Goal: Task Accomplishment & Management: Use online tool/utility

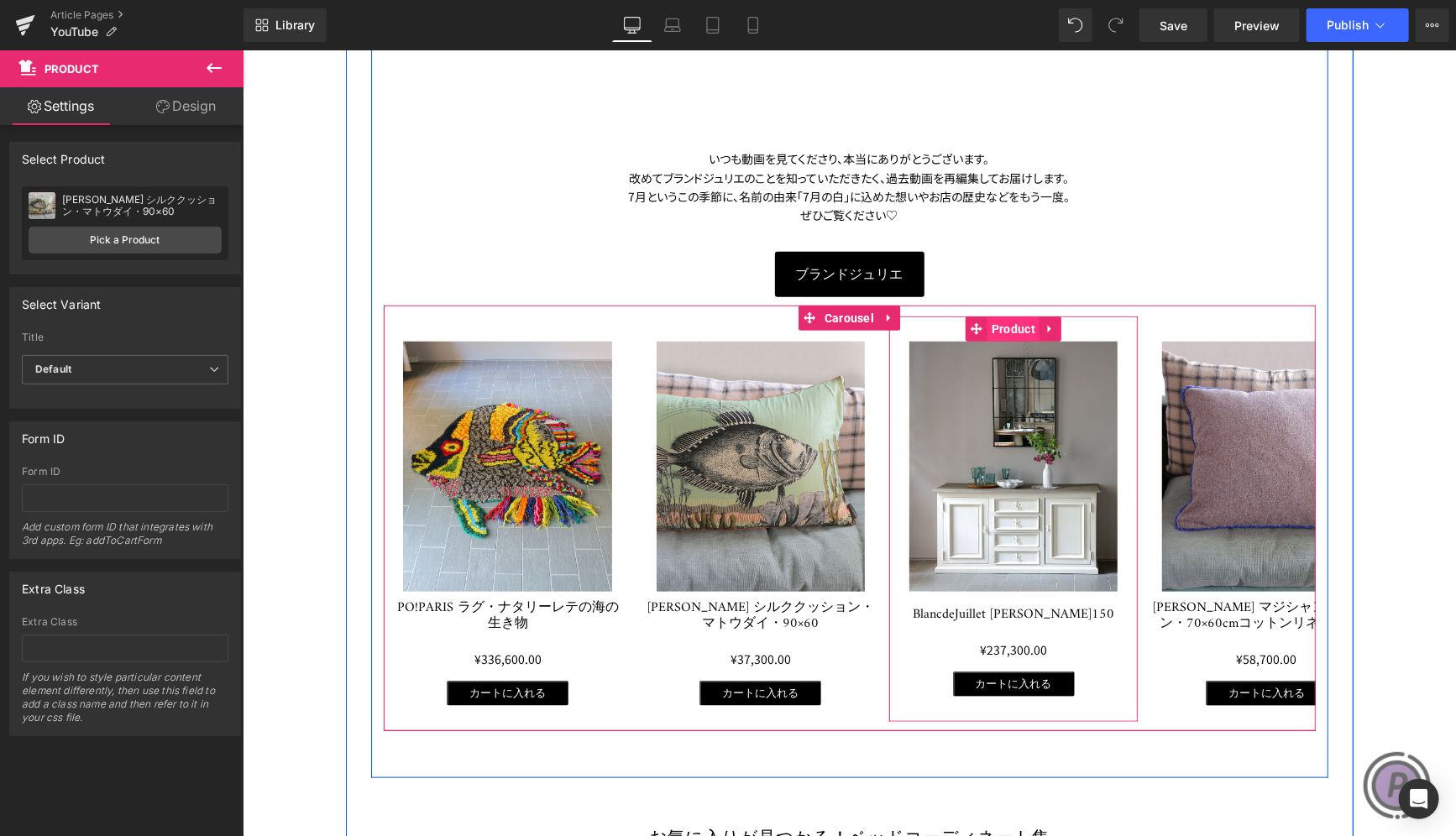
click at [986, 320] on span "Product" at bounding box center [1012, 328] width 52 height 25
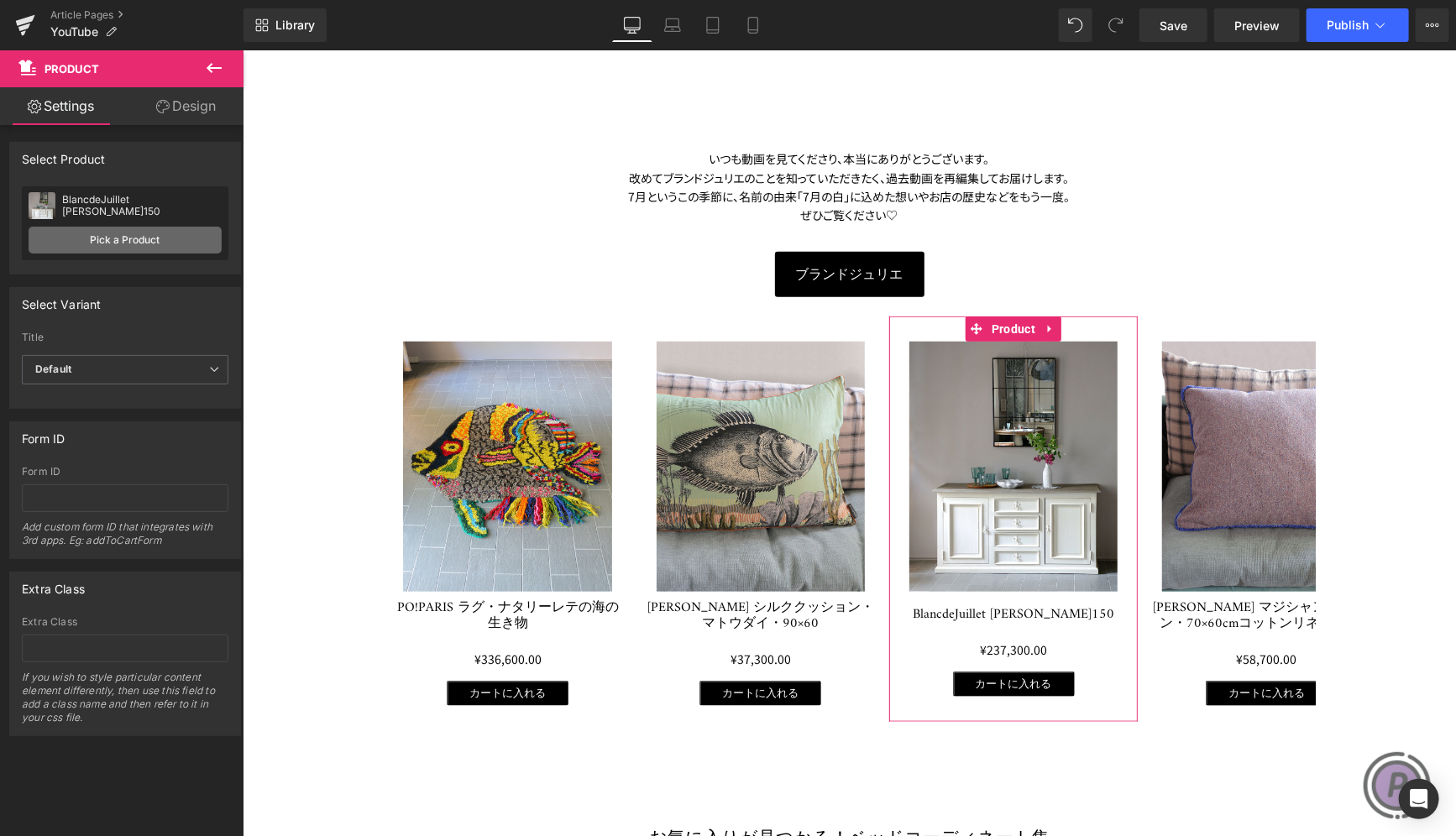
click at [129, 234] on link "Pick a Product" at bounding box center [125, 240] width 193 height 27
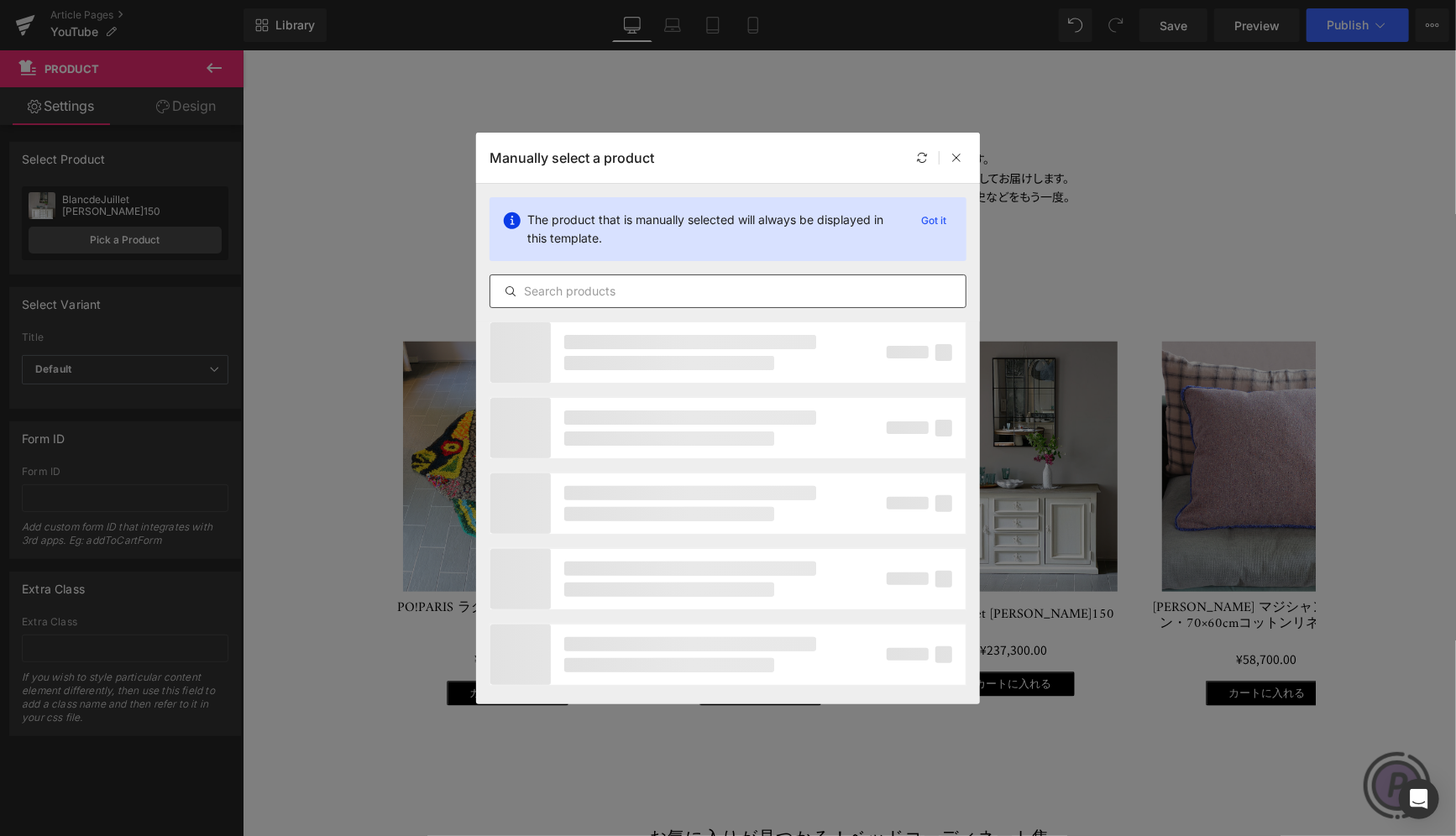
click at [639, 295] on input "text" at bounding box center [728, 291] width 475 height 20
paste input "ELUSIO ウォールペーパー・Fleuron12"
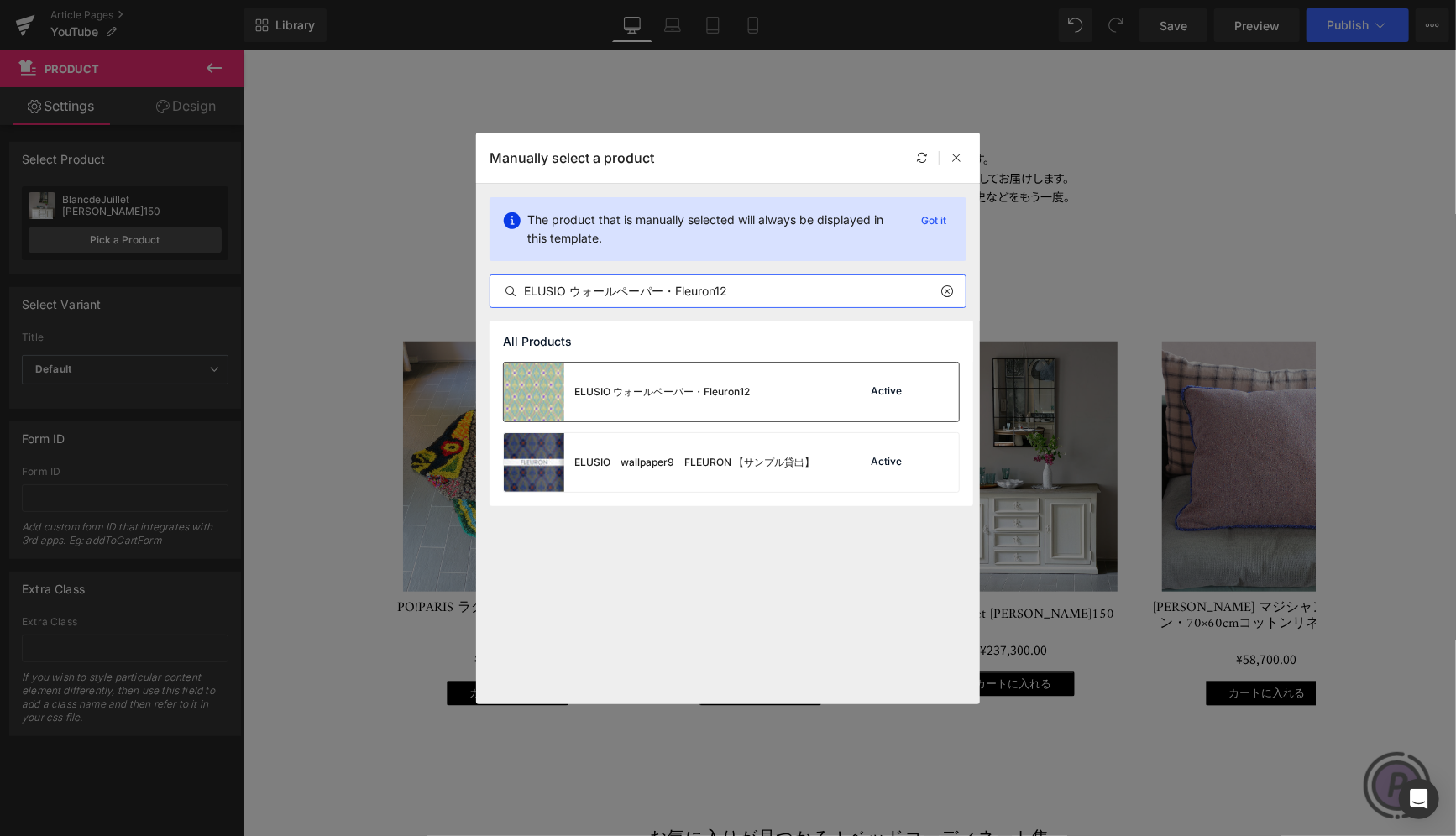
type input "ELUSIO ウォールペーパー・Fleuron12"
click at [650, 387] on div "ELUSIO ウォールペーパー・Fleuron12" at bounding box center [662, 392] width 176 height 15
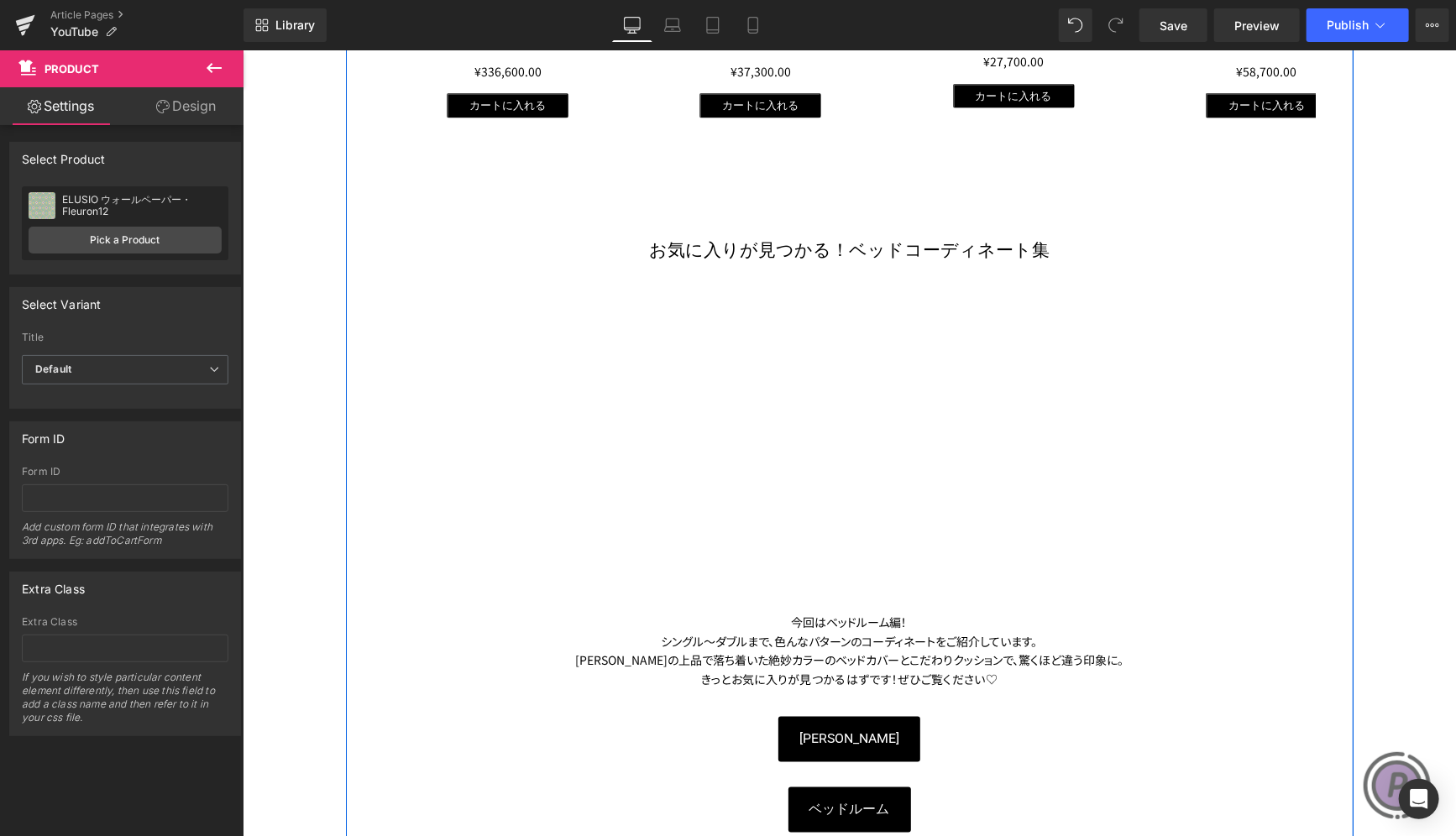
scroll to position [1762, 0]
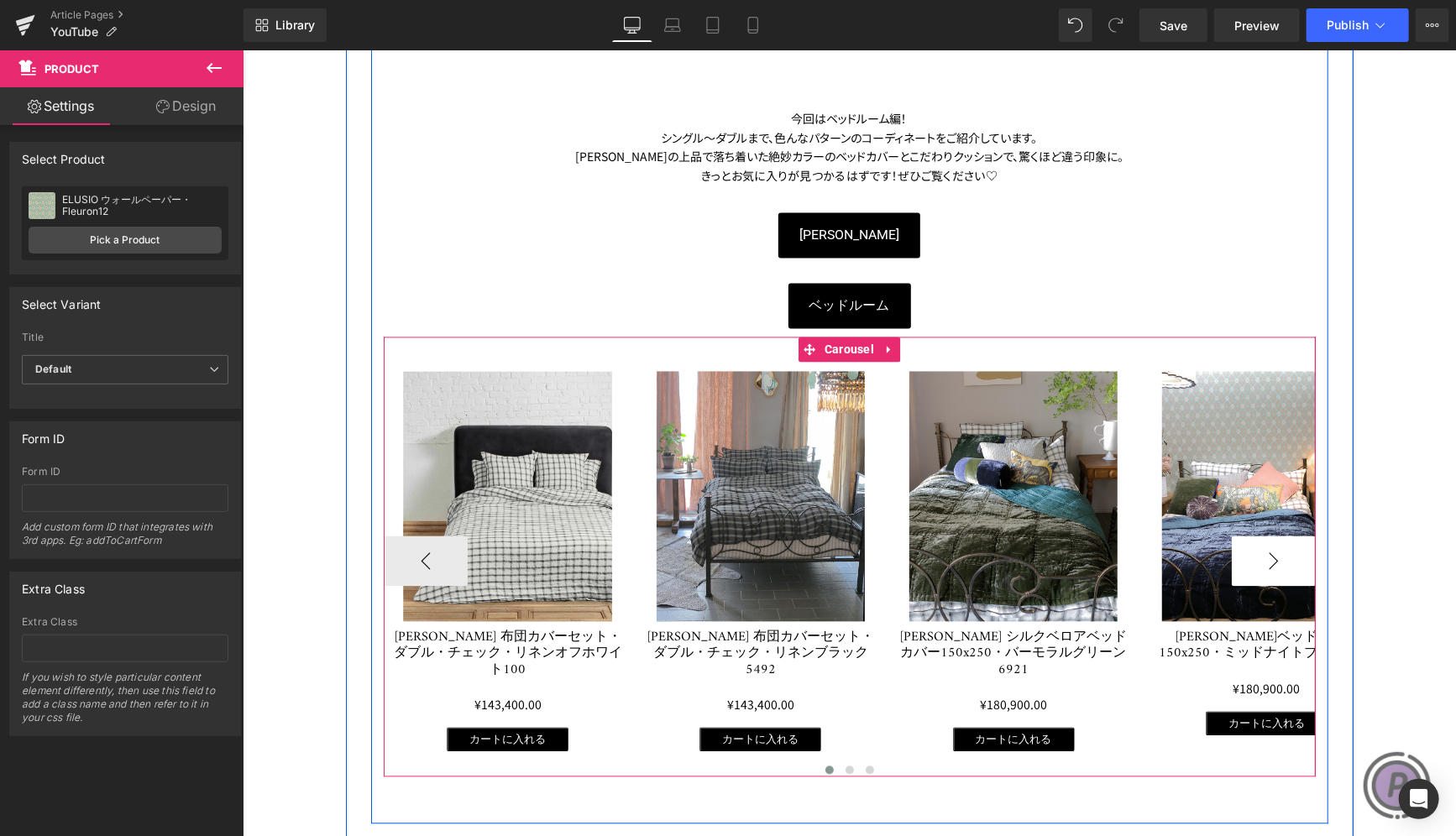
click at [1267, 558] on button "›" at bounding box center [1273, 560] width 84 height 50
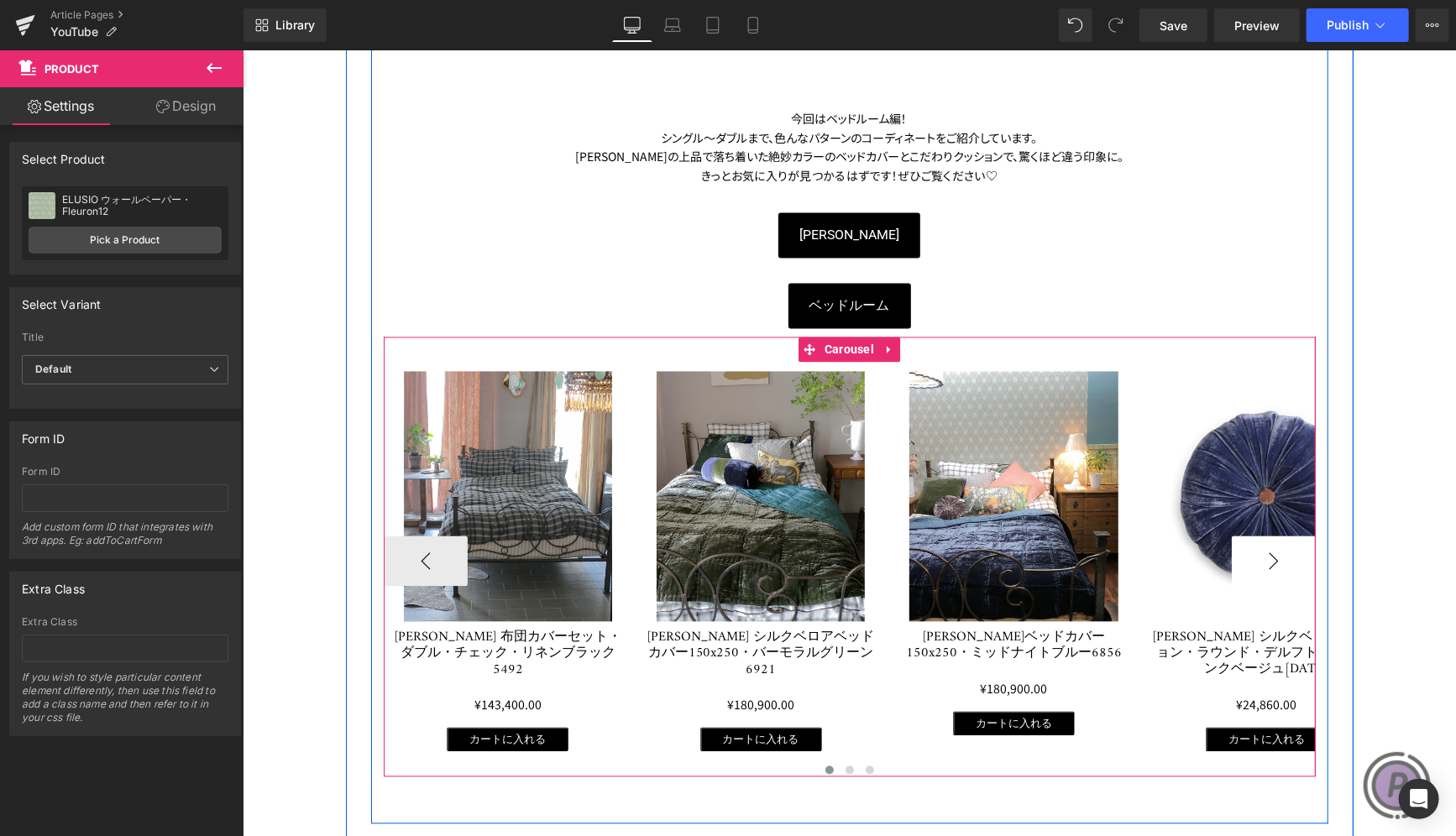
click at [1267, 558] on button "›" at bounding box center [1273, 560] width 84 height 50
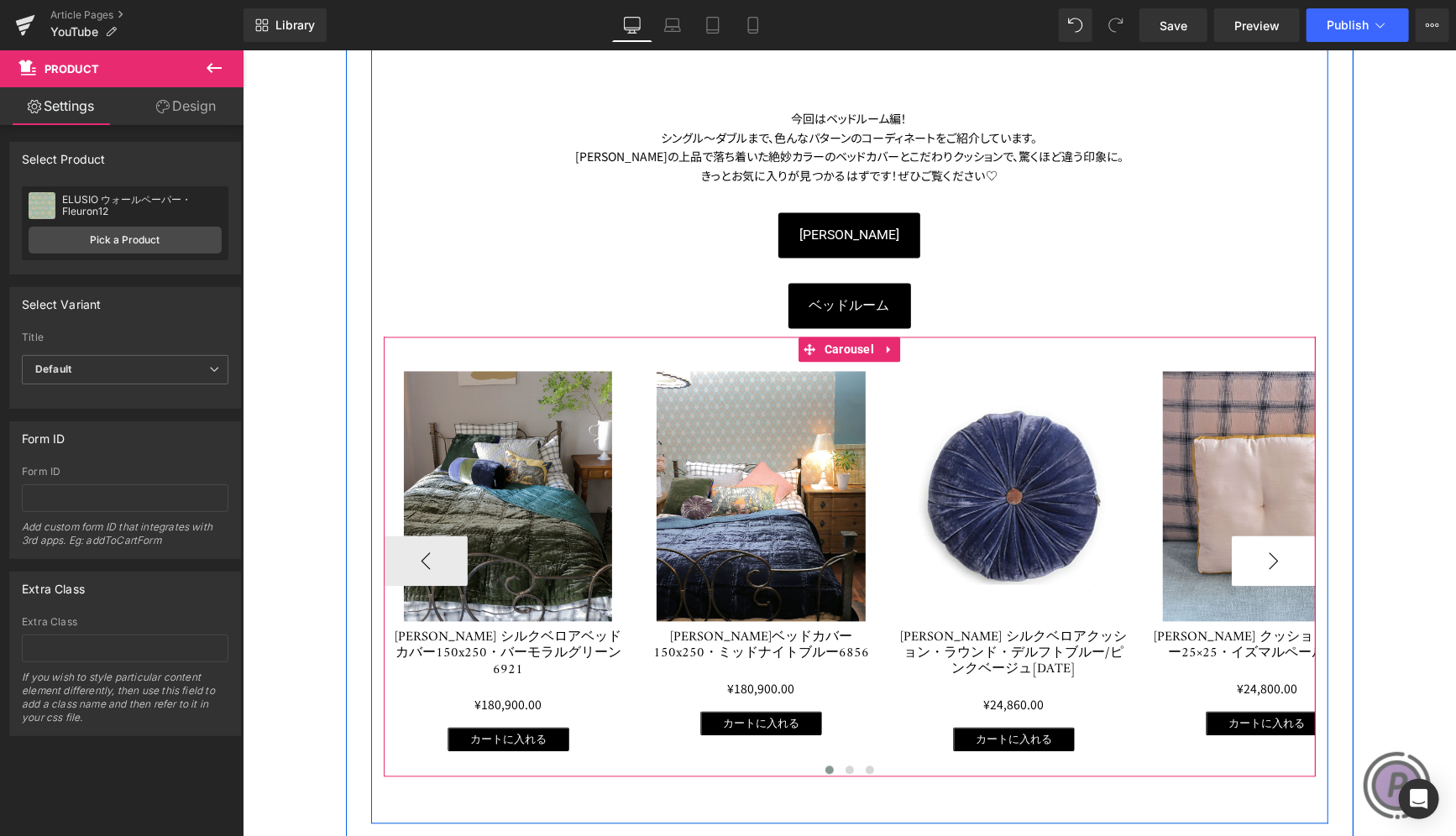
click at [1266, 558] on button "›" at bounding box center [1273, 560] width 84 height 50
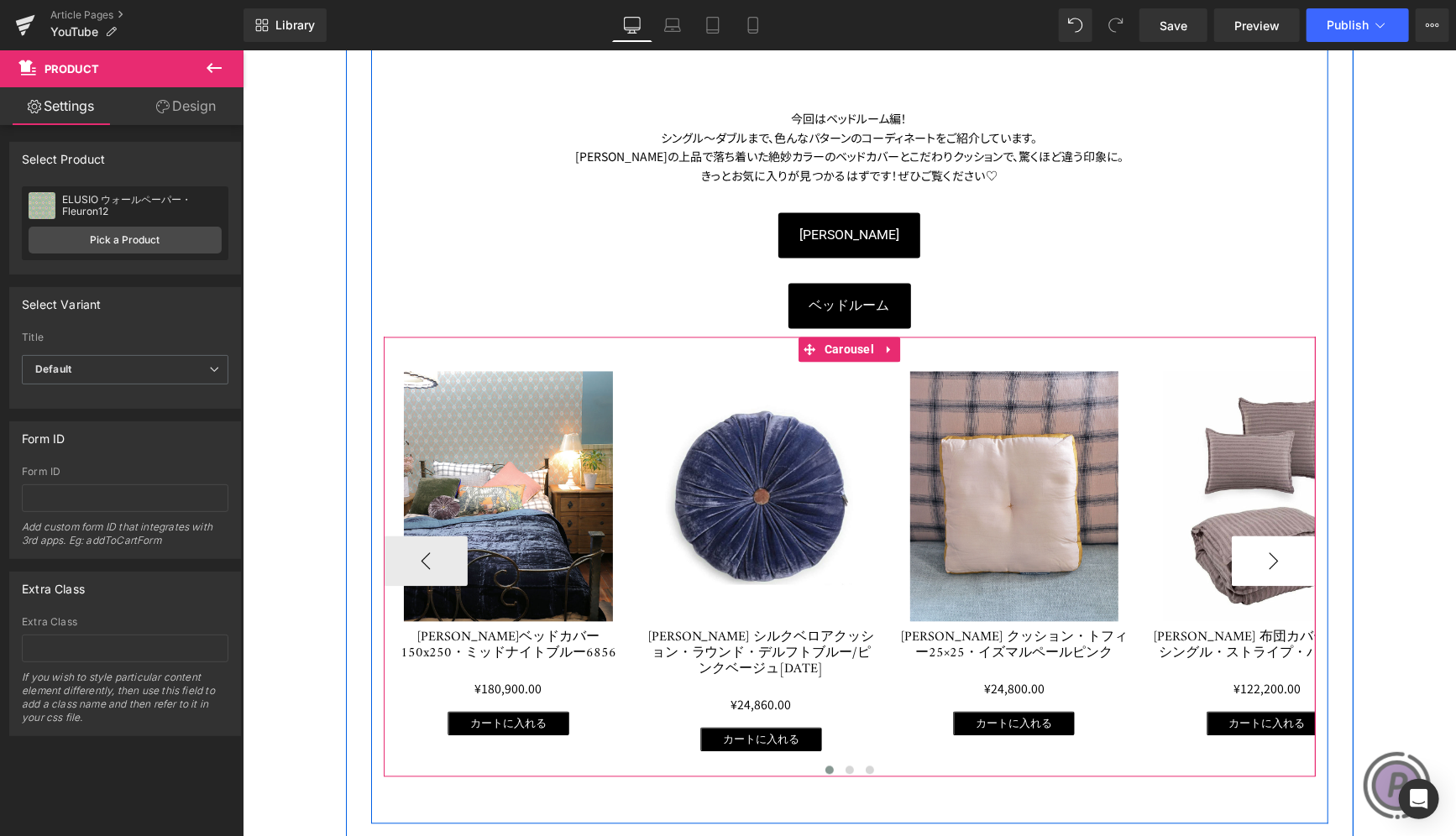
click at [1265, 556] on button "›" at bounding box center [1273, 560] width 84 height 50
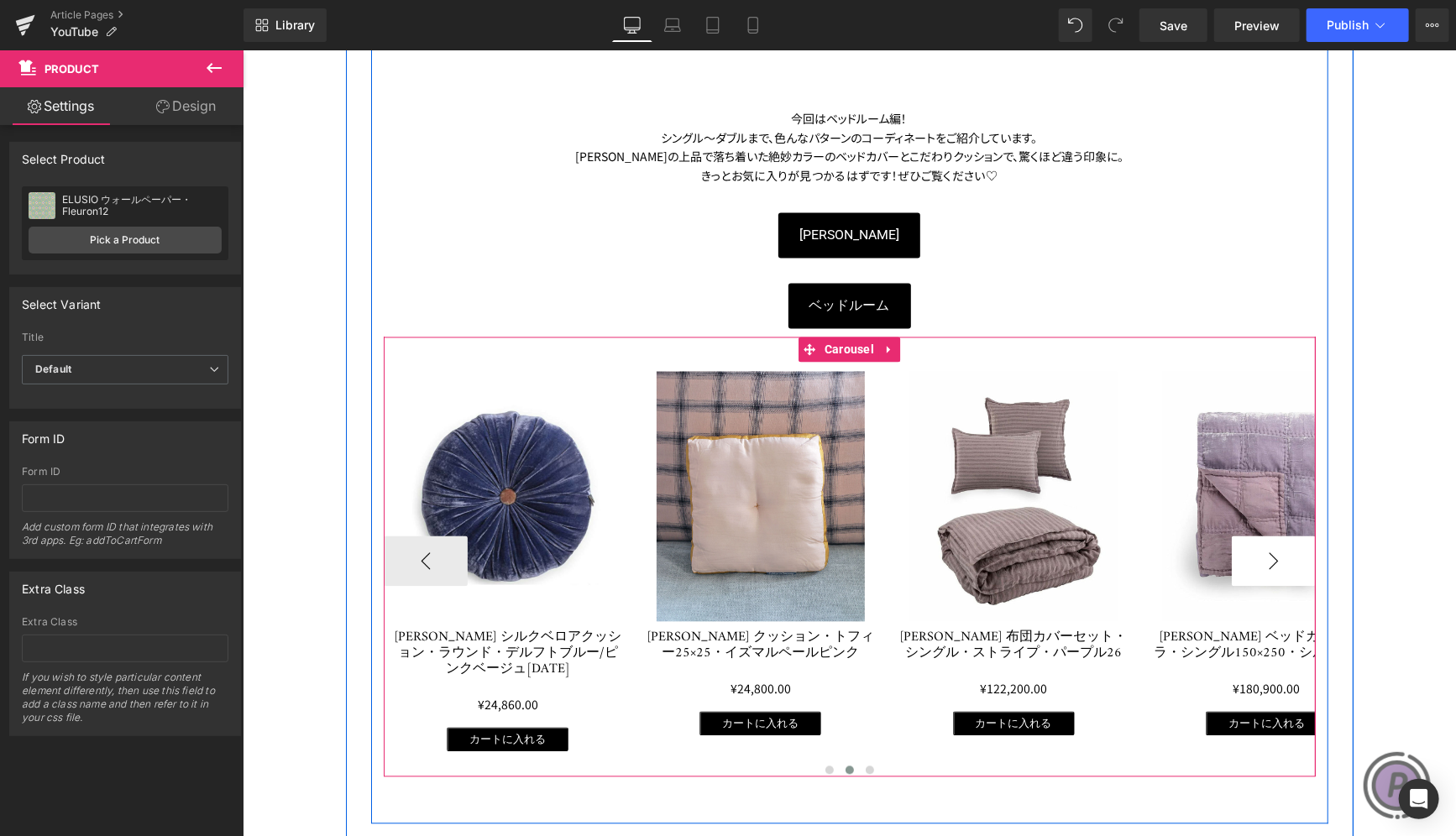
click at [1265, 556] on button "›" at bounding box center [1273, 560] width 84 height 50
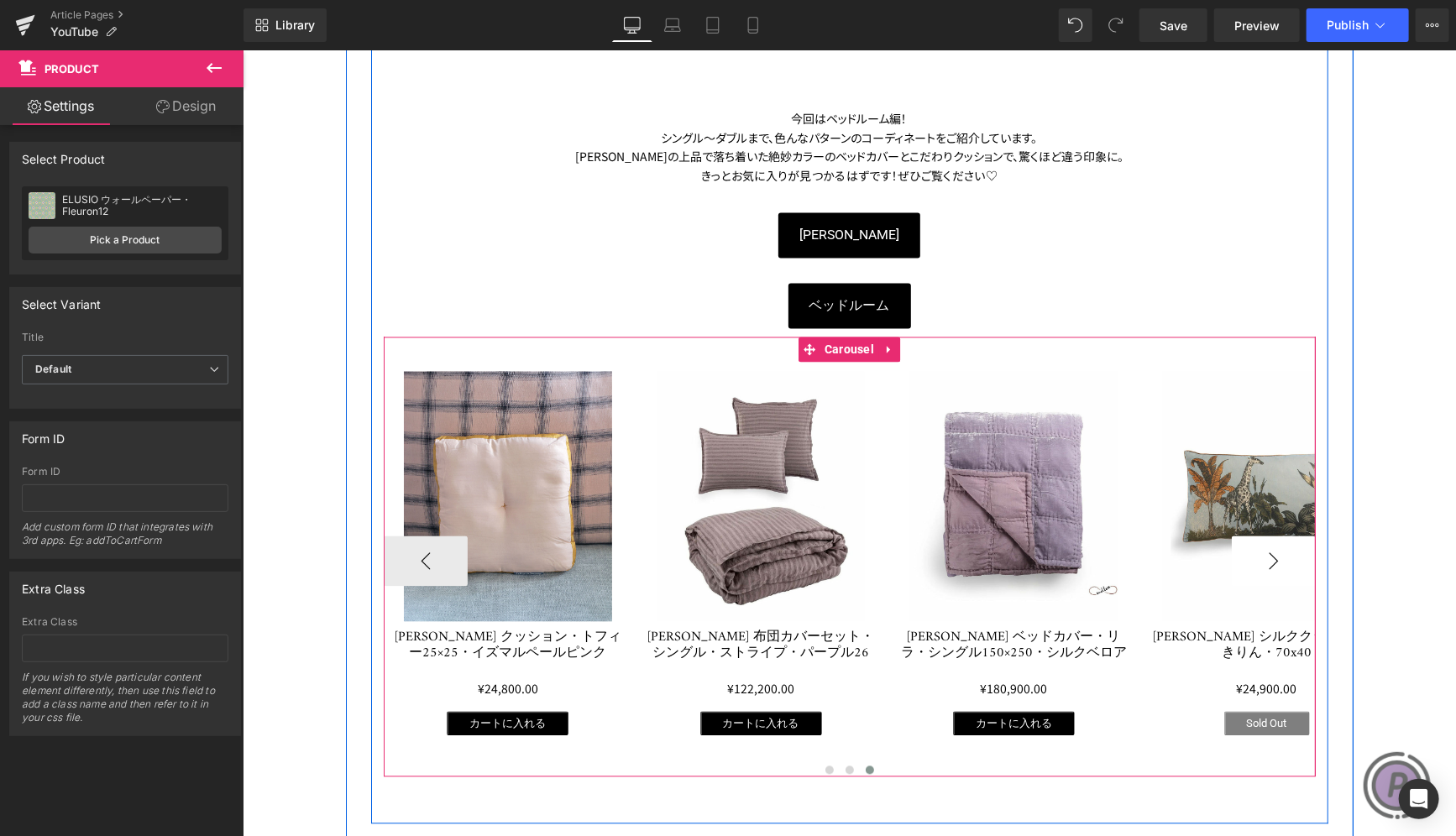
click at [1265, 556] on button "›" at bounding box center [1273, 560] width 84 height 50
click at [1200, 350] on div "Sale Off (P) Image [PERSON_NAME] シルククッション・きりん・70x40 (P) Title ¥0 ¥24,900.00 (P)…" at bounding box center [1266, 553] width 248 height 415
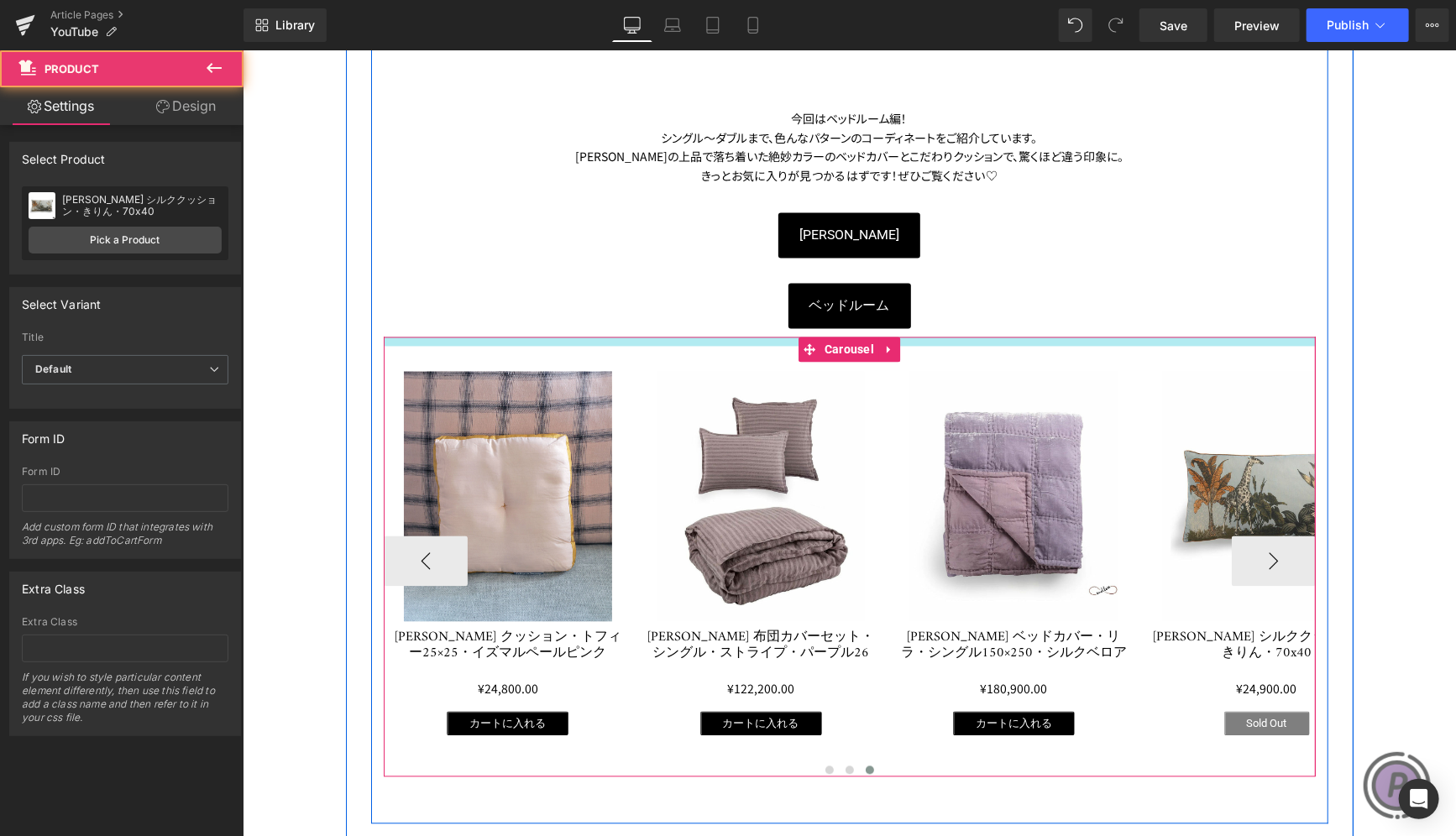
click at [1198, 337] on div at bounding box center [849, 341] width 932 height 9
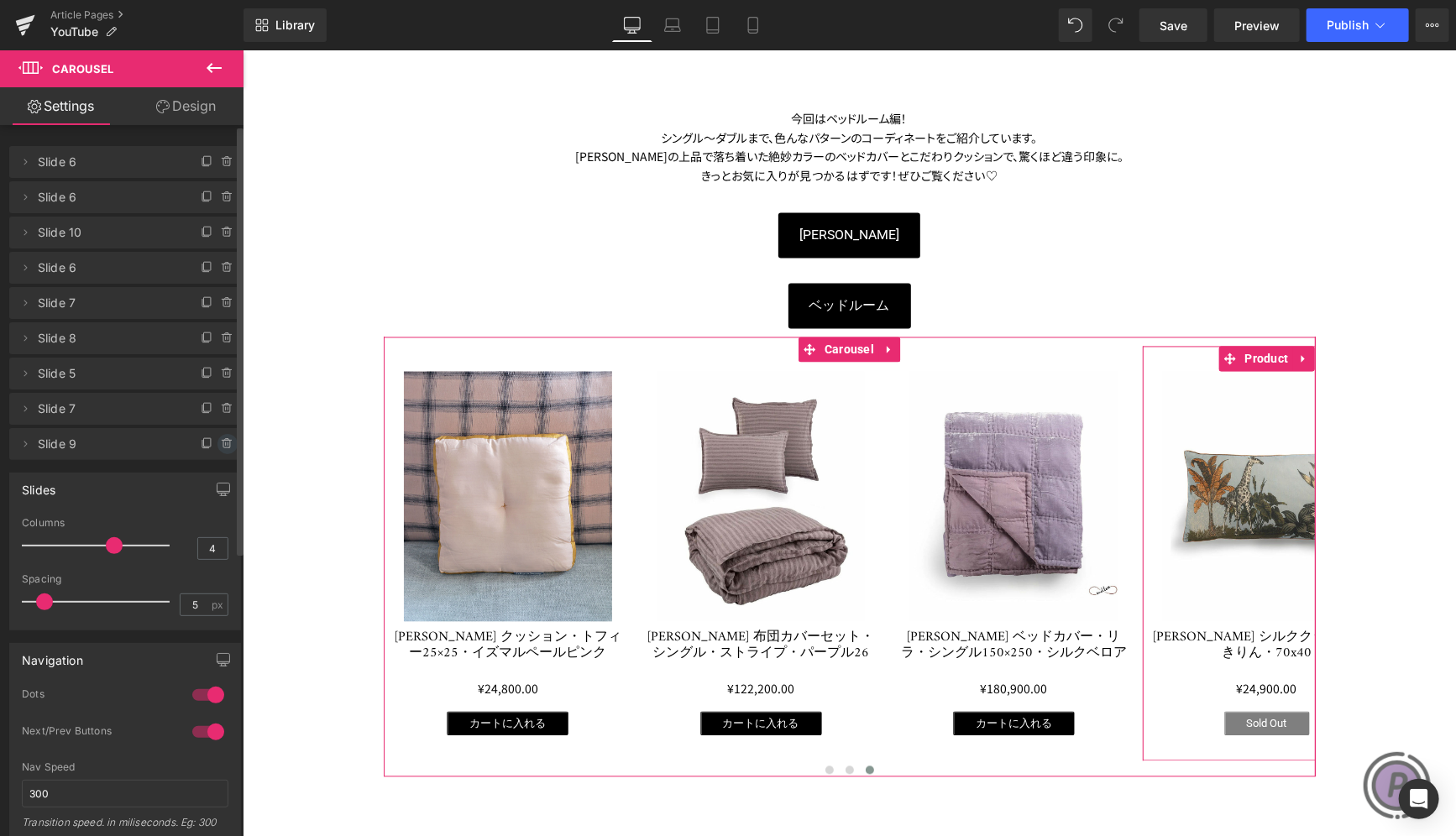
click at [221, 446] on icon at bounding box center [228, 444] width 14 height 14
click at [215, 446] on button "Delete" at bounding box center [209, 445] width 53 height 22
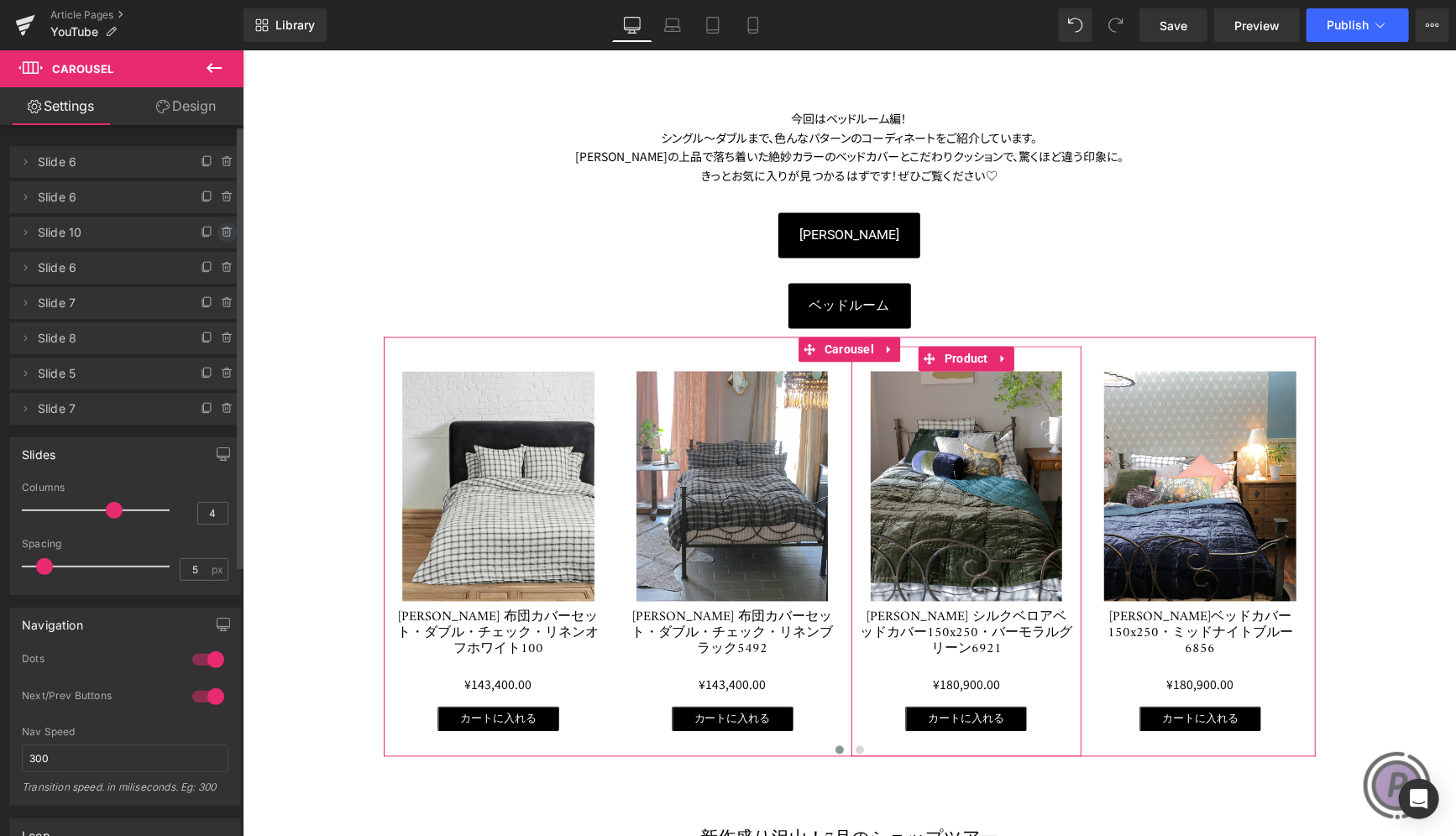
click at [222, 229] on icon at bounding box center [228, 232] width 14 height 14
click at [217, 231] on button "Delete" at bounding box center [209, 233] width 53 height 22
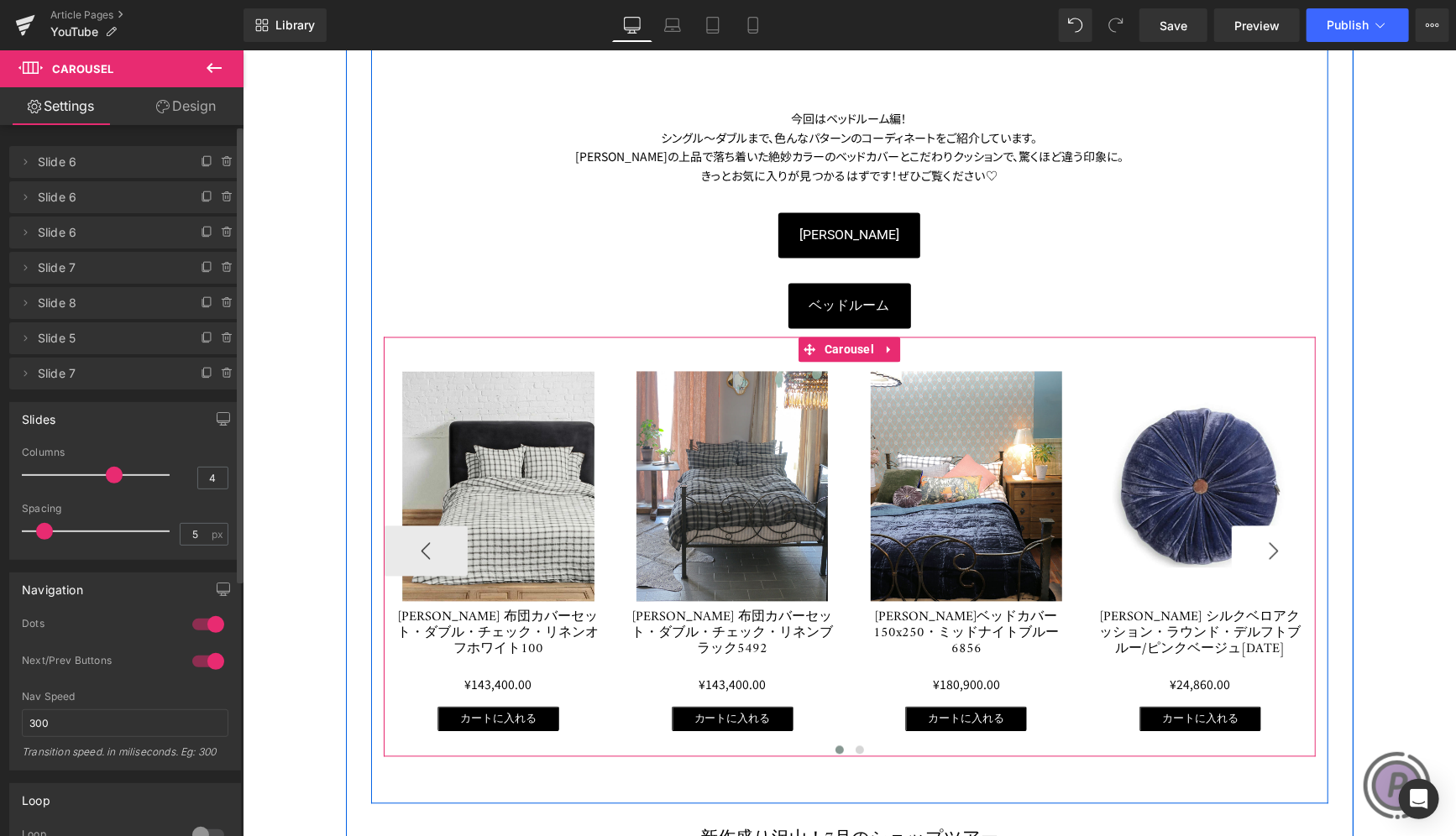
click at [1269, 549] on button "›" at bounding box center [1273, 550] width 84 height 50
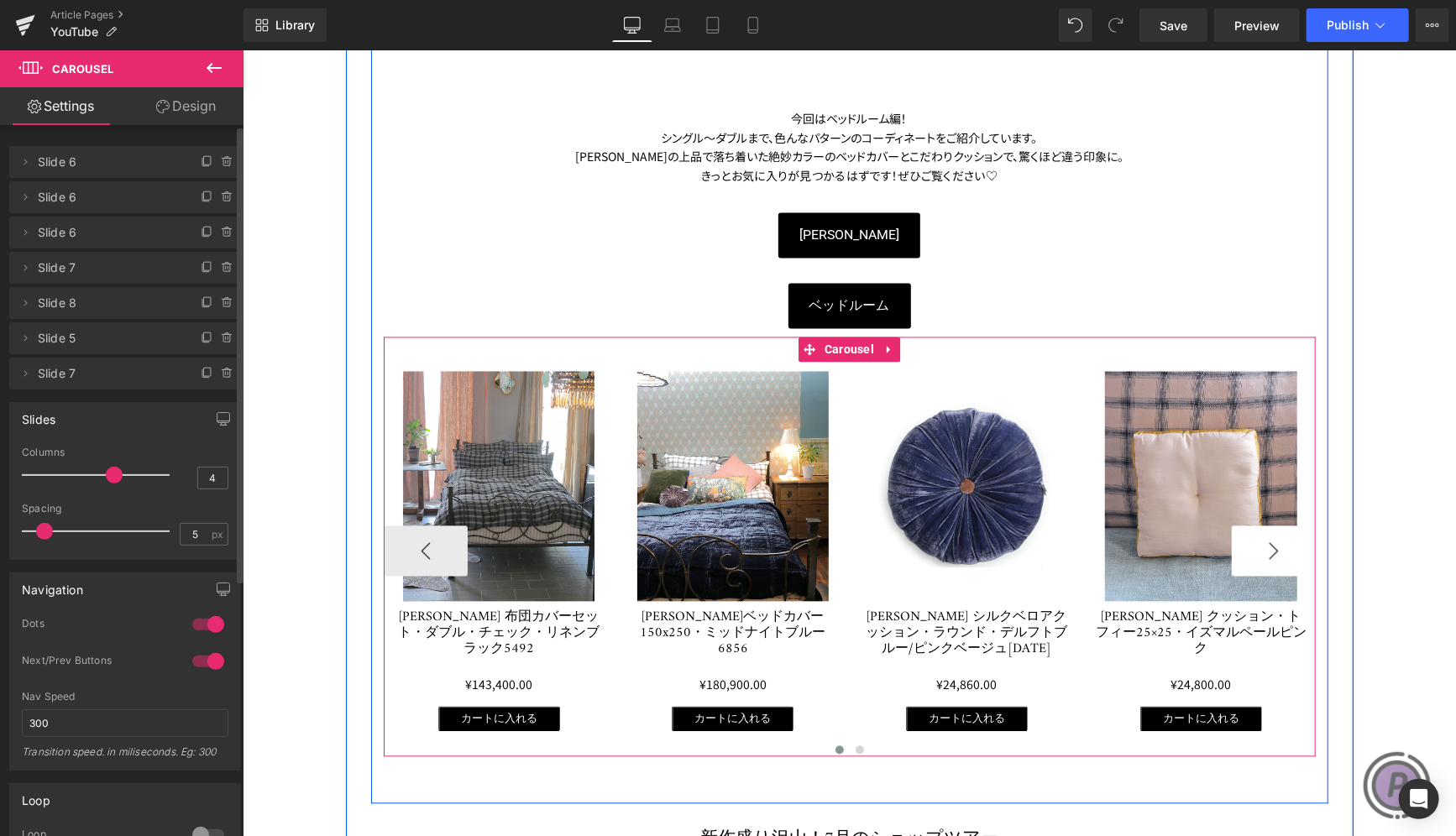
click at [1269, 549] on button "›" at bounding box center [1273, 550] width 84 height 50
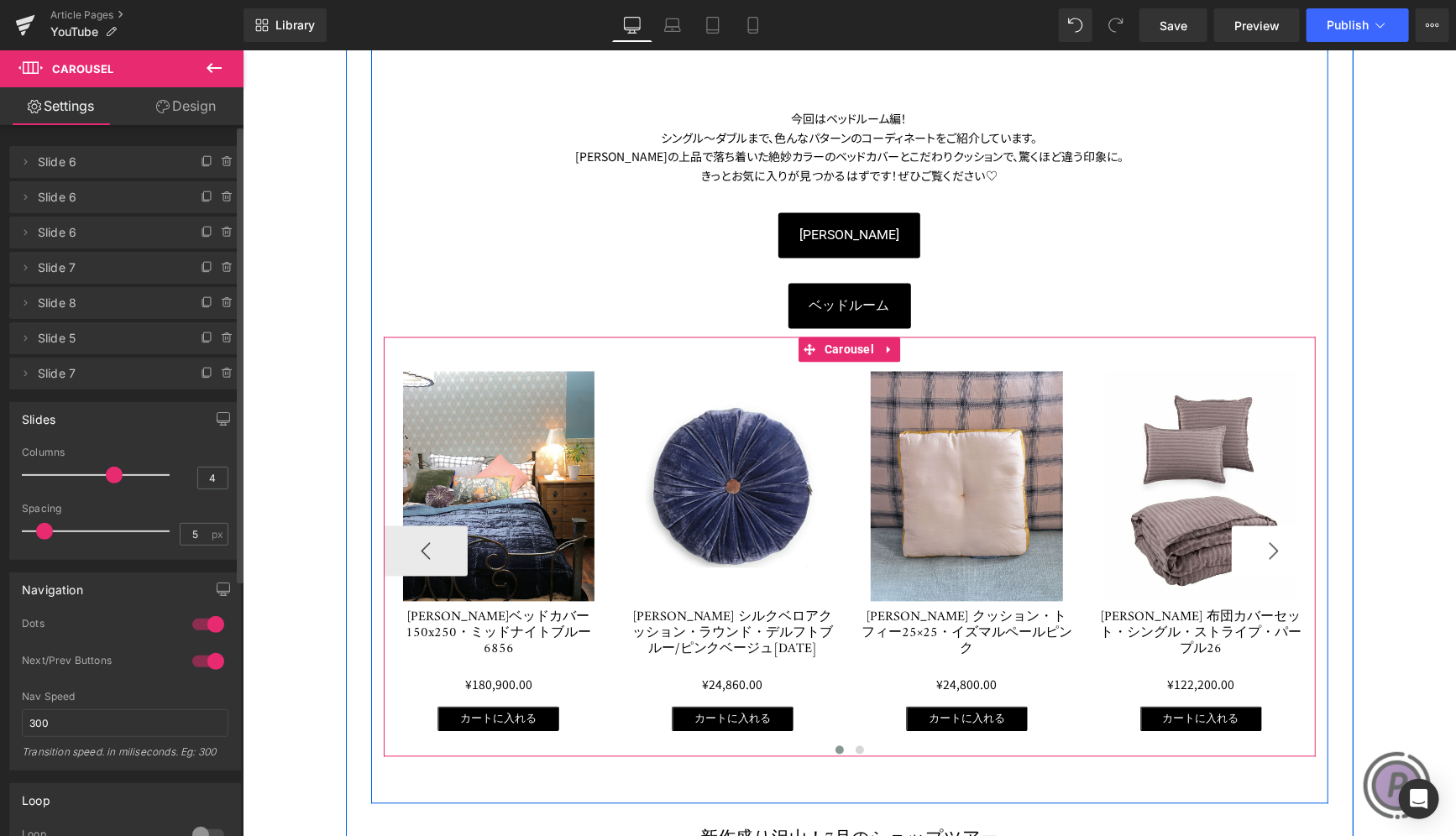
click at [1269, 549] on button "›" at bounding box center [1273, 550] width 84 height 50
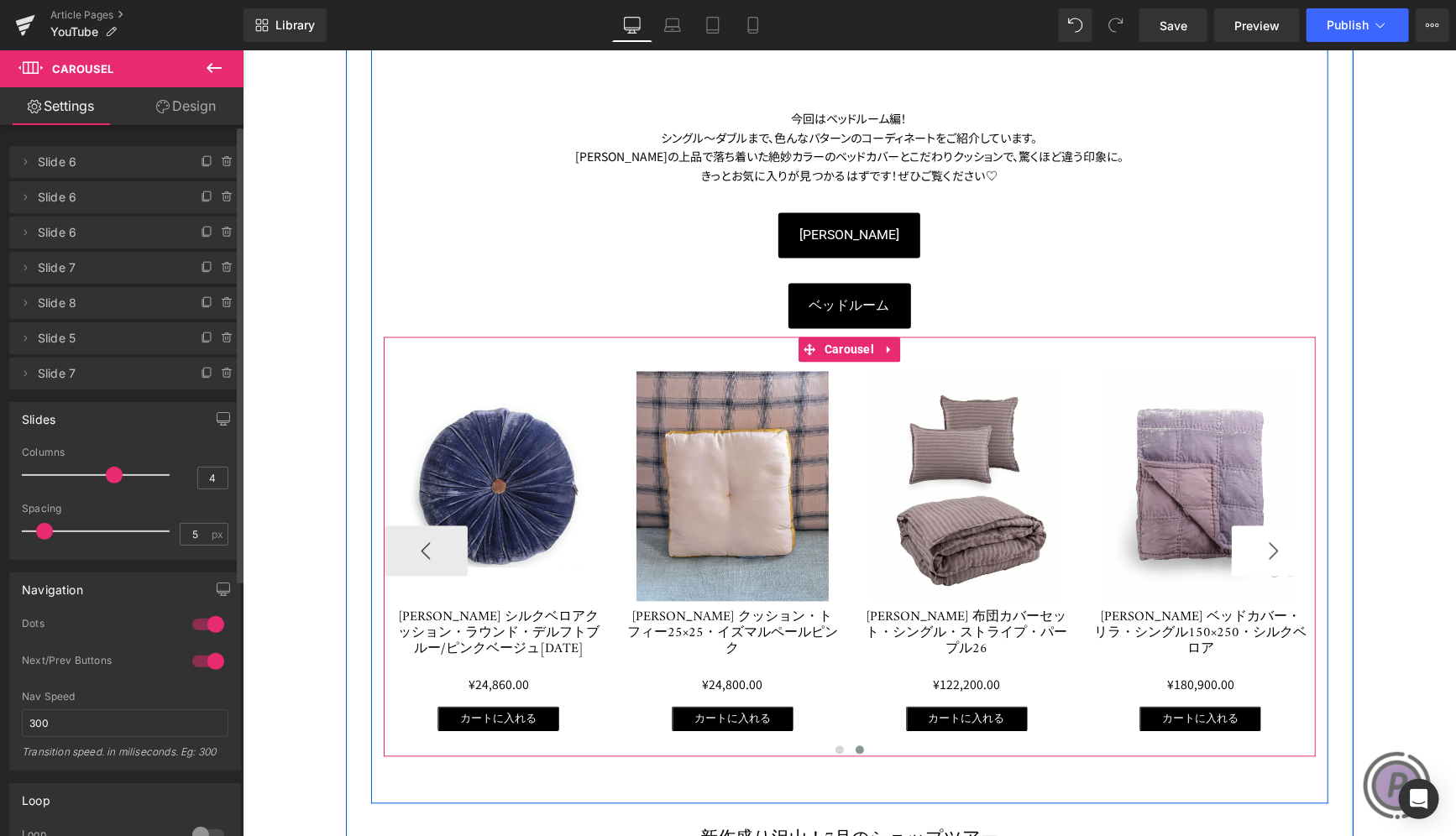
click at [1269, 549] on button "›" at bounding box center [1273, 550] width 84 height 50
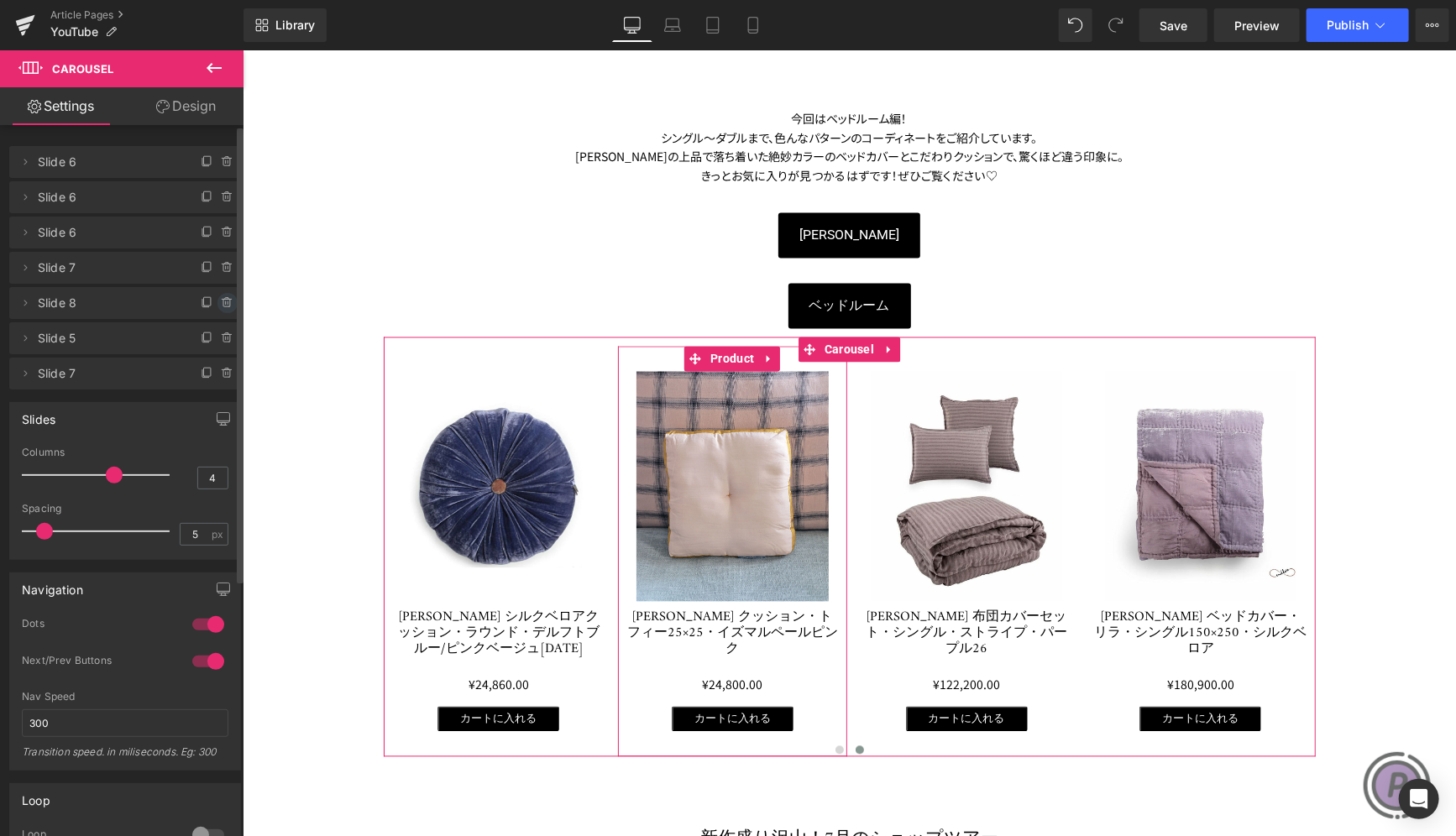
click at [223, 303] on icon at bounding box center [226, 303] width 6 height 7
click at [216, 303] on button "Delete" at bounding box center [209, 304] width 53 height 22
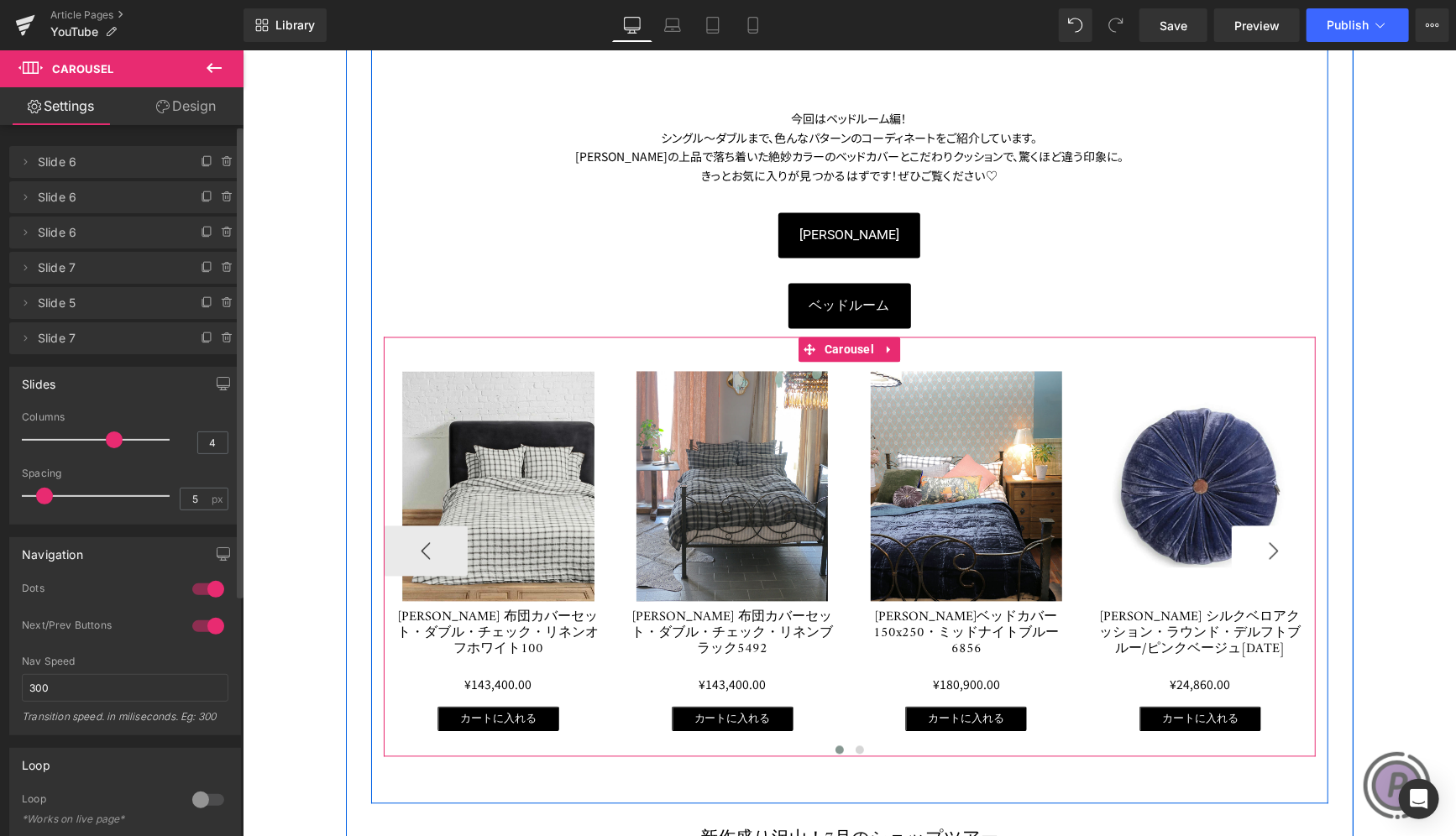
click at [1270, 546] on button "›" at bounding box center [1273, 550] width 84 height 50
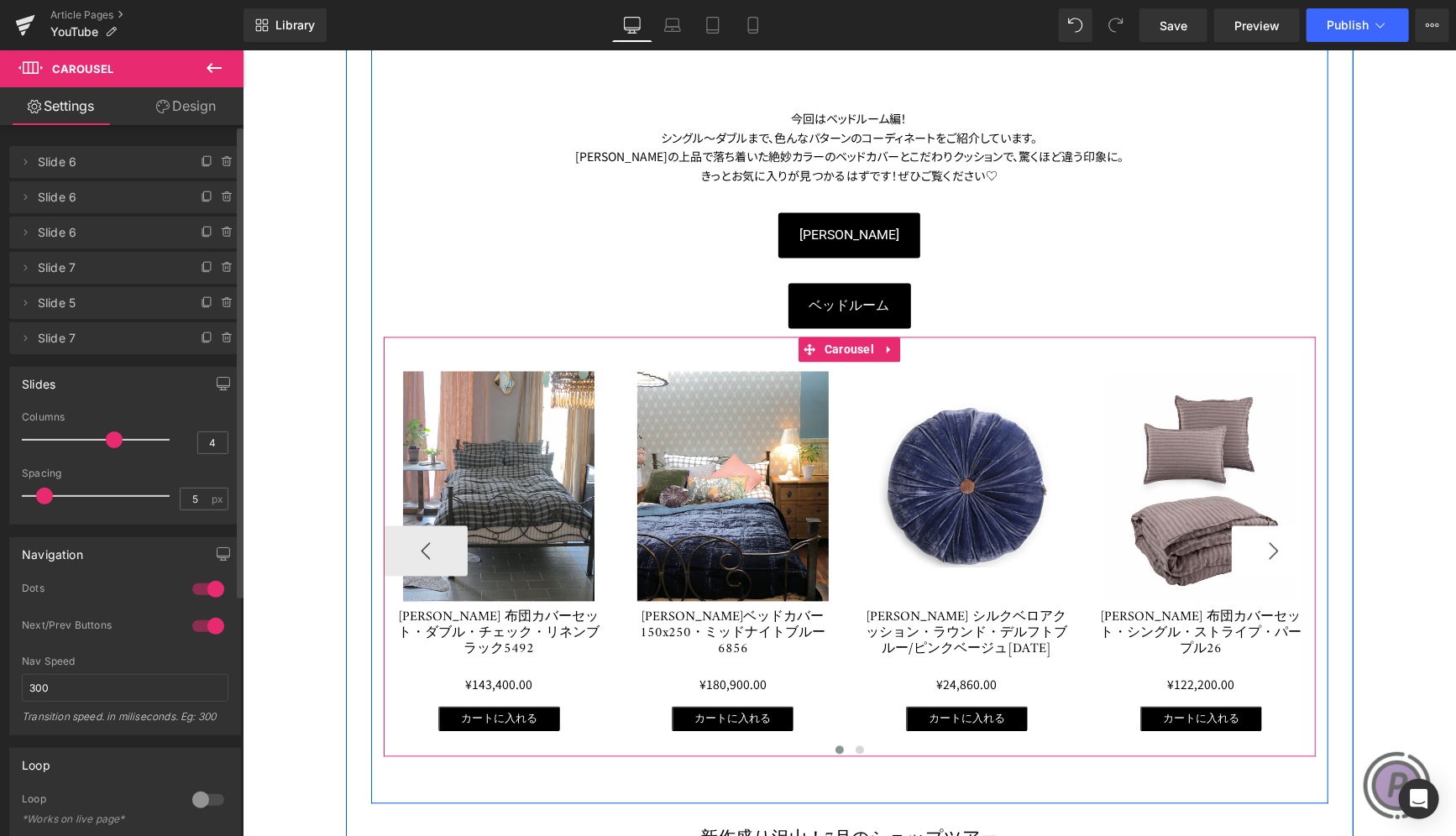
click at [1270, 546] on button "›" at bounding box center [1273, 550] width 84 height 50
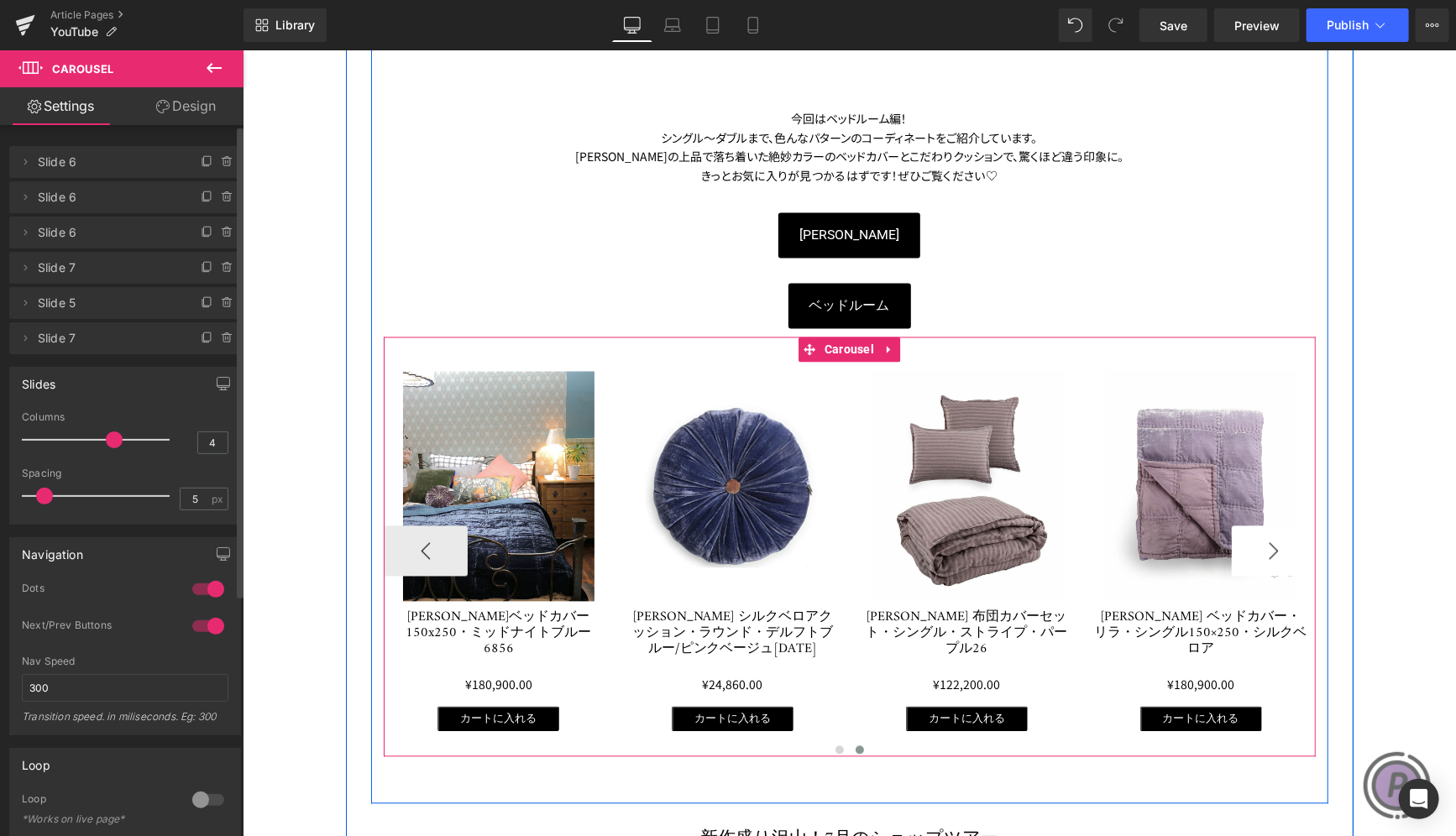
click at [1270, 546] on button "›" at bounding box center [1273, 550] width 84 height 50
click at [1269, 546] on button "›" at bounding box center [1273, 550] width 84 height 50
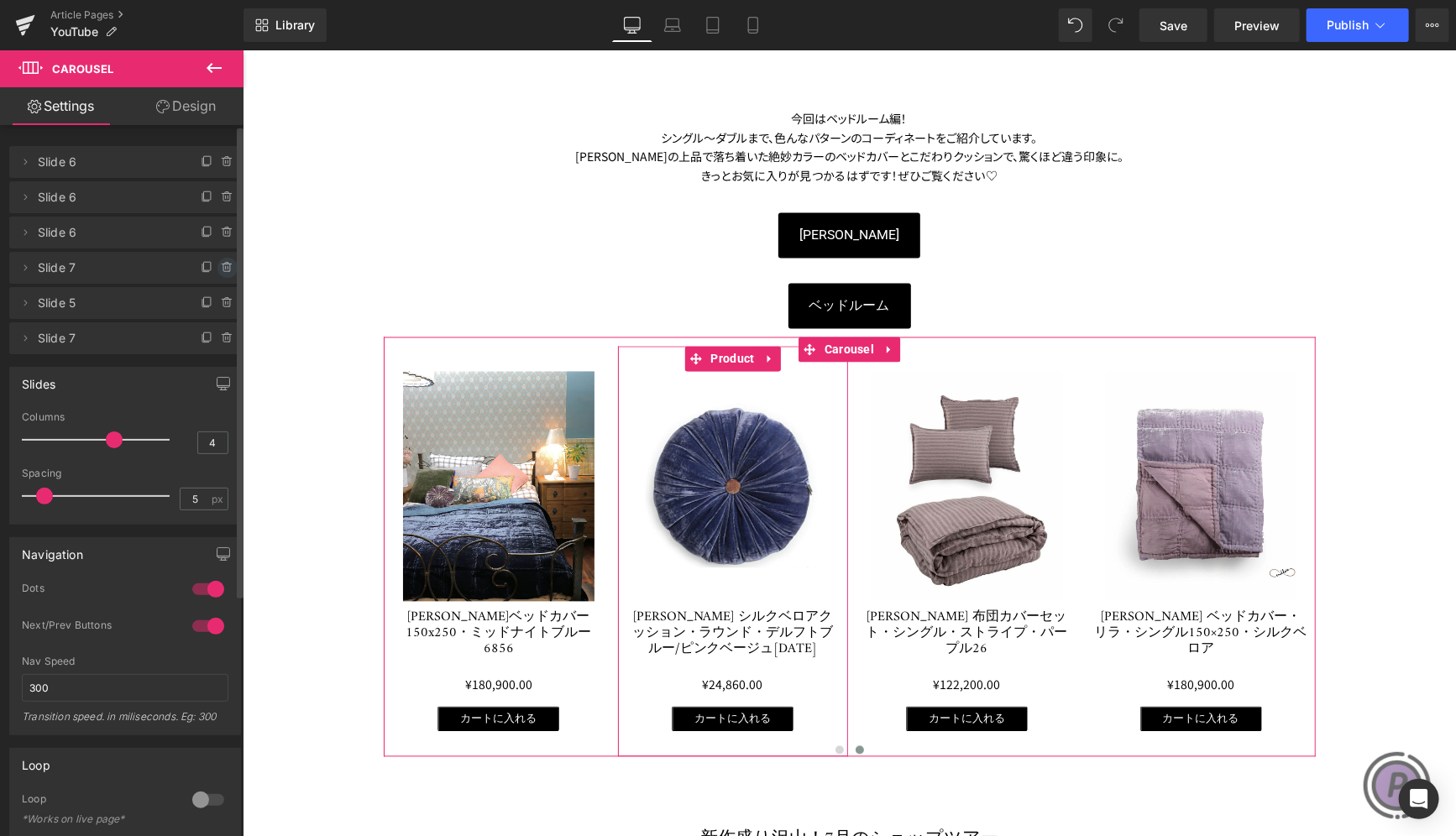
click at [217, 260] on span at bounding box center [228, 267] width 20 height 20
click at [217, 265] on button "Delete" at bounding box center [209, 268] width 53 height 22
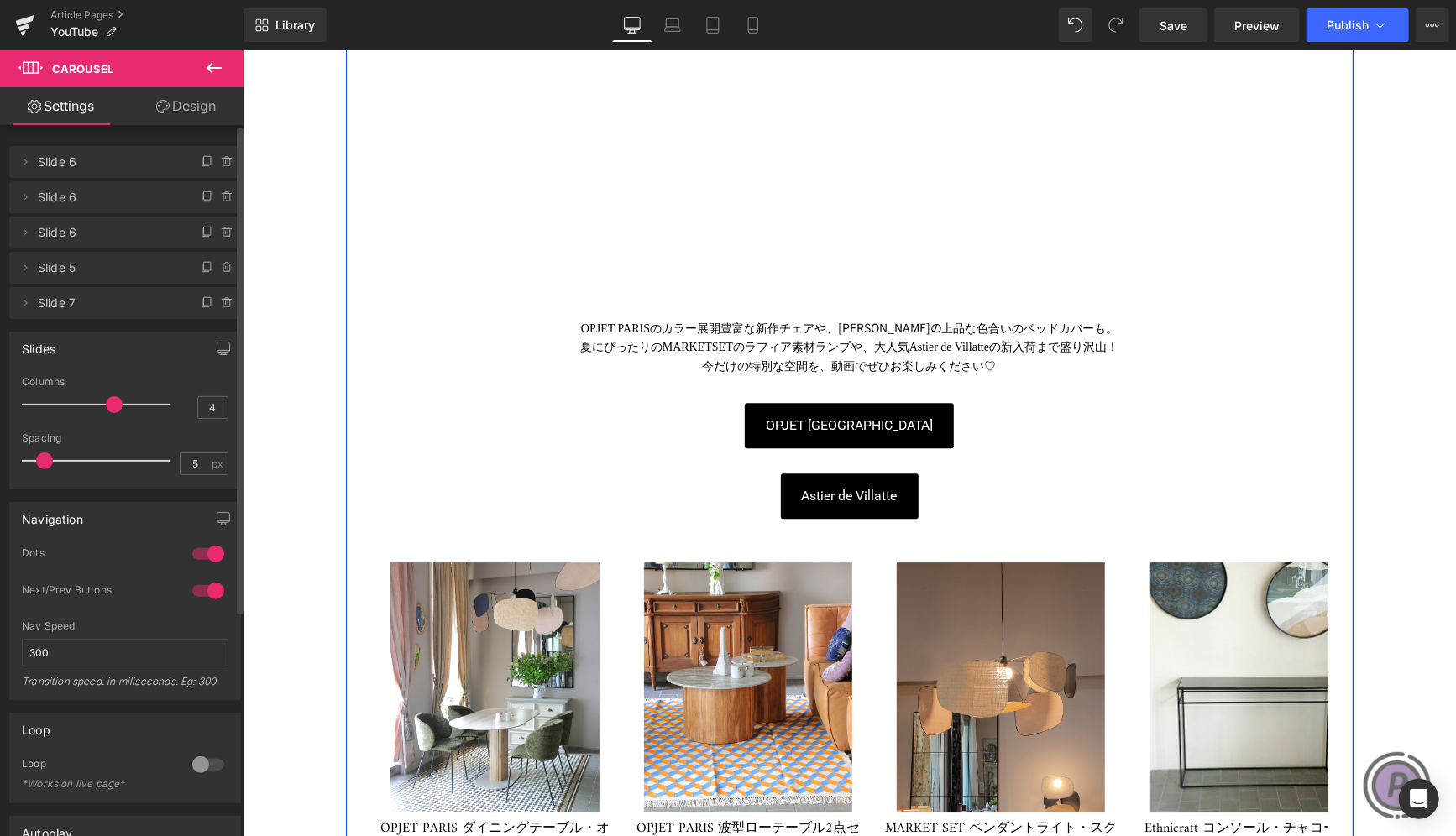
scroll to position [2854, 0]
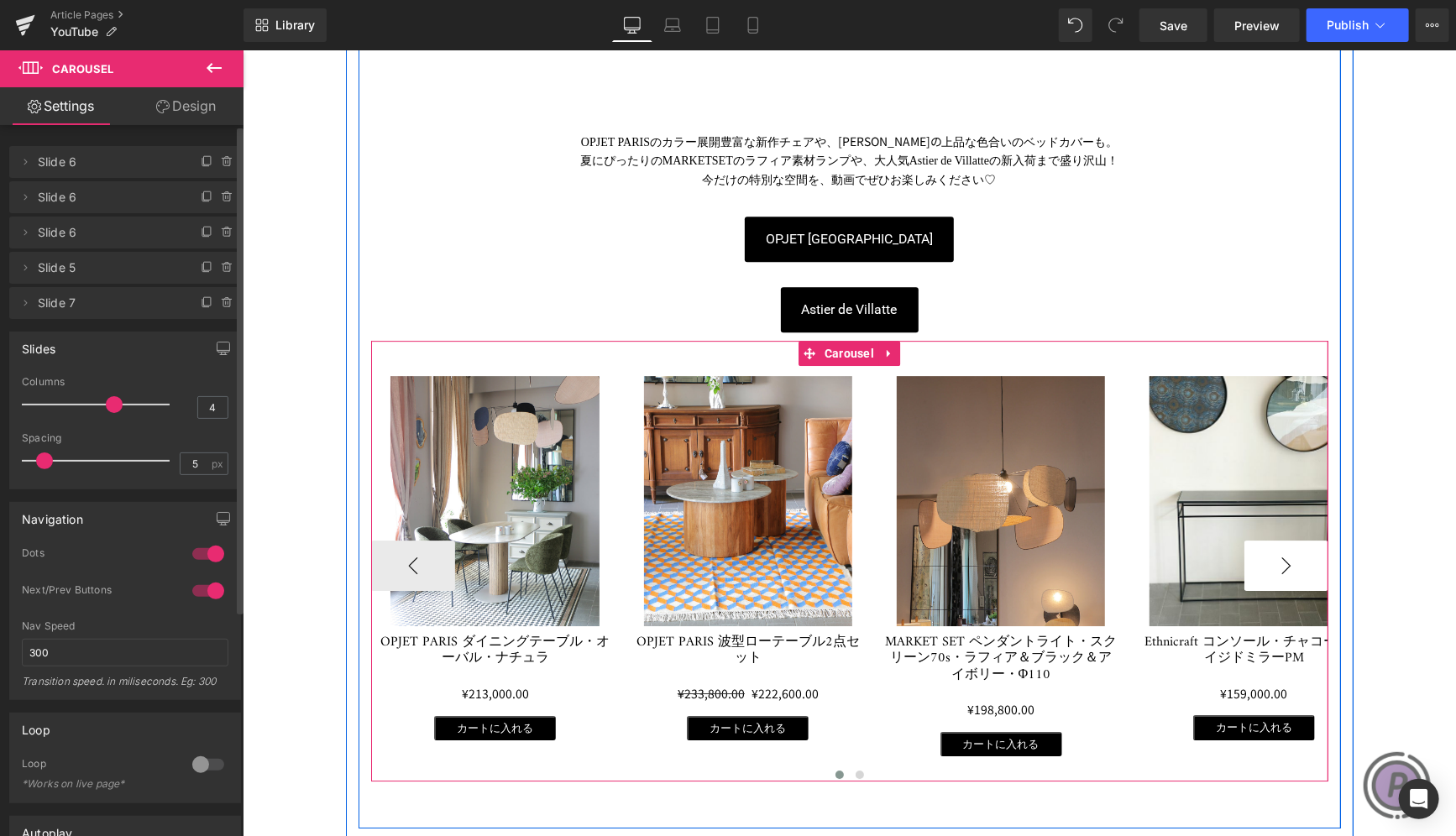
click at [1273, 540] on button "›" at bounding box center [1285, 564] width 84 height 50
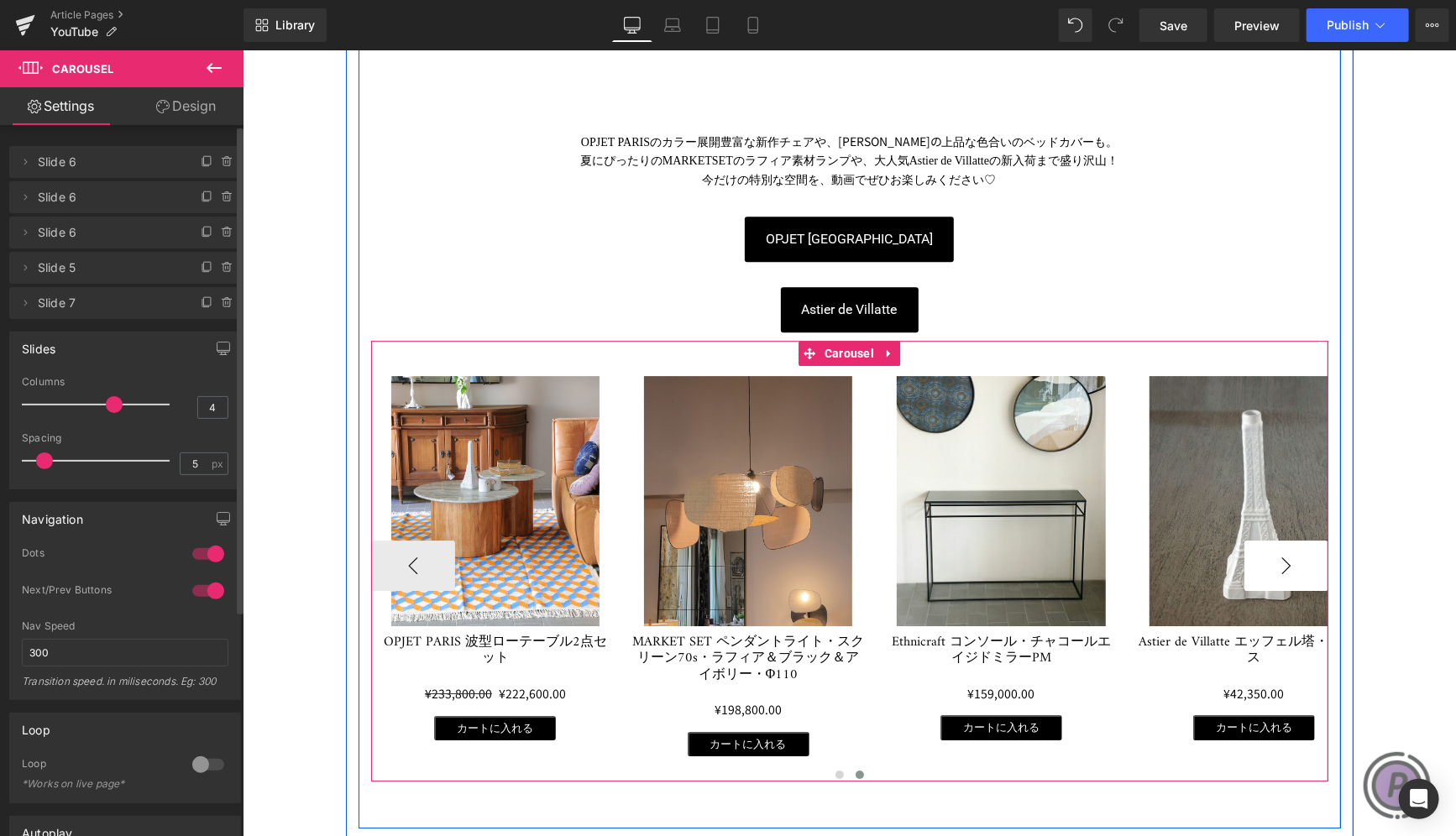
click at [1272, 540] on button "›" at bounding box center [1285, 564] width 84 height 50
click at [1270, 540] on button "›" at bounding box center [1285, 564] width 84 height 50
click at [409, 539] on button "‹" at bounding box center [412, 564] width 84 height 50
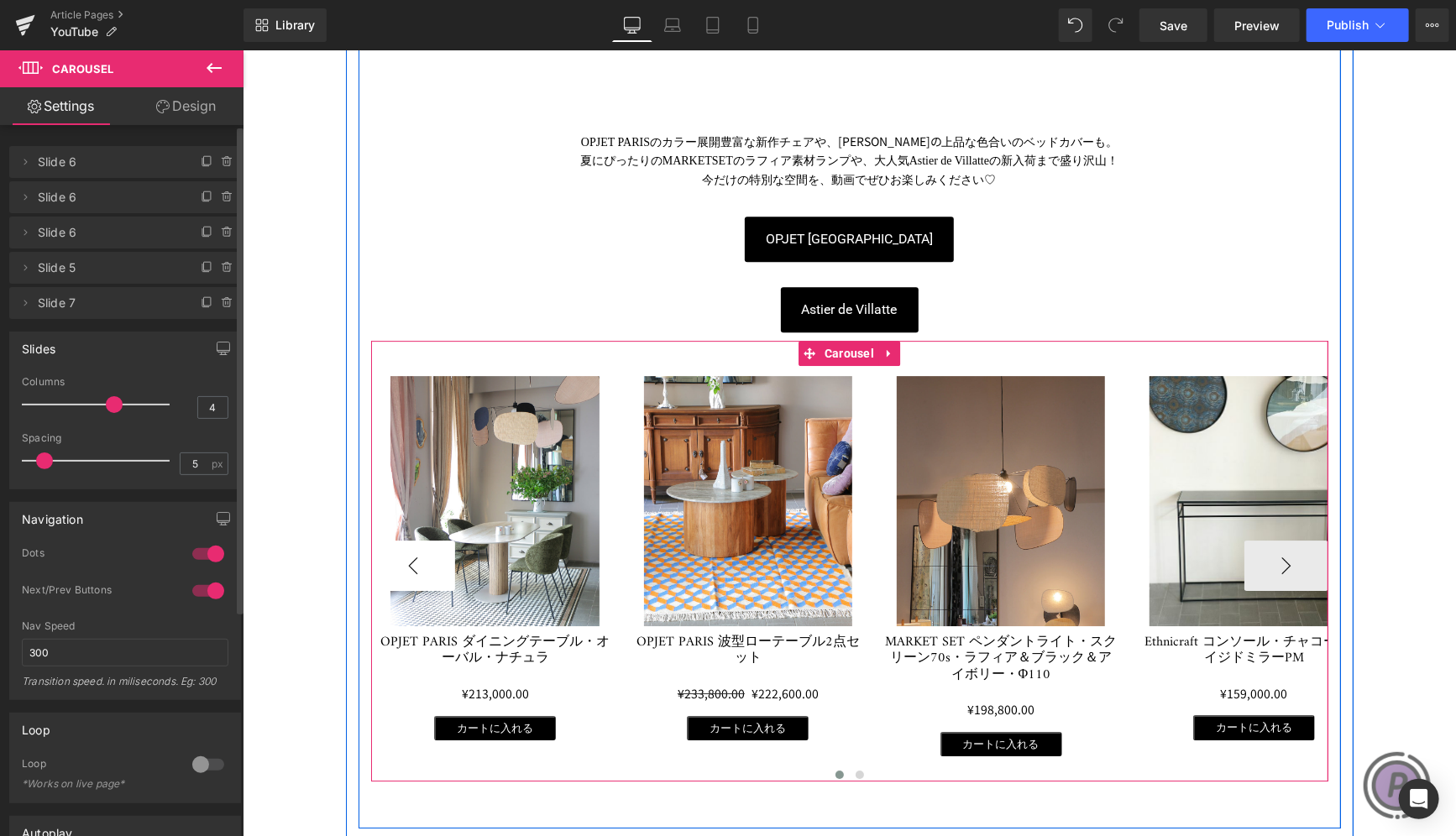
click at [409, 539] on button "‹" at bounding box center [412, 564] width 84 height 50
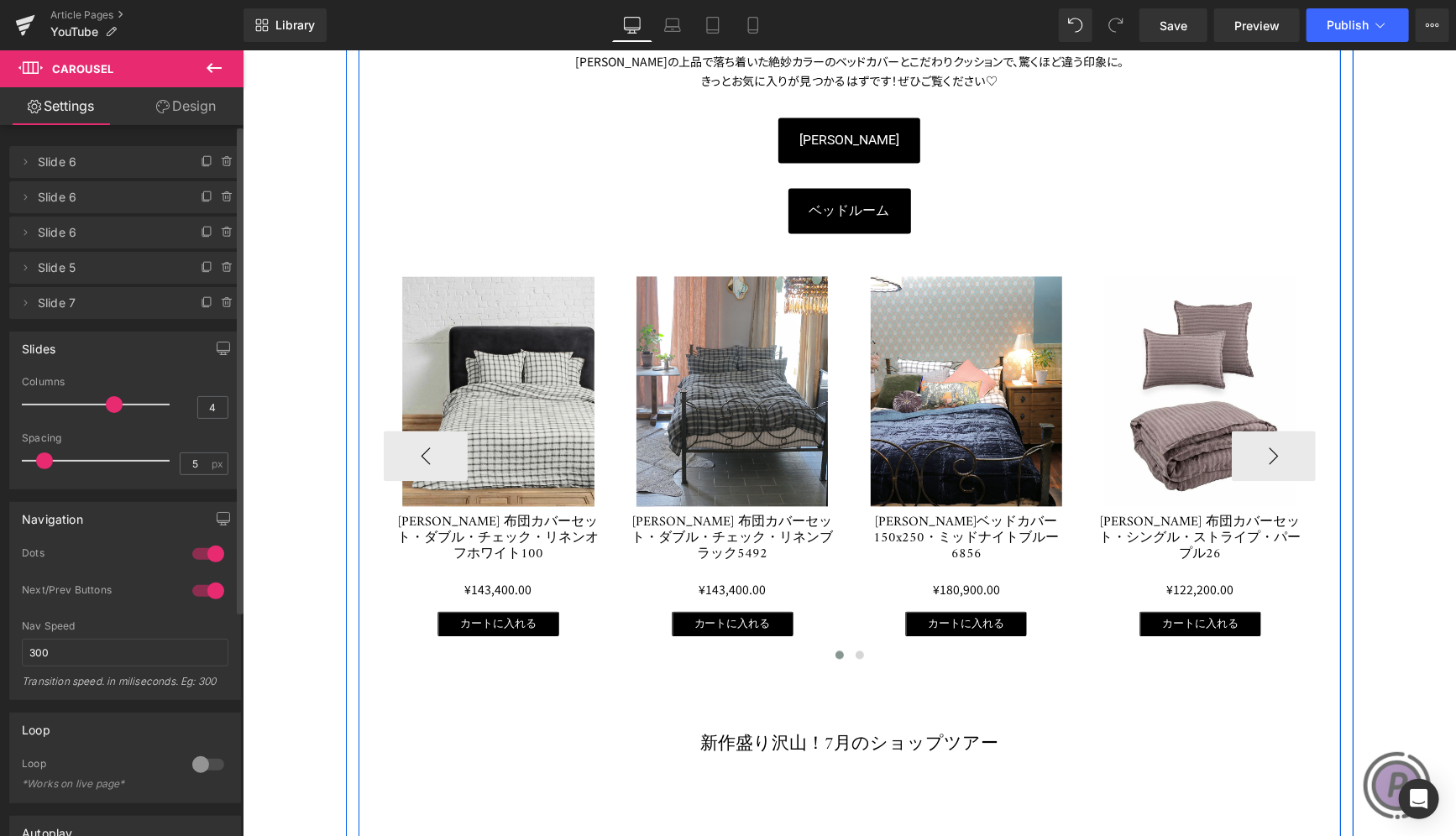
scroll to position [1762, 0]
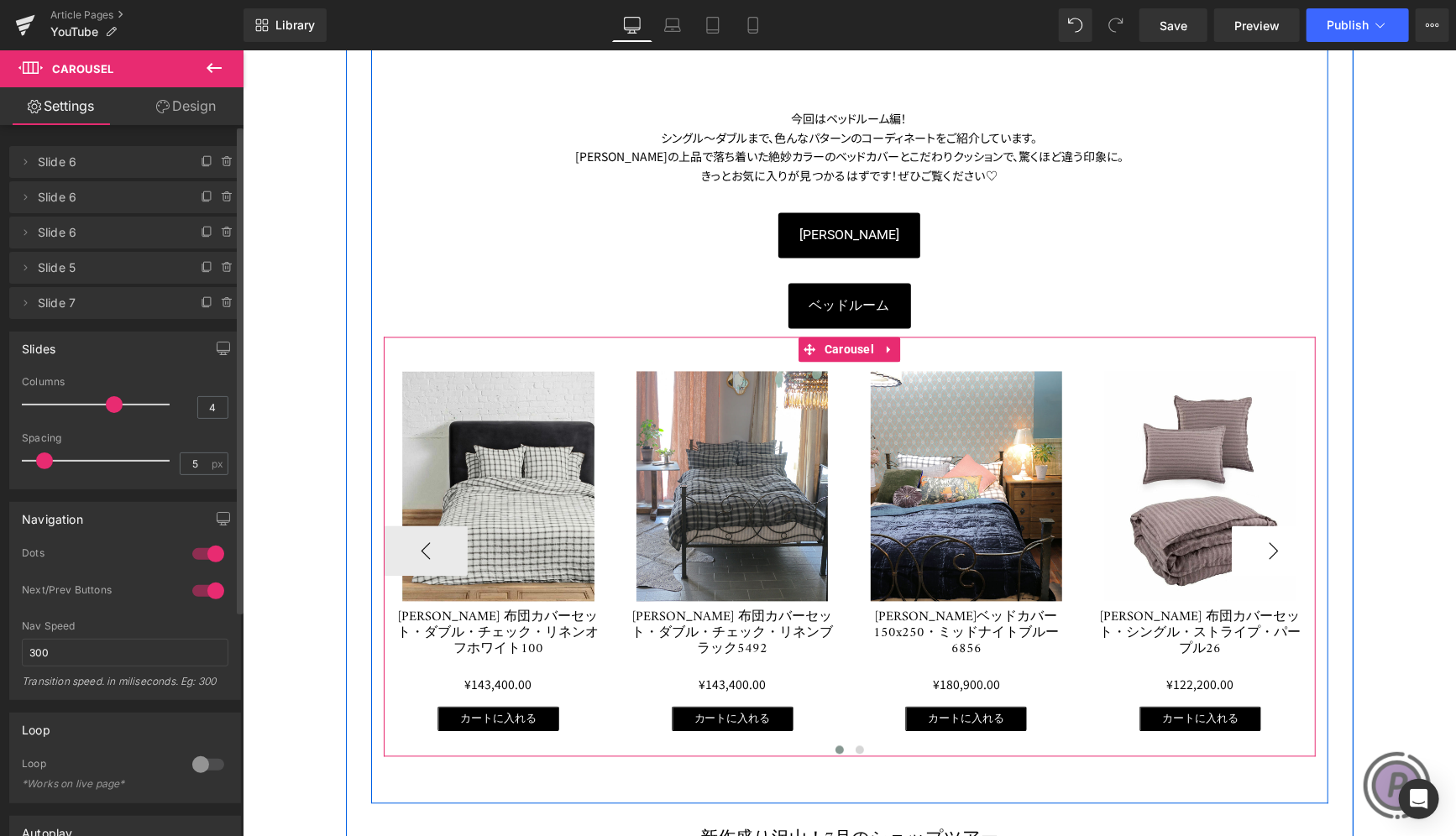
click at [1260, 529] on button "›" at bounding box center [1273, 550] width 84 height 50
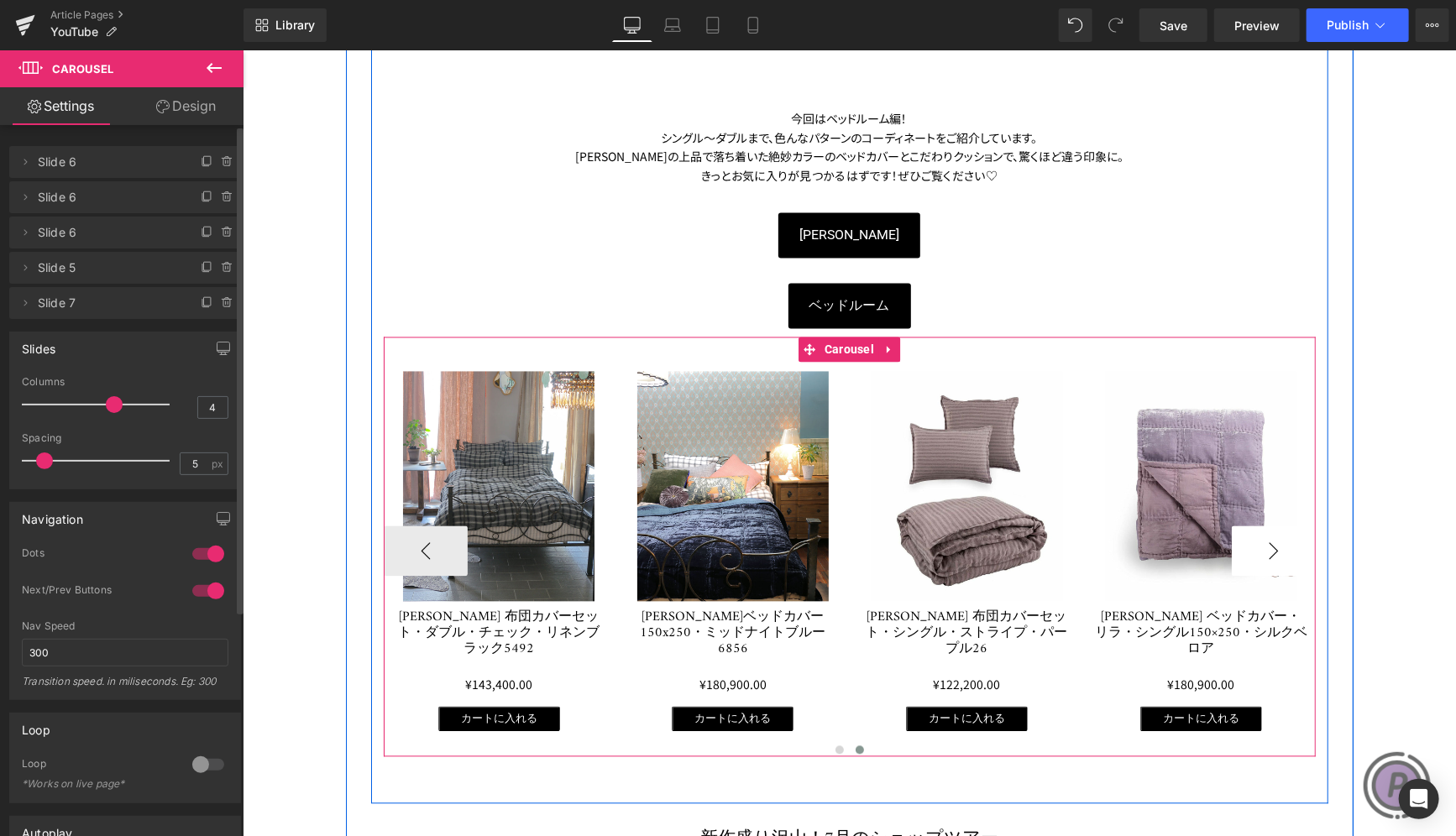
click at [1260, 529] on button "›" at bounding box center [1273, 550] width 84 height 50
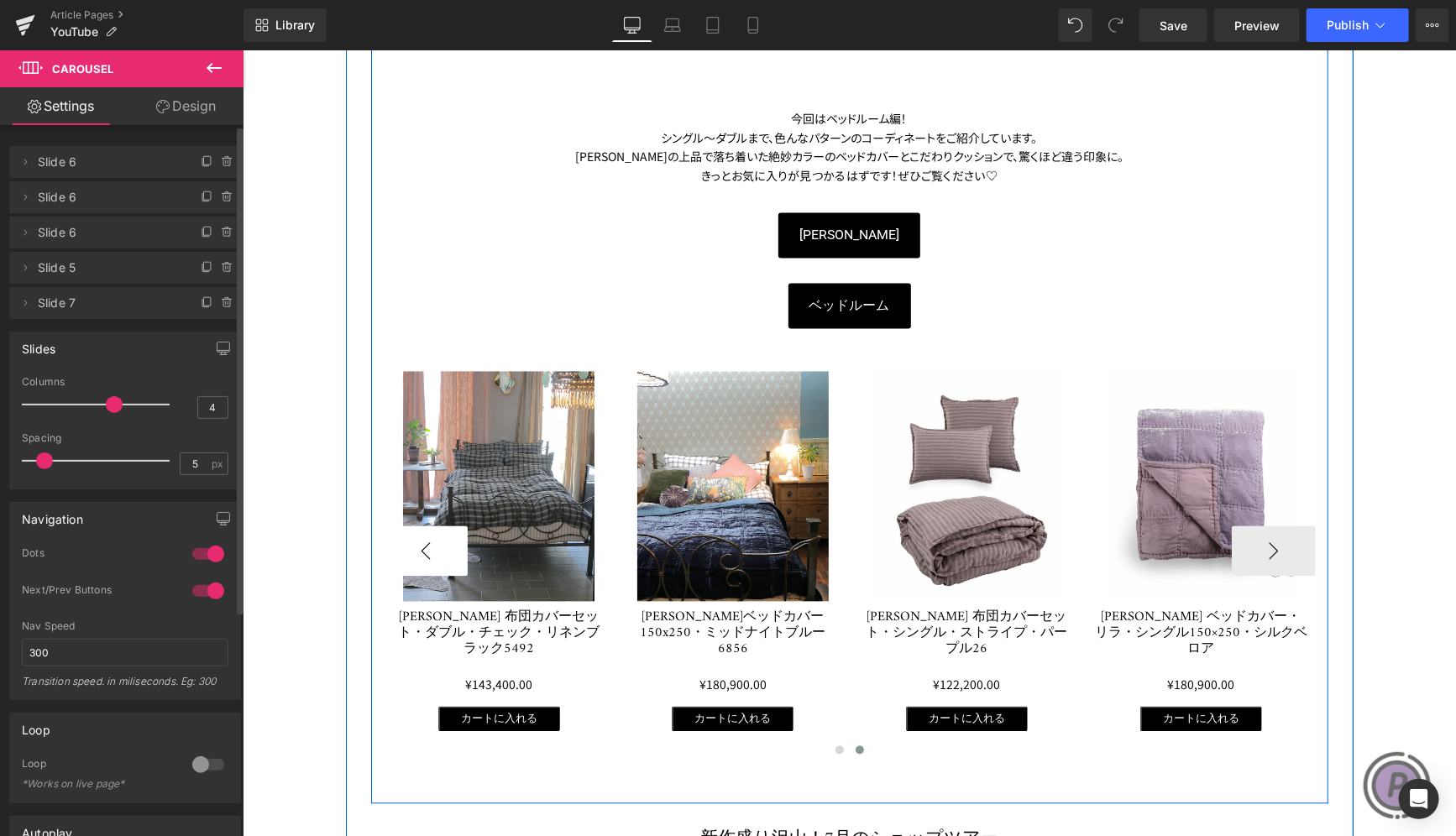
click at [412, 549] on button "‹" at bounding box center [425, 550] width 84 height 50
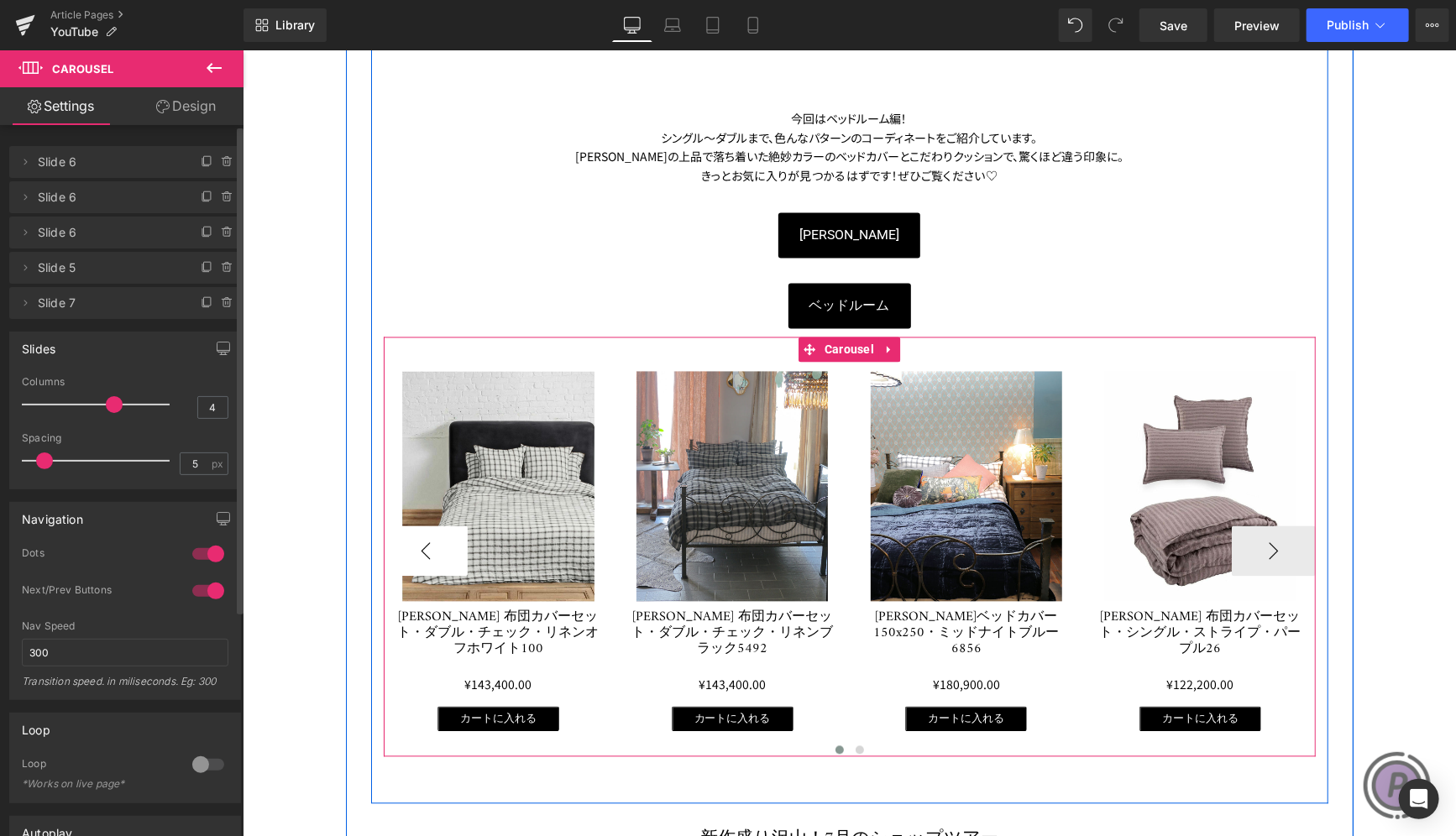
click at [412, 549] on button "‹" at bounding box center [425, 550] width 84 height 50
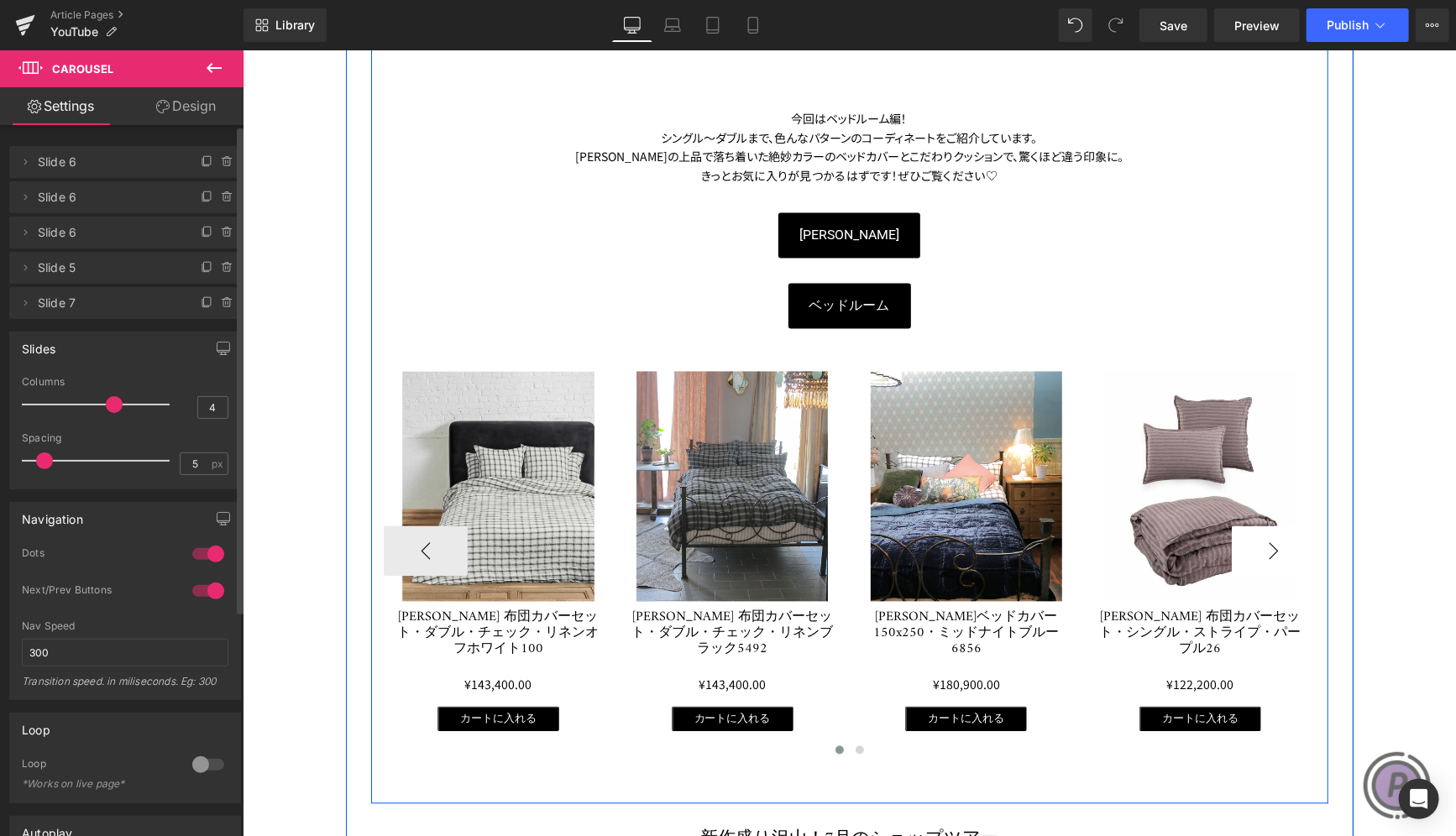
click at [1270, 551] on button "›" at bounding box center [1273, 550] width 84 height 50
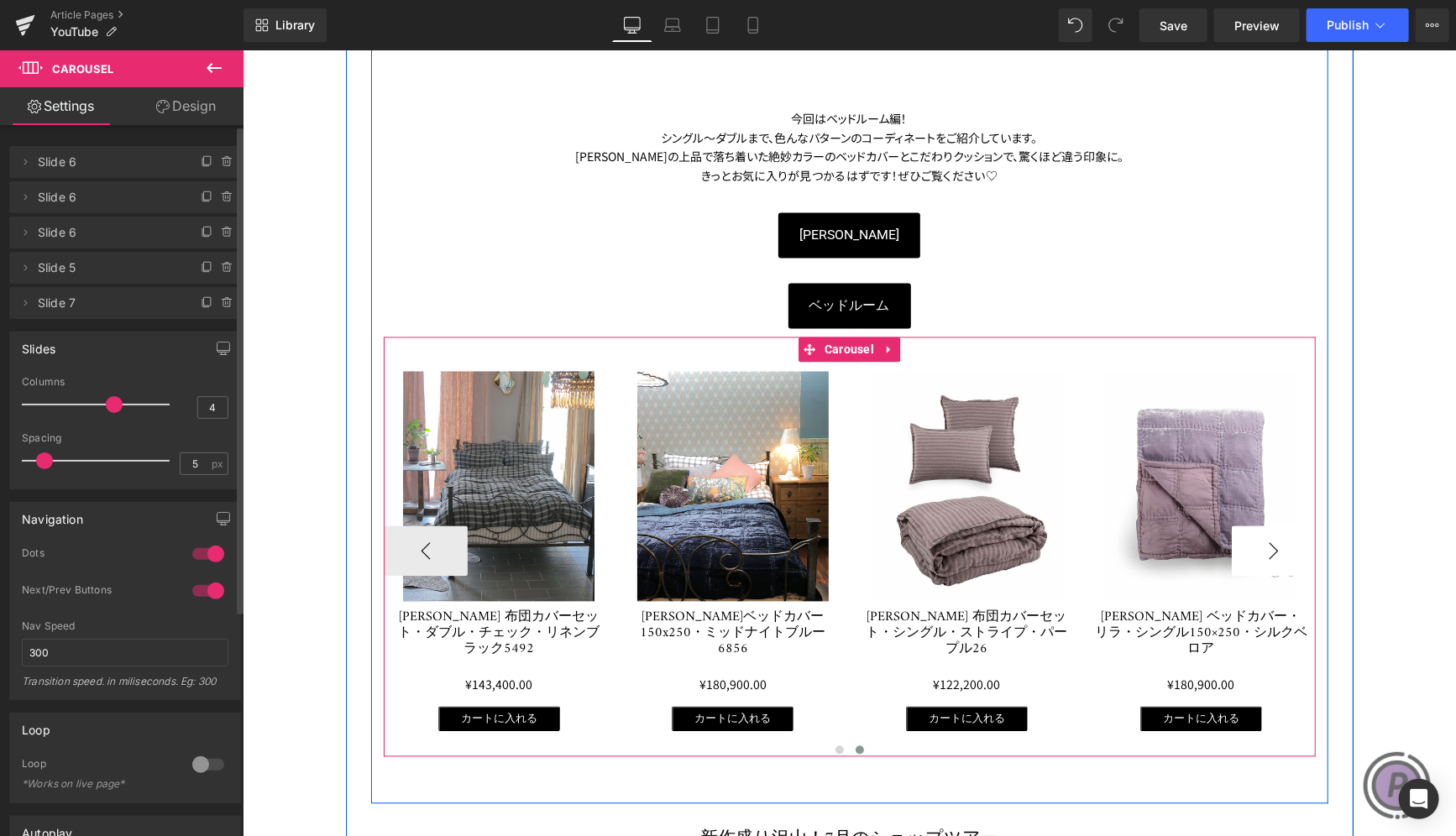
click at [1270, 551] on button "›" at bounding box center [1273, 550] width 84 height 50
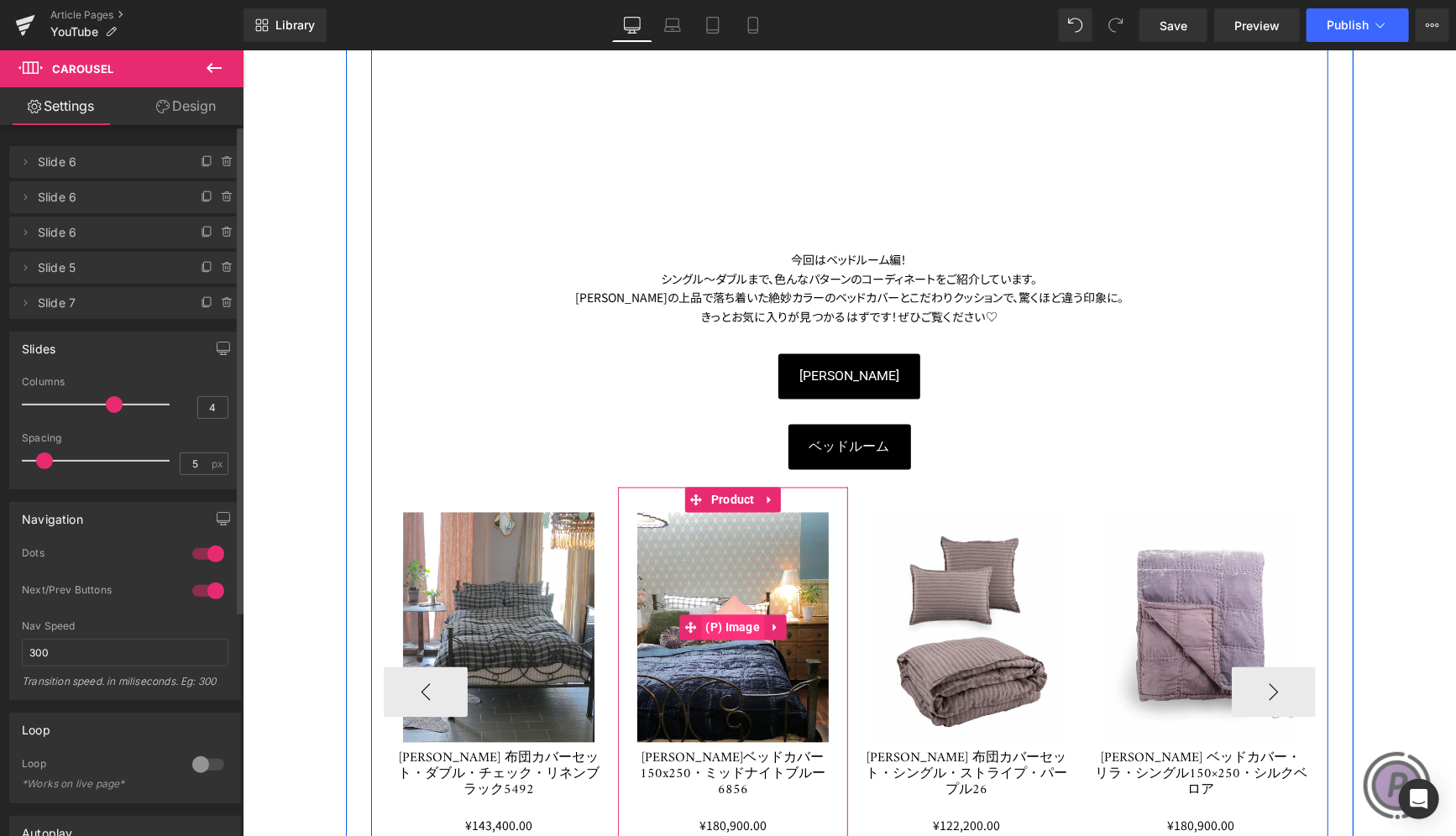
scroll to position [1259, 0]
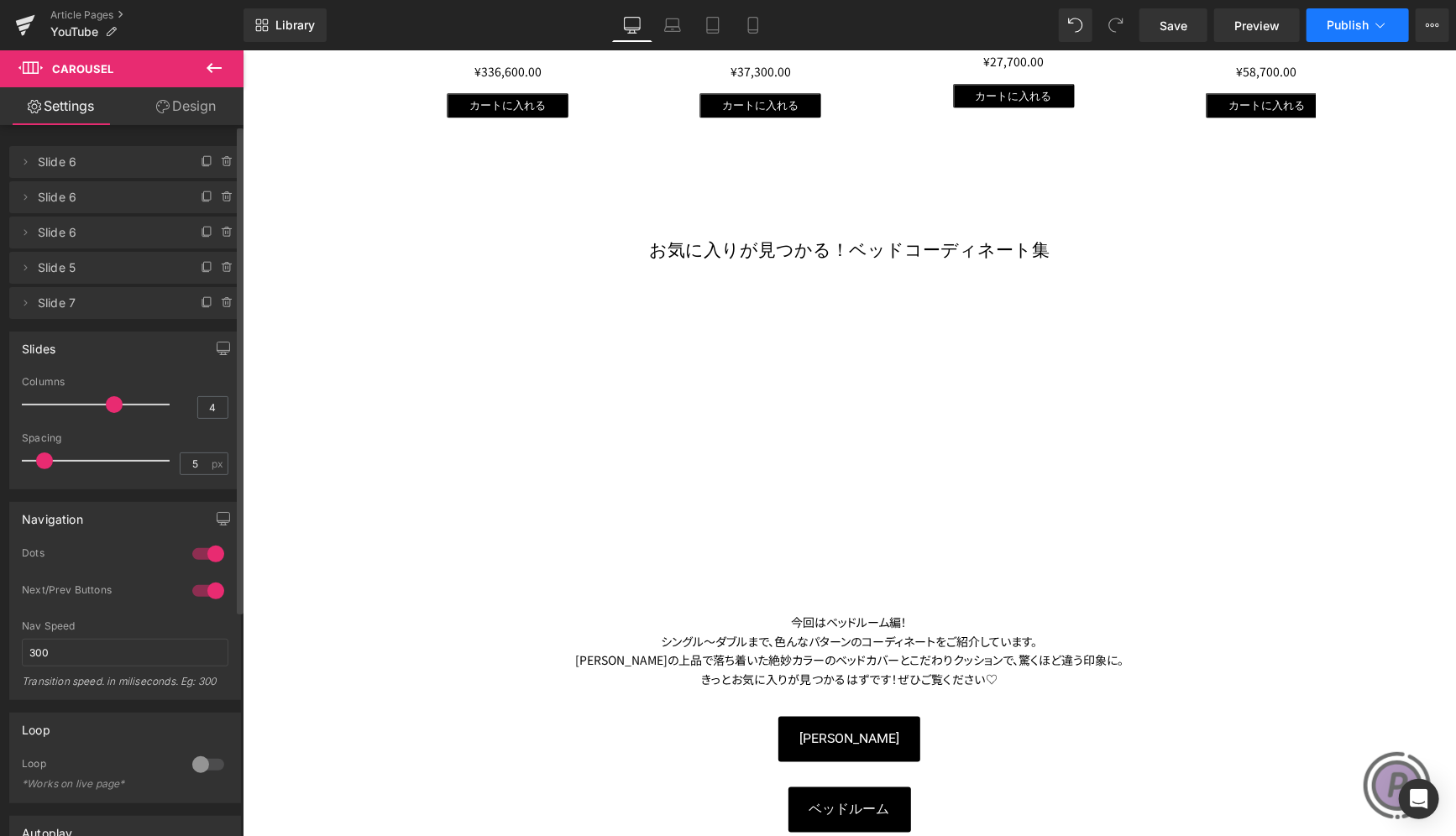
click at [1344, 16] on button "Publish" at bounding box center [1358, 25] width 103 height 34
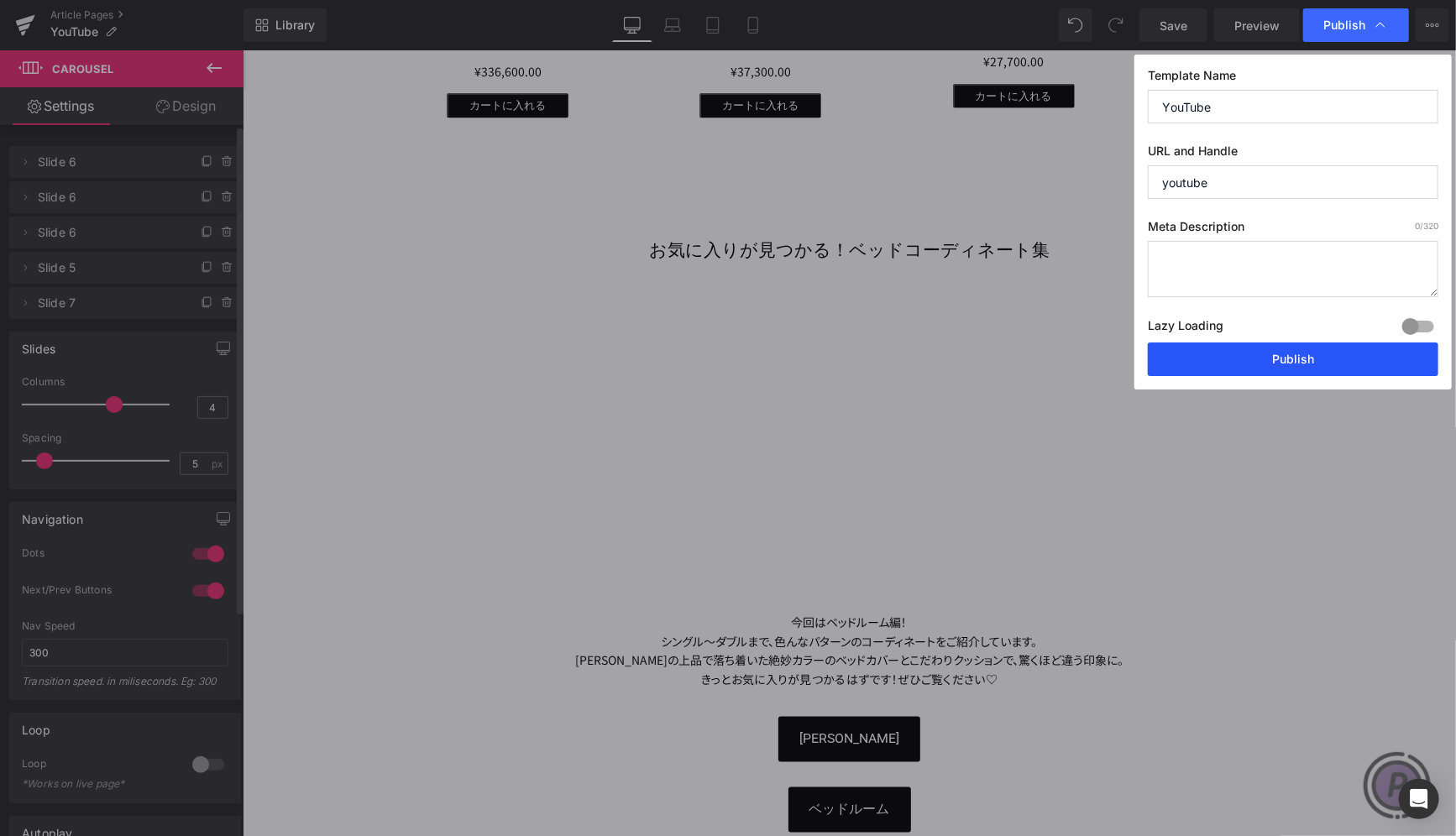
click at [1350, 363] on button "Publish" at bounding box center [1292, 358] width 290 height 34
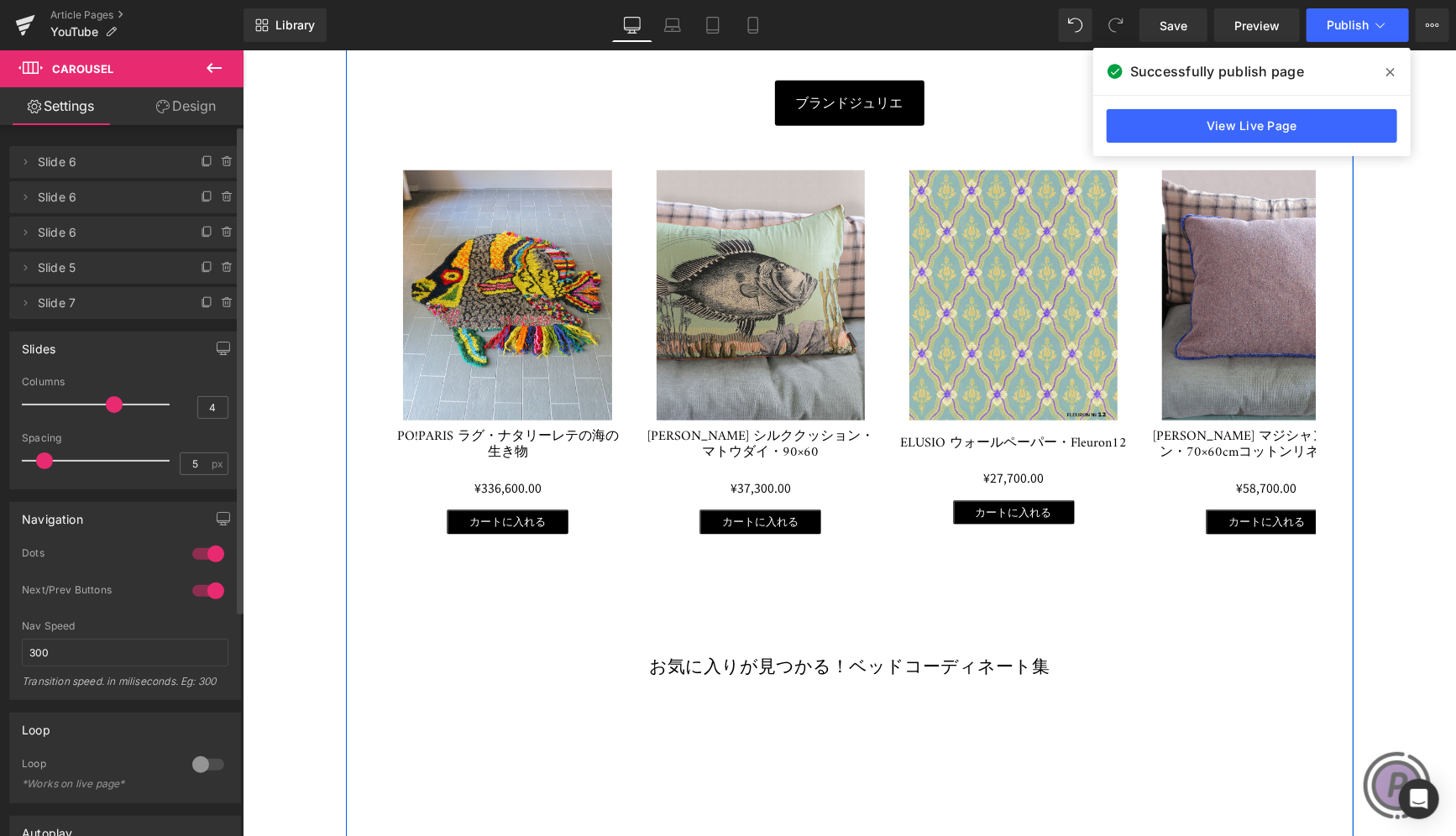
scroll to position [671, 0]
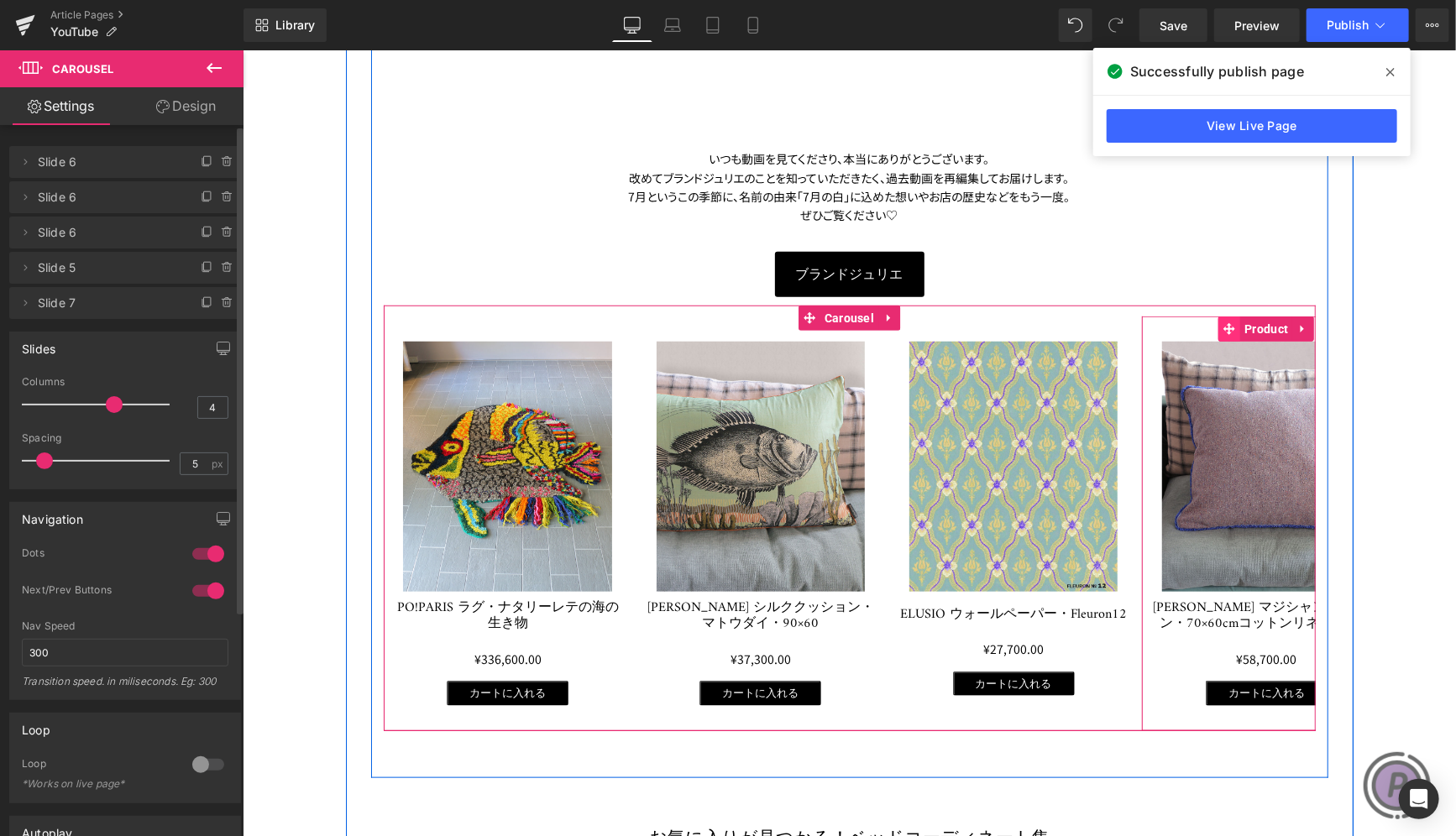
click at [1223, 319] on span at bounding box center [1228, 328] width 22 height 25
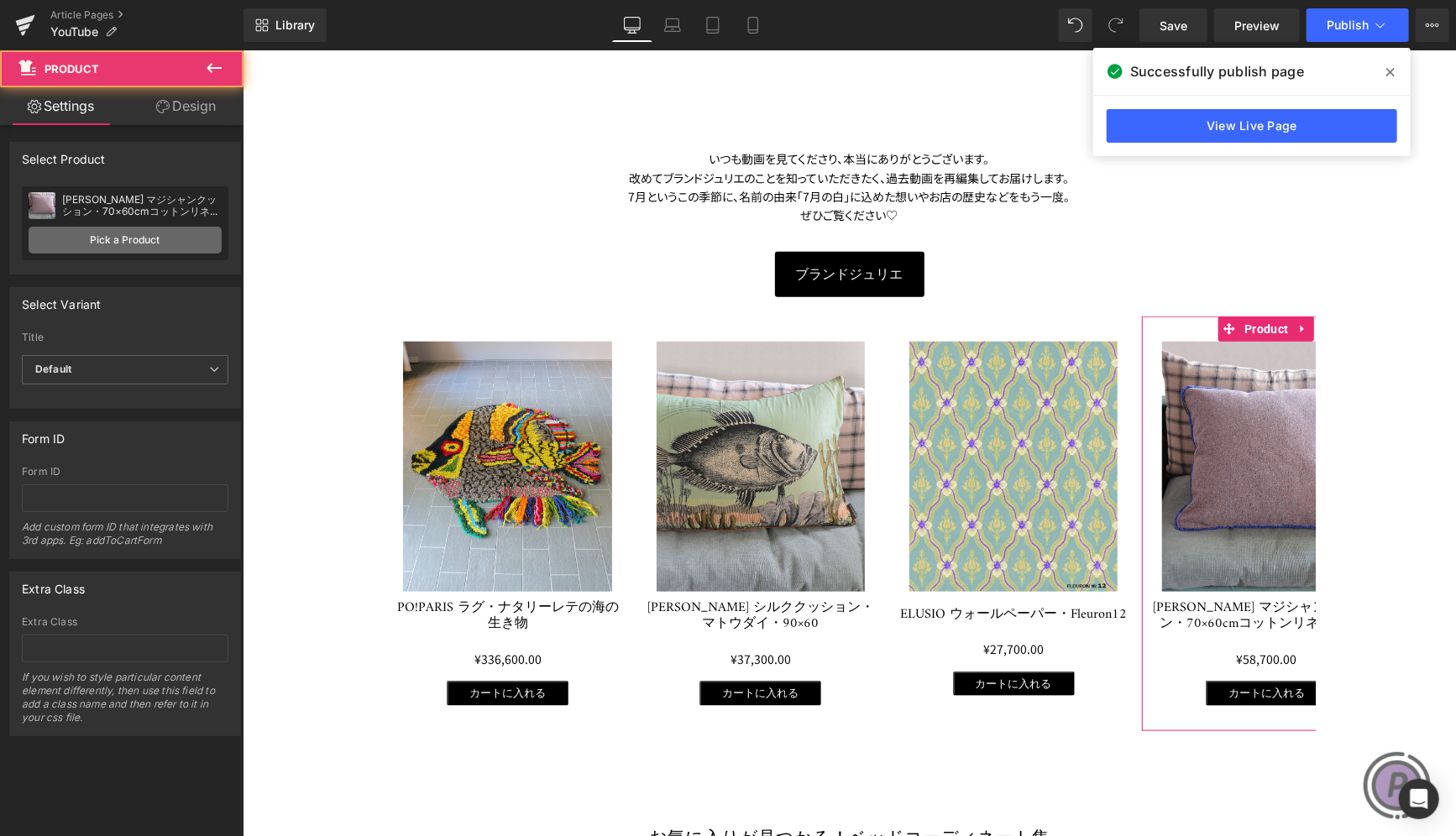
click at [136, 237] on link "Pick a Product" at bounding box center [125, 240] width 193 height 27
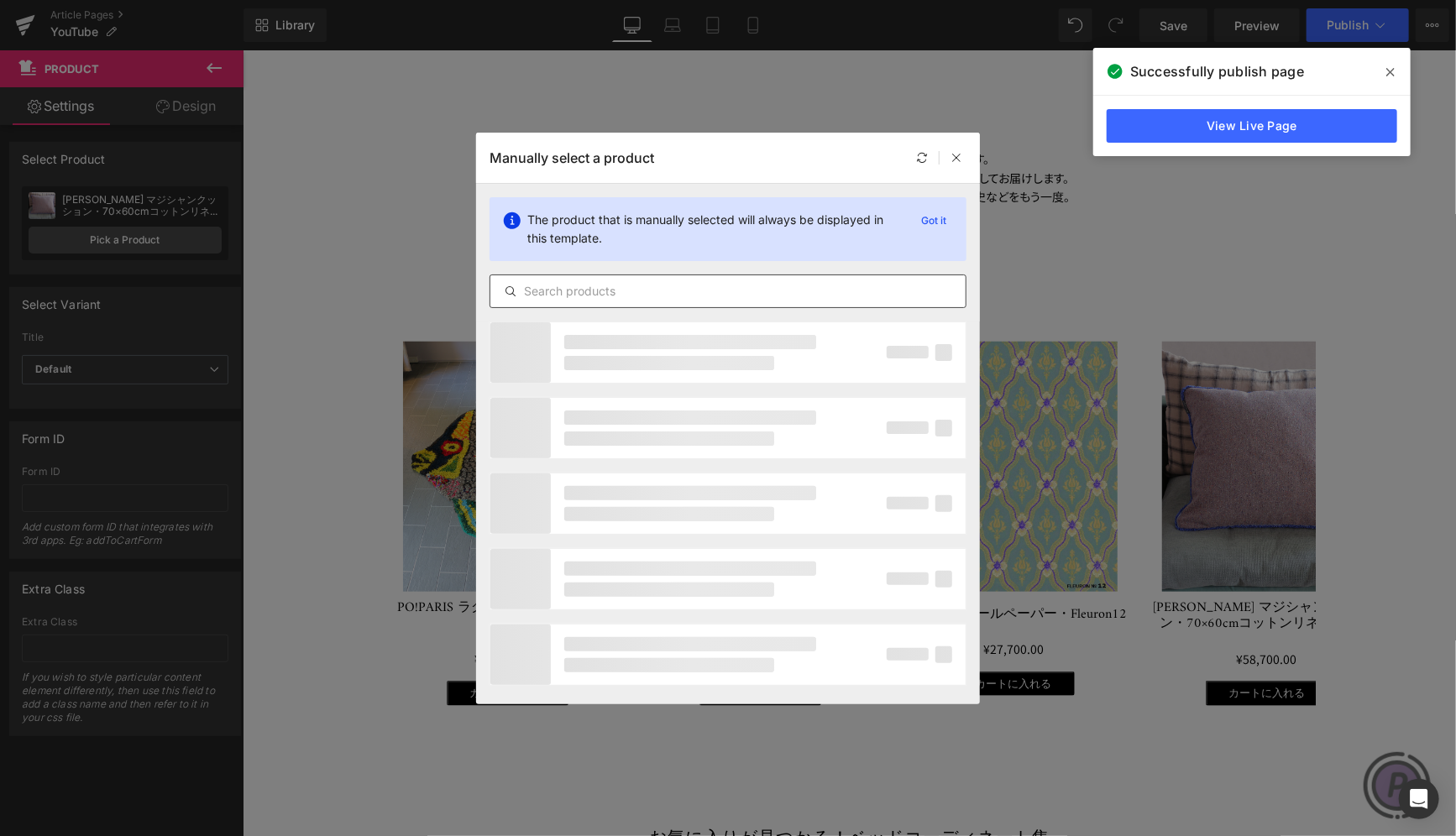
click at [701, 287] on input "text" at bounding box center [728, 291] width 475 height 20
paste input "OPJET PARIS ウォールアート・リー60ｘ80"
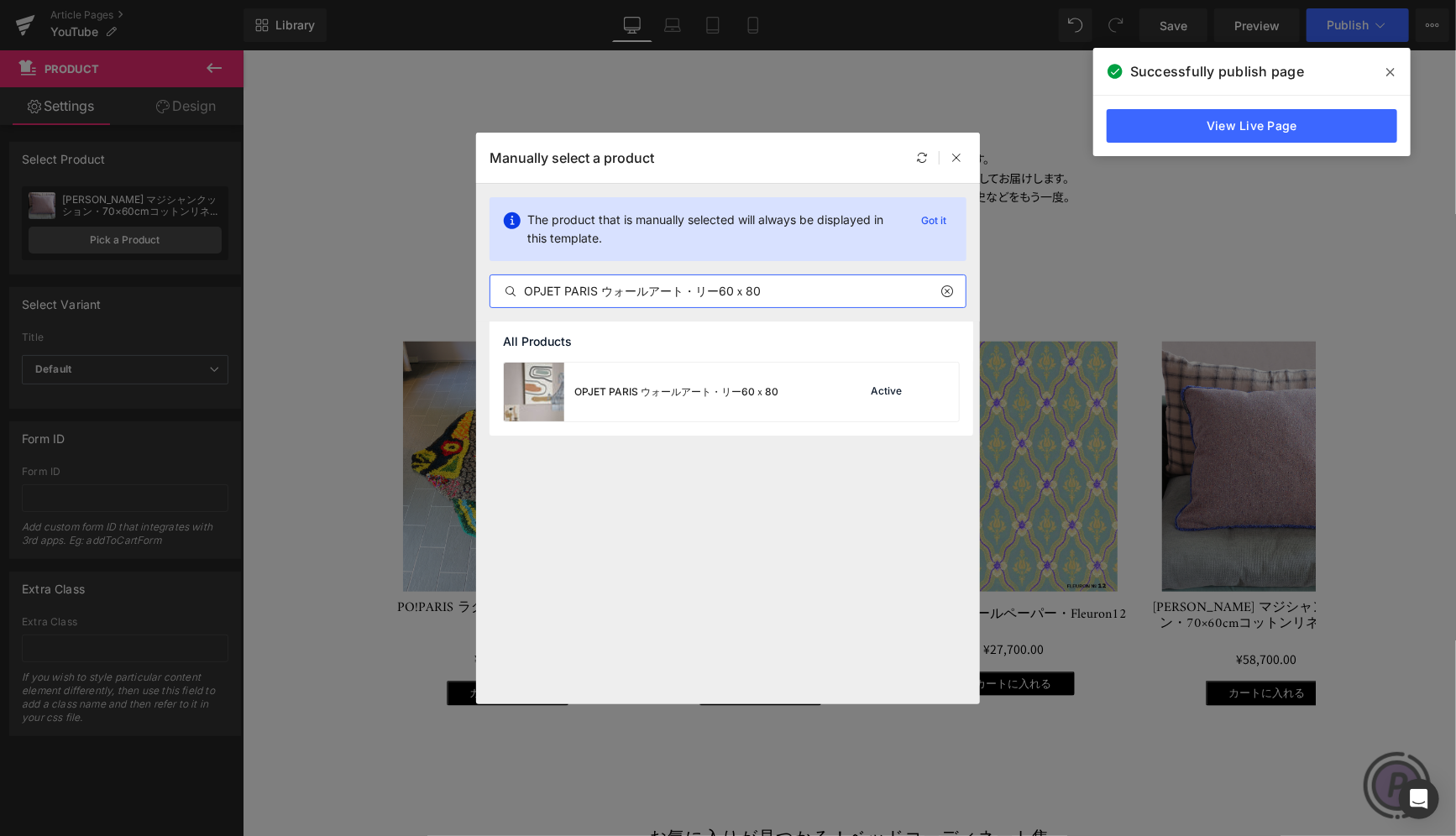
type input "OPJET PARIS ウォールアート・リー60ｘ80"
click at [731, 395] on div "OPJET PARIS ウォールアート・リー60ｘ80" at bounding box center [676, 392] width 204 height 15
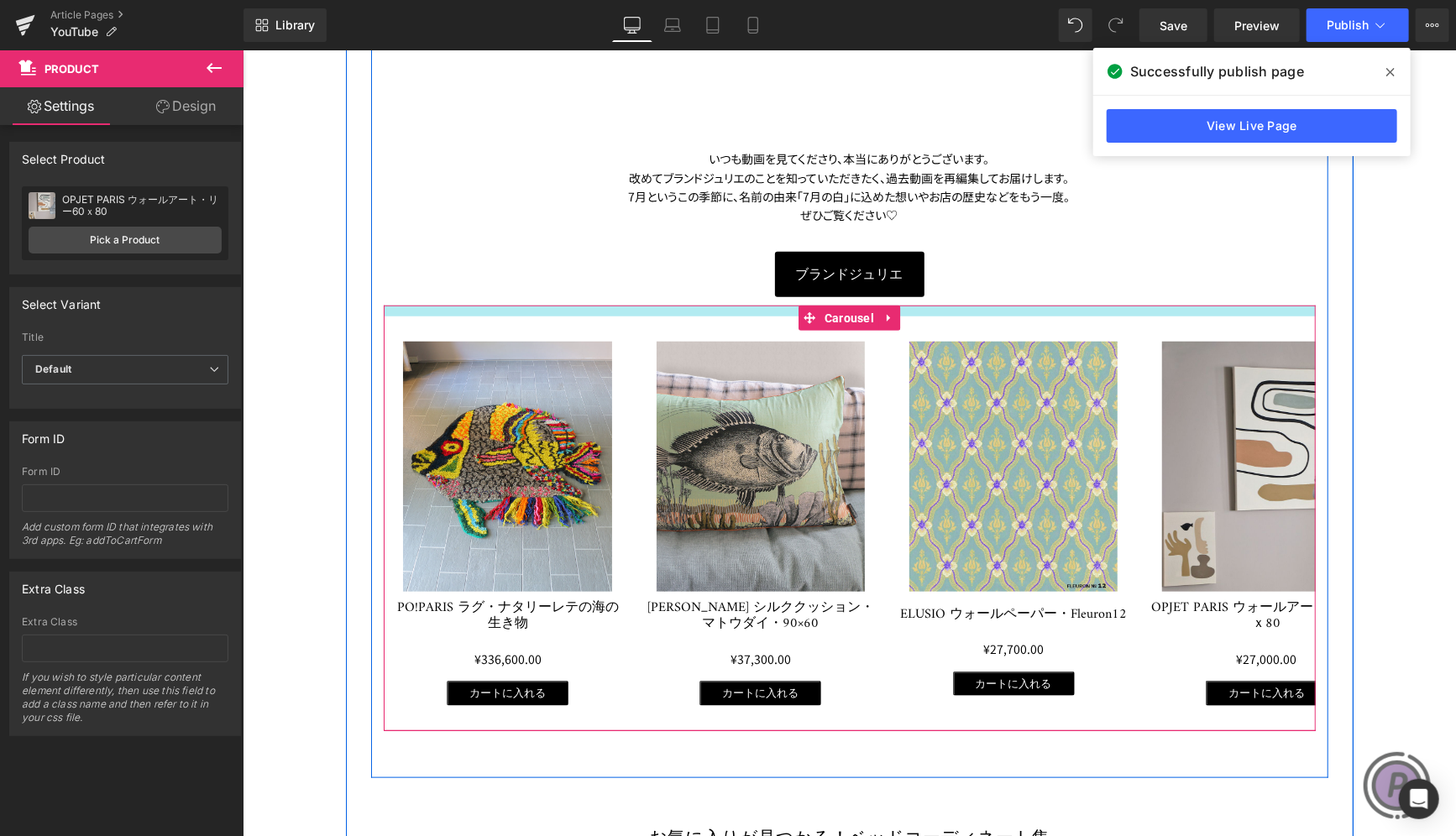
click at [1048, 310] on div at bounding box center [849, 310] width 932 height 11
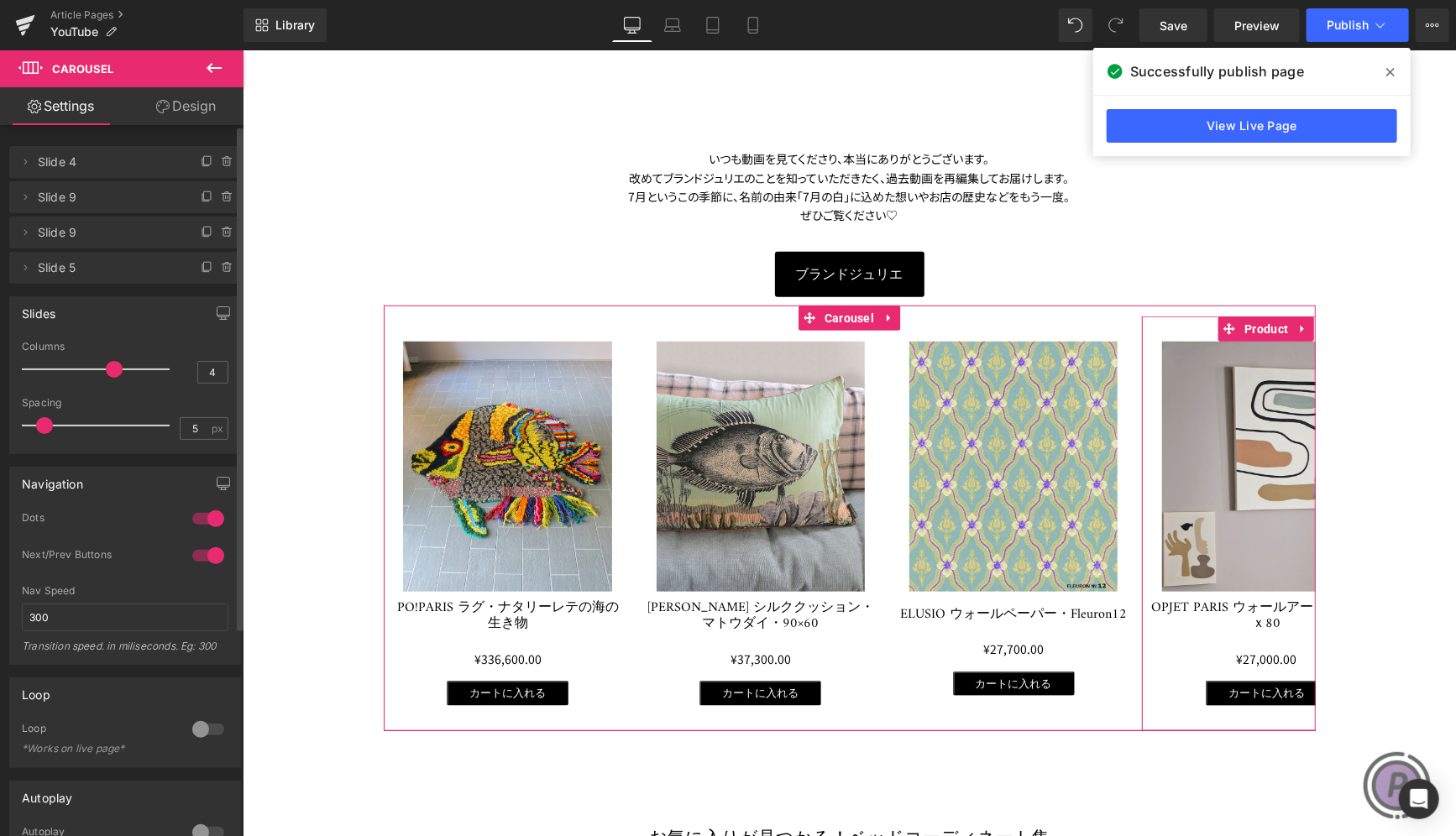
click at [197, 261] on div at bounding box center [219, 262] width 44 height 20
click at [201, 265] on icon at bounding box center [207, 267] width 14 height 14
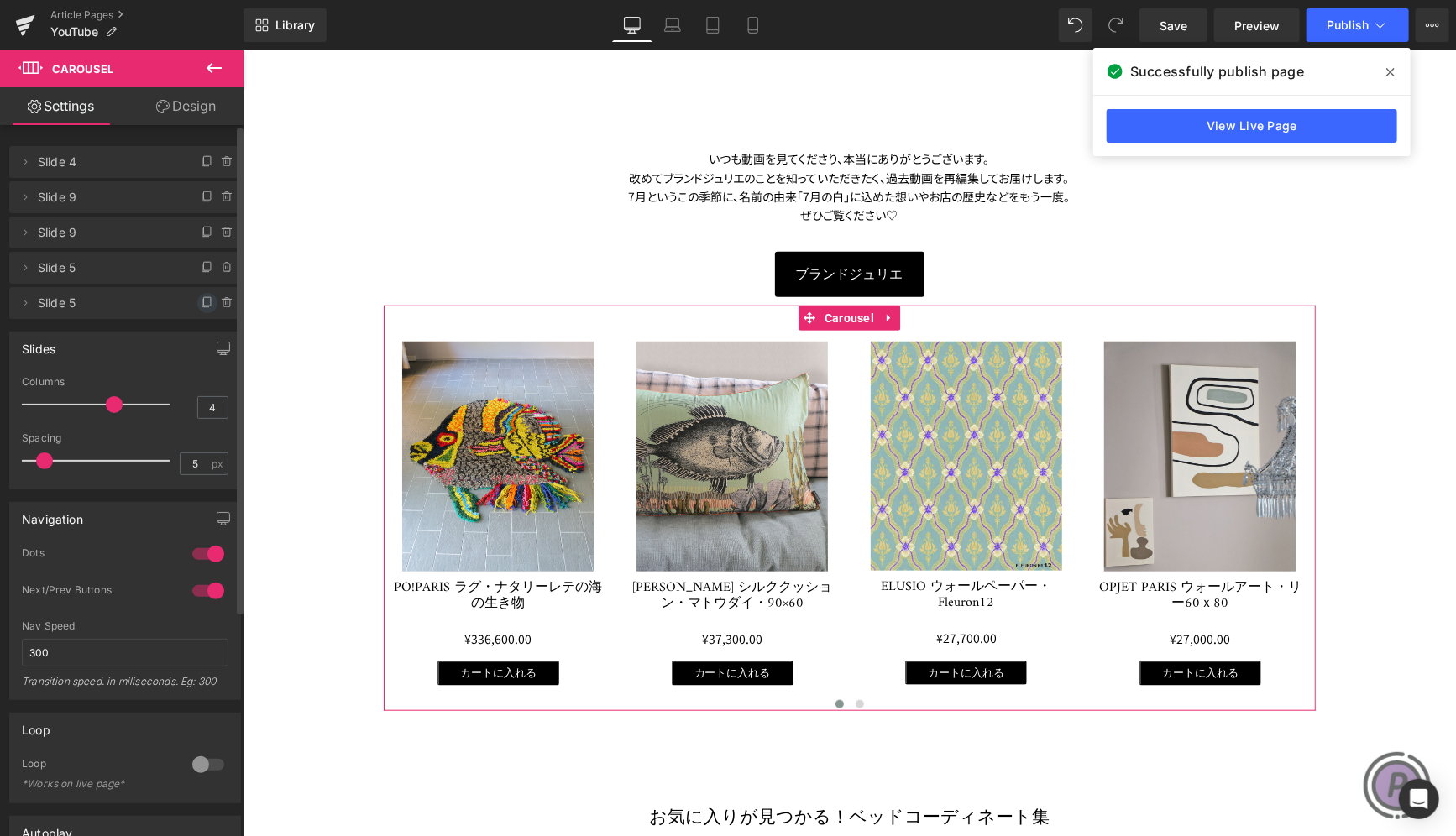
click at [201, 298] on icon at bounding box center [207, 303] width 14 height 14
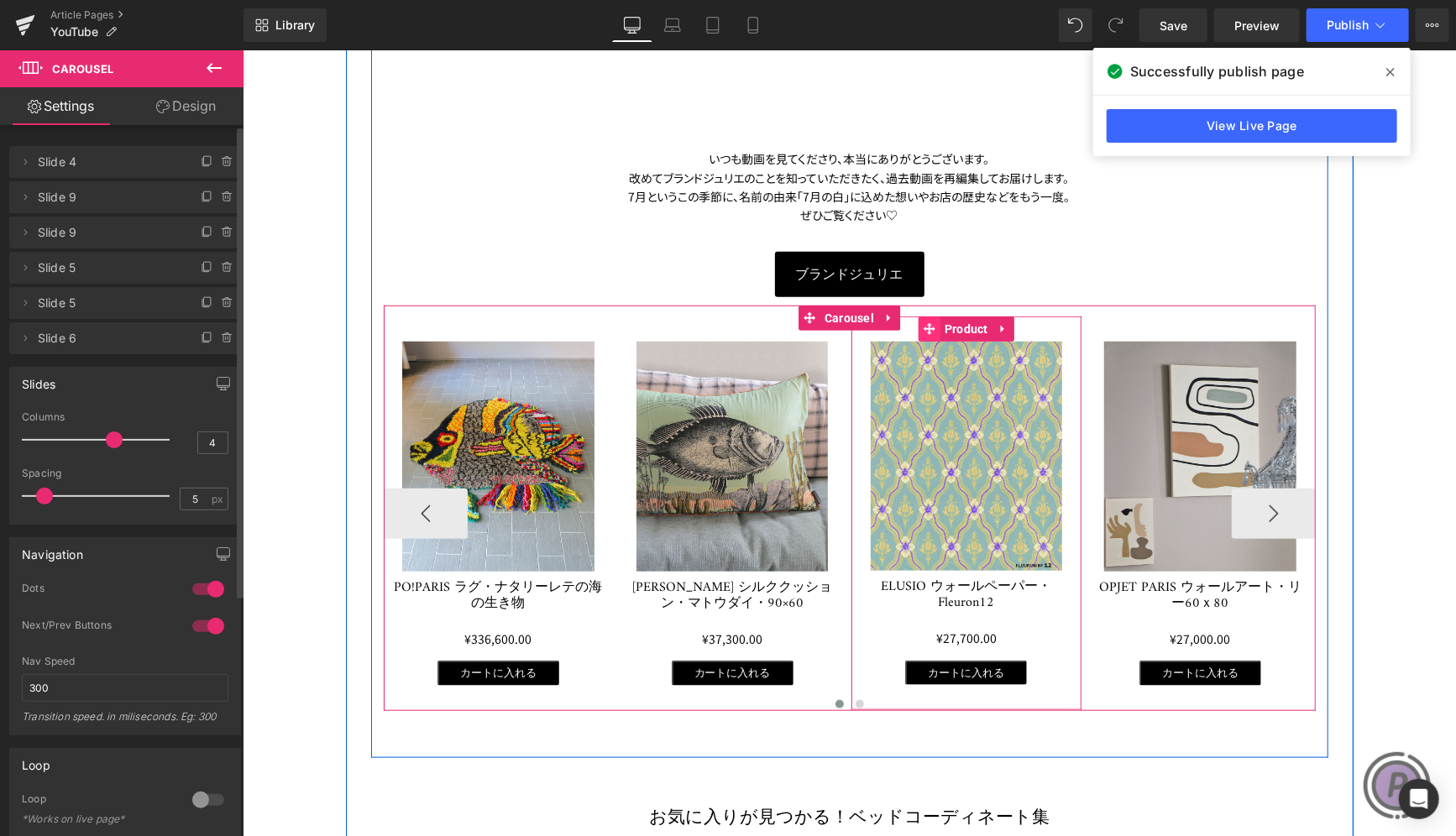
click at [925, 327] on icon at bounding box center [928, 327] width 12 height 12
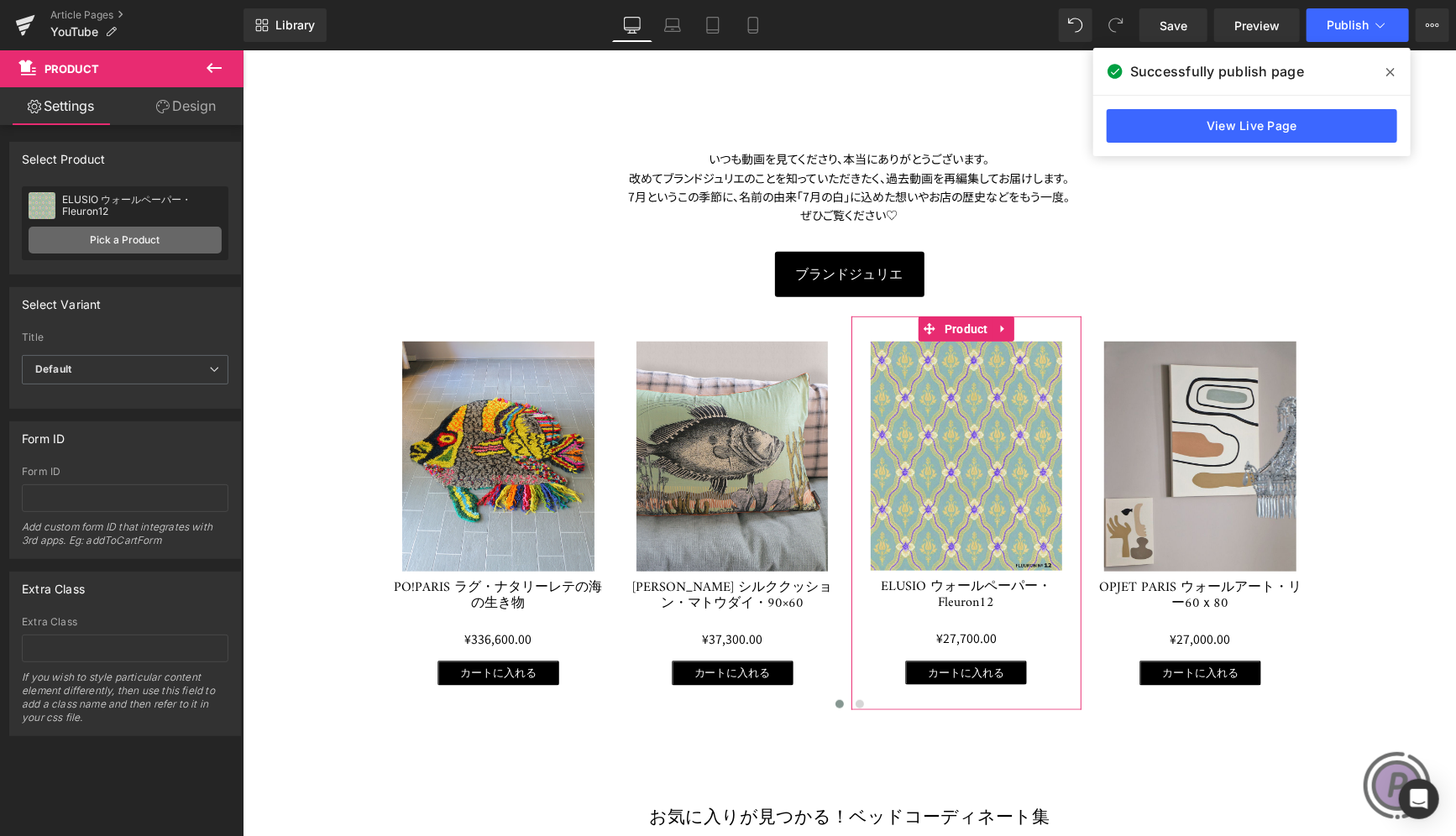
click at [147, 231] on link "Pick a Product" at bounding box center [125, 240] width 193 height 27
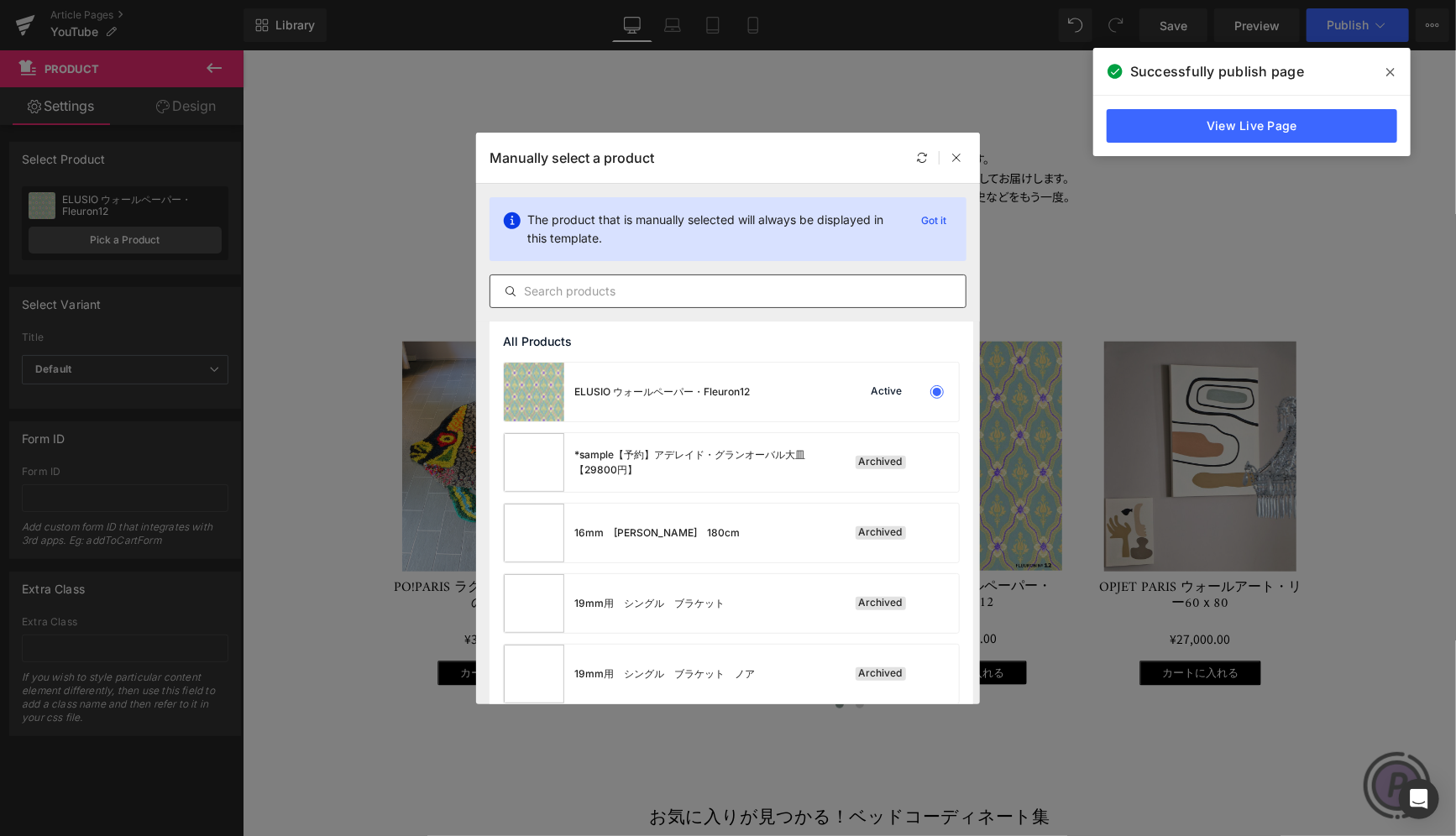
click at [537, 287] on input "text" at bounding box center [728, 291] width 475 height 20
paste input "ELUSIO ウォールペーパー・Fleuron11"
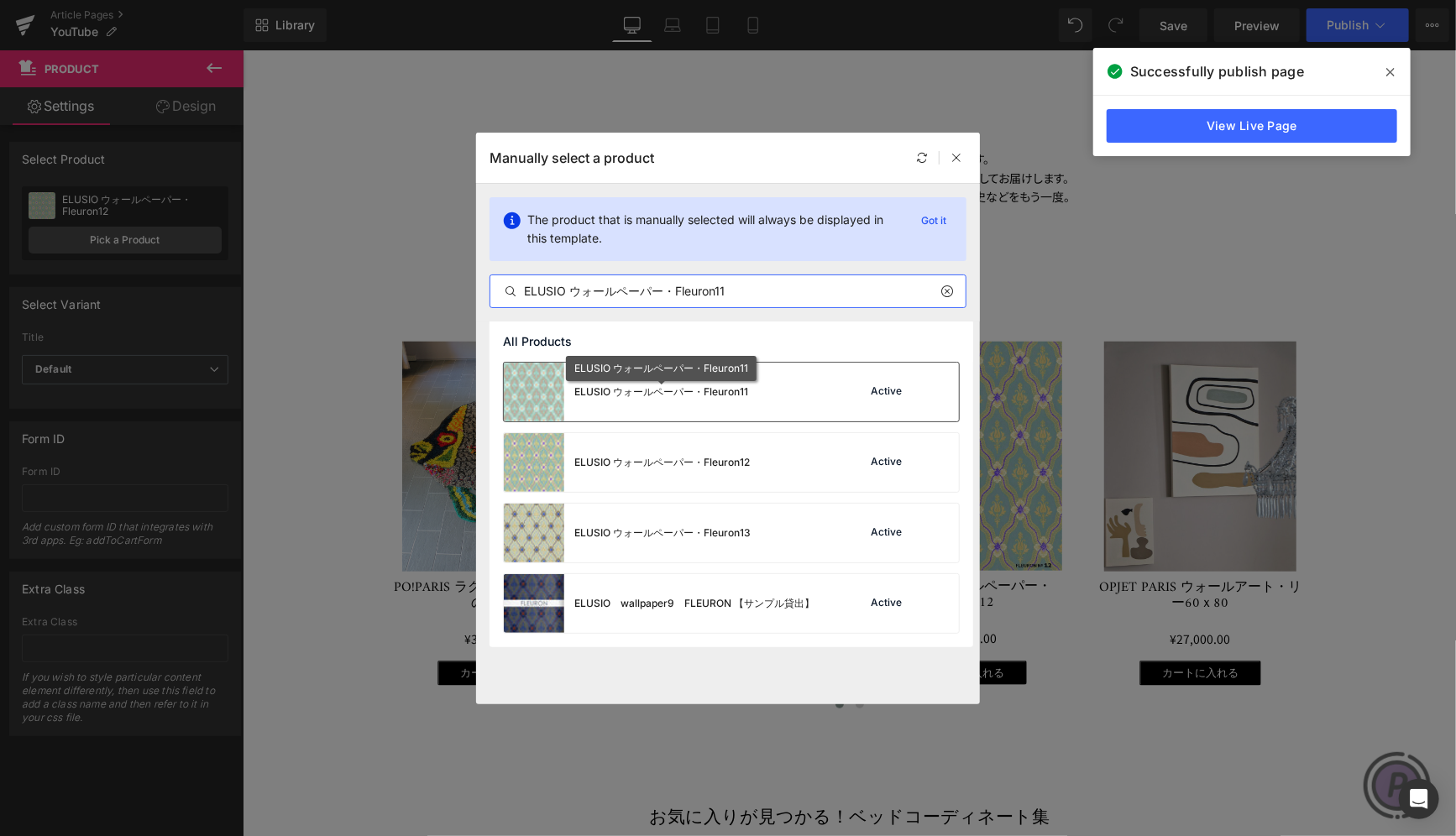
type input "ELUSIO ウォールペーパー・Fleuron11"
click at [651, 392] on div "ELUSIO ウォールペーパー・Fleuron11" at bounding box center [661, 392] width 174 height 15
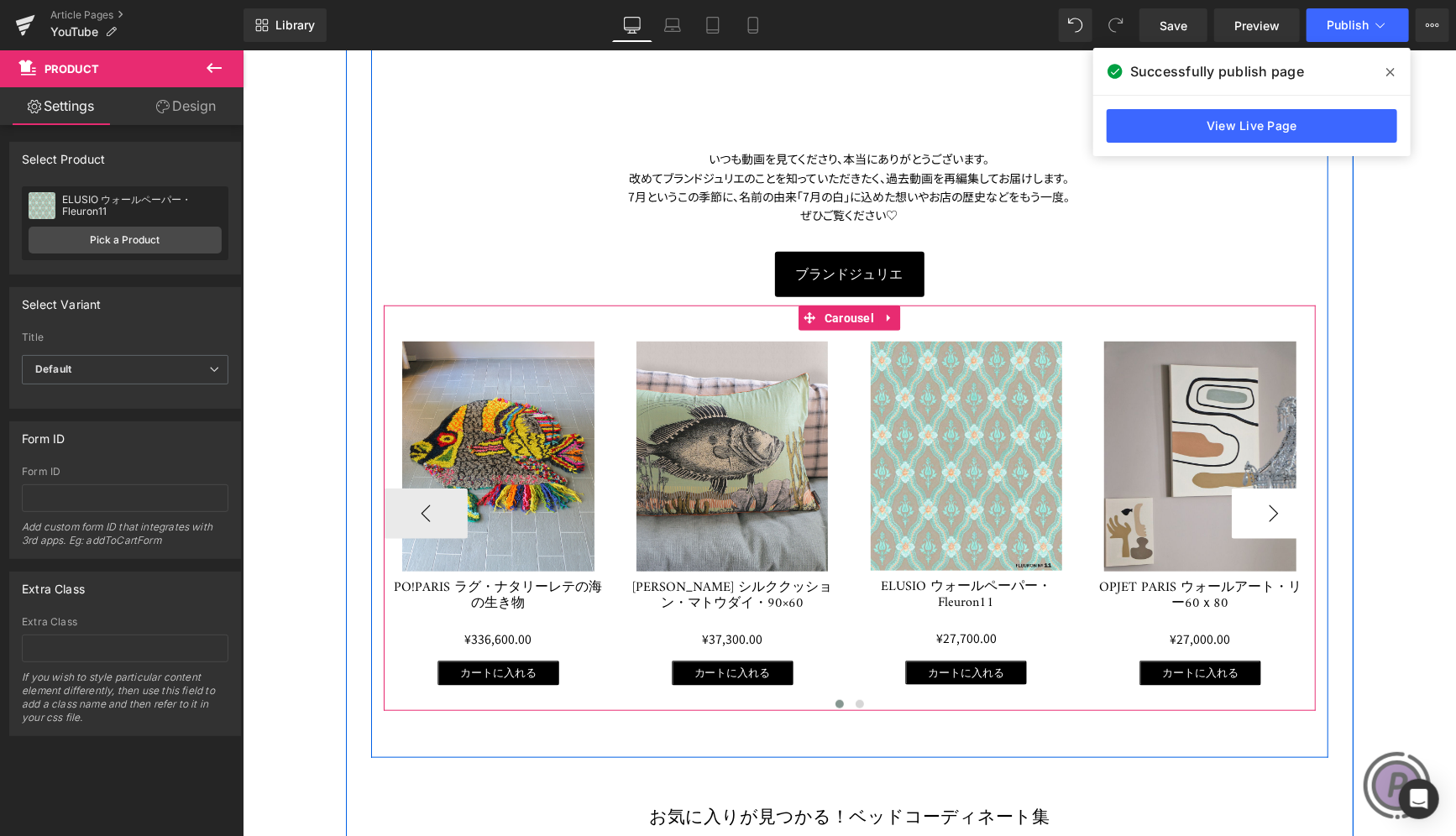
click at [1286, 510] on button "›" at bounding box center [1273, 512] width 84 height 50
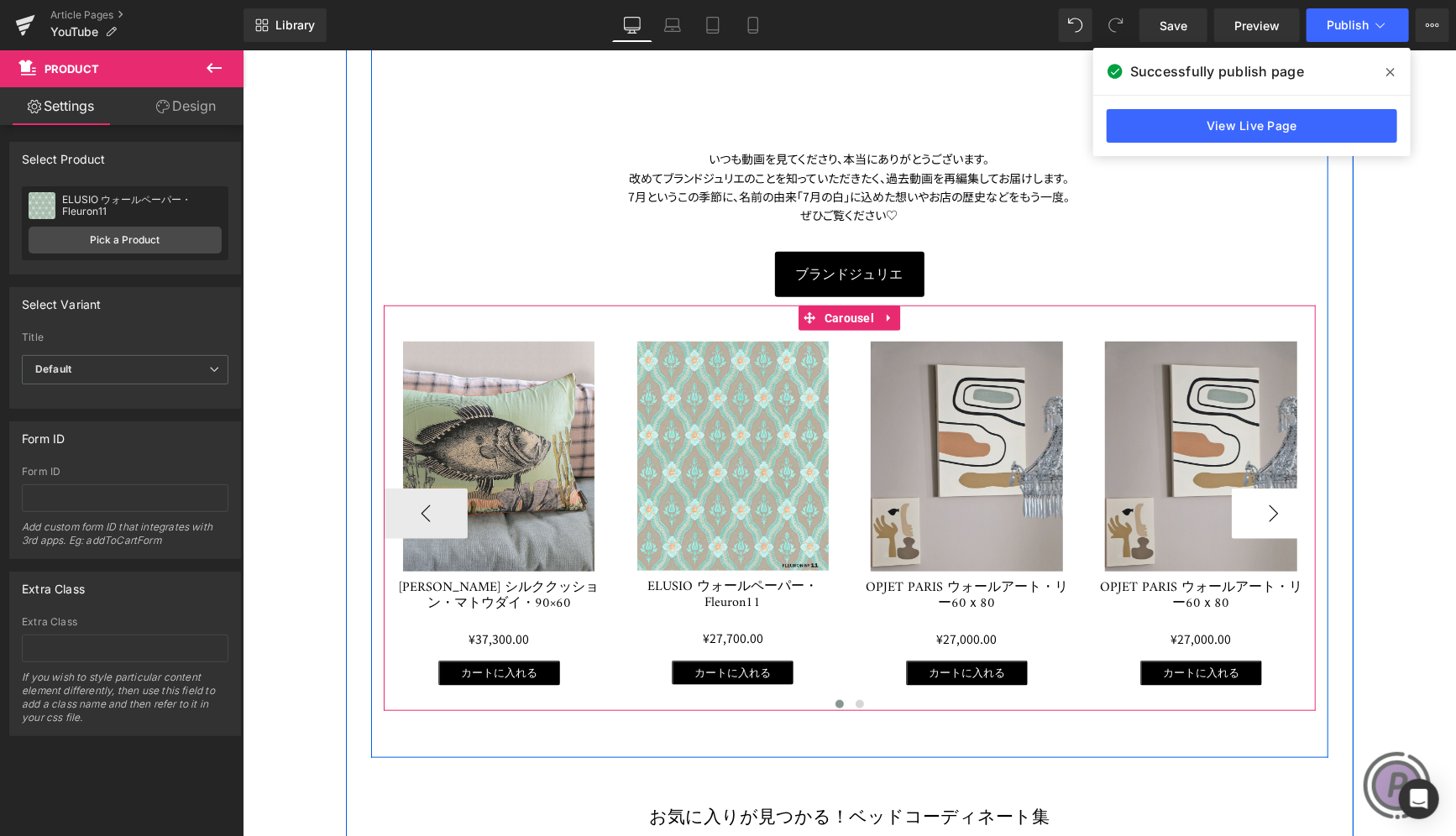
click at [1277, 509] on button "›" at bounding box center [1273, 512] width 84 height 50
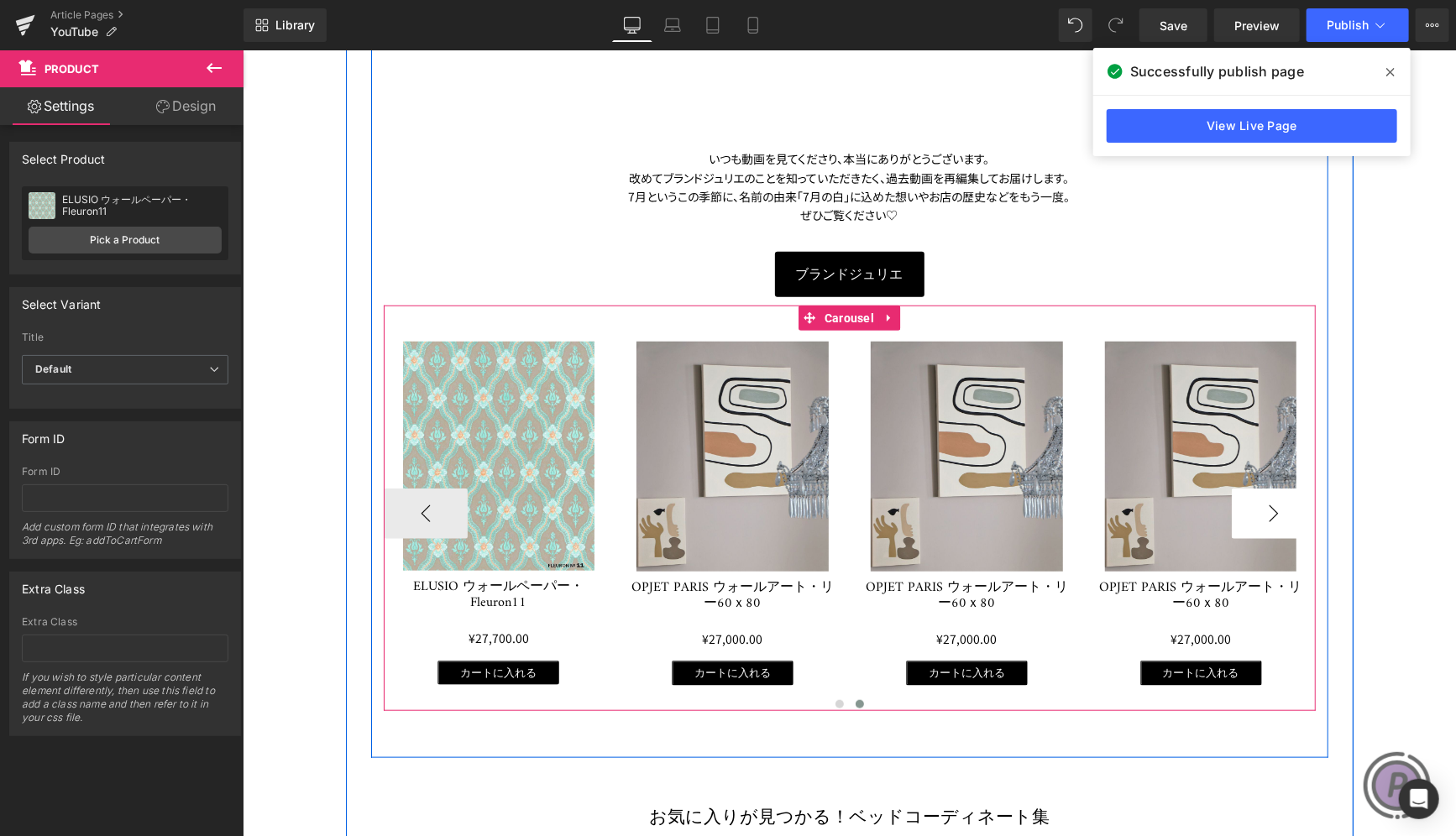
click at [1276, 508] on button "›" at bounding box center [1273, 512] width 84 height 50
click at [924, 329] on icon at bounding box center [928, 327] width 12 height 12
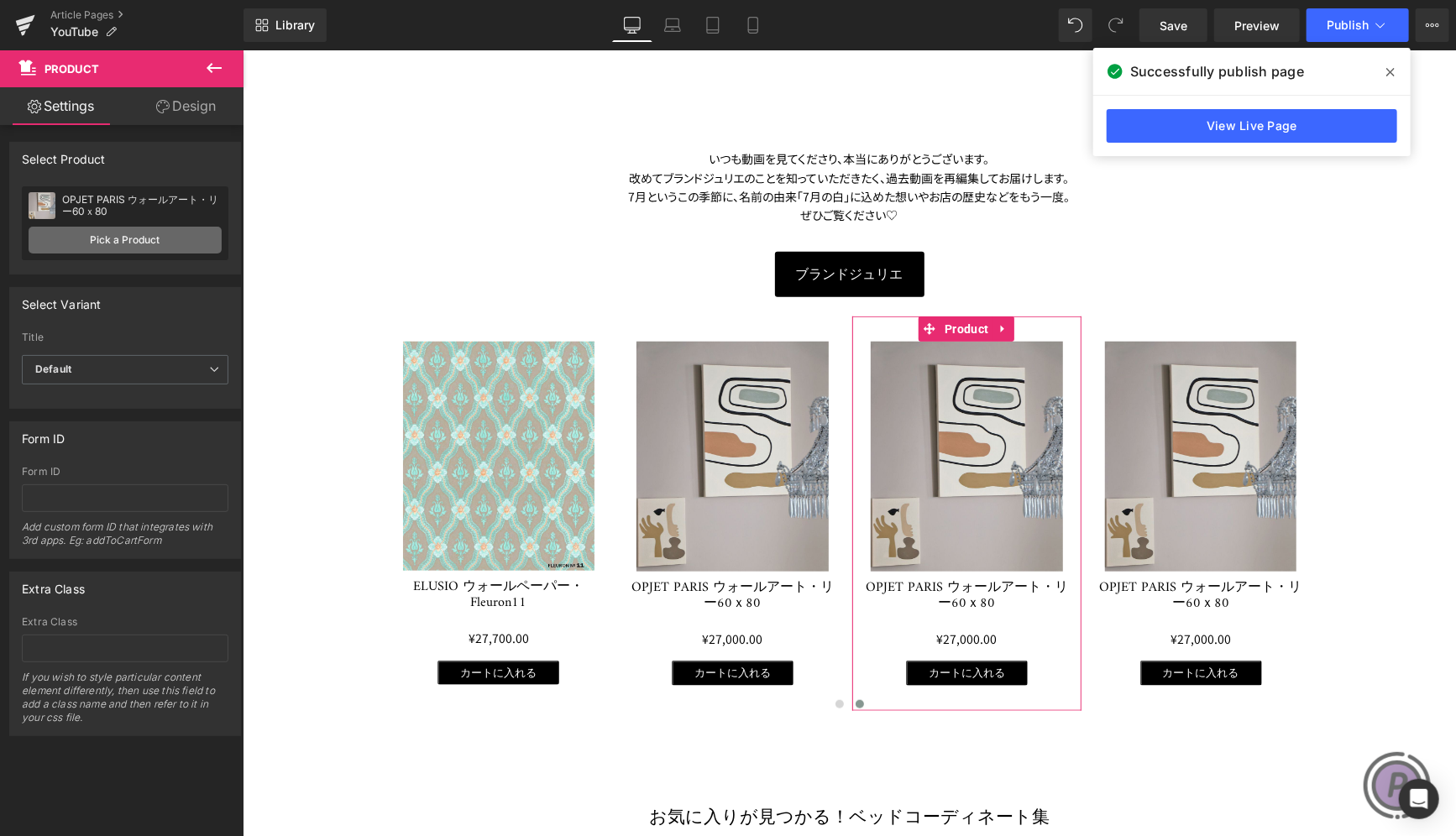
click at [179, 241] on link "Pick a Product" at bounding box center [125, 240] width 193 height 27
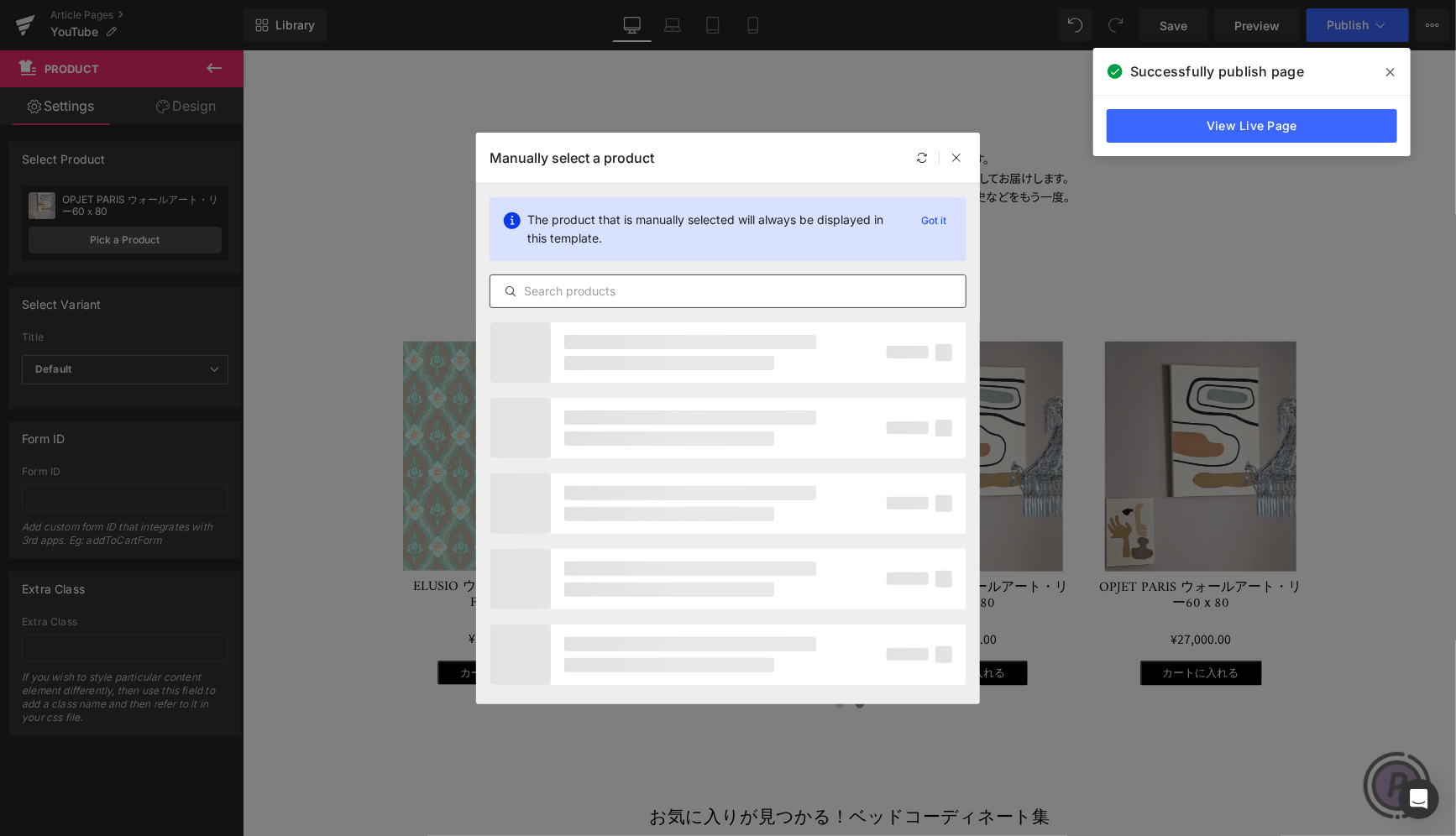
click at [614, 285] on input "text" at bounding box center [728, 291] width 475 height 20
paste input "MARKET SET ブラケットライト・スクリーン・ホワイト・ダブル"
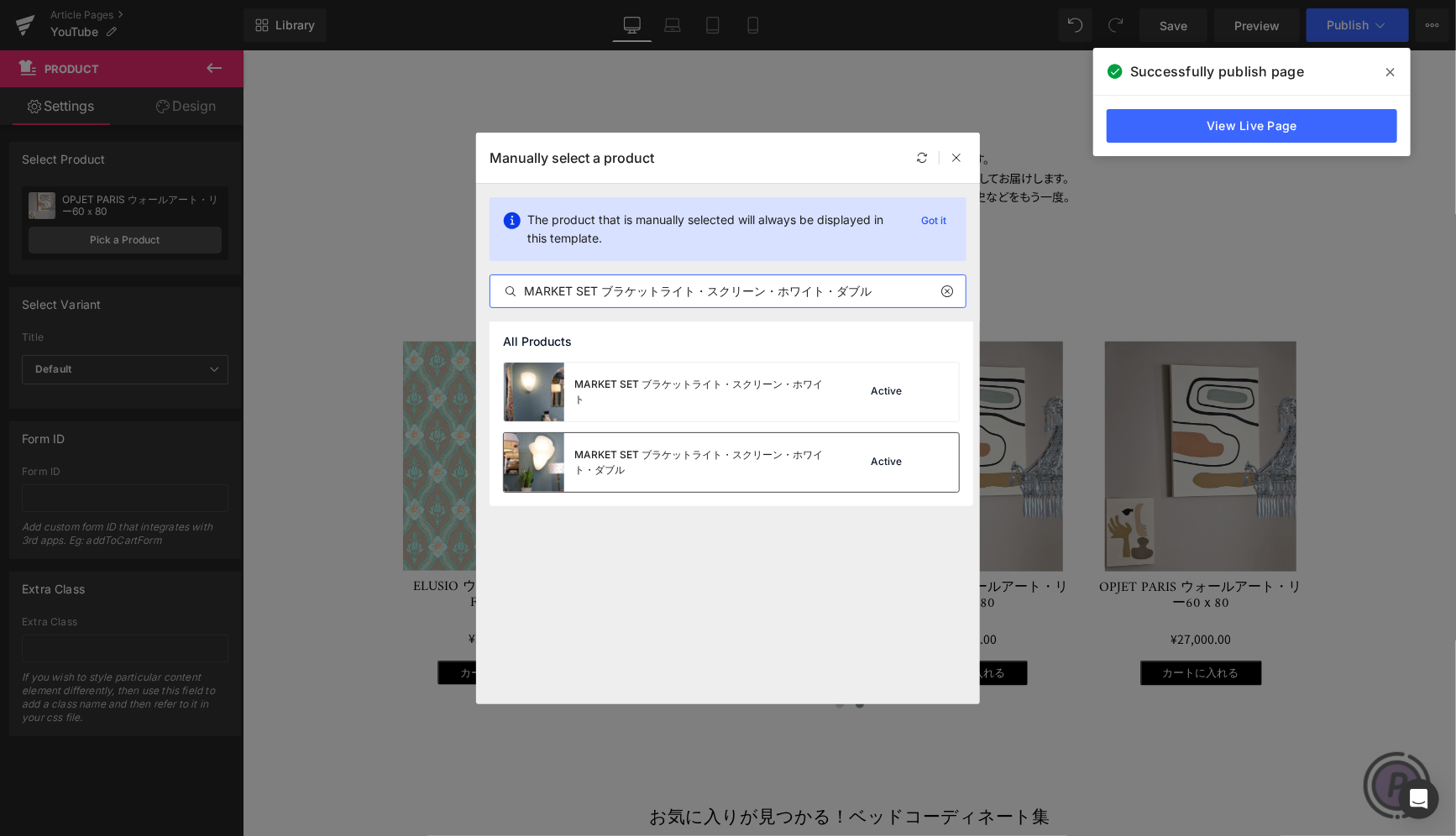
type input "MARKET SET ブラケットライト・スクリーン・ホワイト・ダブル"
click at [711, 459] on div "MARKET SET ブラケットライト・スクリーン・ホワイト・ダブル" at bounding box center [700, 462] width 252 height 30
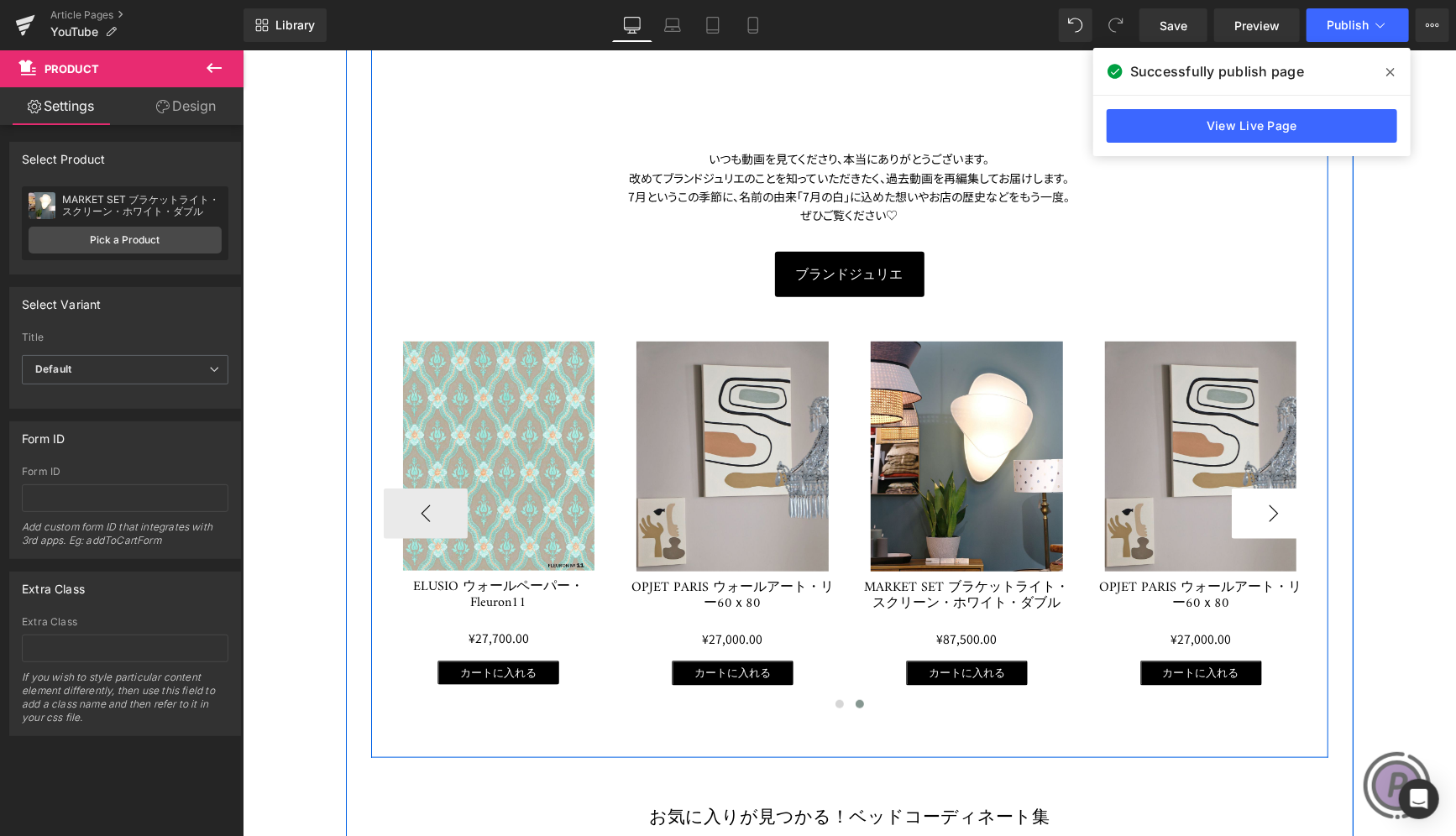
click at [1264, 515] on button "›" at bounding box center [1273, 512] width 84 height 50
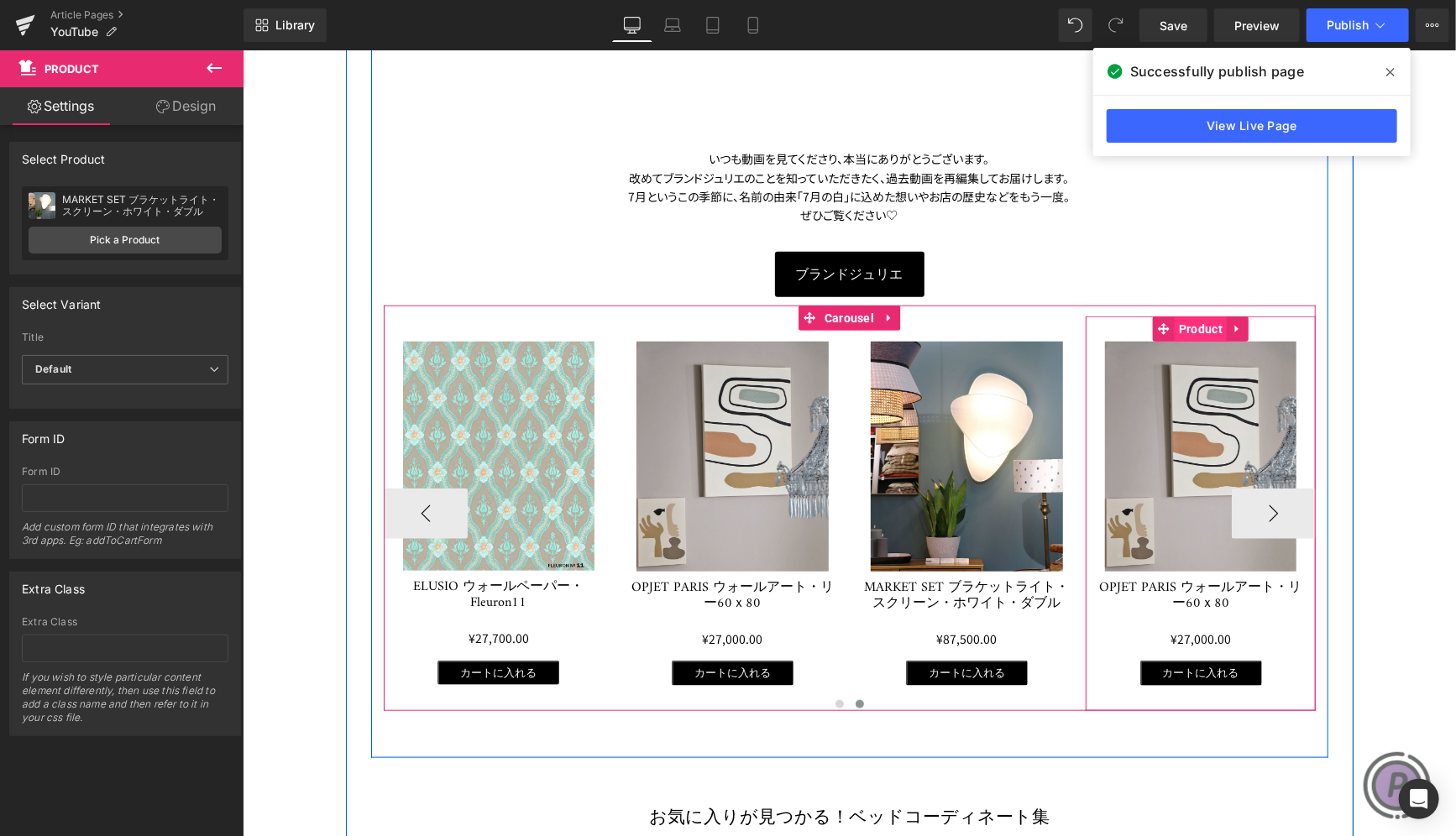
click at [1184, 321] on span "Product" at bounding box center [1199, 328] width 52 height 25
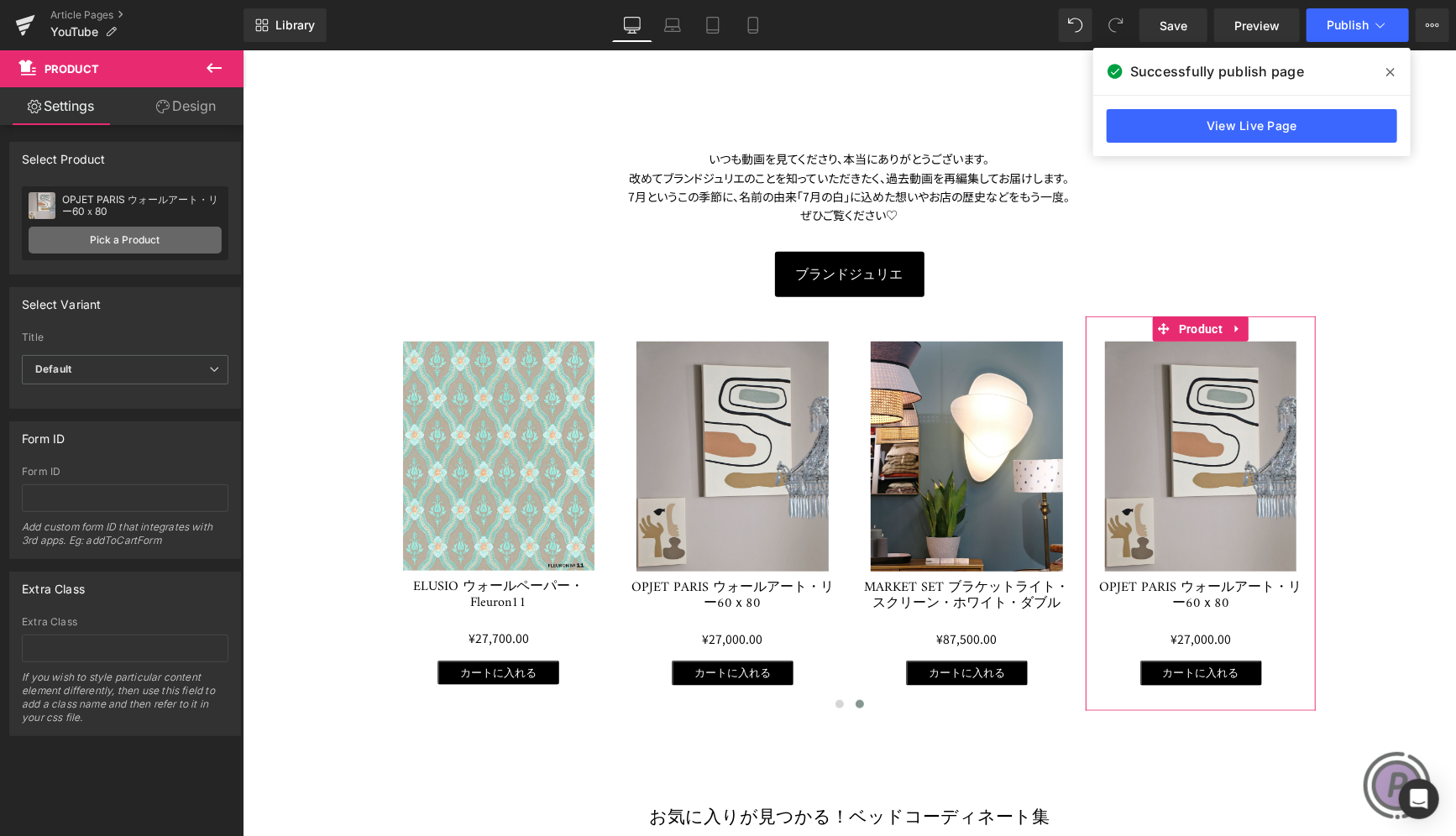
click at [178, 232] on link "Pick a Product" at bounding box center [125, 240] width 193 height 27
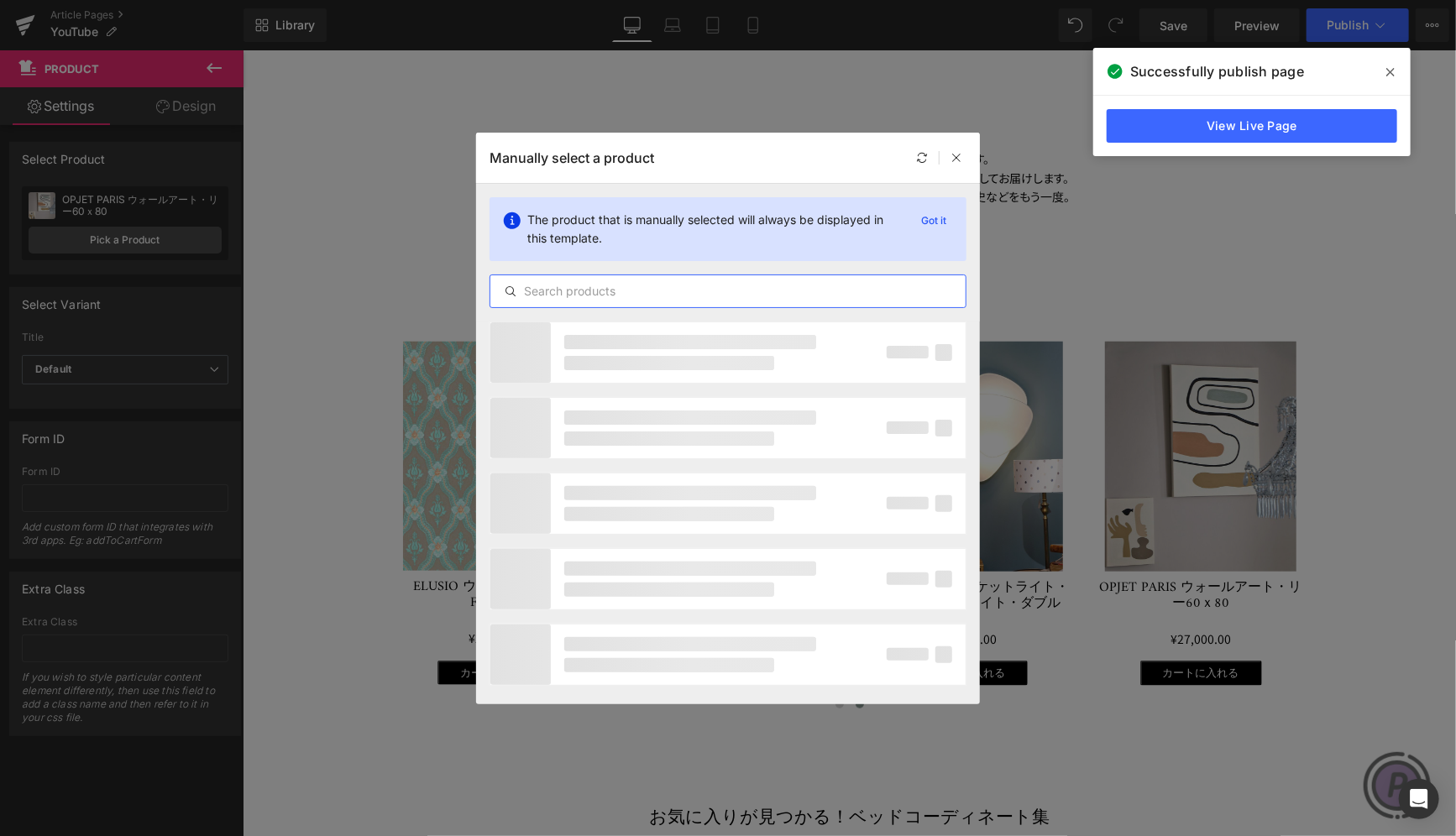
click at [523, 289] on input "text" at bounding box center [728, 291] width 475 height 20
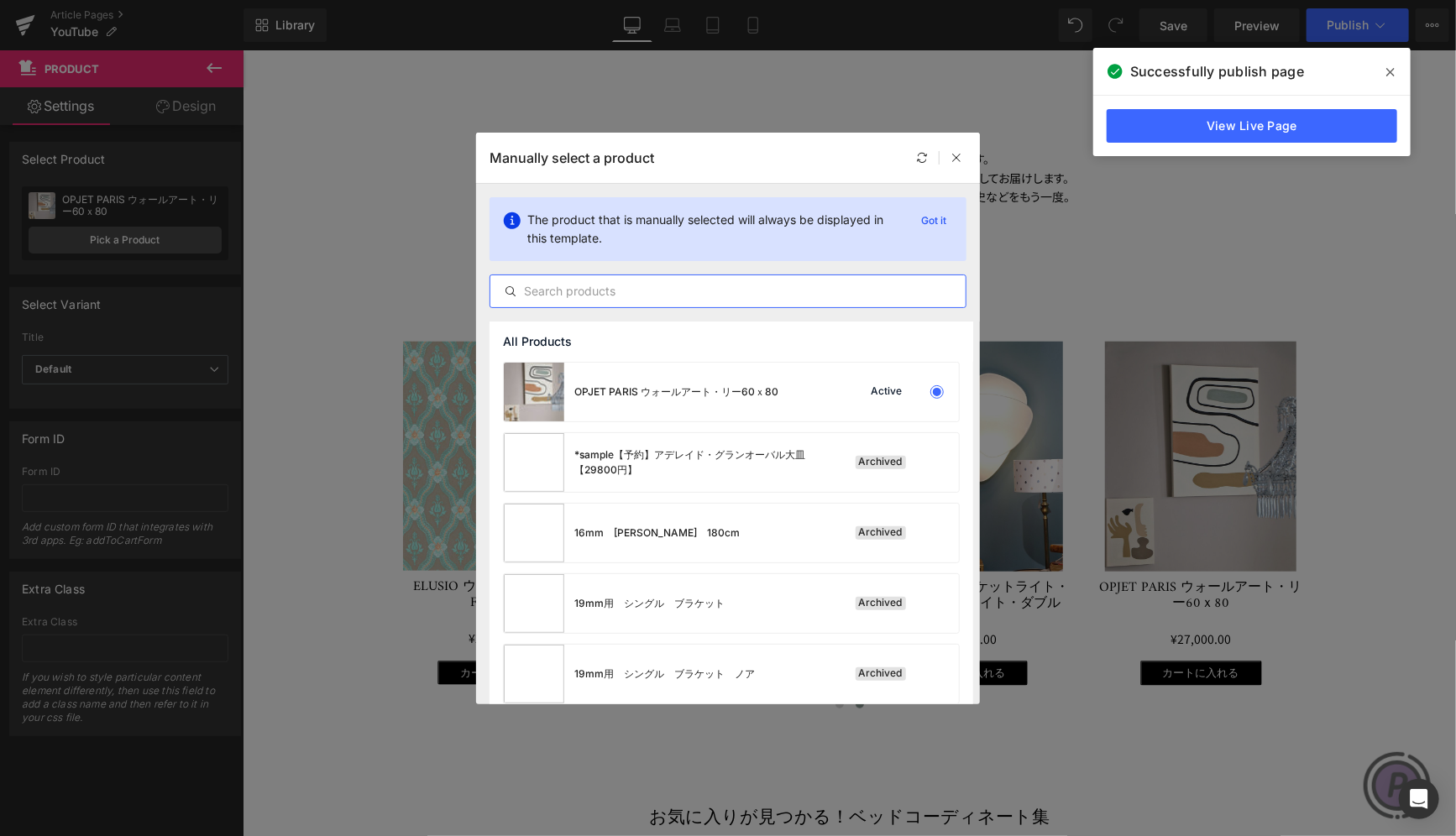
paste input "MARKET SET ブラケットライト・スクリーン・ホワイト・ダブル"
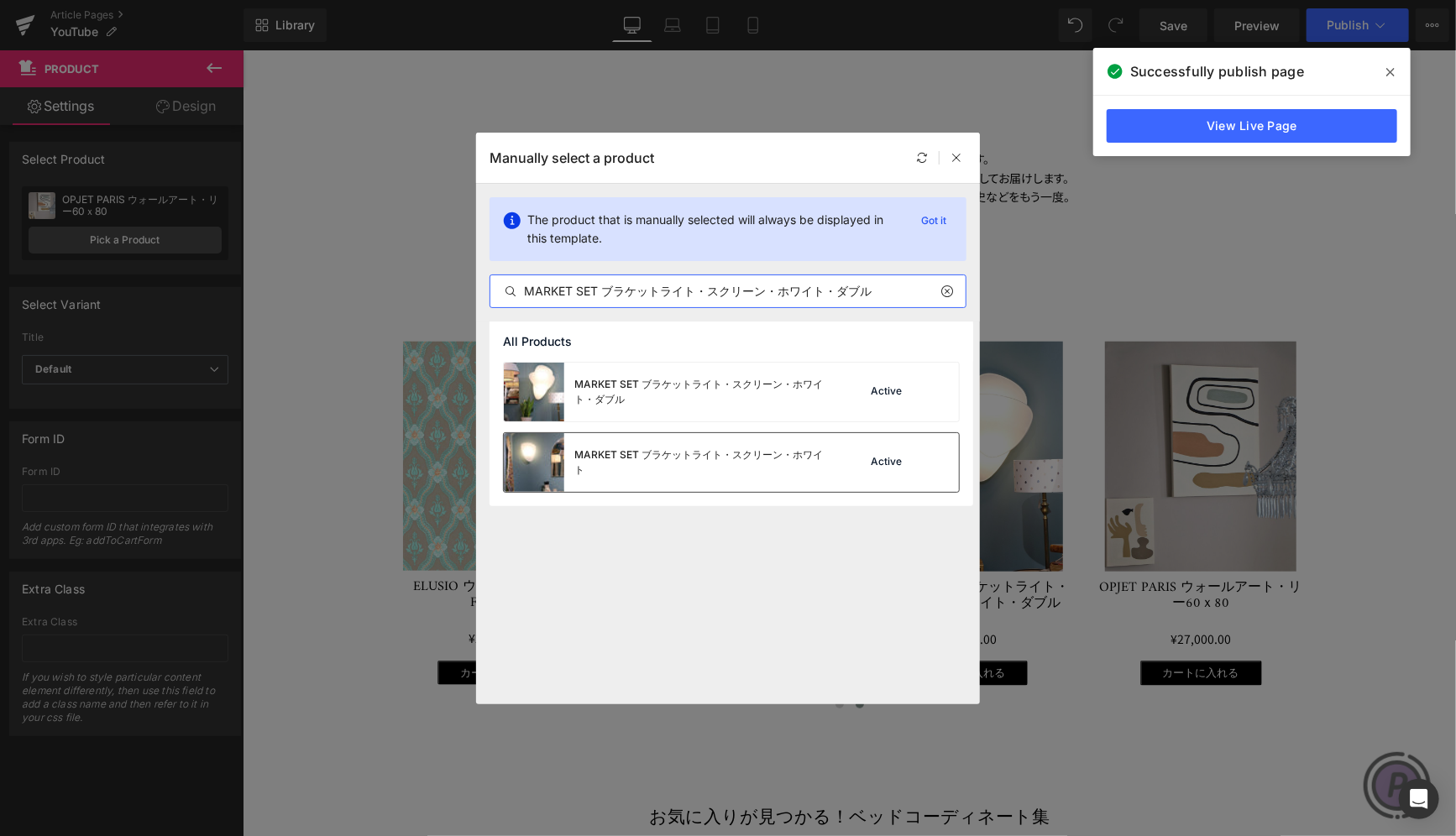
type input "MARKET SET ブラケットライト・スクリーン・ホワイト・ダブル"
click at [613, 467] on div "MARKET SET ブラケットライト・スクリーン・ホワイト" at bounding box center [700, 462] width 252 height 30
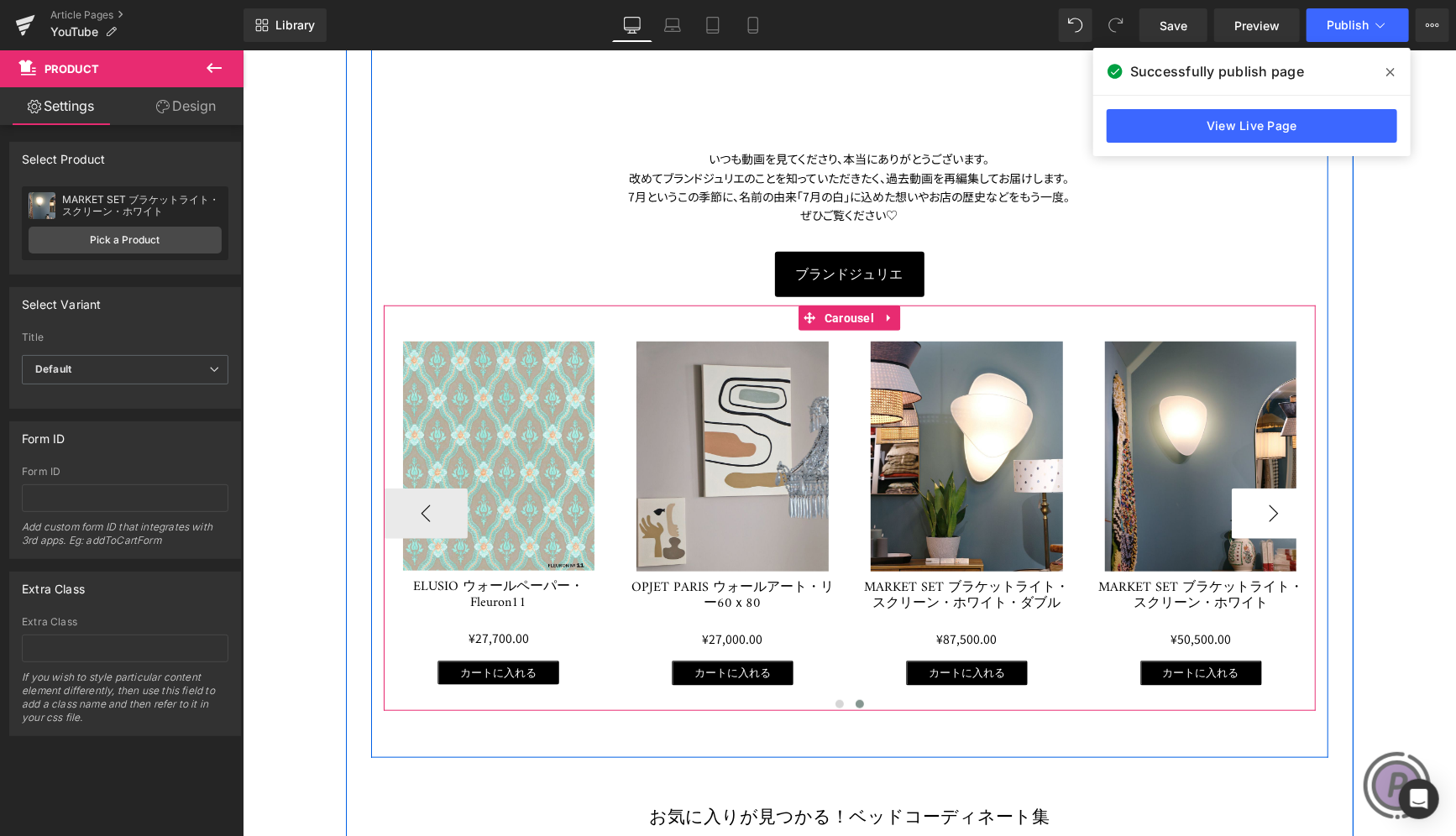
click at [1260, 511] on button "›" at bounding box center [1273, 512] width 84 height 50
click at [1127, 308] on div at bounding box center [849, 310] width 932 height 11
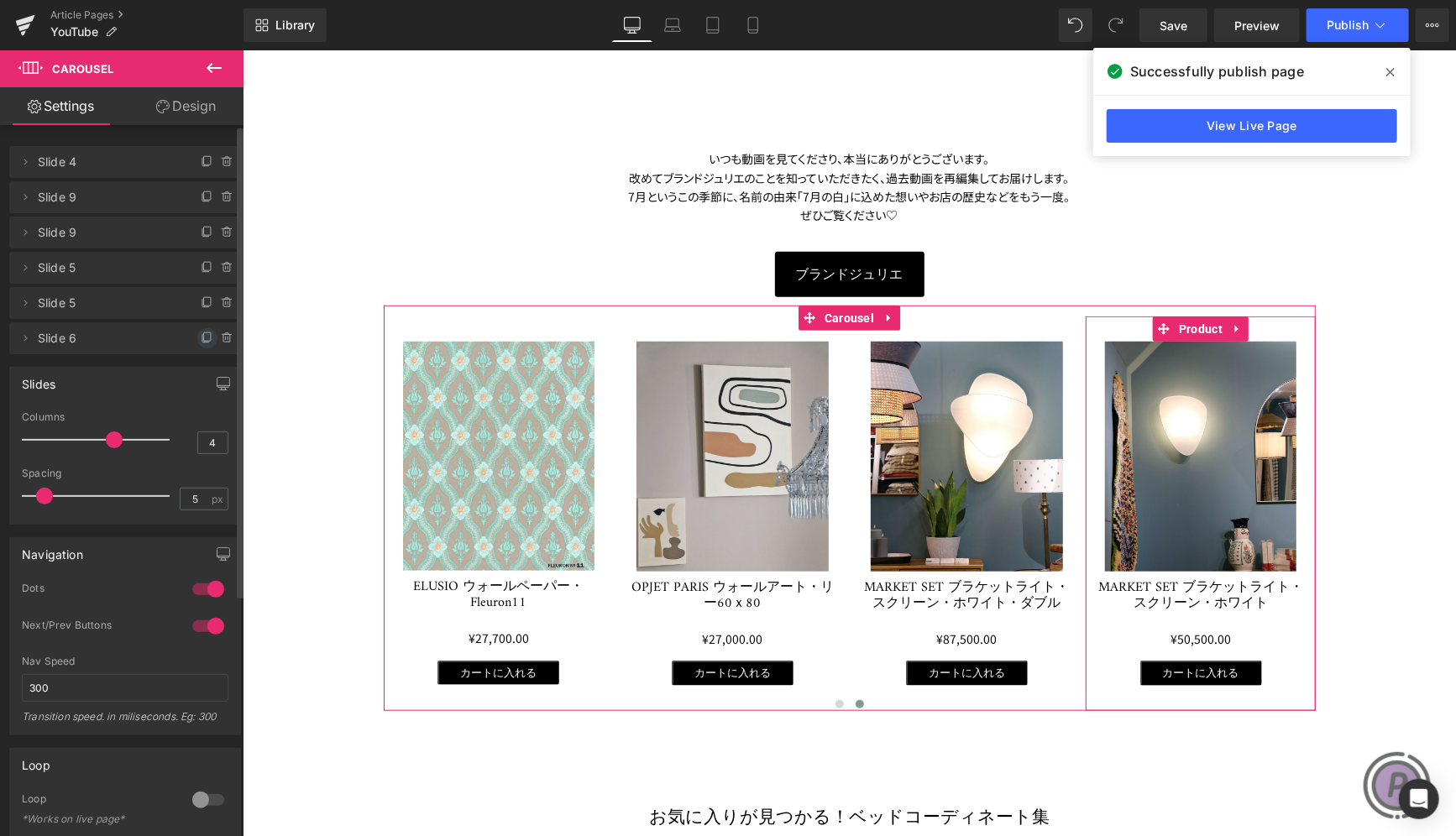
click at [198, 329] on span at bounding box center [207, 338] width 20 height 20
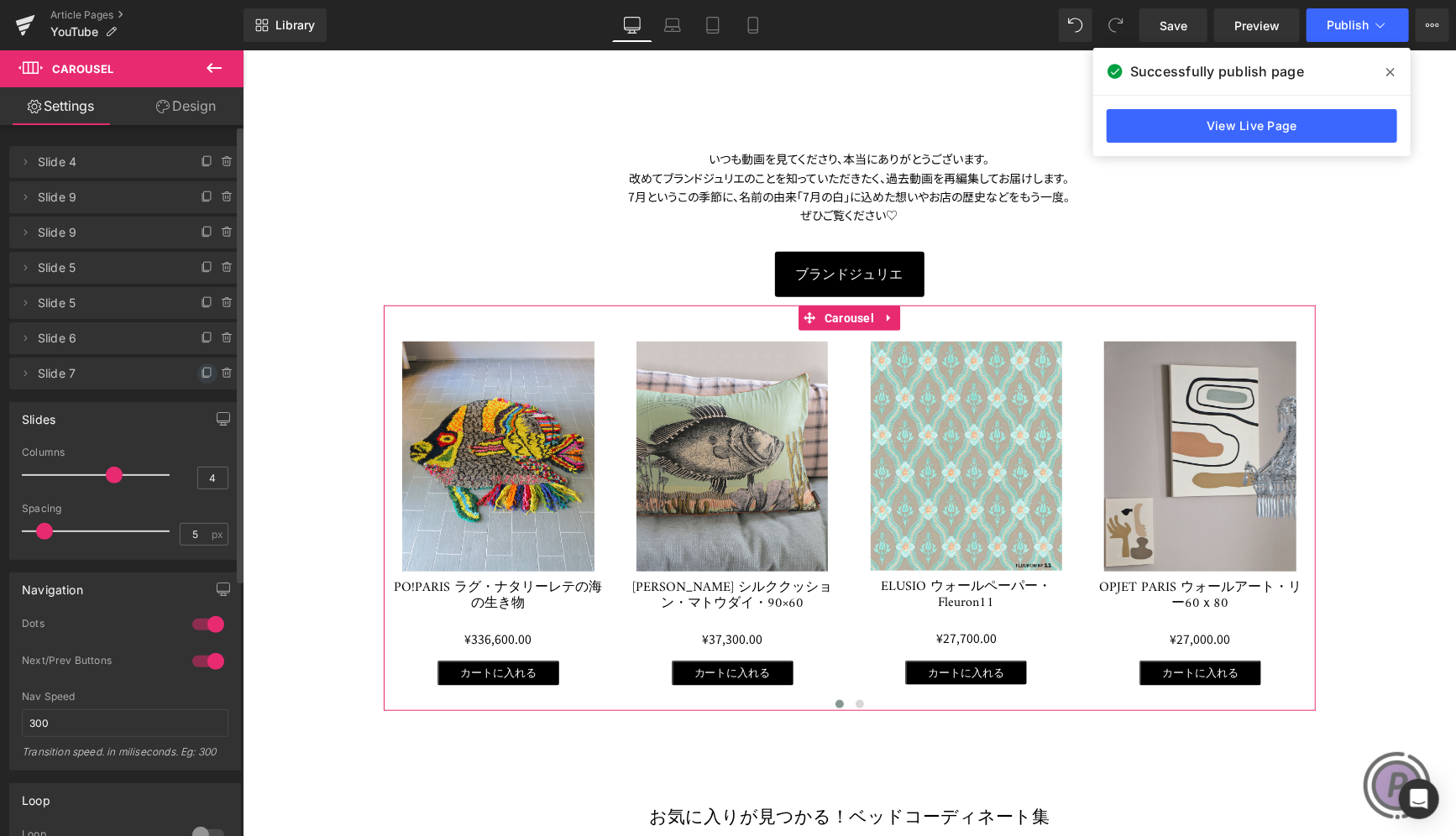
click at [201, 368] on icon at bounding box center [207, 373] width 14 height 14
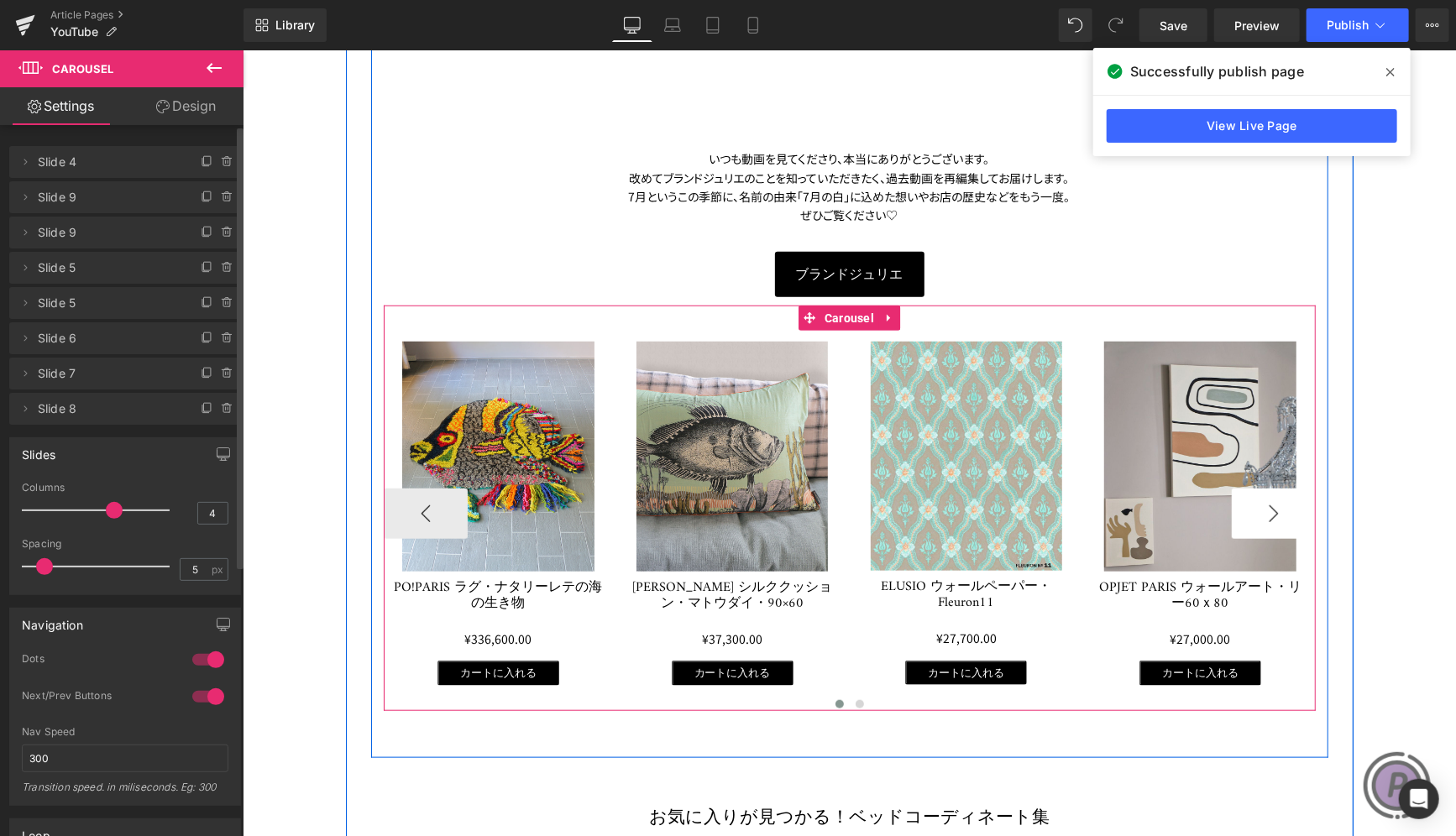
click at [1249, 509] on button "›" at bounding box center [1273, 512] width 84 height 50
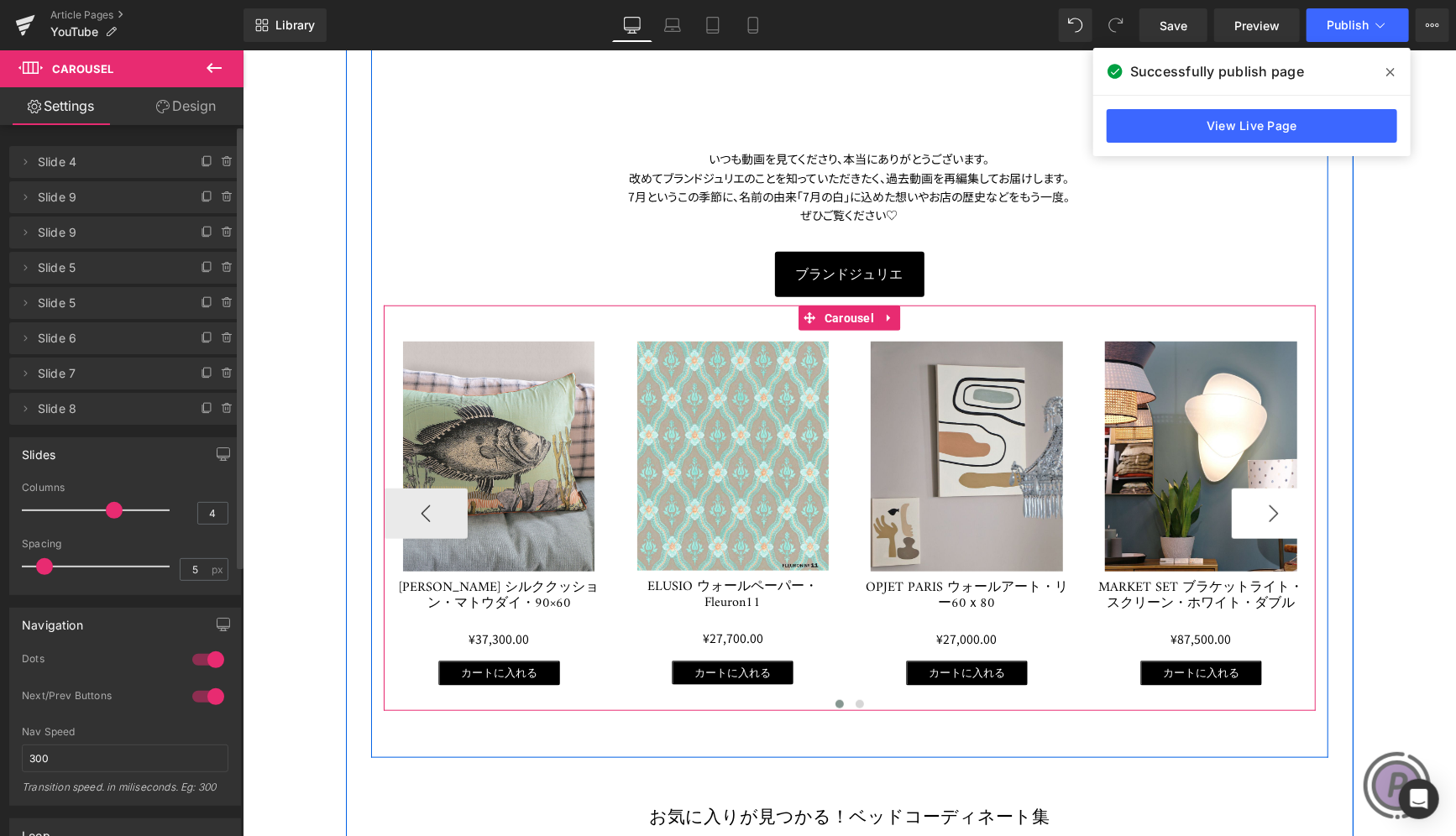
click at [1249, 509] on button "›" at bounding box center [1273, 512] width 84 height 50
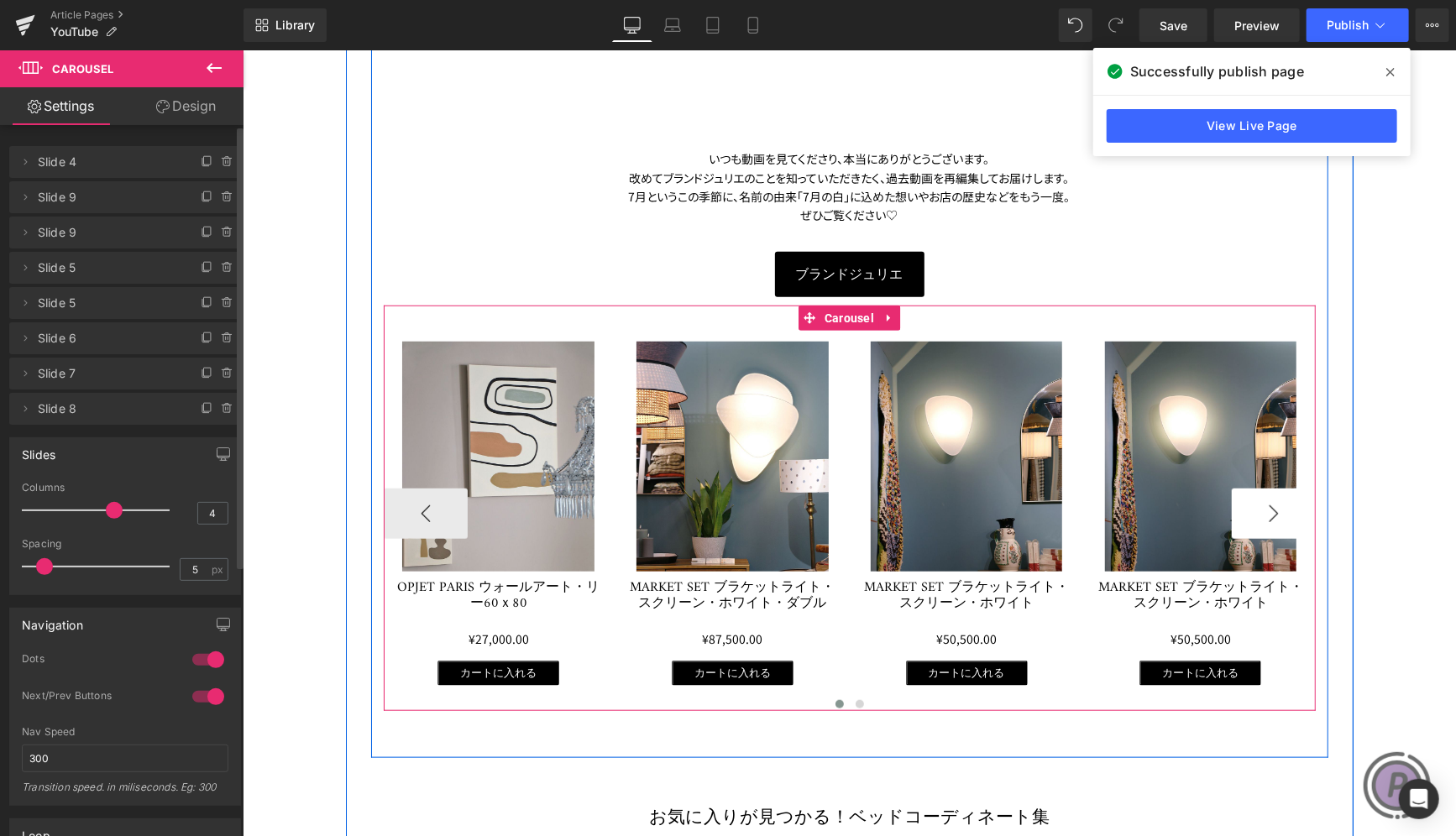
click at [1250, 509] on button "›" at bounding box center [1273, 512] width 84 height 50
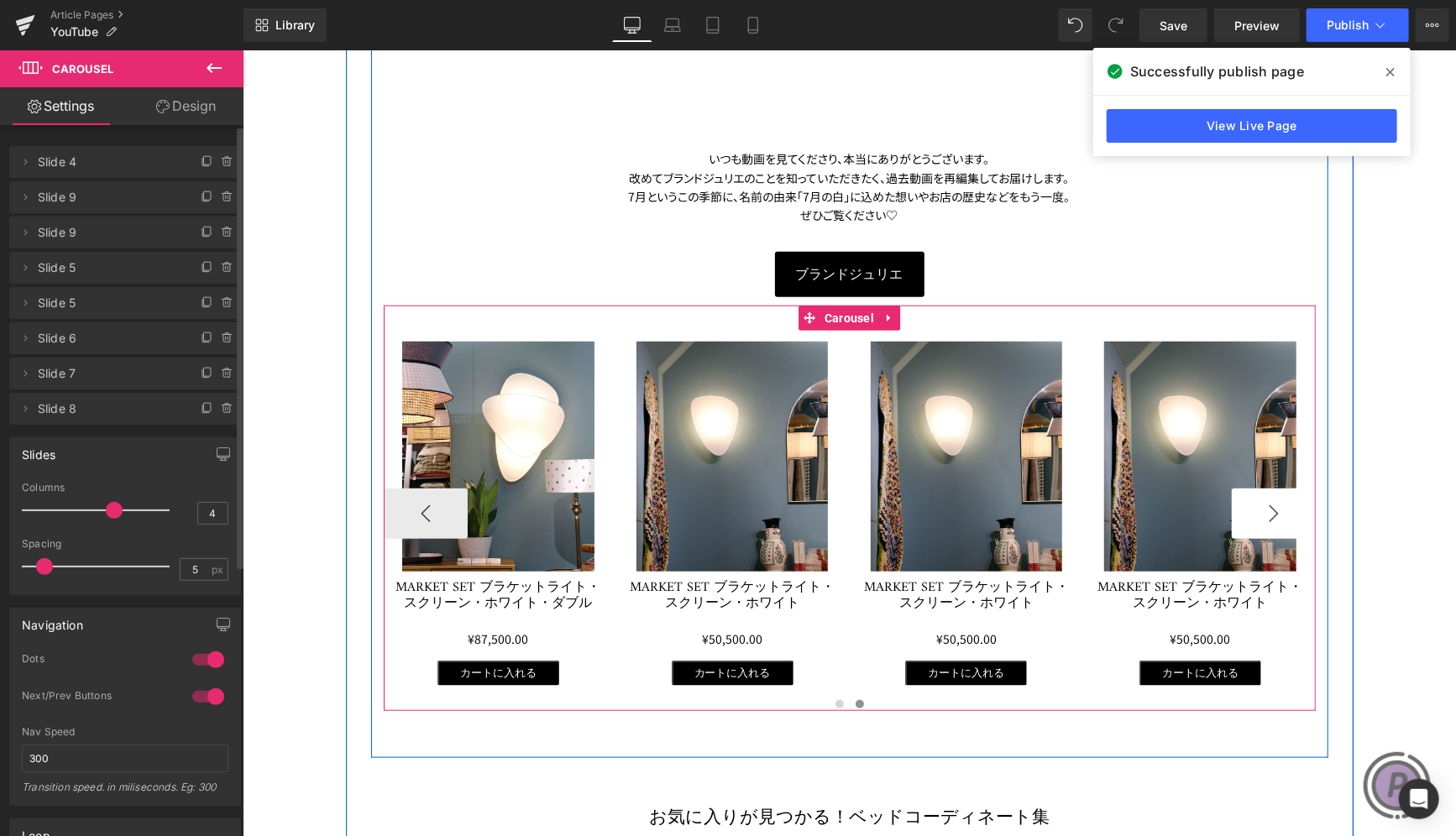
click at [1250, 509] on button "›" at bounding box center [1273, 512] width 84 height 50
click at [1163, 331] on span at bounding box center [1163, 328] width 22 height 25
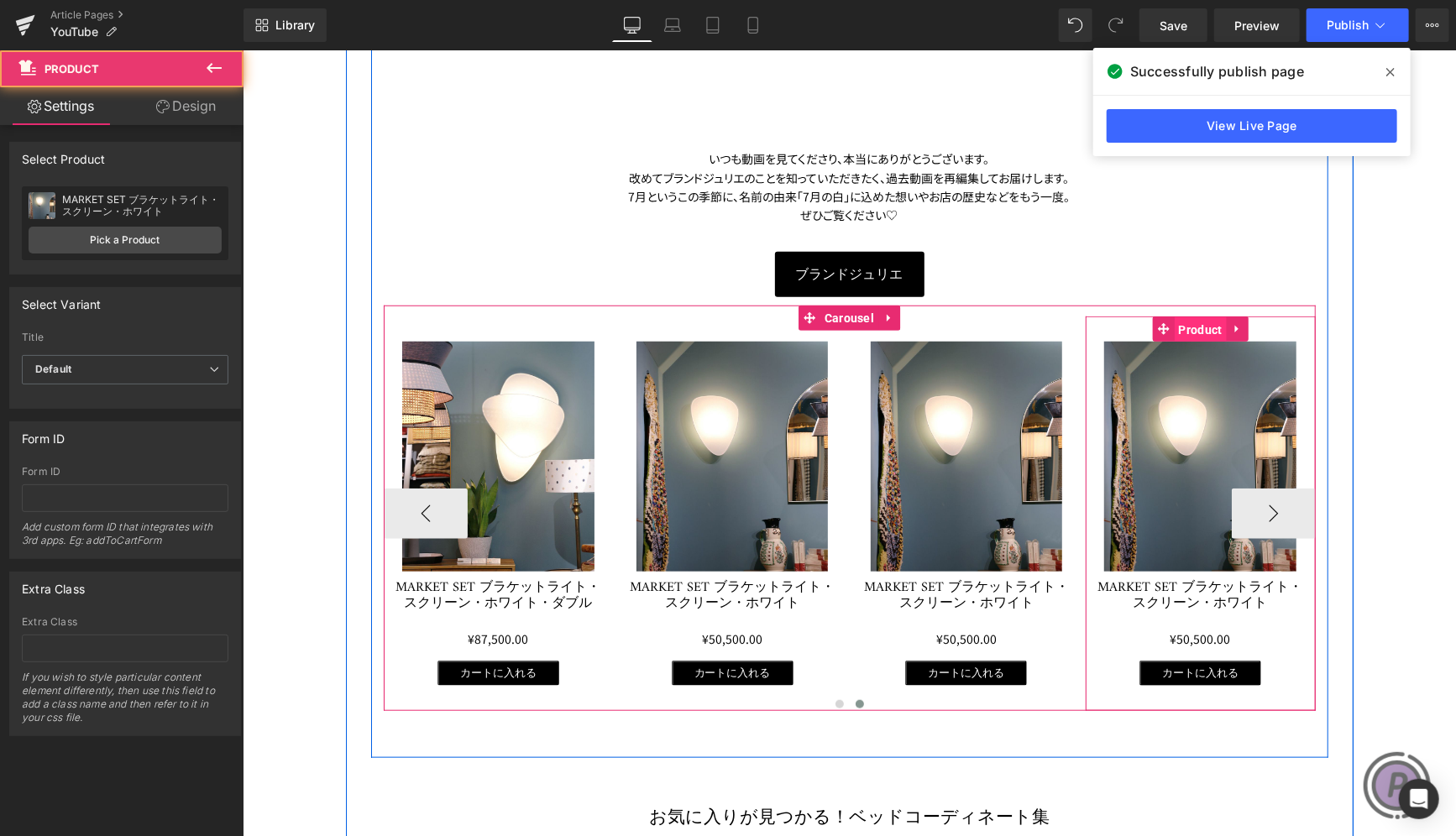
click at [1203, 324] on span "Product" at bounding box center [1199, 329] width 52 height 25
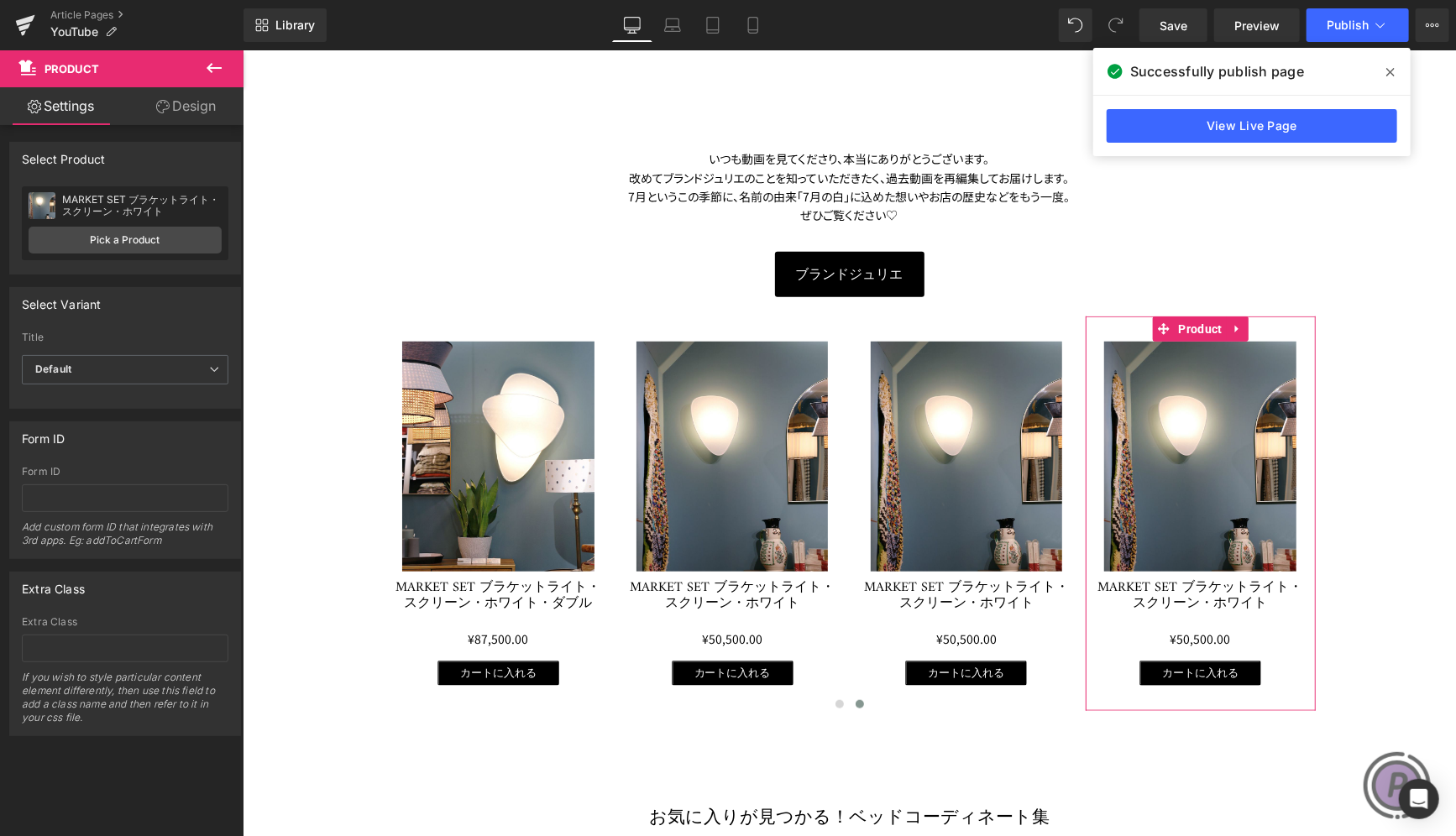
click at [128, 225] on div "MARKET SET ブラケットライト・スクリーン・ホワイト MARKET SET ブラケットライト・スクリーン・ホワイト Pick a Product" at bounding box center [125, 223] width 207 height 74
click at [131, 233] on link "Pick a Product" at bounding box center [125, 240] width 193 height 27
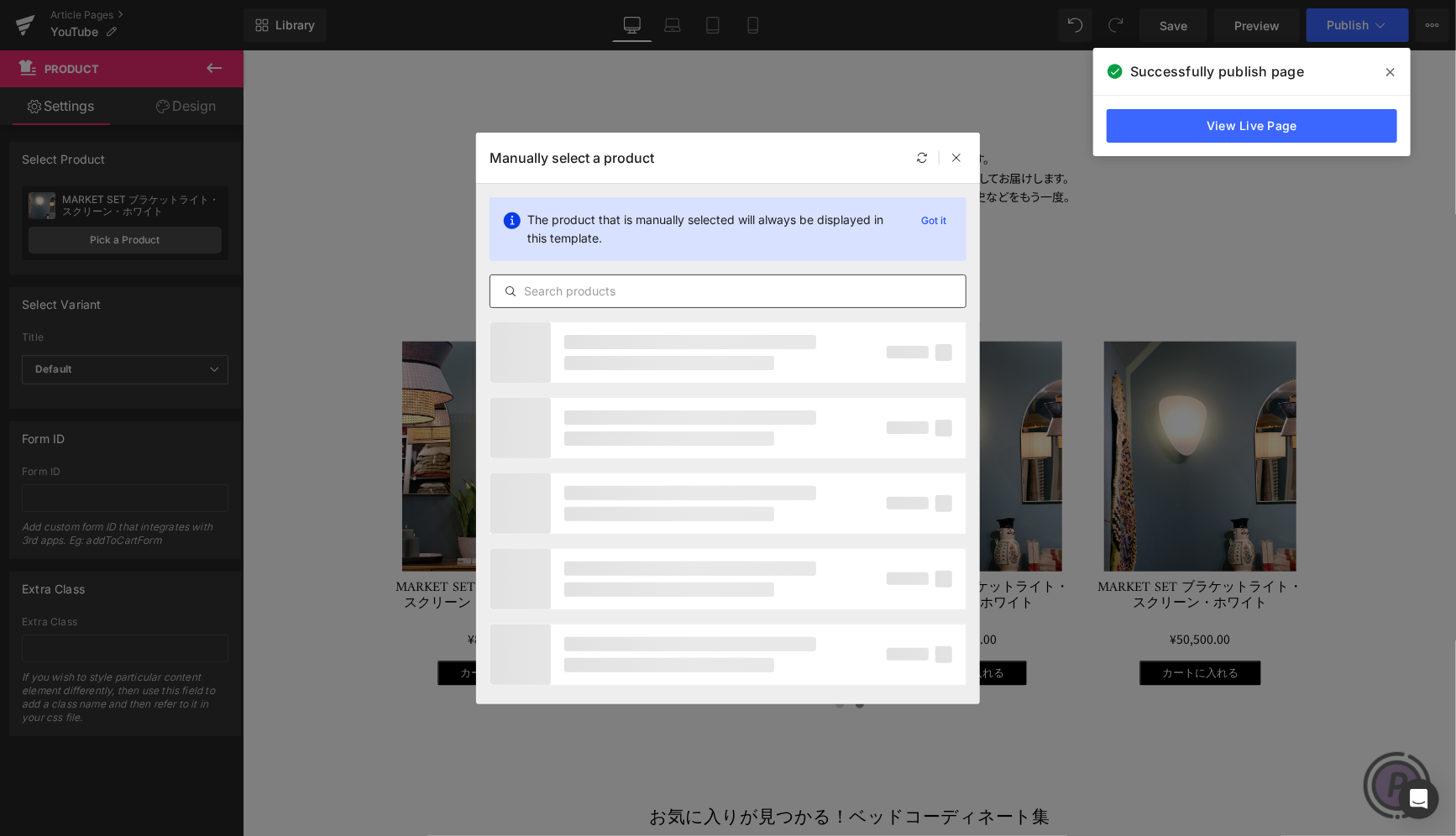
click at [596, 287] on input "text" at bounding box center [728, 291] width 475 height 20
paste input "Blancde[PERSON_NAME]90"
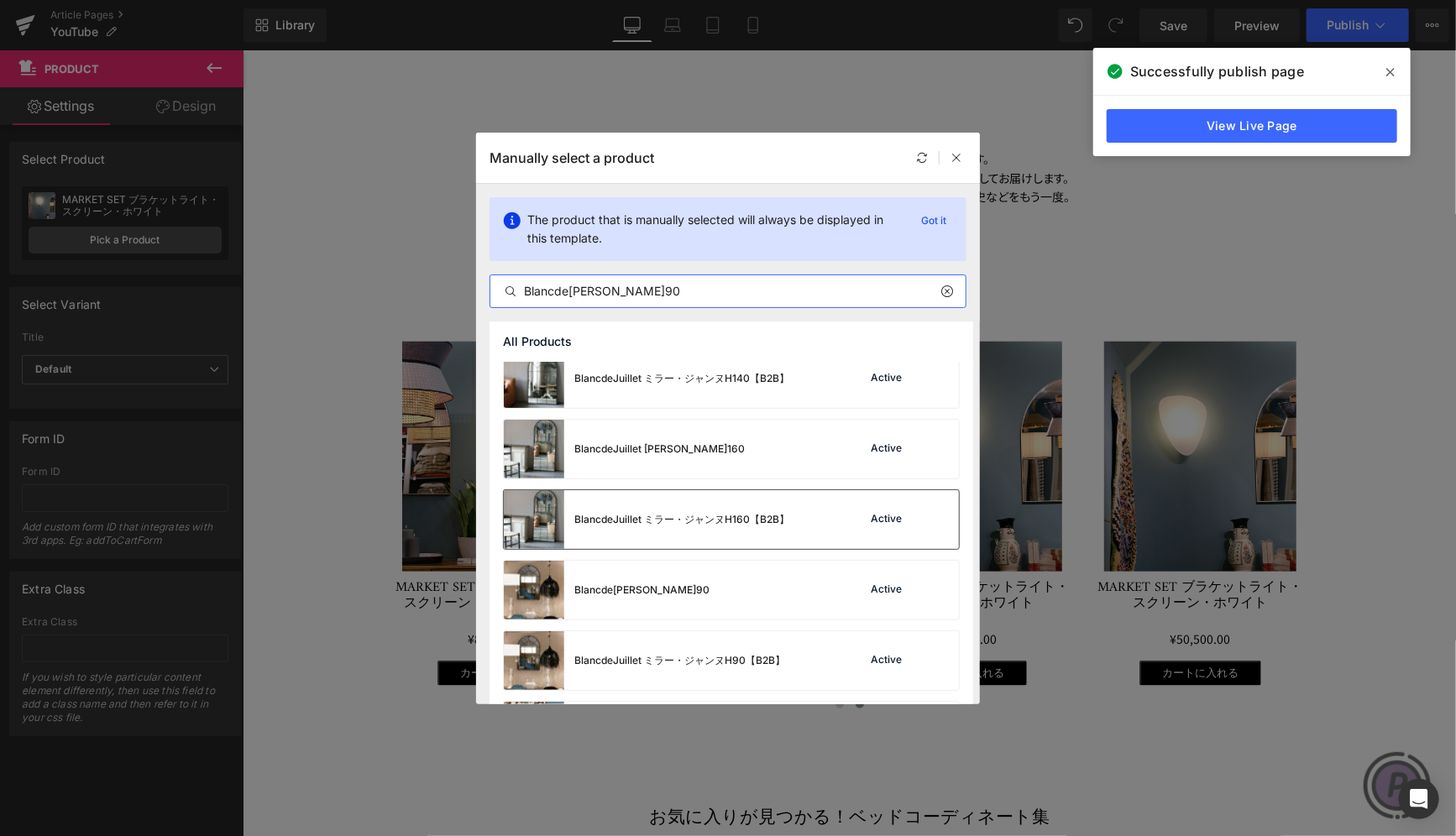
scroll to position [155, 0]
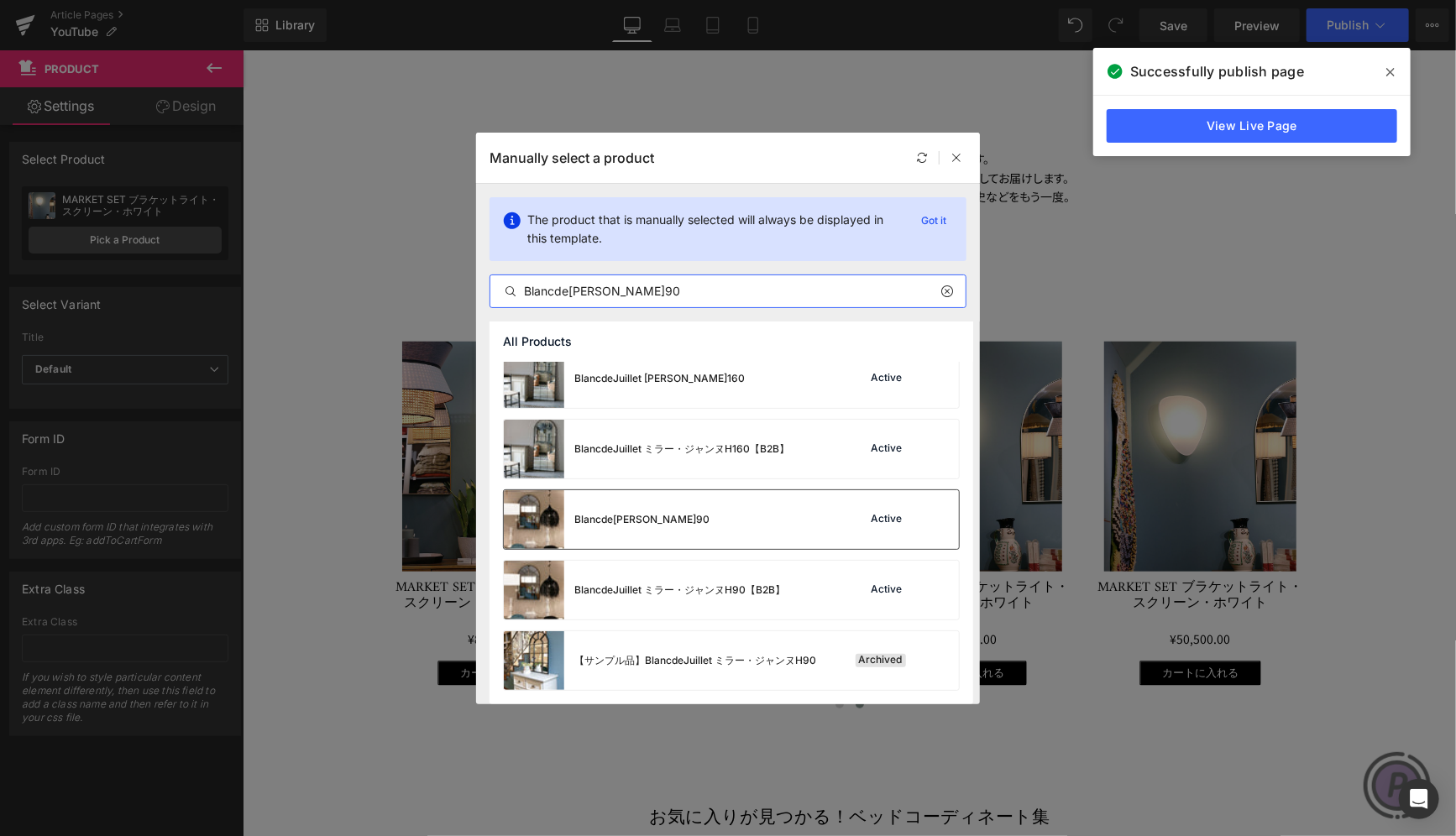
type input "Blancde[PERSON_NAME]90"
click at [676, 522] on div "Blancde[PERSON_NAME]90" at bounding box center [642, 519] width 136 height 15
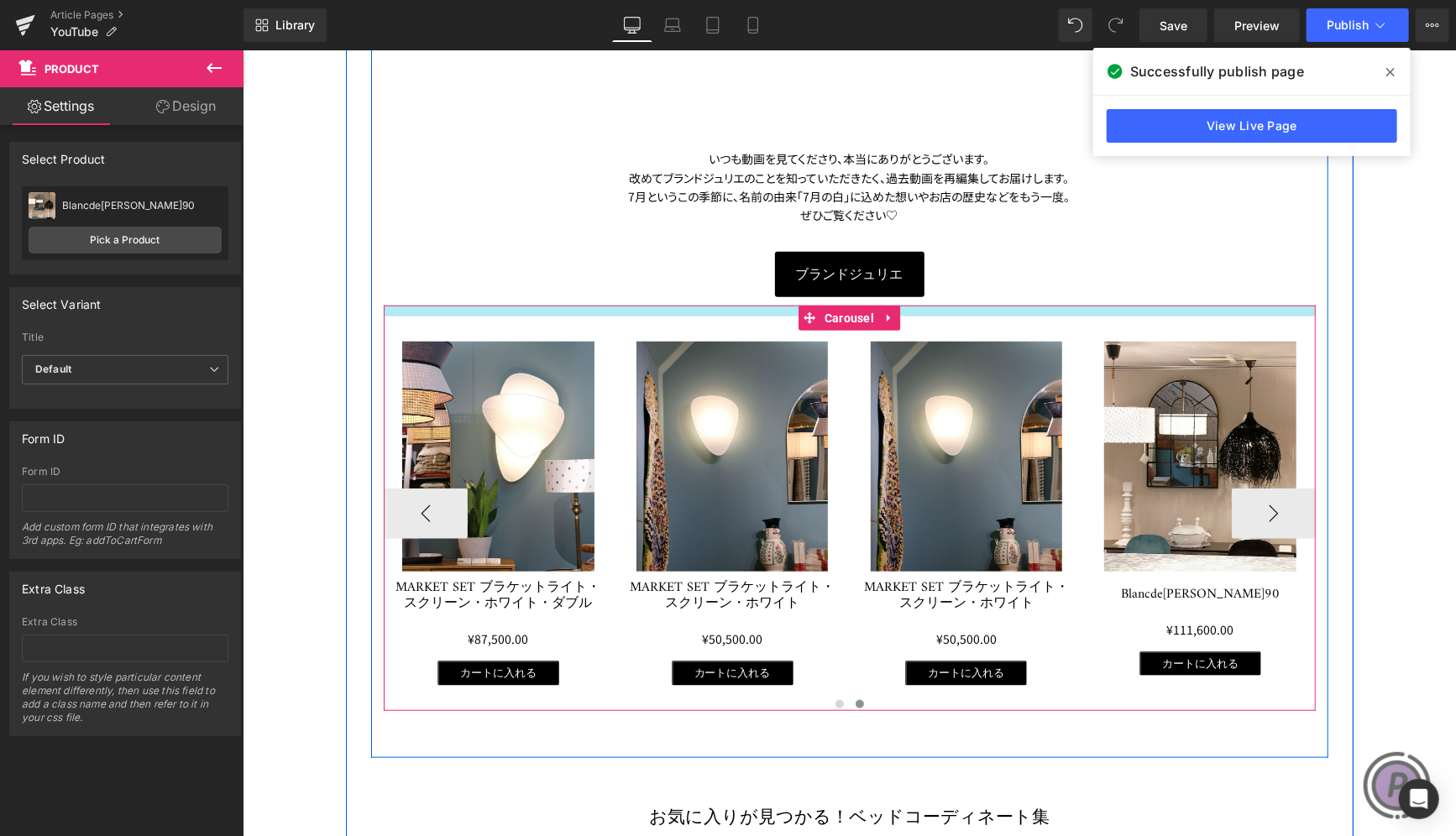
click at [1002, 309] on div at bounding box center [849, 310] width 932 height 11
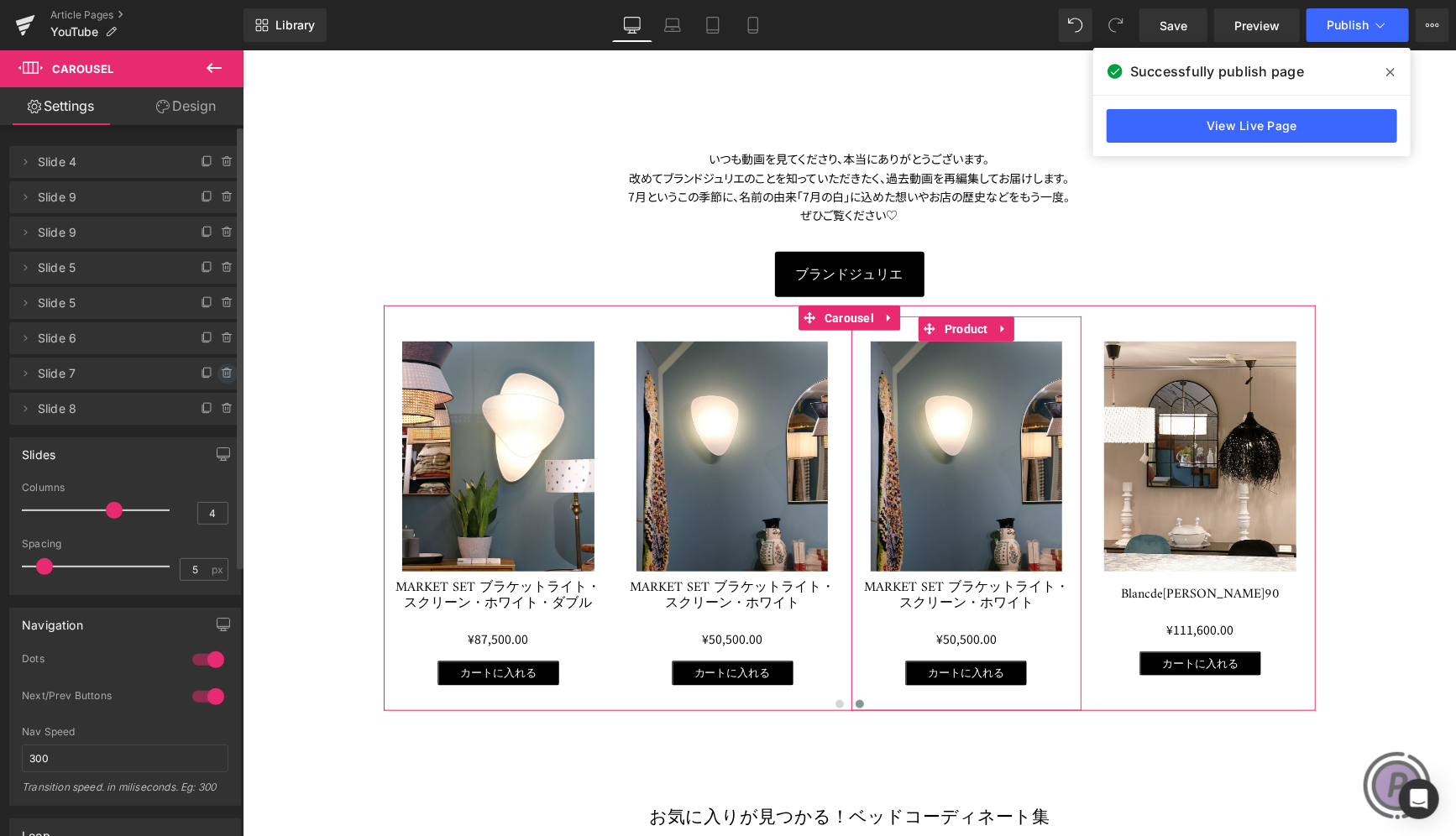
click at [223, 377] on icon at bounding box center [226, 374] width 6 height 7
click at [218, 372] on button "Delete" at bounding box center [209, 374] width 53 height 22
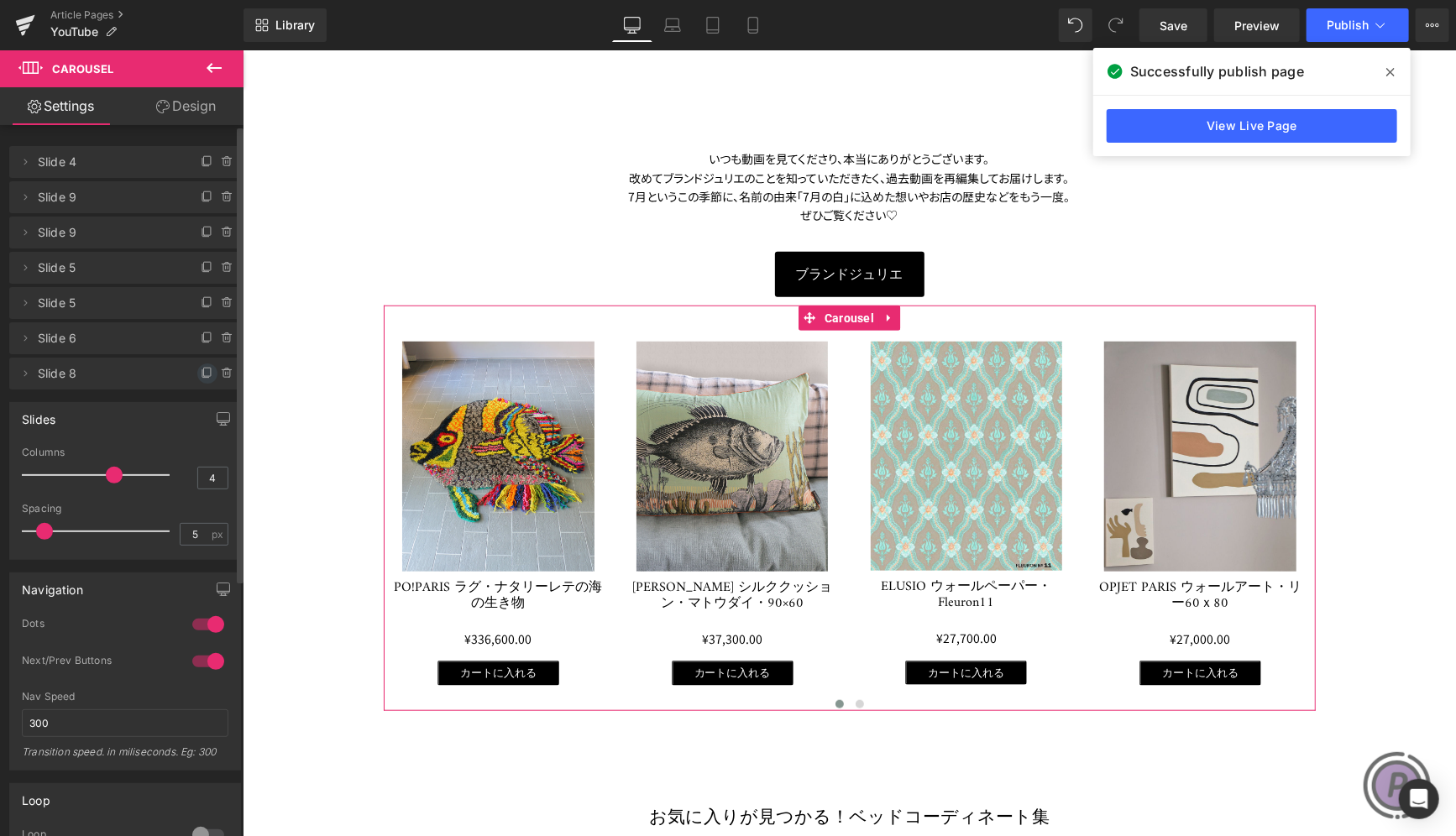
click at [201, 369] on icon at bounding box center [207, 373] width 14 height 14
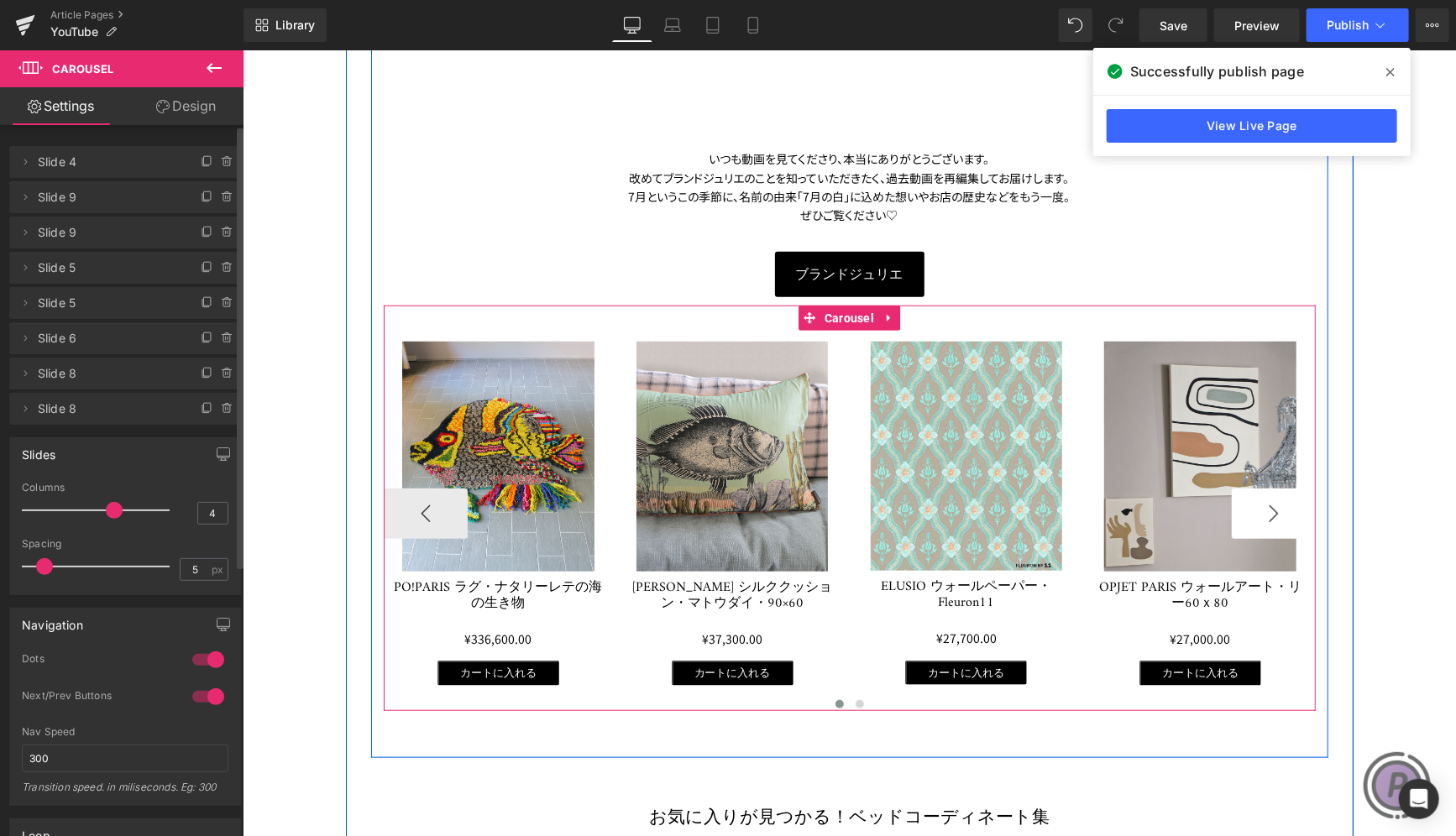
click at [1259, 499] on button "›" at bounding box center [1273, 512] width 84 height 50
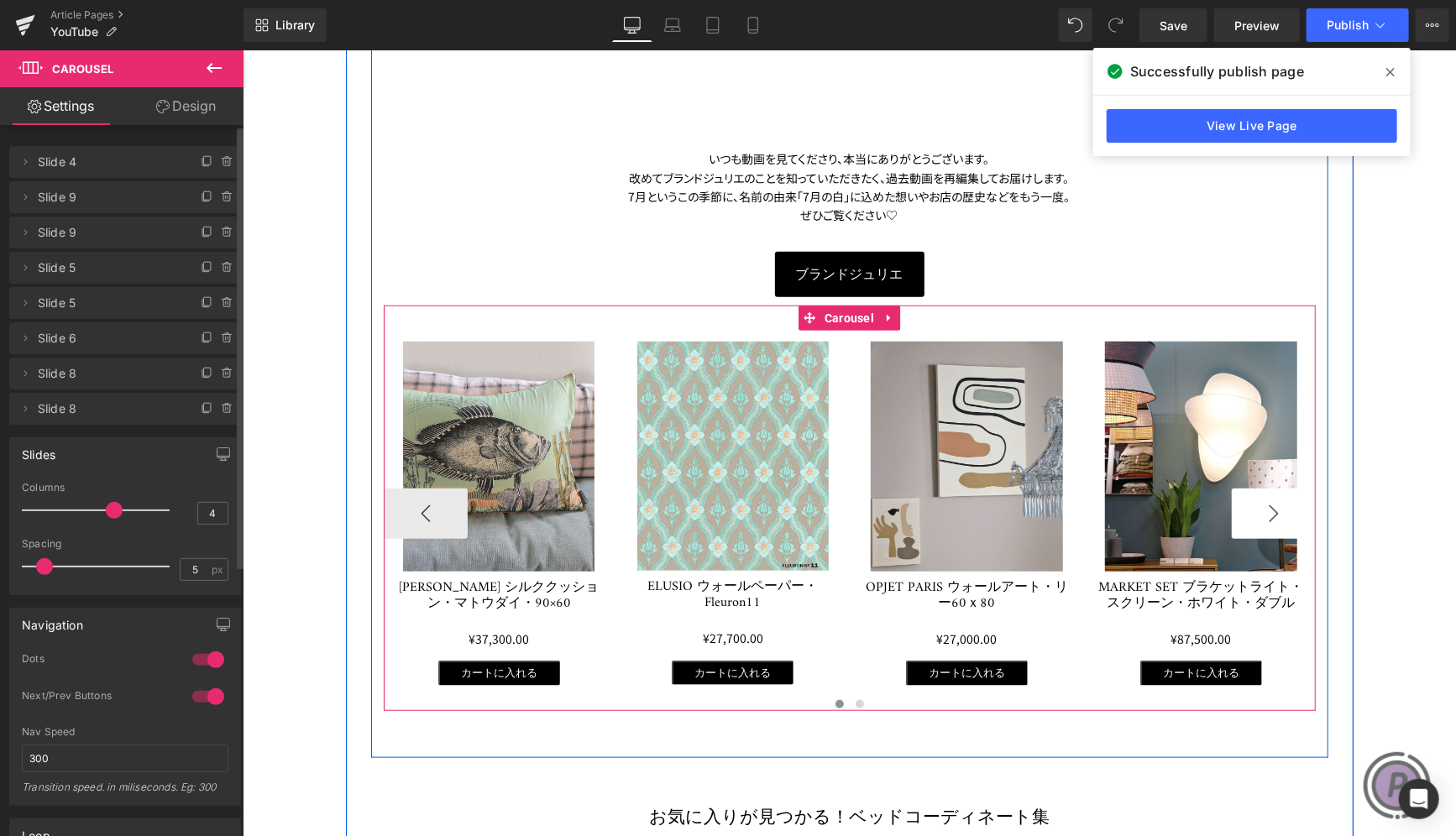
click at [1259, 499] on button "›" at bounding box center [1273, 512] width 84 height 50
click at [1259, 499] on button "›" at bounding box center [1273, 512] width 84 height 50
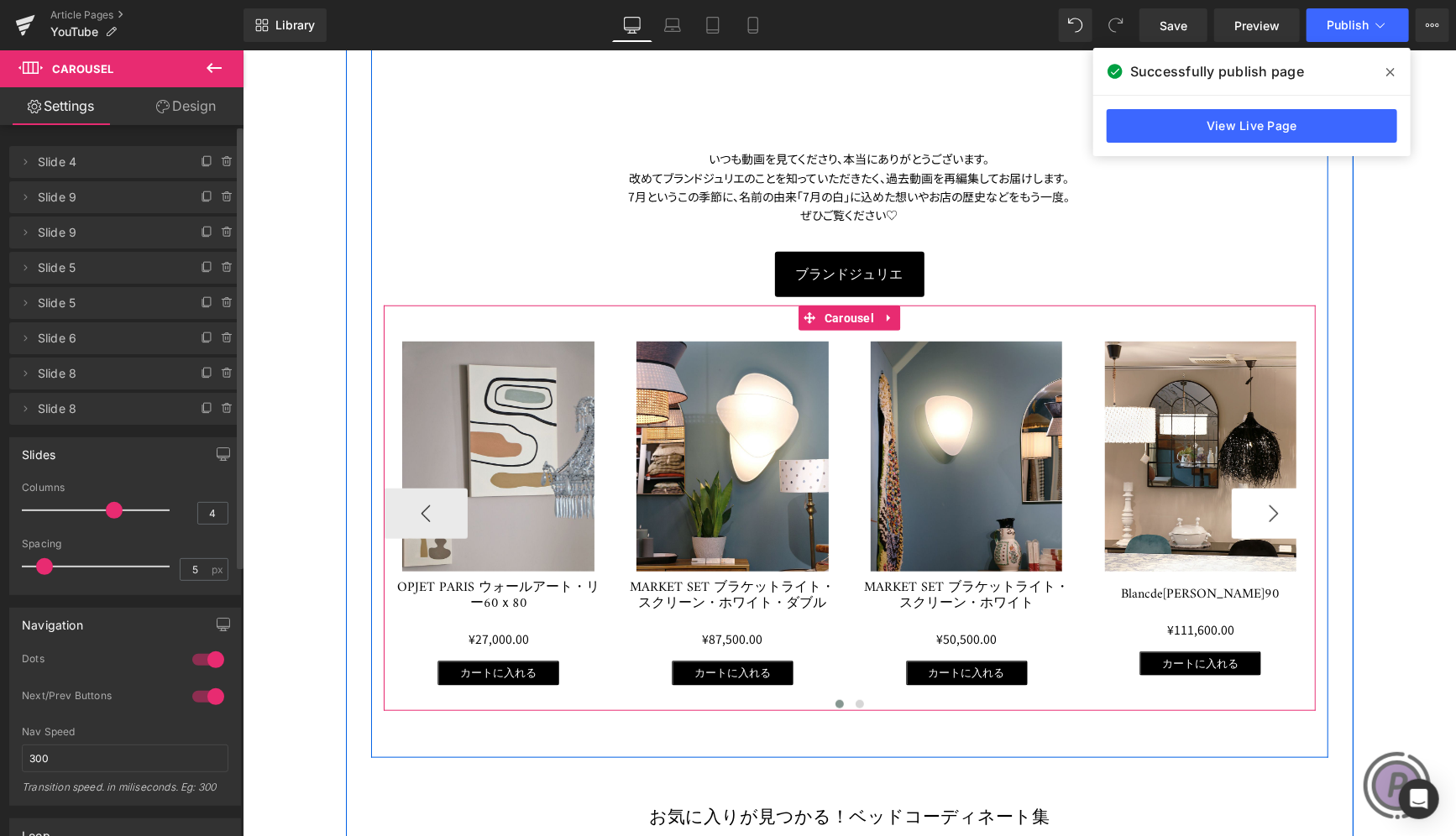
click at [1259, 499] on button "›" at bounding box center [1273, 512] width 84 height 50
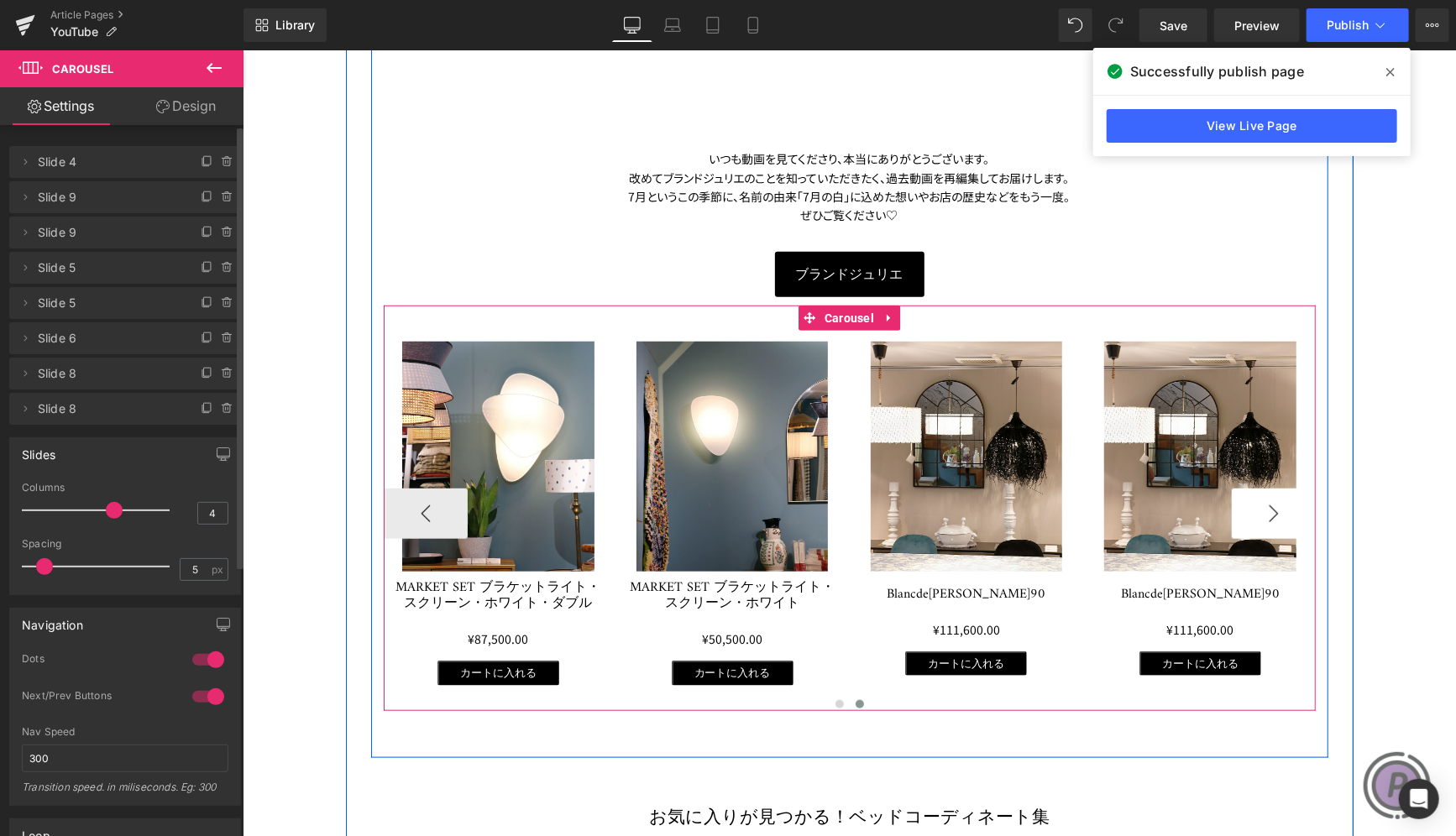
click at [1258, 499] on button "›" at bounding box center [1273, 512] width 84 height 50
click at [1257, 502] on button "›" at bounding box center [1273, 512] width 84 height 50
click at [1157, 321] on icon at bounding box center [1162, 327] width 12 height 13
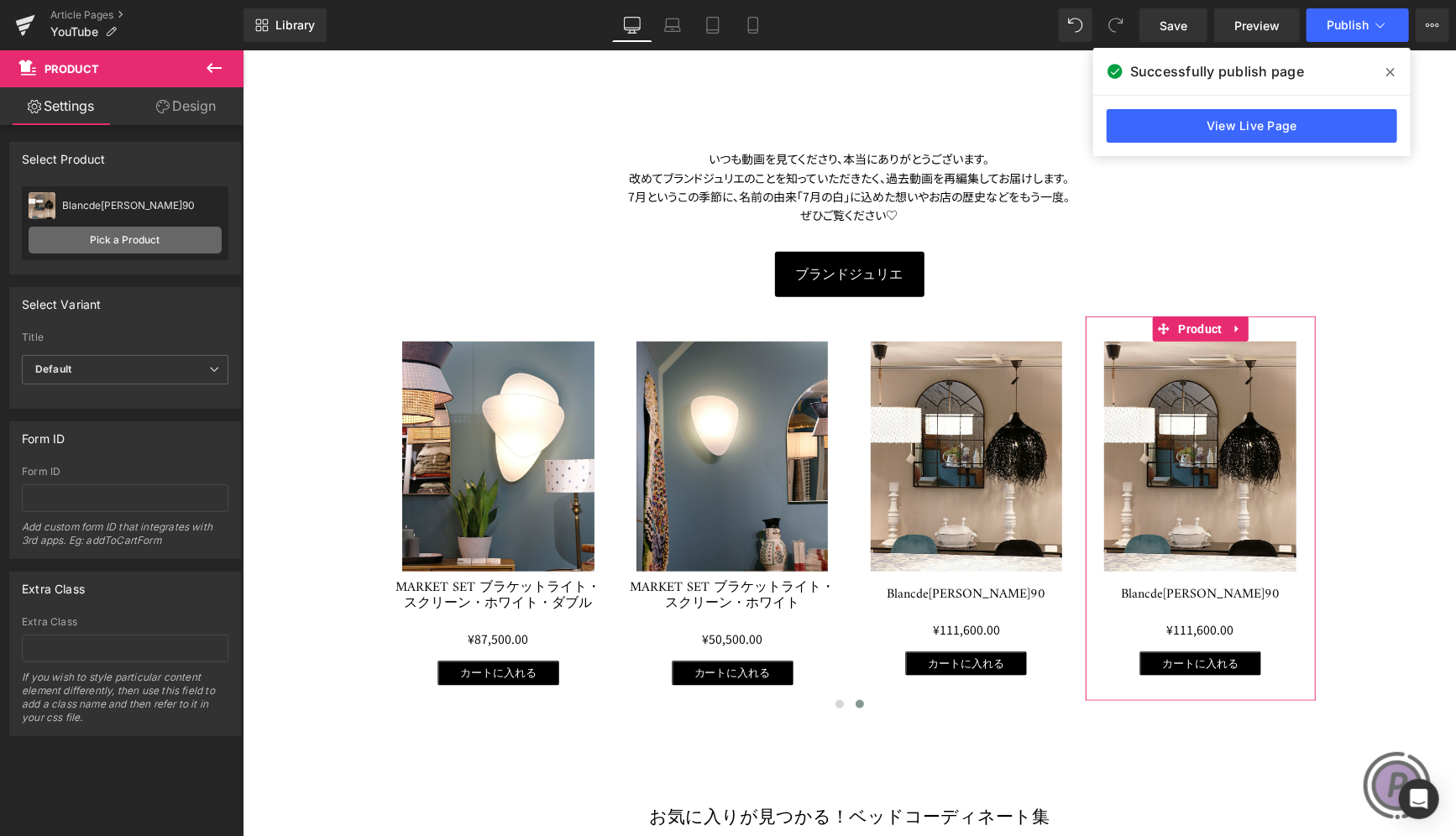
click at [136, 234] on link "Pick a Product" at bounding box center [125, 240] width 193 height 27
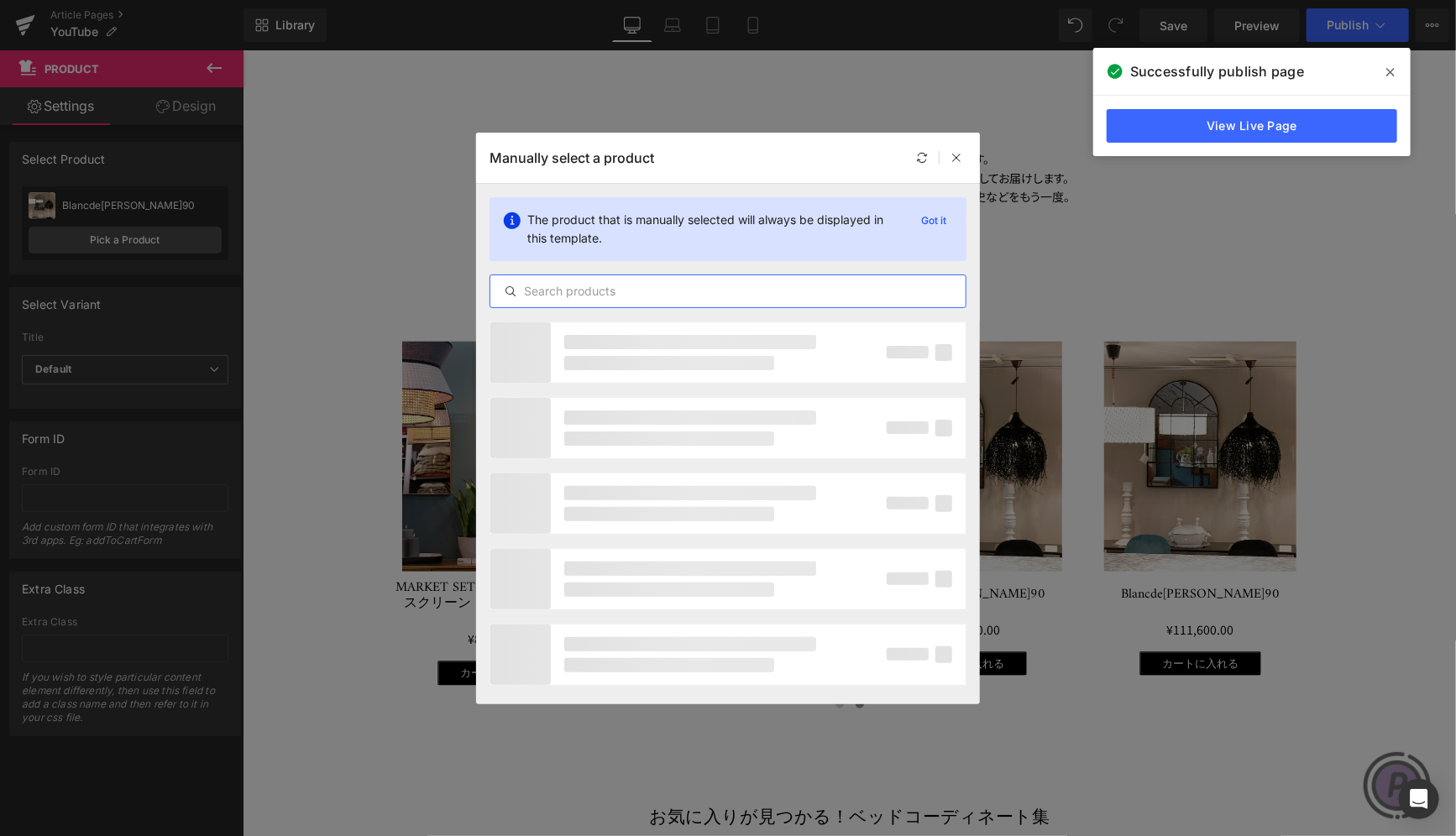
click at [594, 297] on input "text" at bounding box center [728, 291] width 475 height 20
paste input "BlancdeJuillet [PERSON_NAME]ベージュ 180"
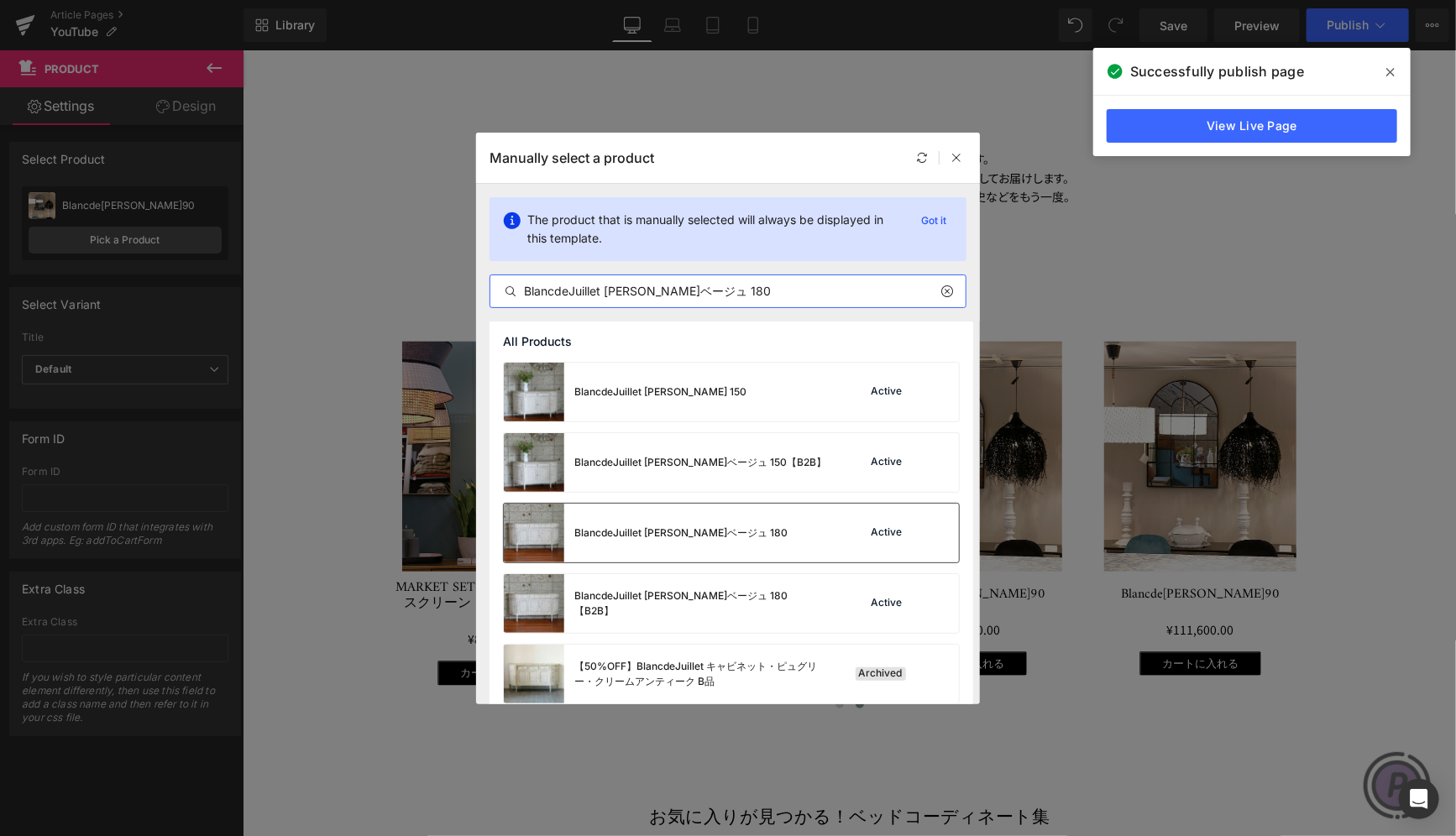
type input "BlancdeJuillet [PERSON_NAME]ベージュ 180"
click at [685, 526] on div "BlancdeJuillet [PERSON_NAME]ベージュ 180" at bounding box center [681, 533] width 213 height 15
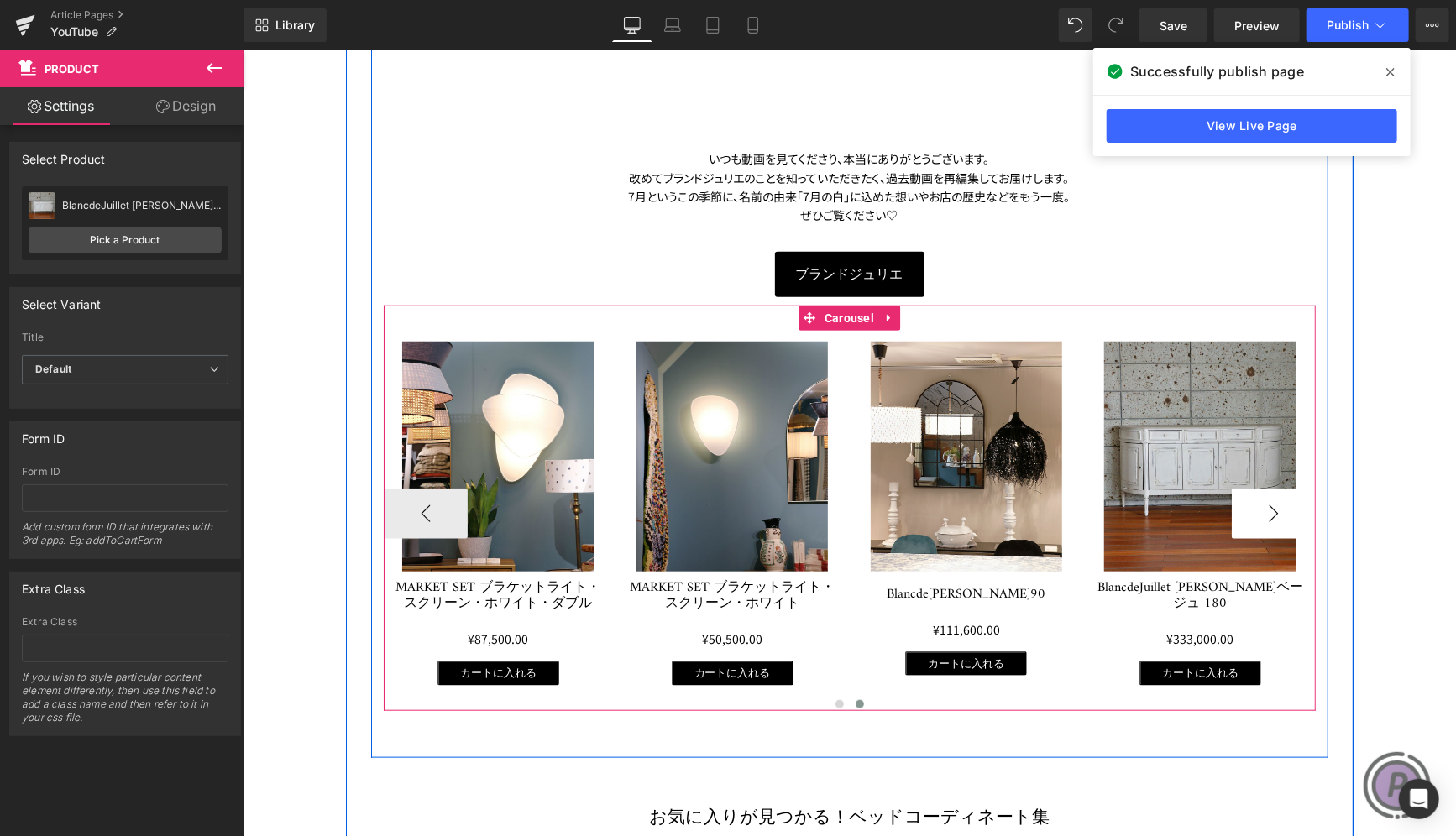
click at [1231, 518] on button "›" at bounding box center [1273, 512] width 84 height 50
click at [1219, 309] on div at bounding box center [849, 310] width 932 height 11
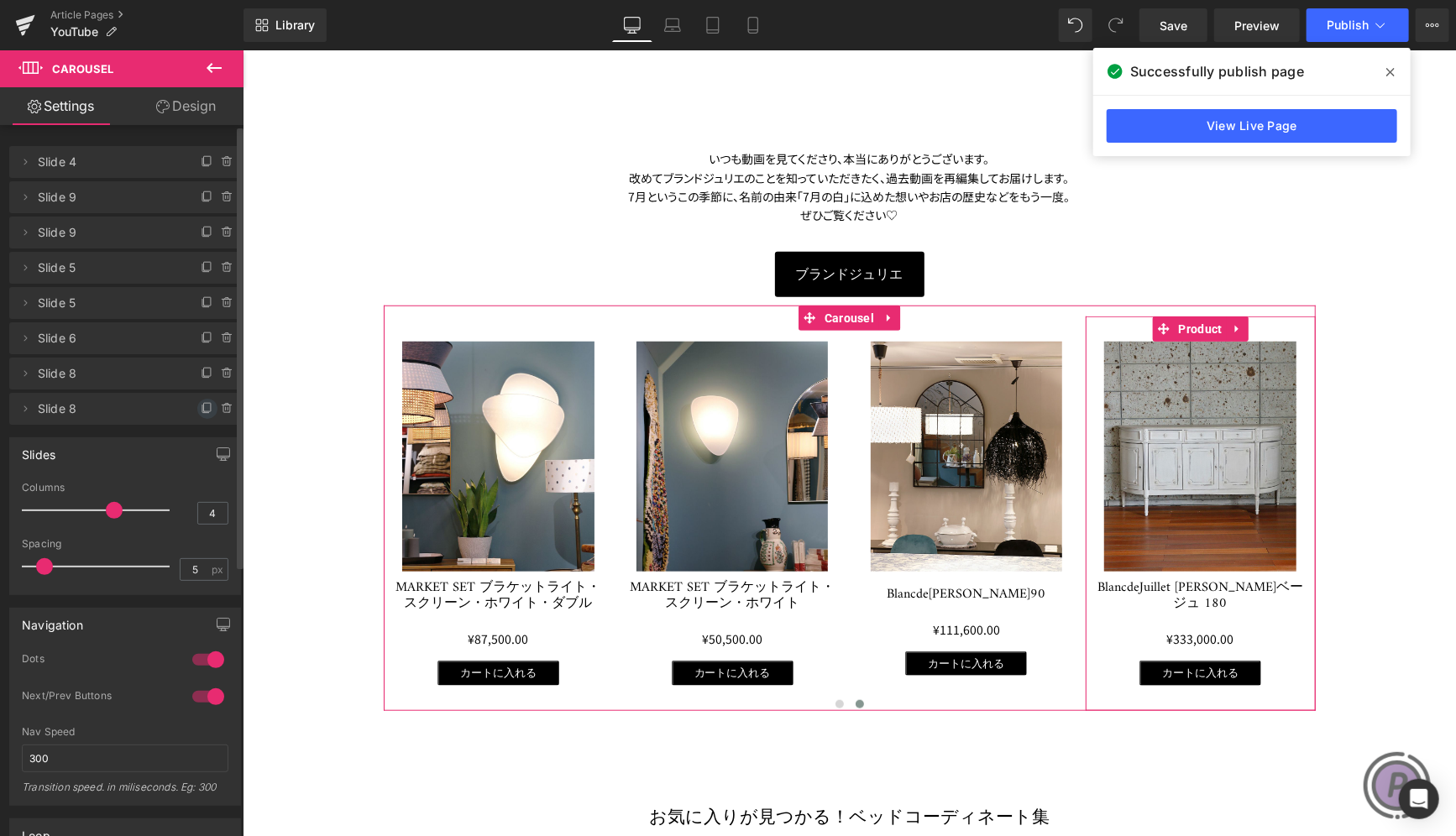
click at [201, 412] on icon at bounding box center [207, 408] width 14 height 14
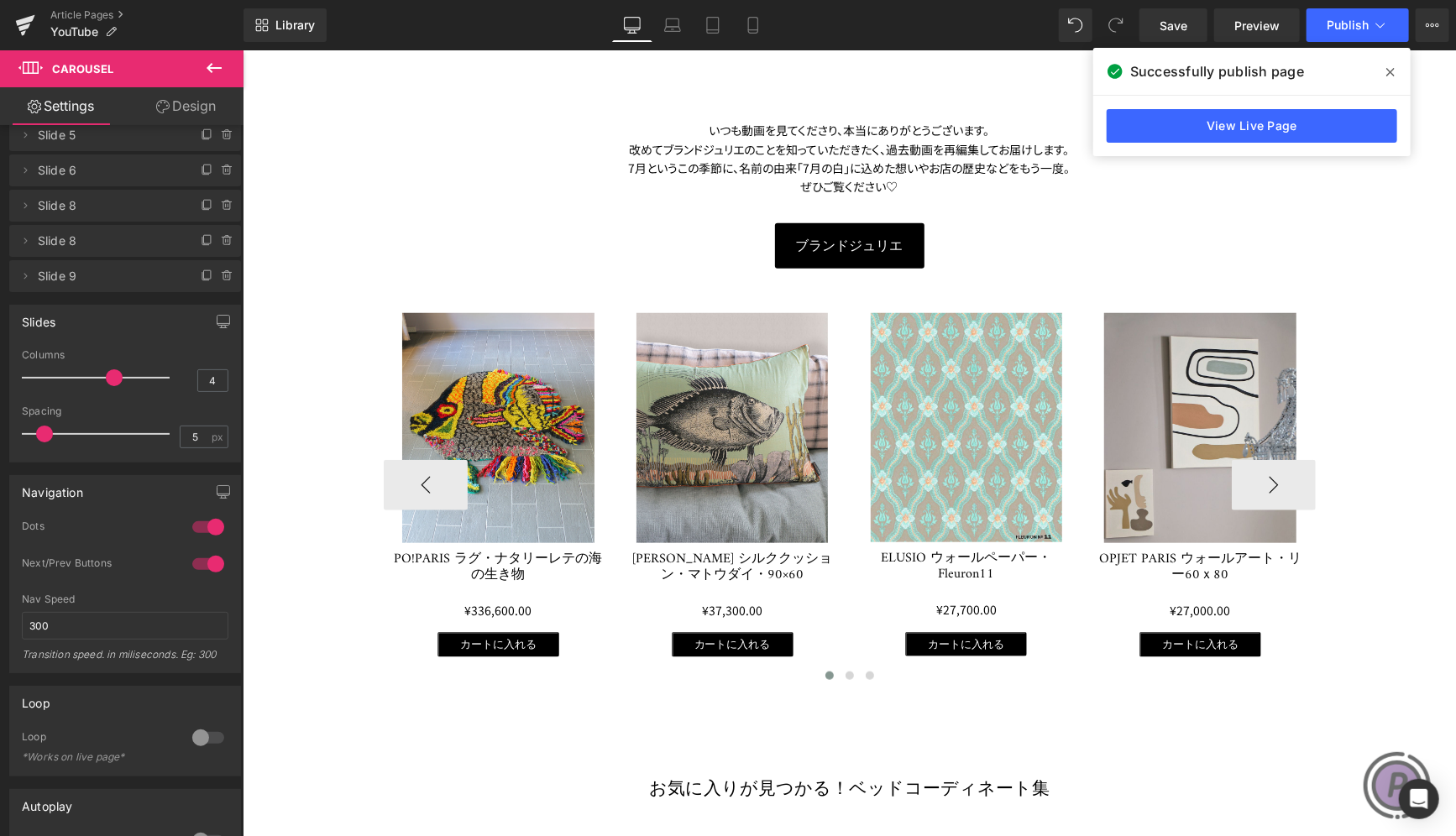
scroll to position [671, 0]
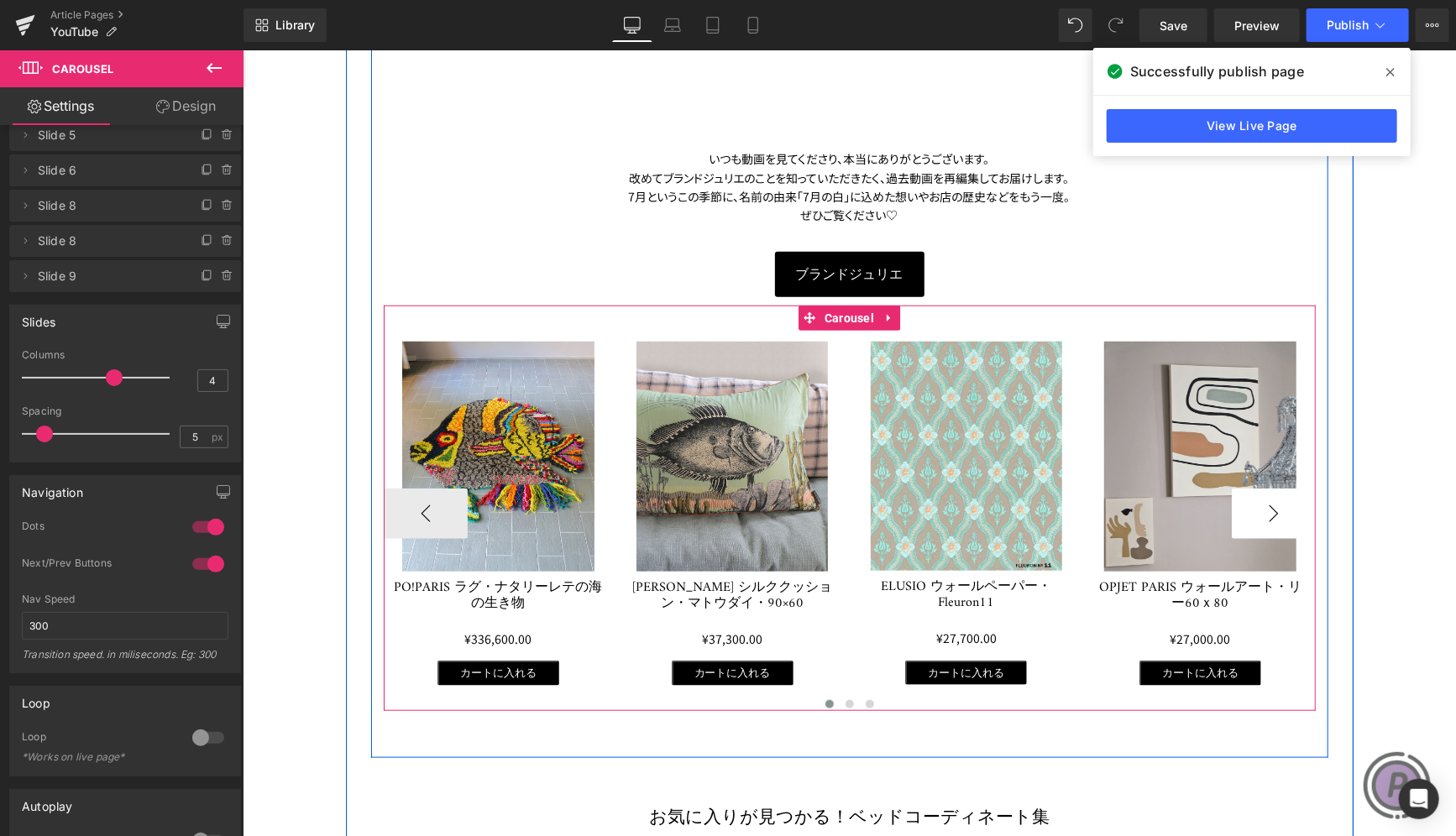
click at [1259, 503] on button "›" at bounding box center [1273, 512] width 84 height 50
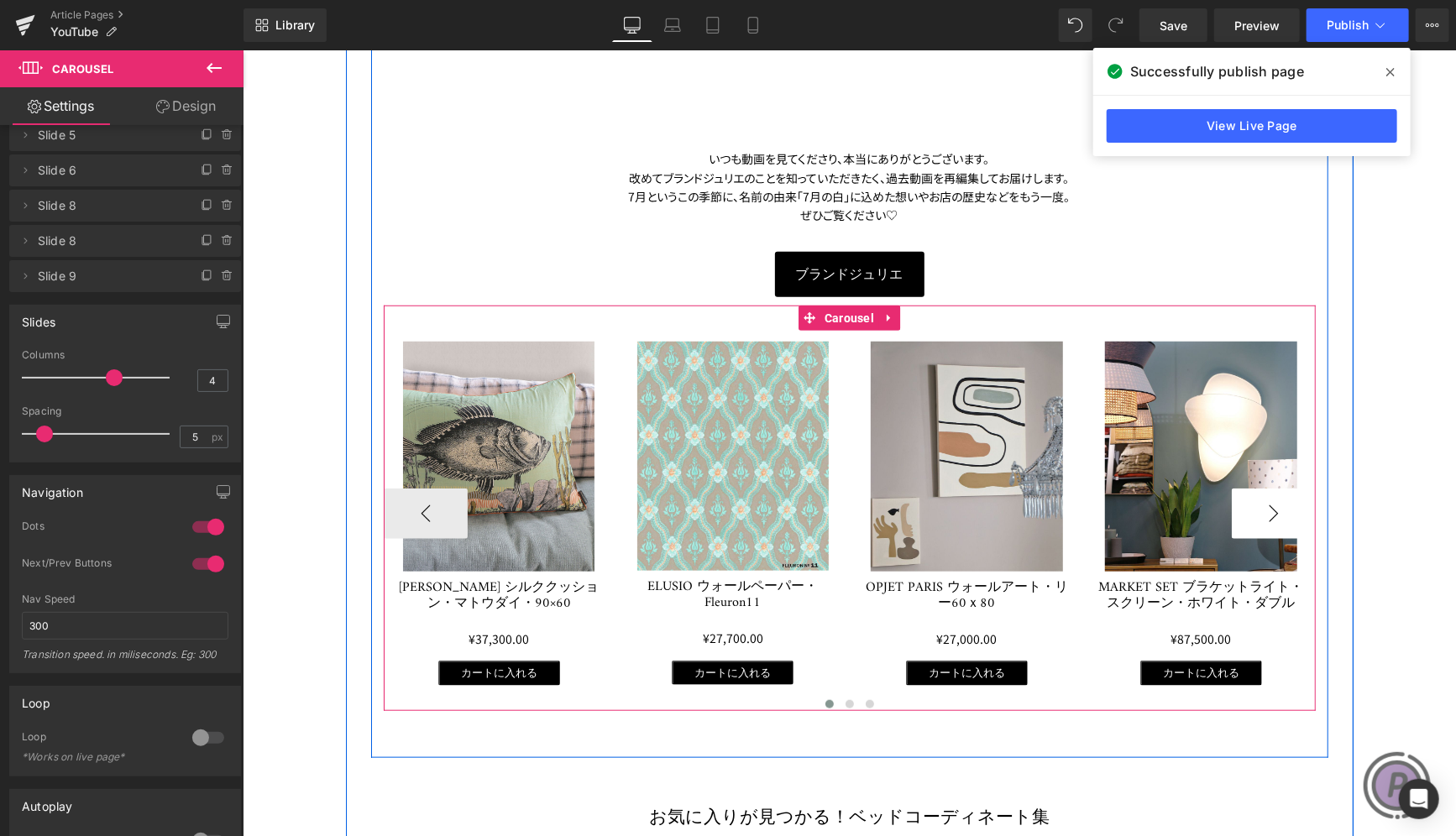
click at [1290, 504] on button "›" at bounding box center [1273, 512] width 84 height 50
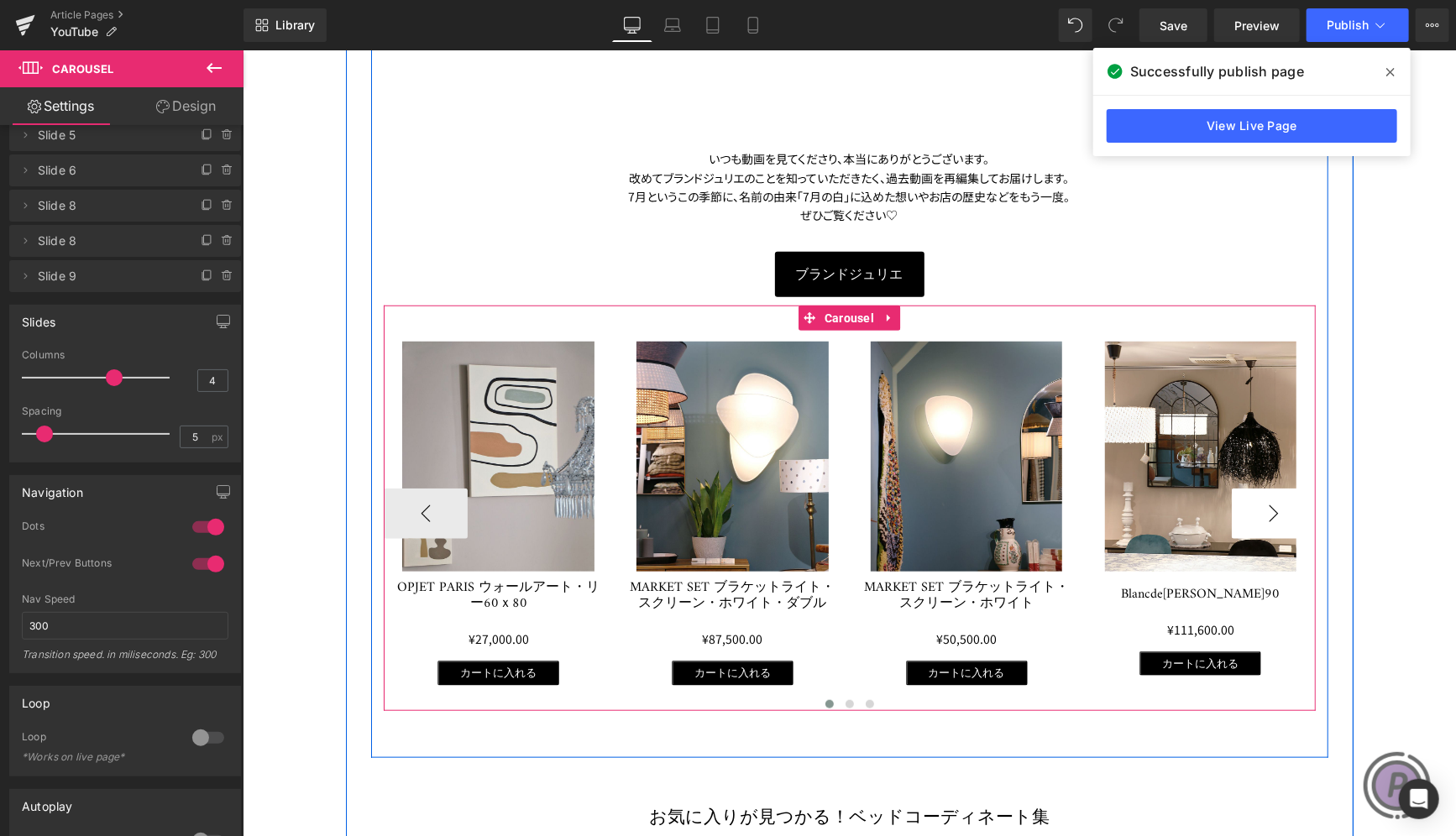
click at [1290, 504] on button "›" at bounding box center [1273, 512] width 84 height 50
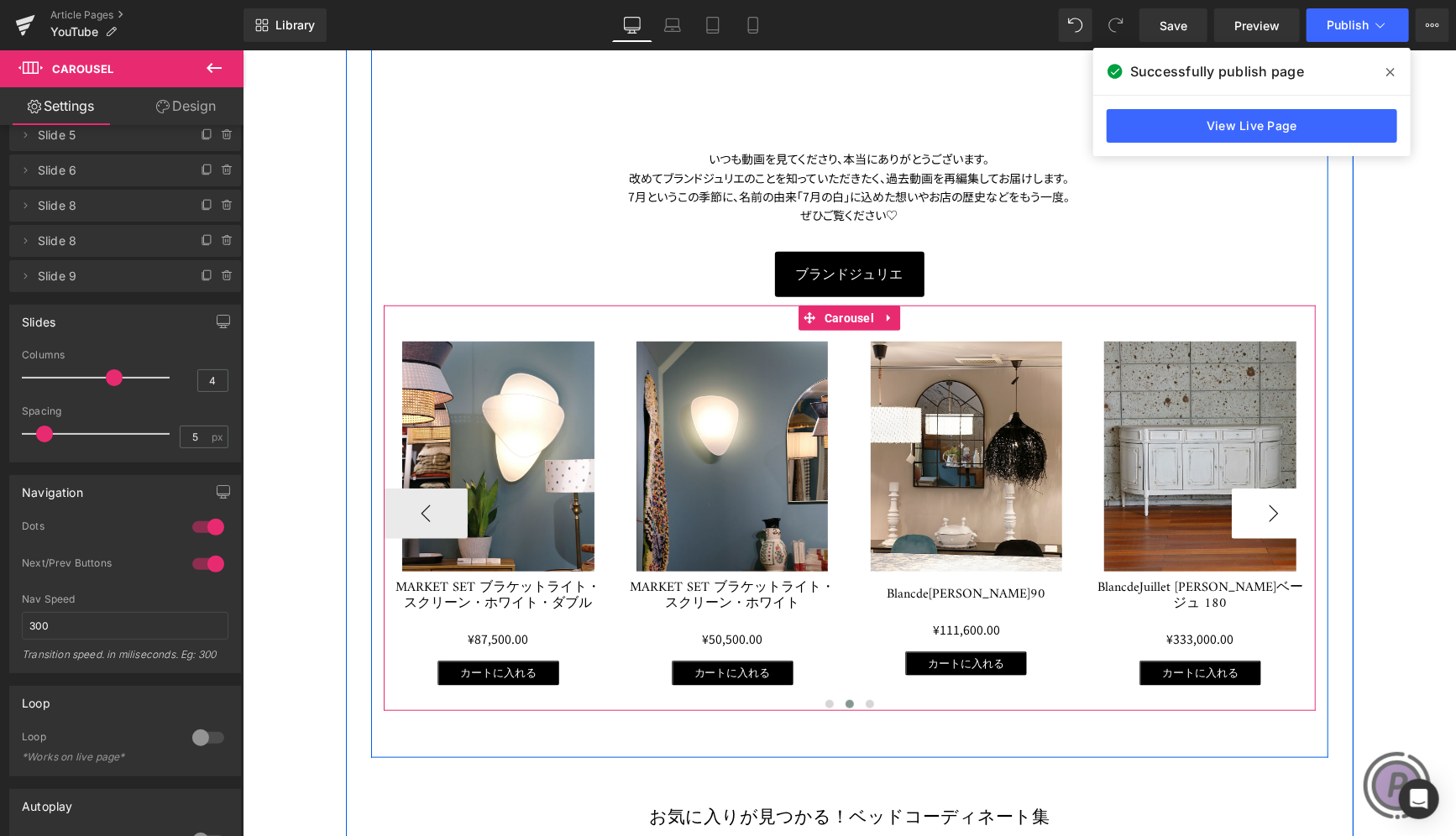
click at [1290, 504] on button "›" at bounding box center [1273, 512] width 84 height 50
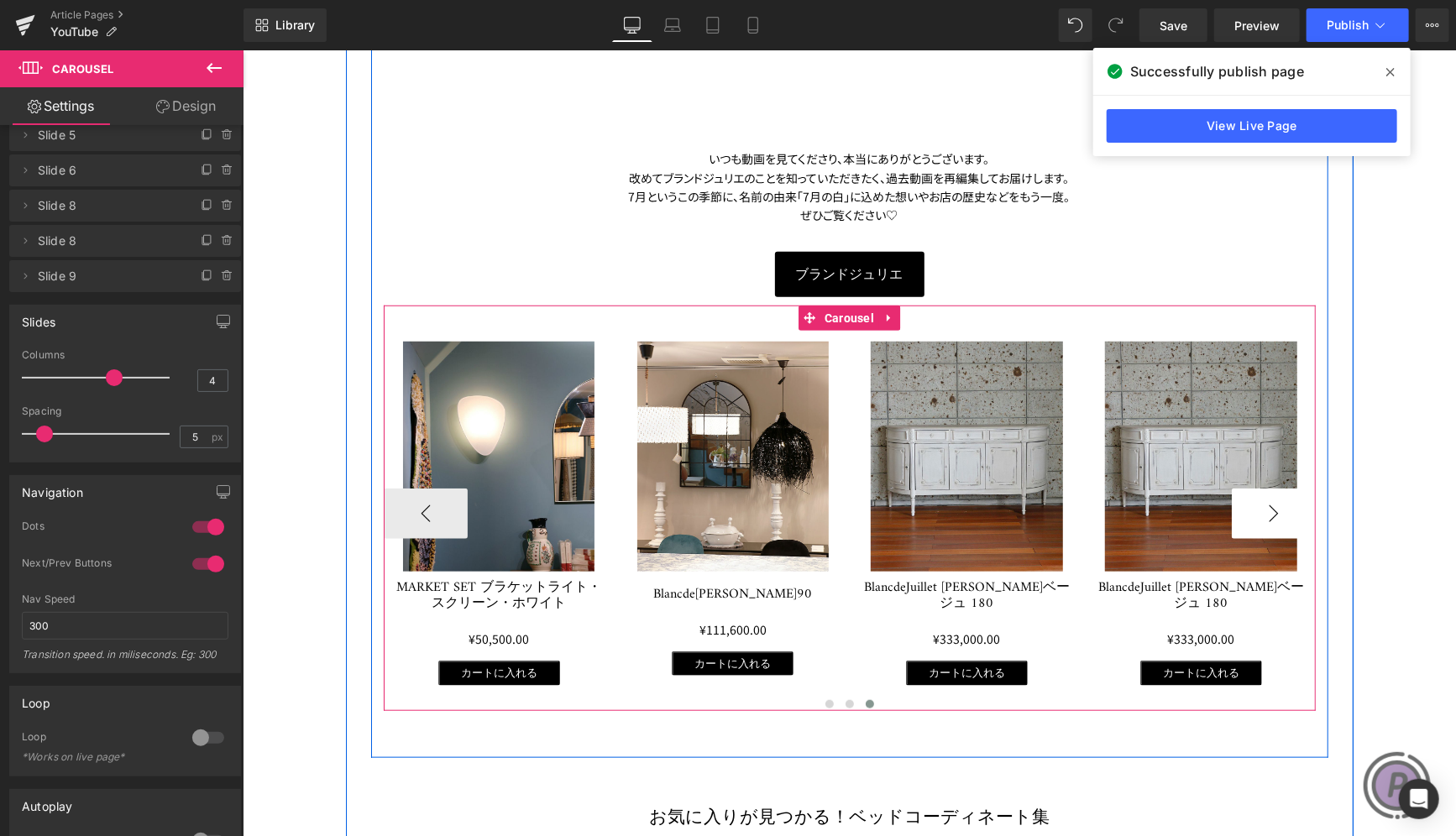
click at [1290, 504] on button "›" at bounding box center [1273, 512] width 84 height 50
click at [1291, 504] on button "›" at bounding box center [1273, 512] width 84 height 50
click at [1163, 323] on span at bounding box center [1163, 328] width 22 height 25
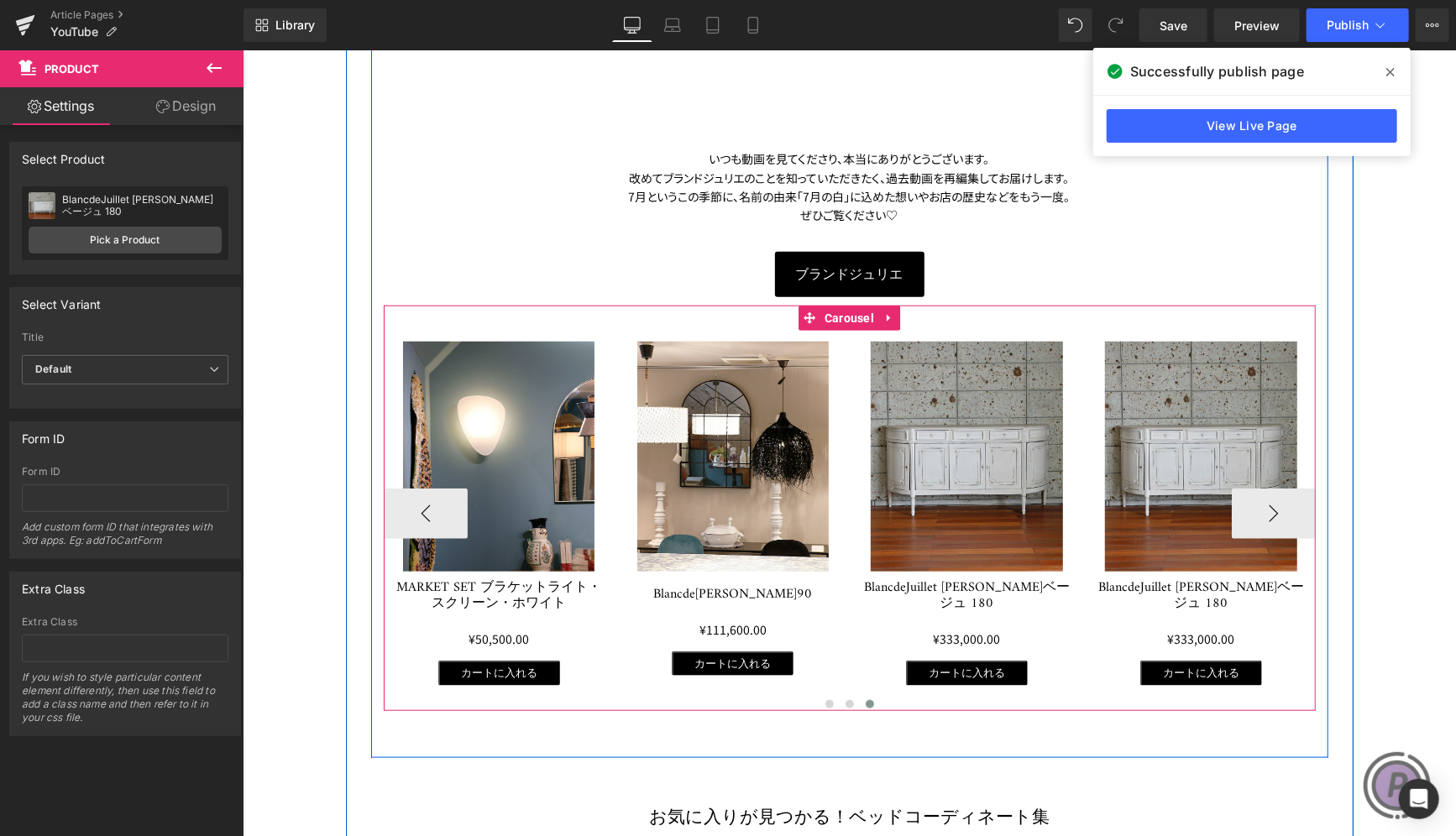
click at [1150, 310] on div "Sale Off (P) Image PO!PARIS ラグ・ナタリーレテの海の生き物 (P) Title ¥0 ¥336,600.00" at bounding box center [849, 508] width 932 height 406
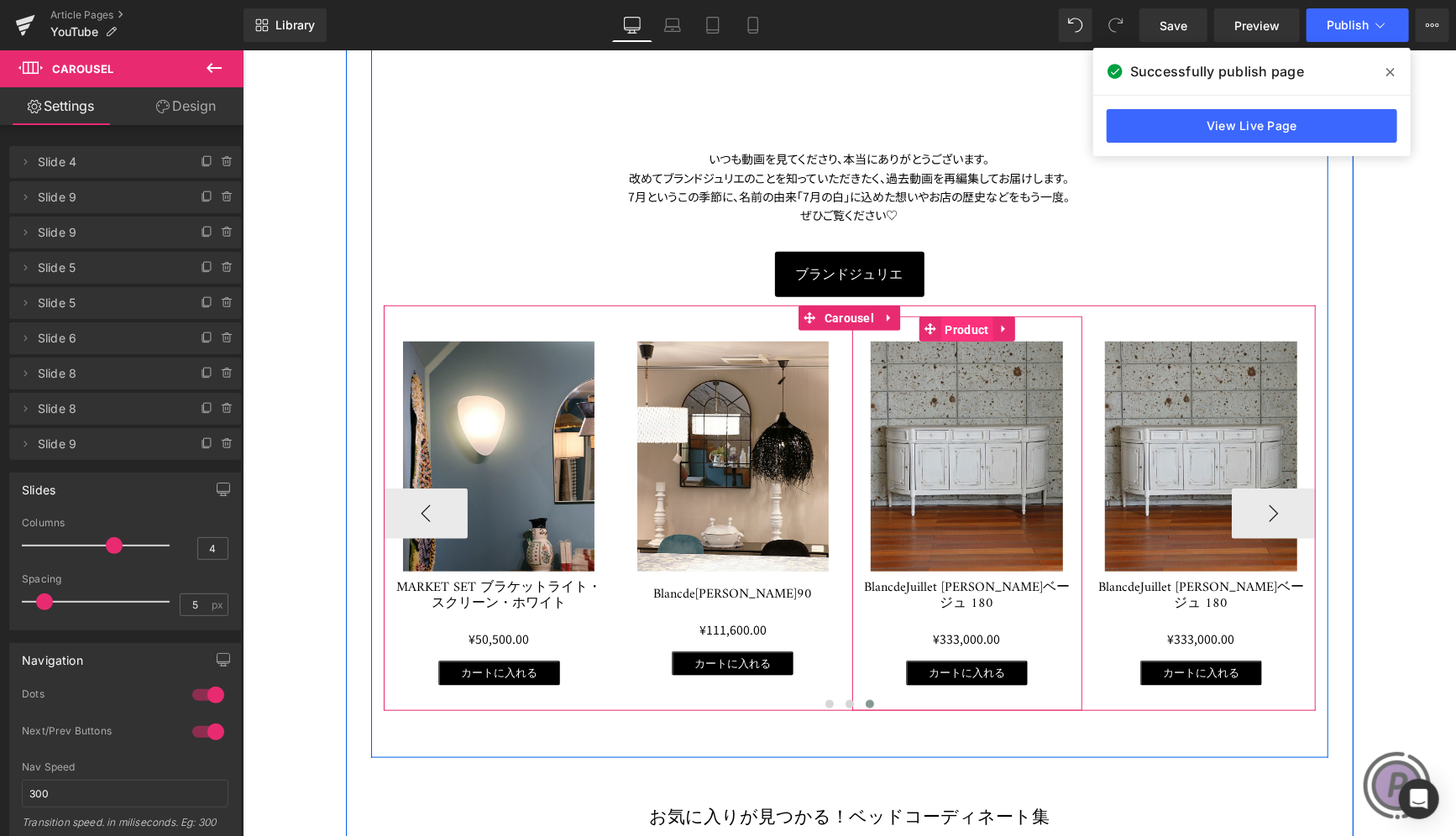
click at [948, 320] on span "Product" at bounding box center [966, 329] width 52 height 25
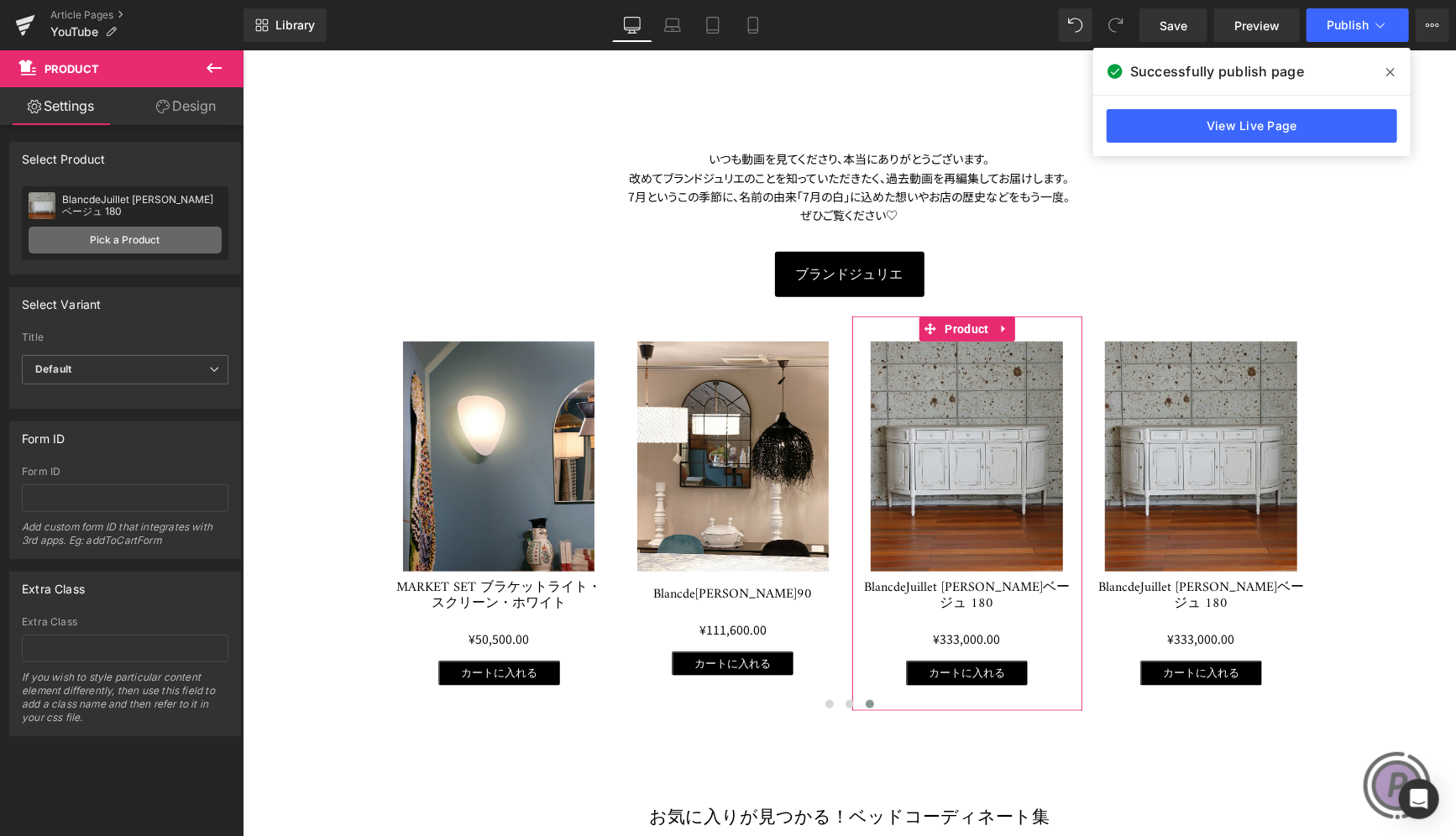
click at [175, 227] on link "Pick a Product" at bounding box center [125, 240] width 193 height 27
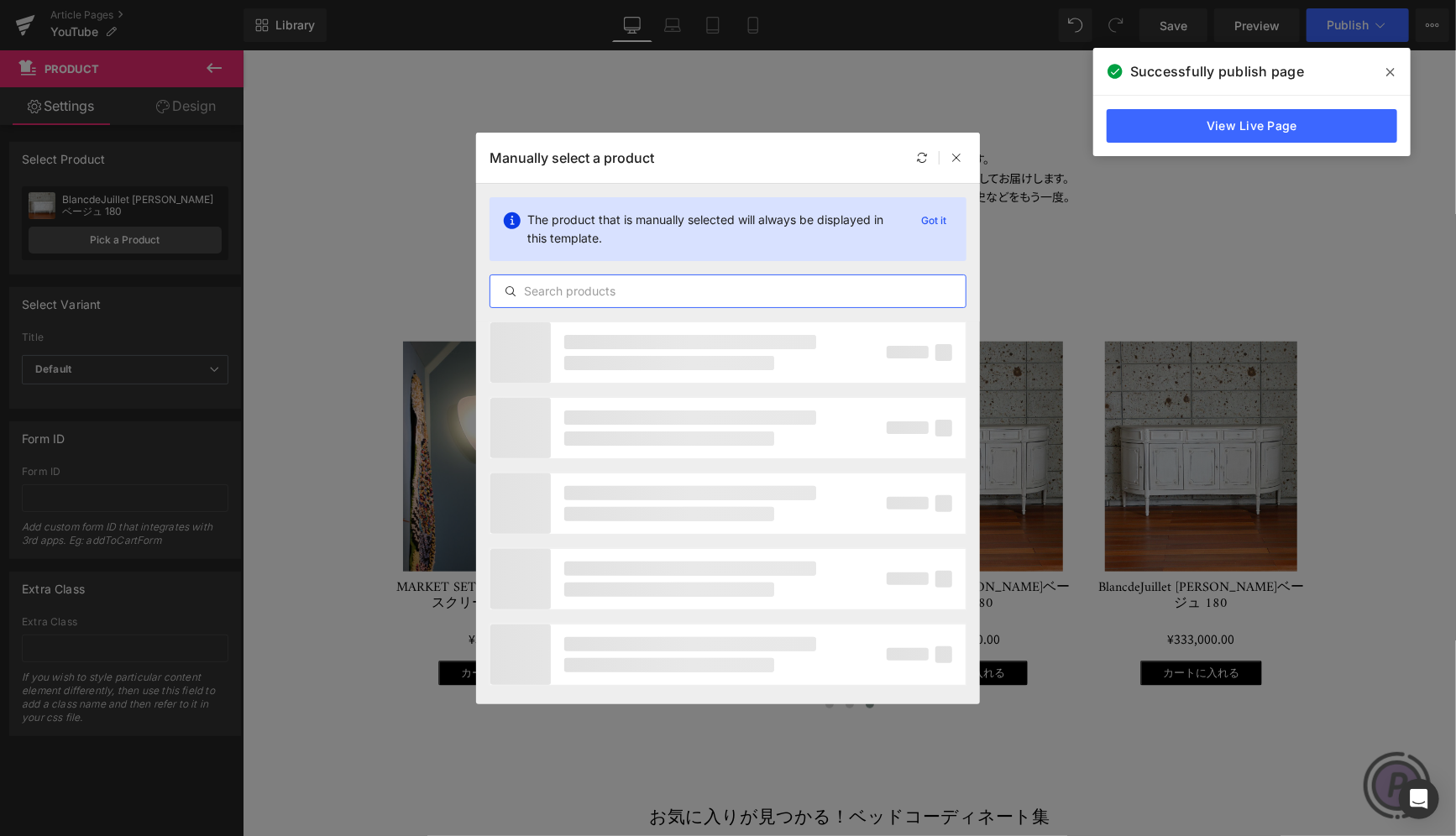
click at [711, 282] on input "text" at bounding box center [728, 291] width 475 height 20
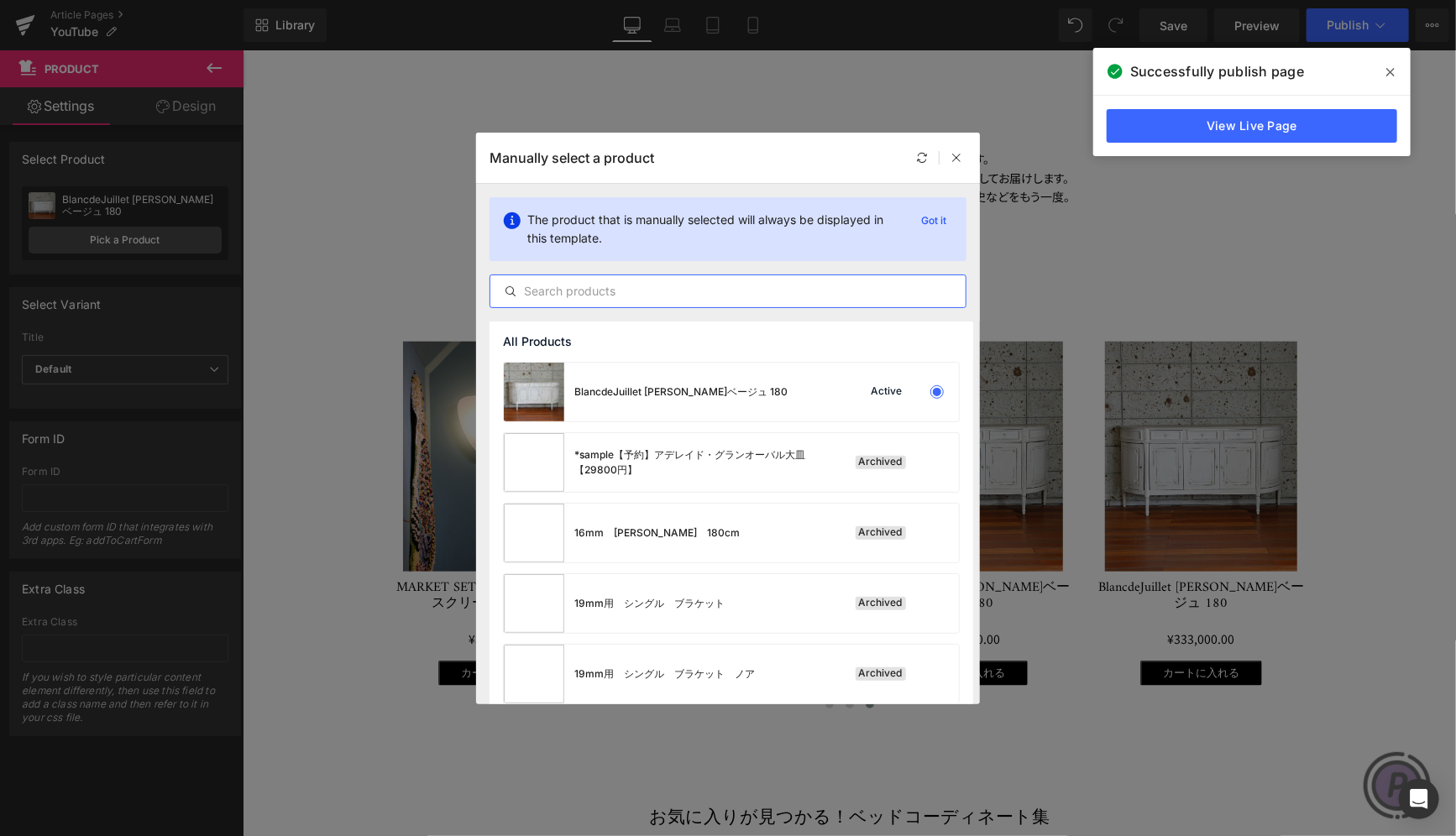
paste input "ELUSIO ウォールペーパー・[GEOGRAPHIC_DATA]01"
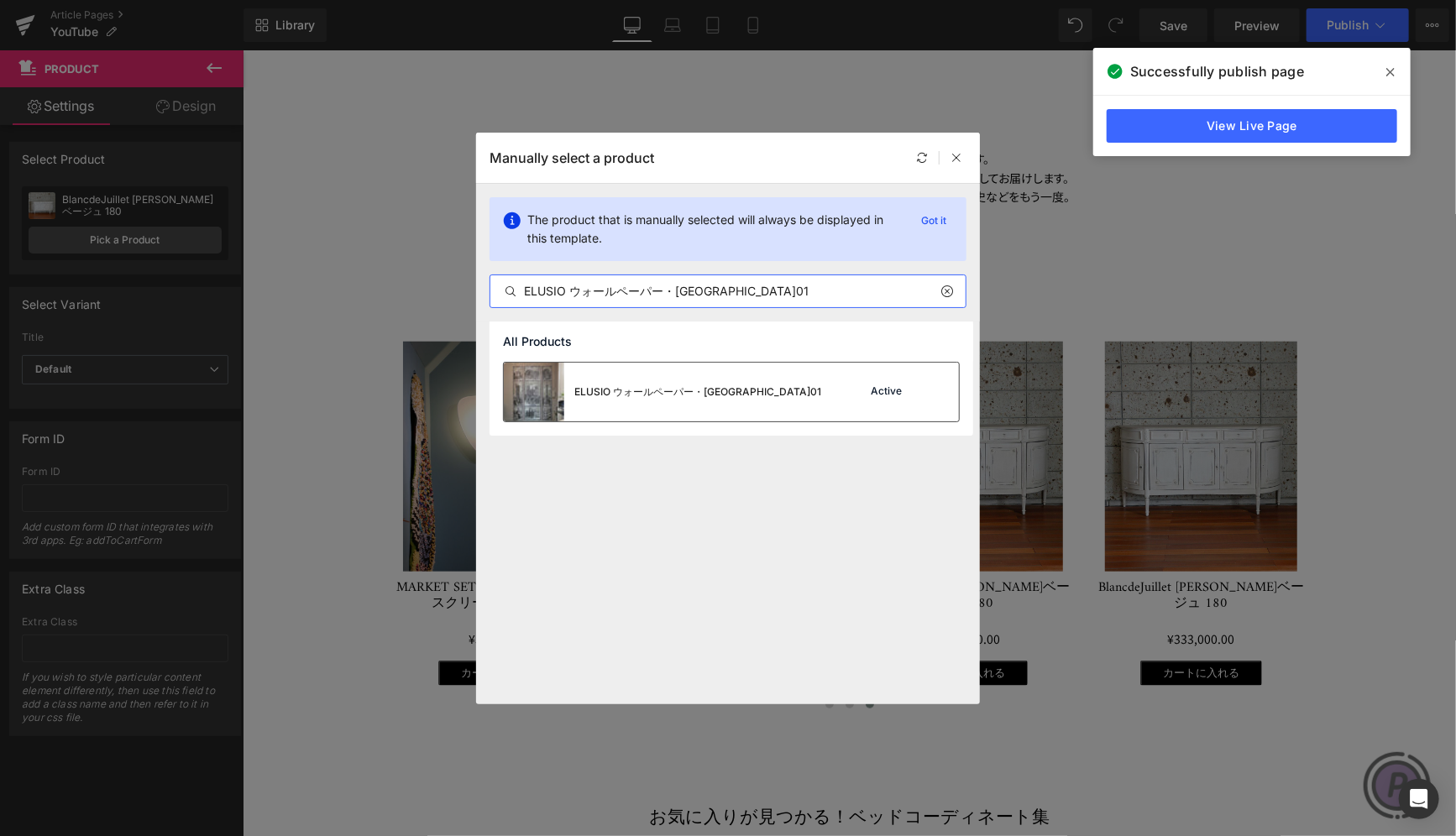
type input "ELUSIO ウォールペーパー・[GEOGRAPHIC_DATA]01"
click at [681, 390] on div "ELUSIO ウォールペーパー・[GEOGRAPHIC_DATA]01" at bounding box center [697, 392] width 247 height 15
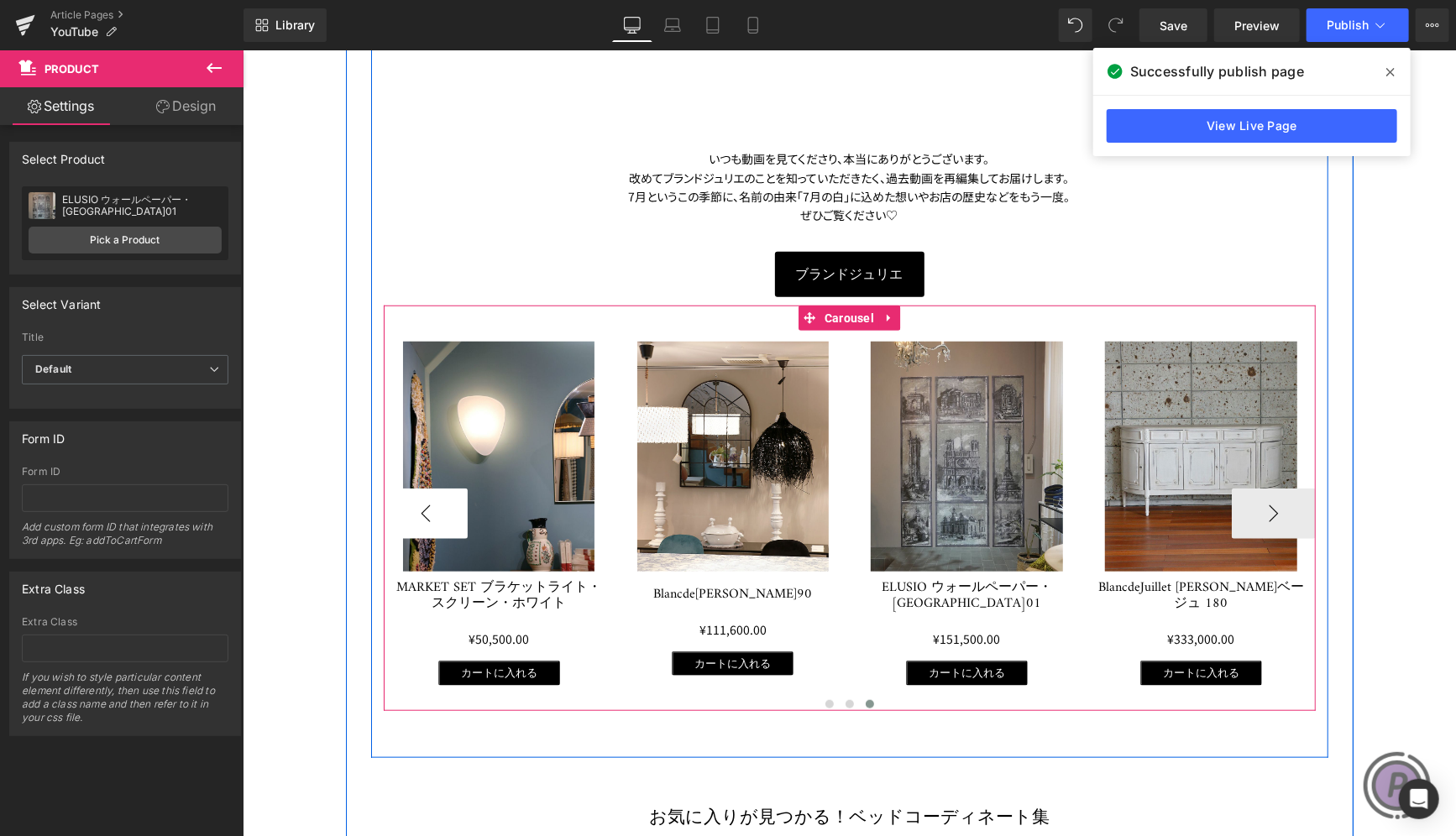
click at [420, 519] on button "‹" at bounding box center [425, 512] width 84 height 50
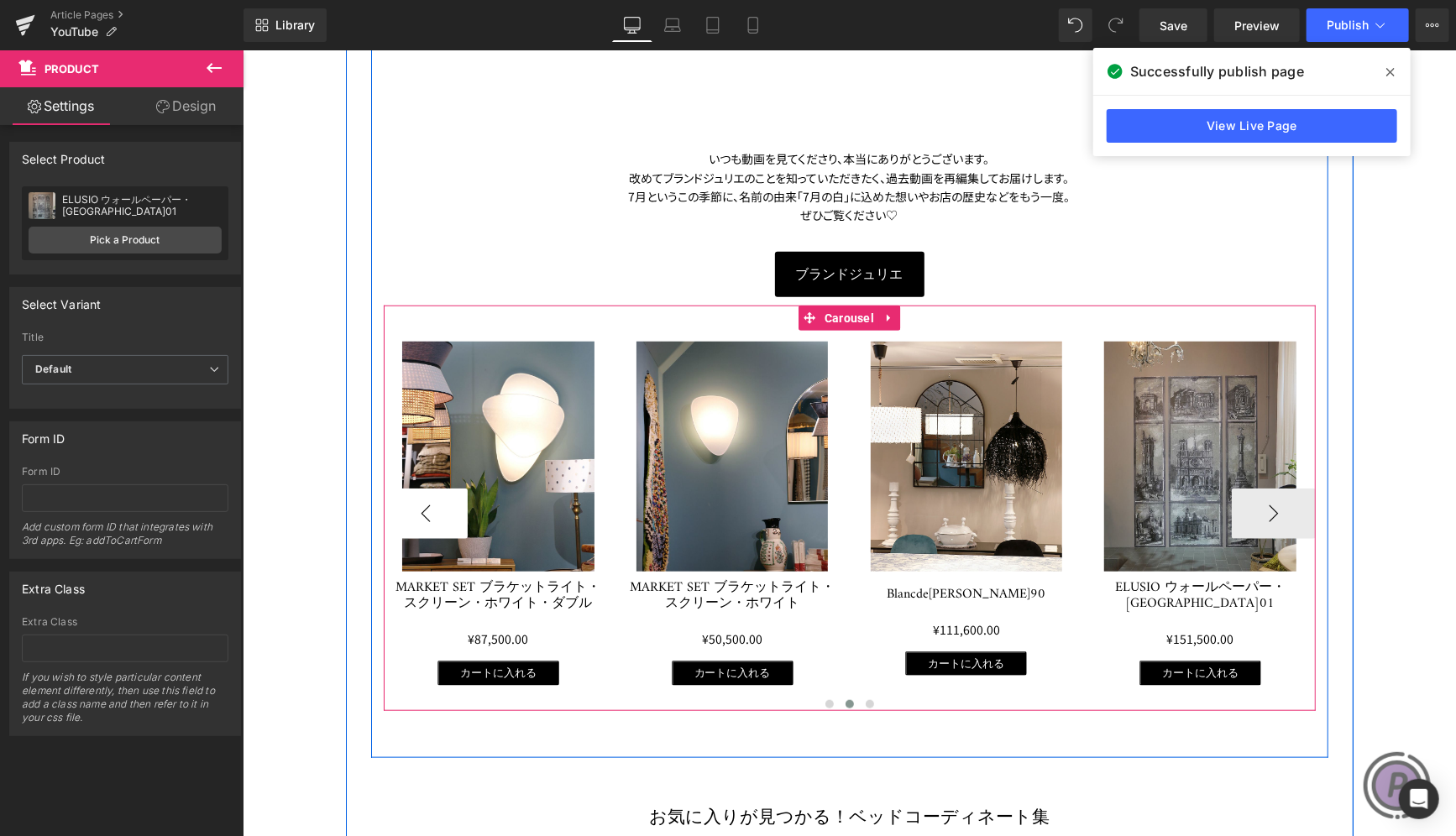
click at [420, 519] on button "‹" at bounding box center [425, 512] width 84 height 50
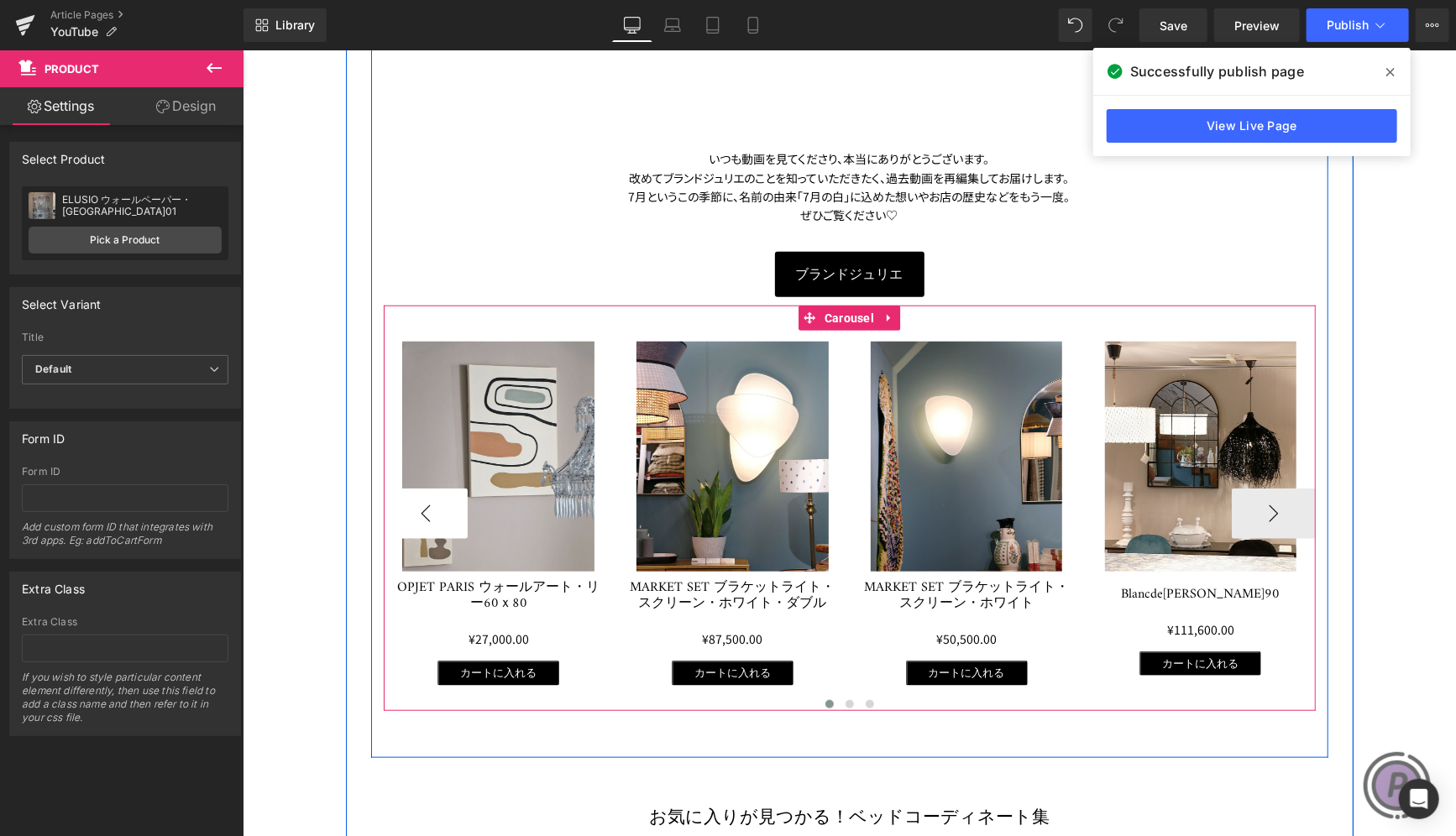
click at [420, 519] on button "‹" at bounding box center [425, 512] width 84 height 50
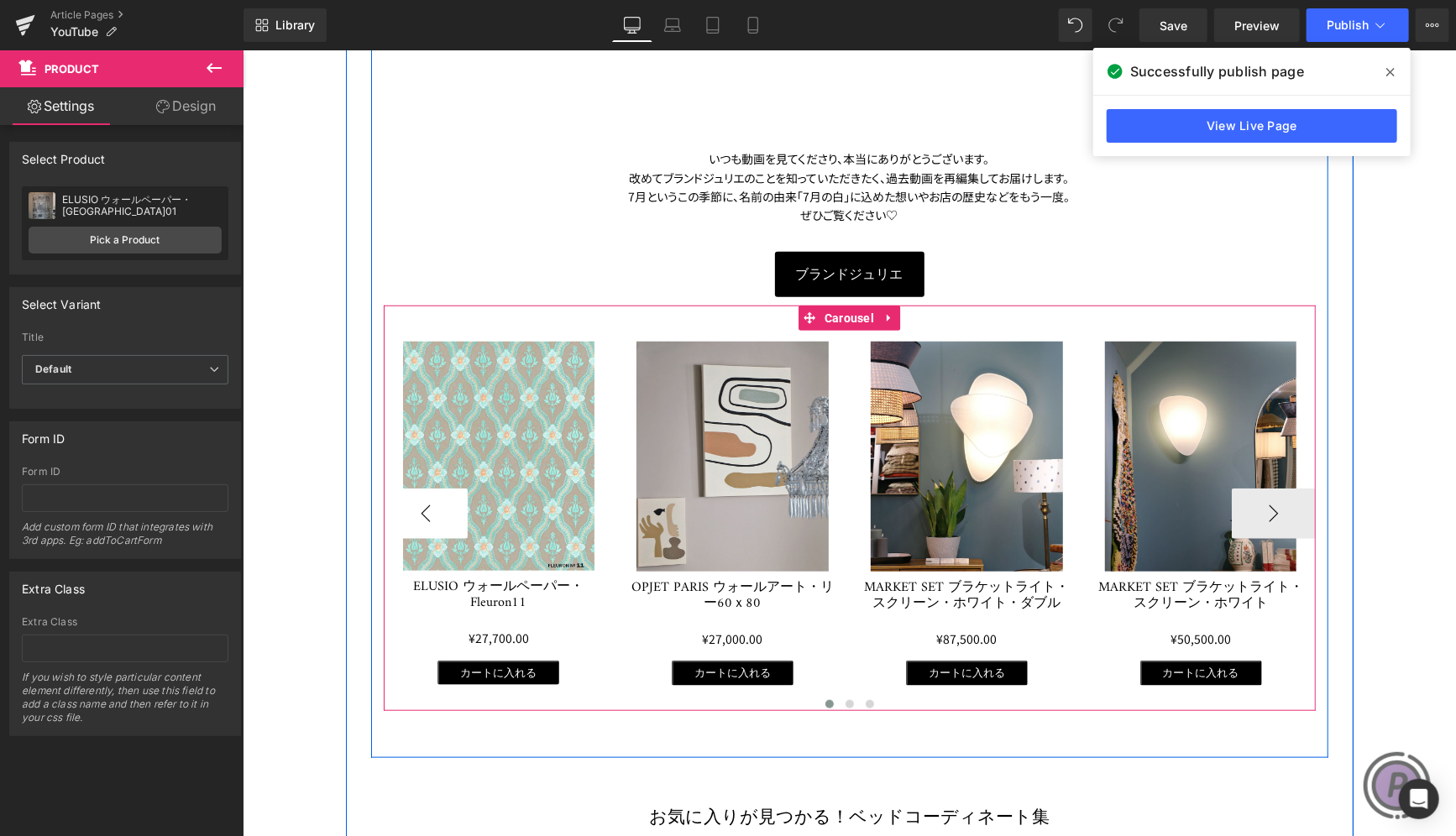
click at [420, 519] on button "‹" at bounding box center [425, 512] width 84 height 50
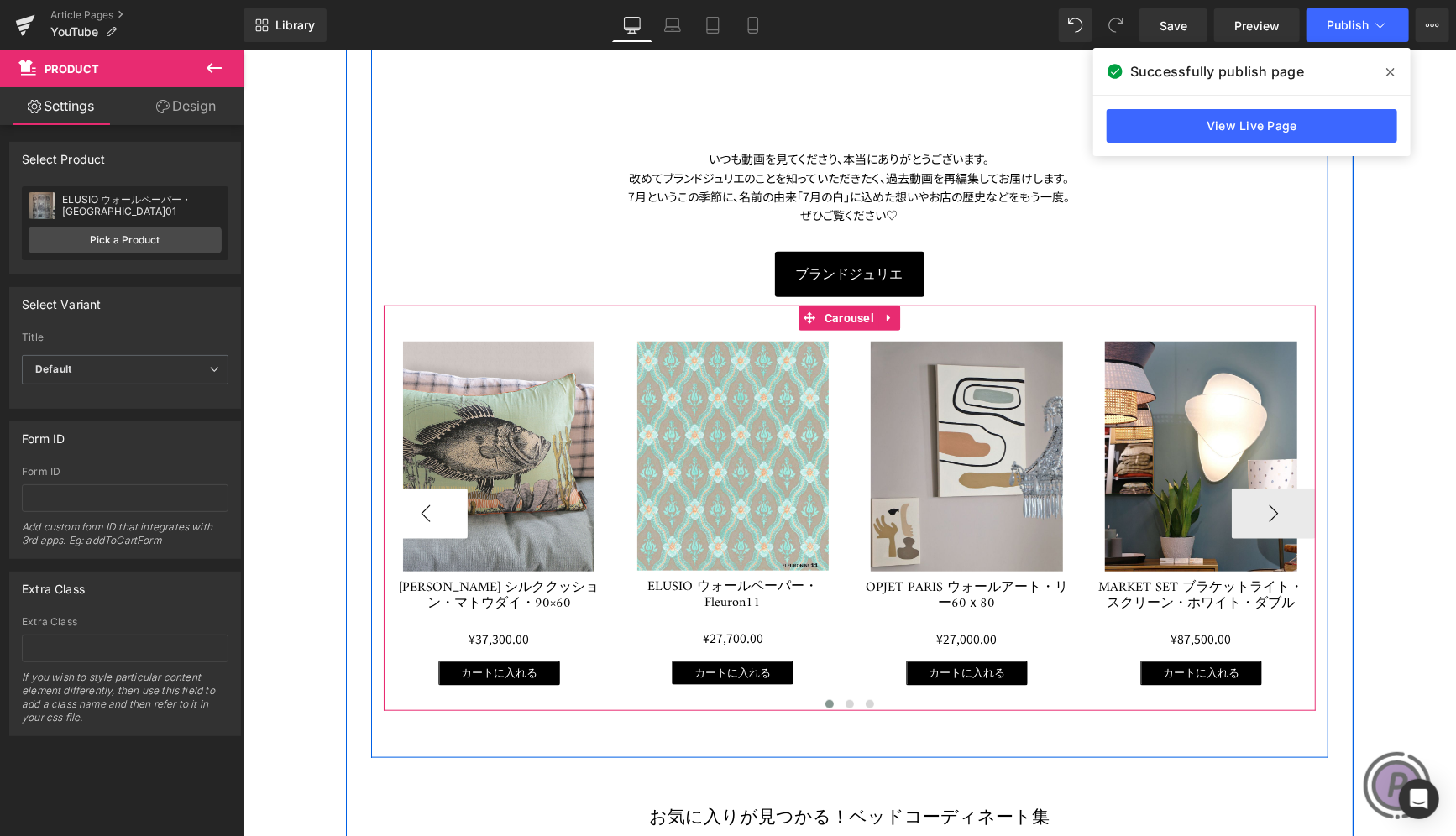
click at [420, 519] on button "‹" at bounding box center [425, 512] width 84 height 50
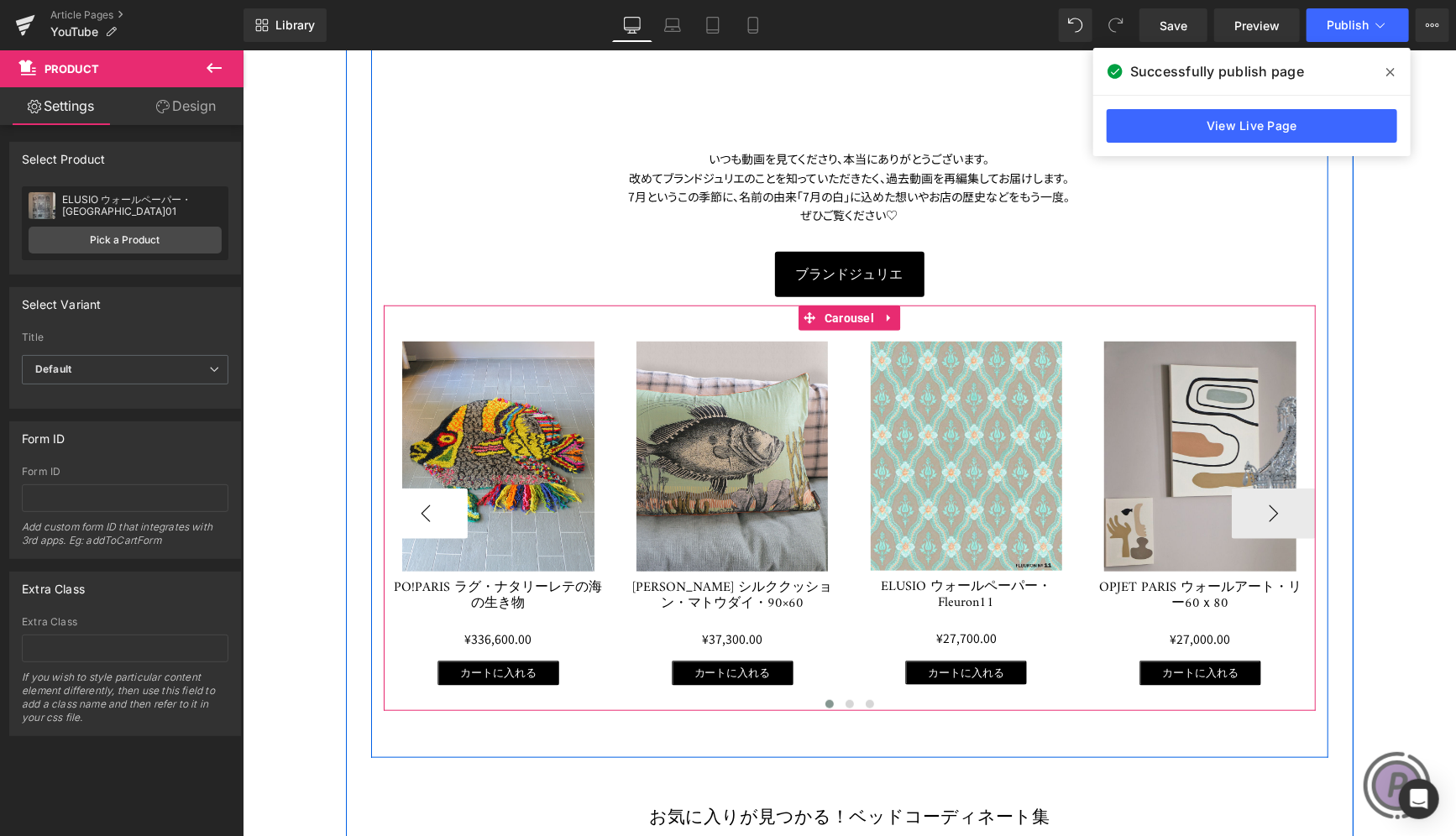
click at [420, 519] on button "‹" at bounding box center [425, 512] width 84 height 50
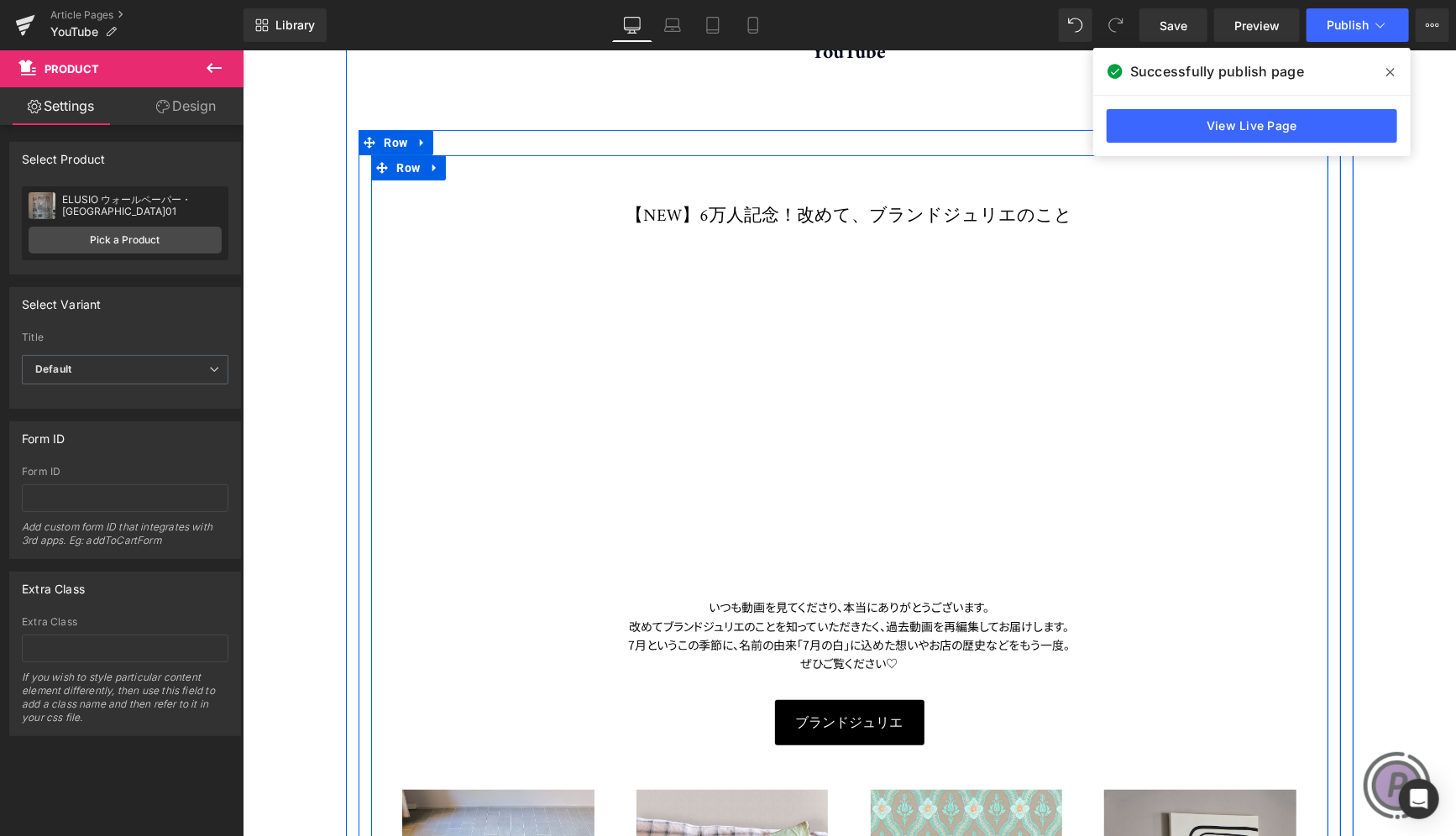
scroll to position [252, 0]
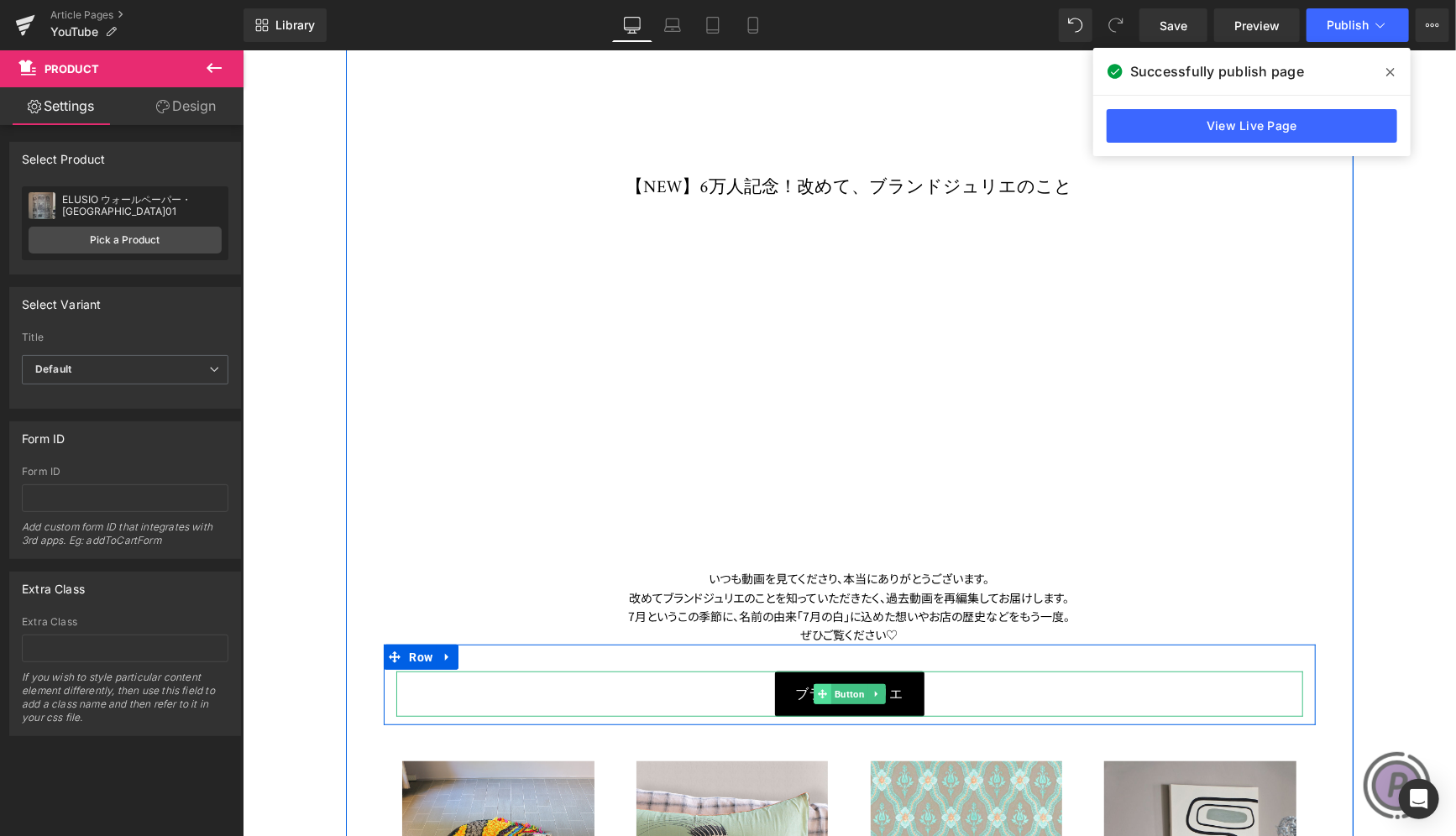
click at [817, 695] on icon at bounding box center [822, 693] width 9 height 9
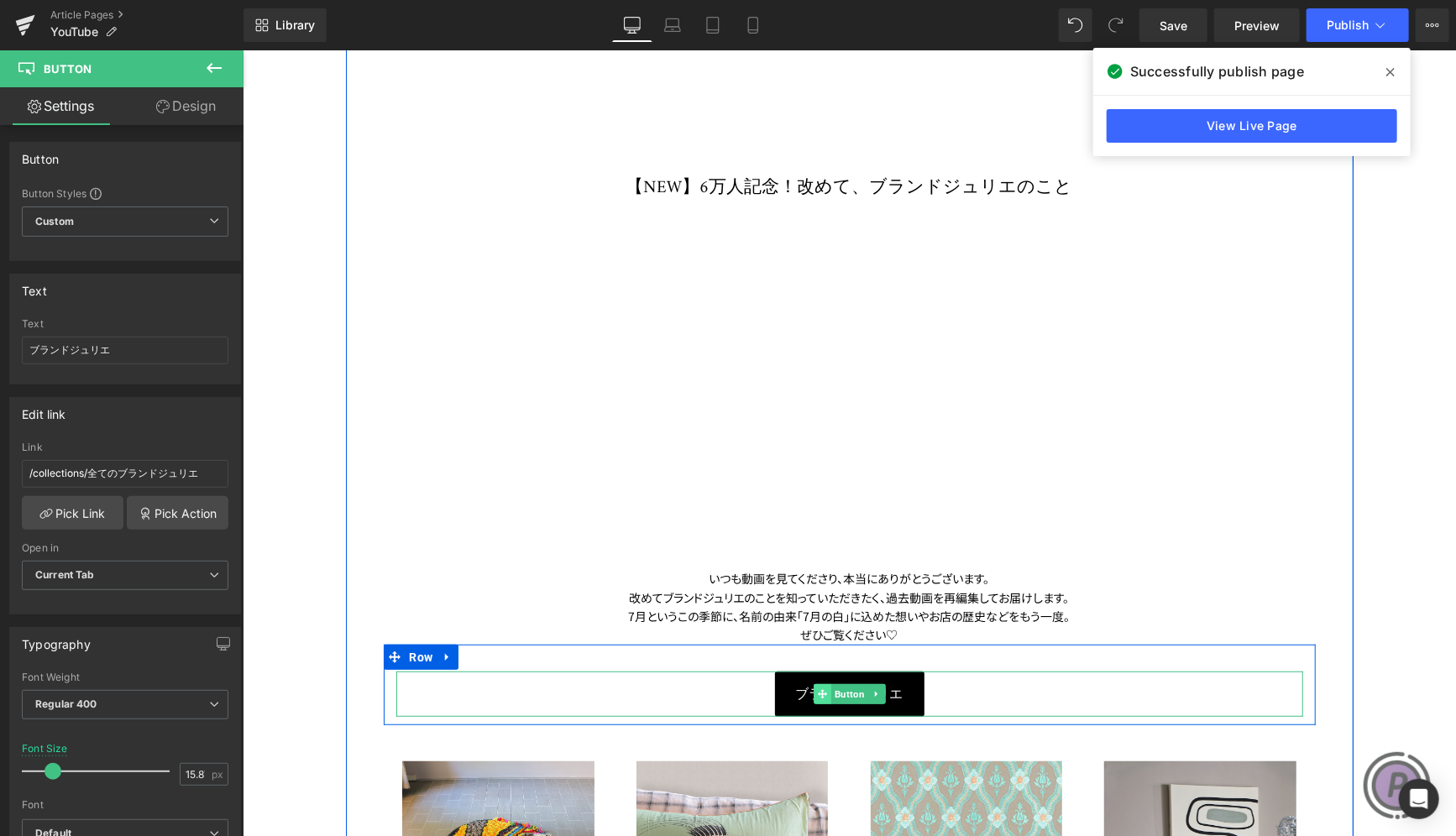
click at [817, 691] on icon at bounding box center [822, 693] width 9 height 10
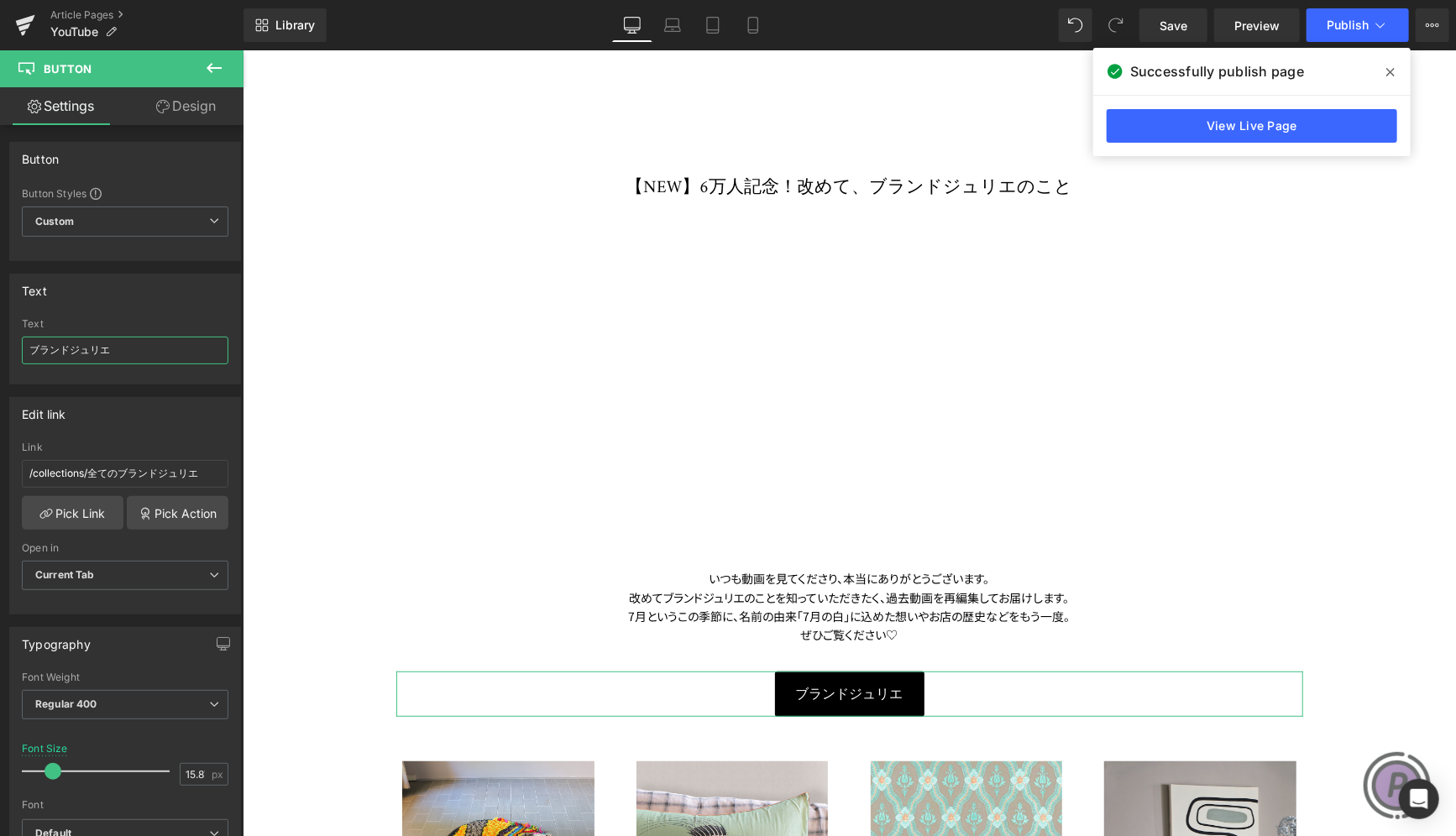
drag, startPoint x: 137, startPoint y: 345, endPoint x: -11, endPoint y: 340, distance: 148.1
click at [0, 340] on html "Button You are previewing how the will restyle your page. You can not edit Elem…" at bounding box center [728, 418] width 1456 height 836
paste input "壁面"
type input "壁面"
click at [64, 503] on link "Pick Link" at bounding box center [73, 512] width 102 height 34
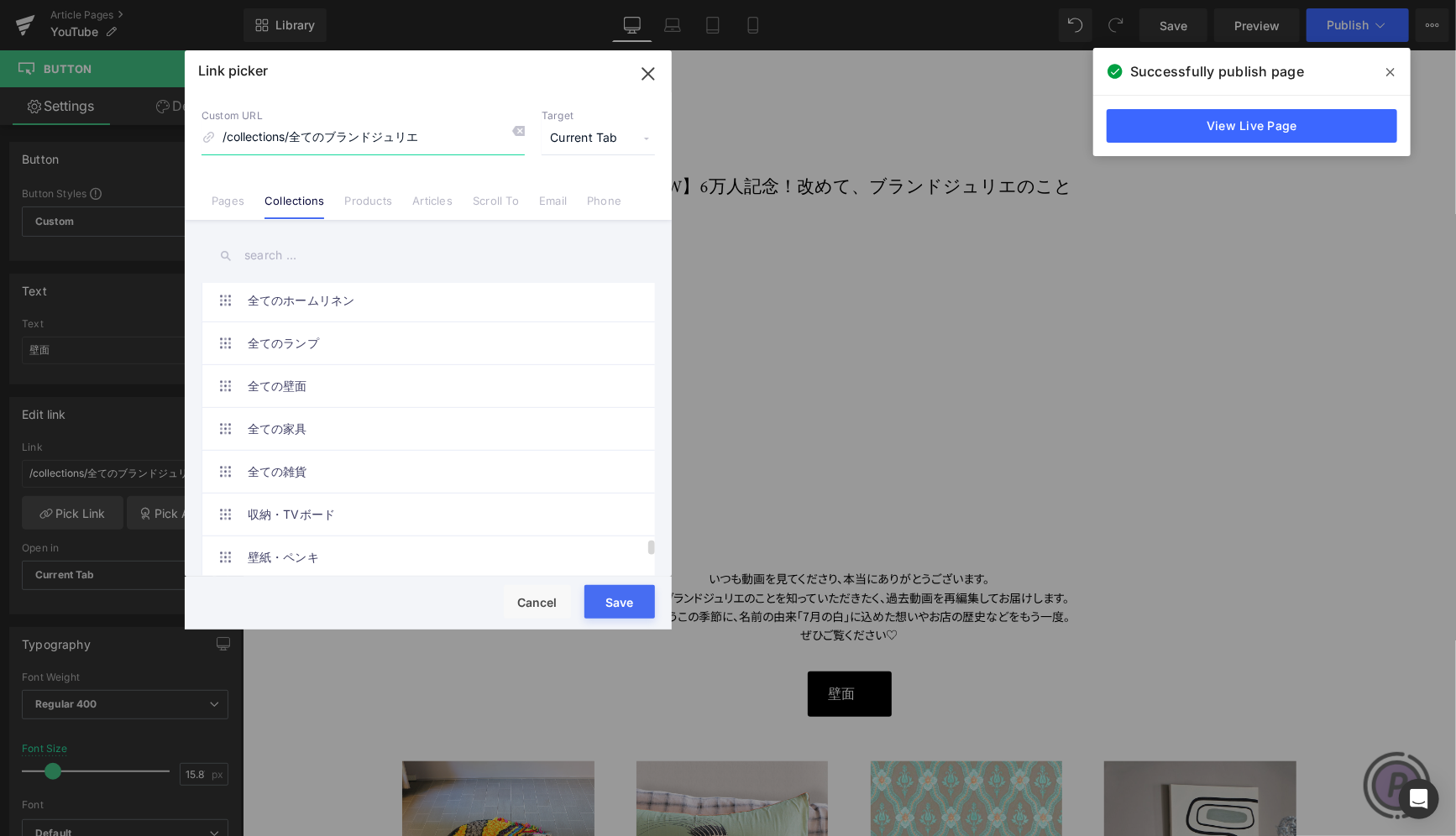
scroll to position [6043, 0]
click at [342, 362] on link "全ての壁面" at bounding box center [432, 383] width 369 height 42
type input "/collections/all-walls"
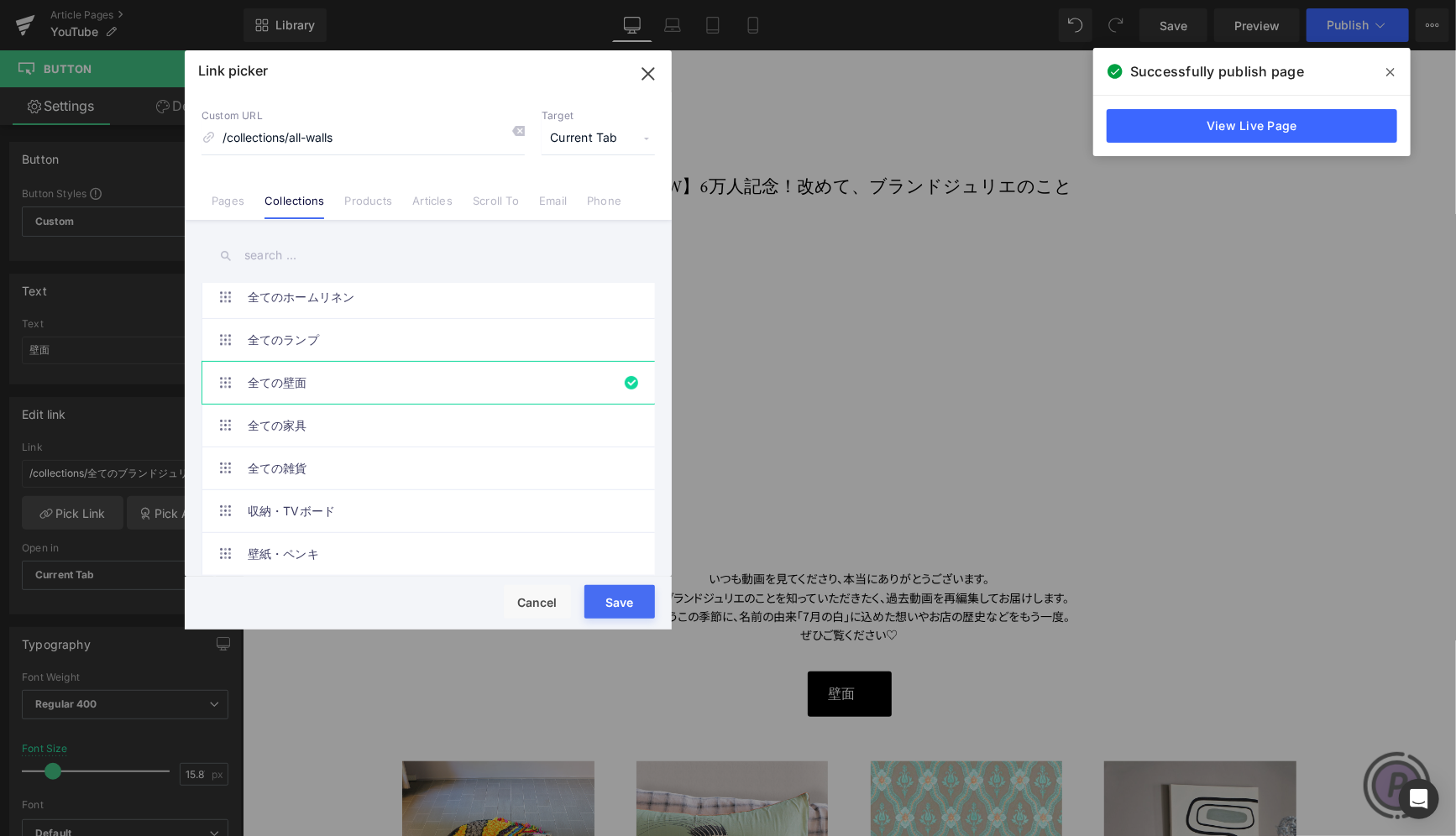
click at [632, 602] on button "Save" at bounding box center [619, 601] width 70 height 34
type input "/collections/all-walls"
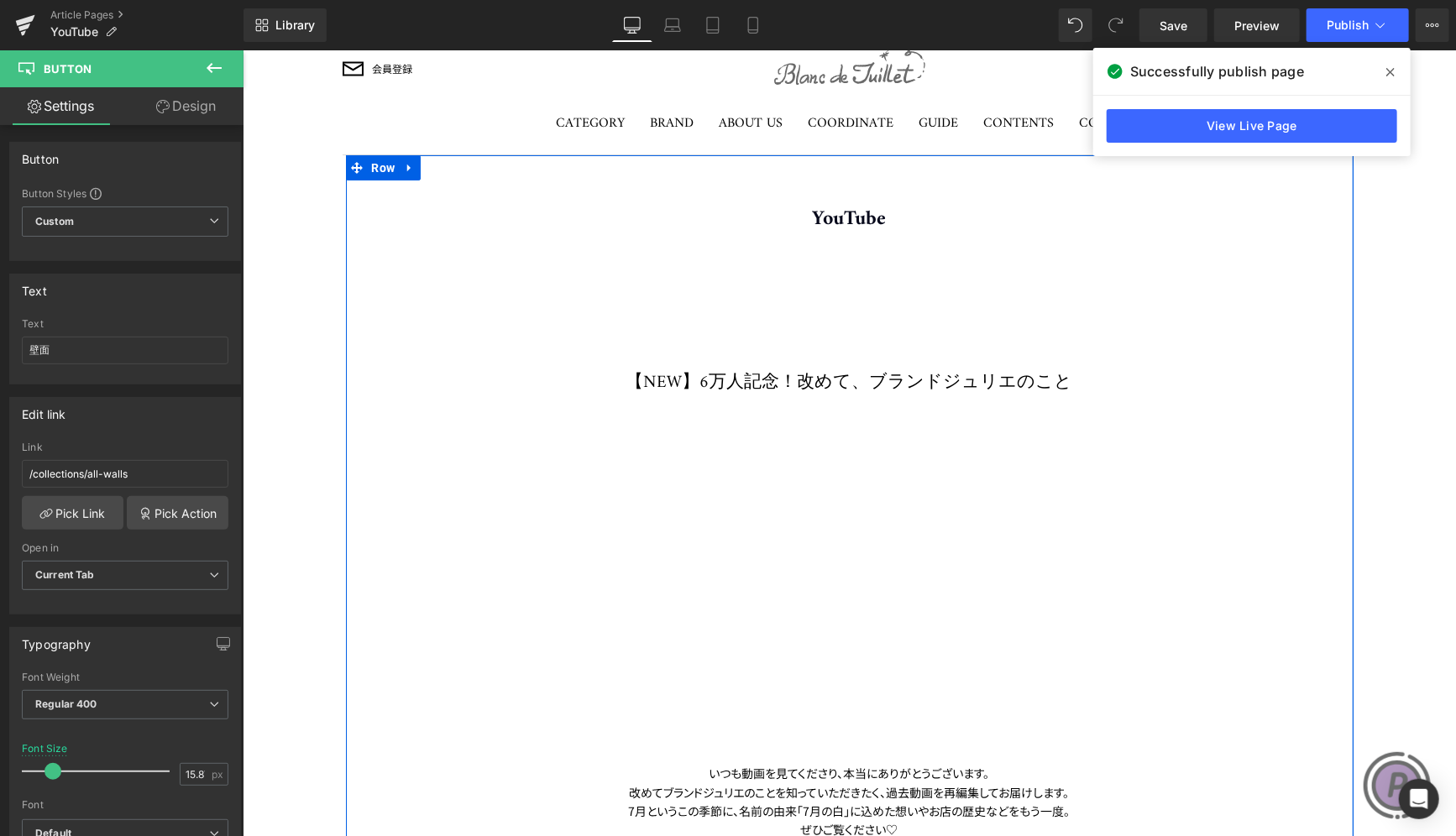
scroll to position [252, 0]
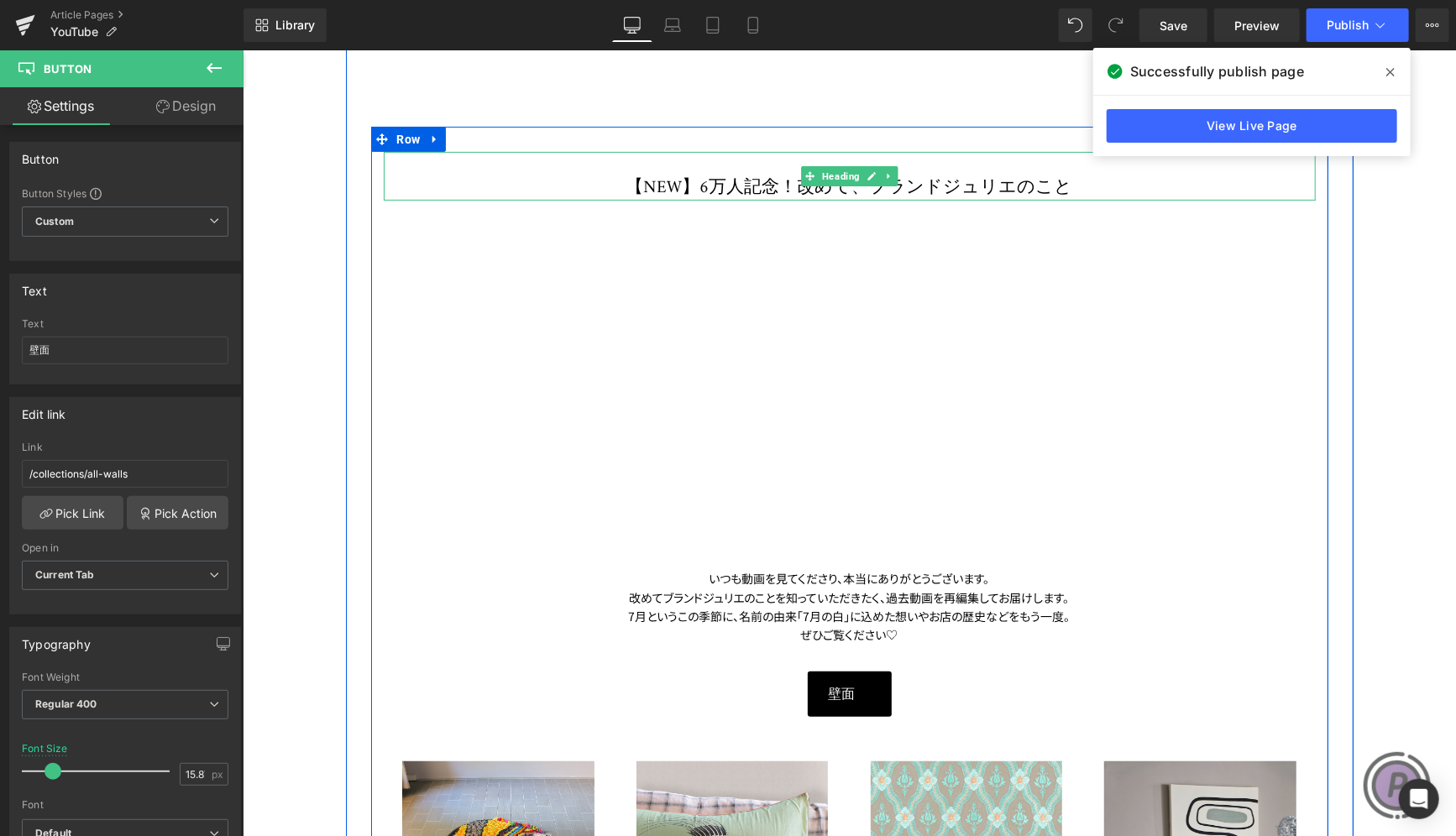
click at [1008, 184] on h1 "【NEW】6万人記念！改めて、ブランドジュリエのこと" at bounding box center [849, 187] width 932 height 25
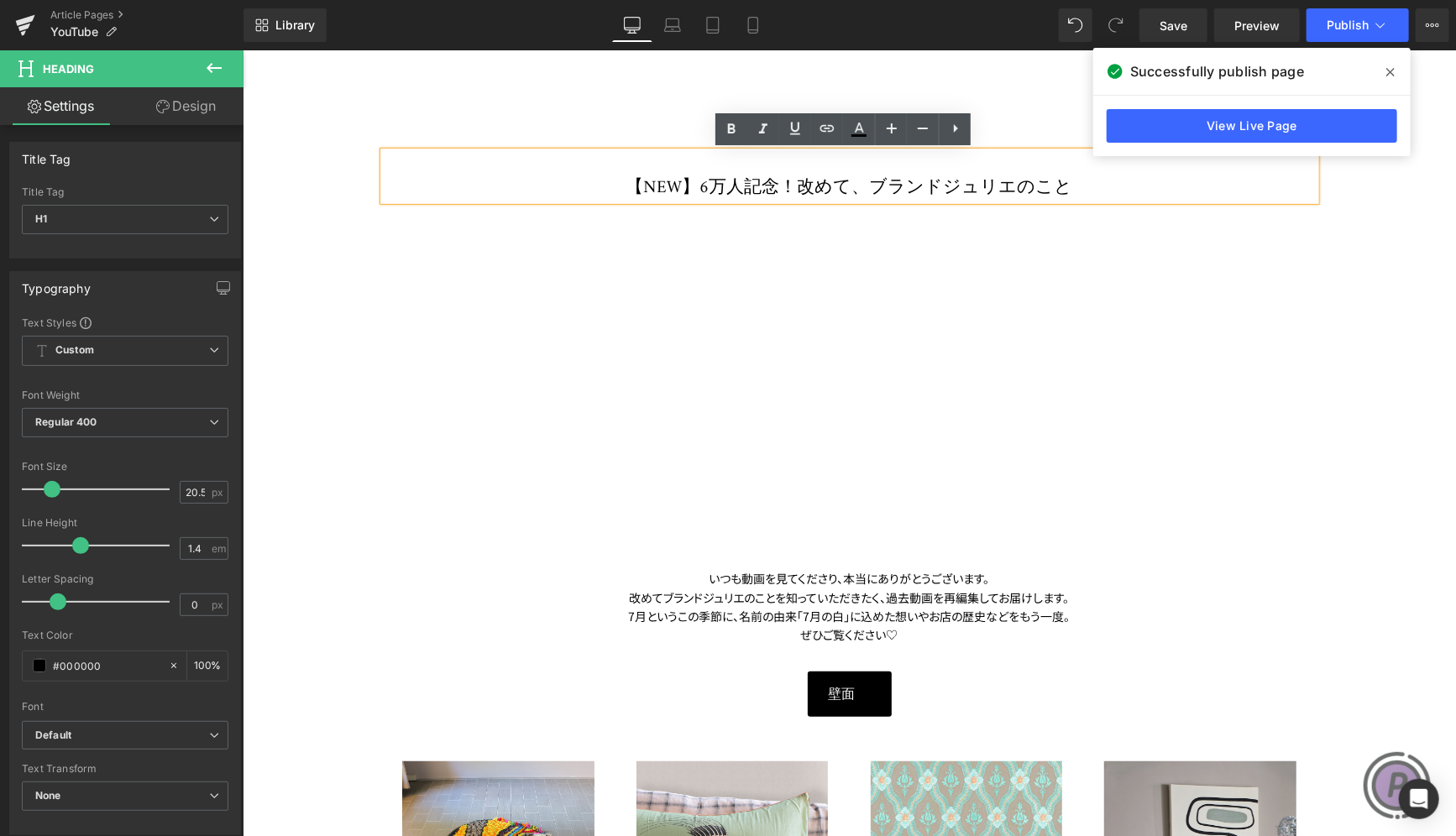
drag, startPoint x: 1033, startPoint y: 186, endPoint x: 726, endPoint y: 191, distance: 307.0
click at [726, 191] on h1 "【NEW】6万人記念！改めて、ブランドジュリエのこと" at bounding box center [849, 187] width 932 height 25
paste div
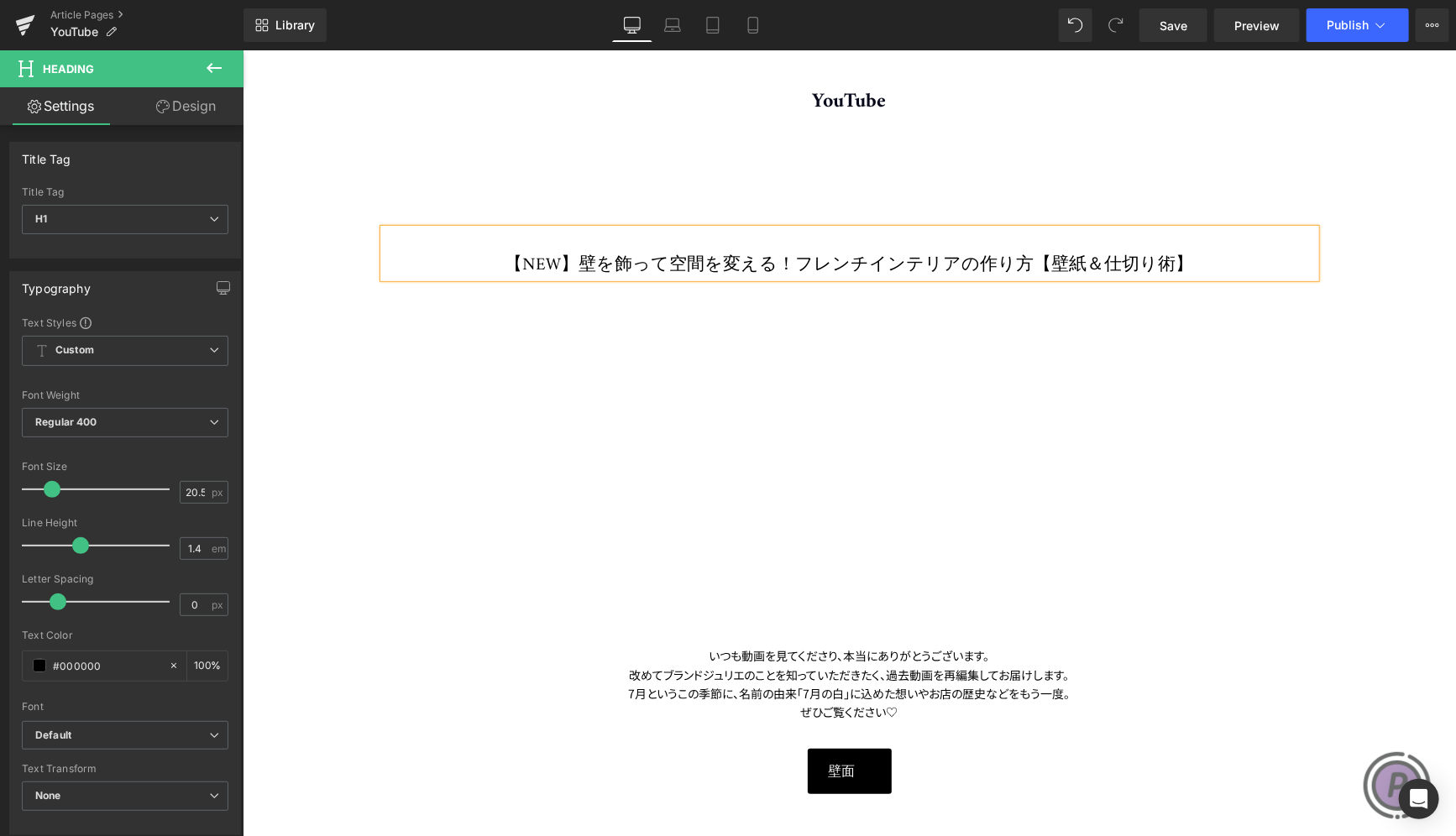
scroll to position [168, 0]
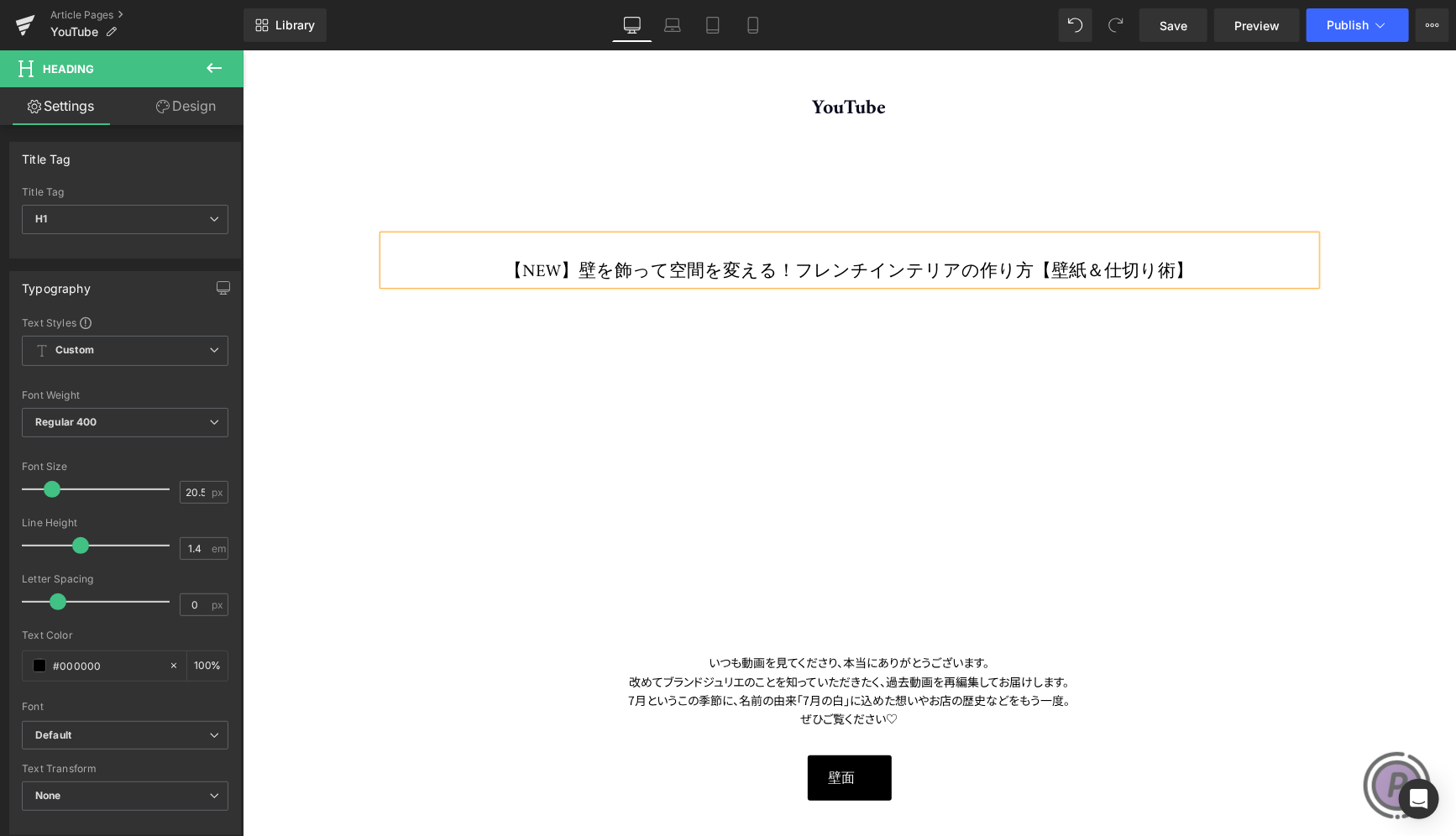
drag, startPoint x: 618, startPoint y: 266, endPoint x: 1172, endPoint y: 277, distance: 554.1
click at [1172, 277] on h1 "【NEW】壁を飾って空間を変える！フレンチインテリアの作り方【壁紙＆仕切り術】" at bounding box center [849, 271] width 932 height 25
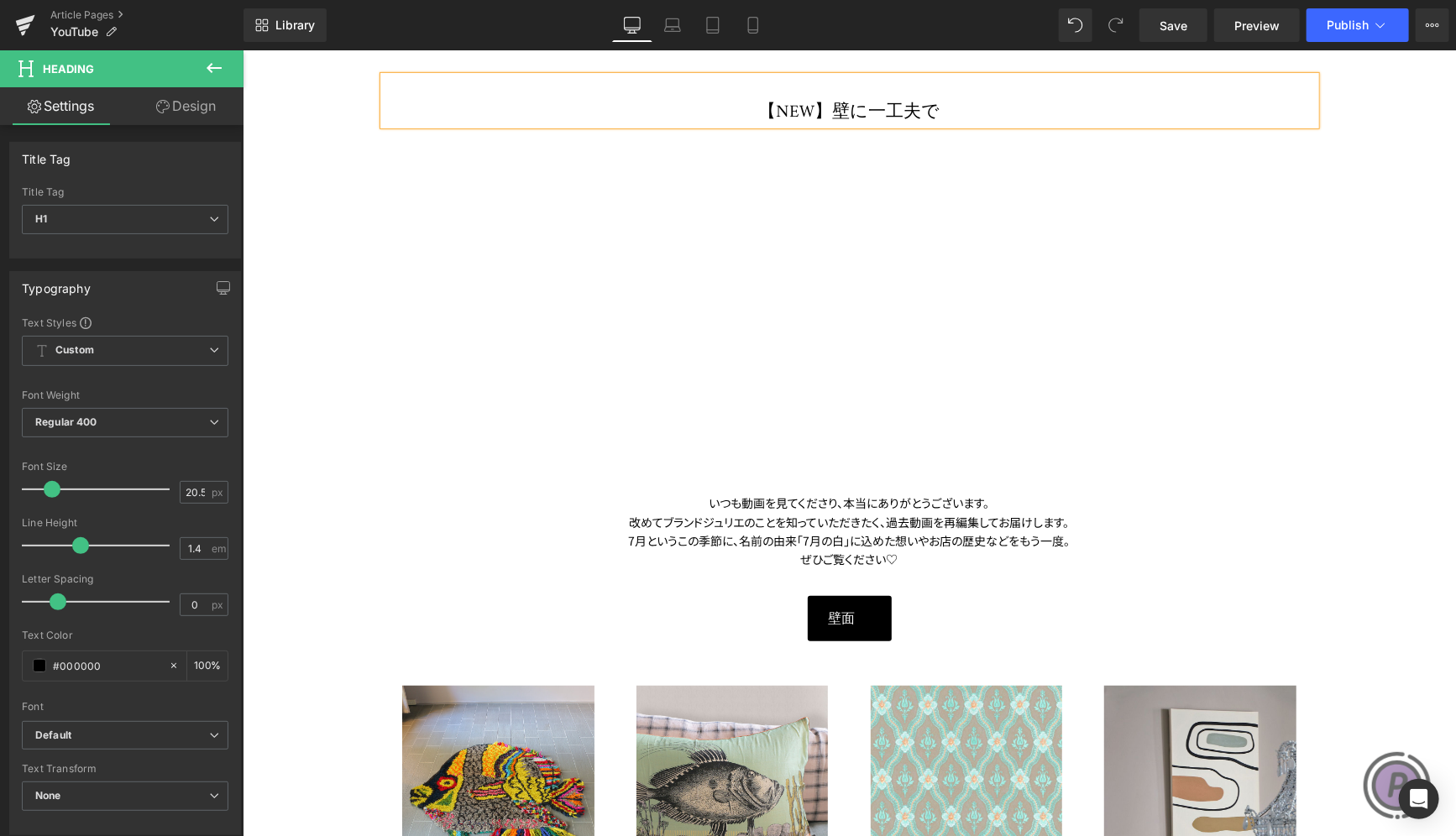
scroll to position [336, 0]
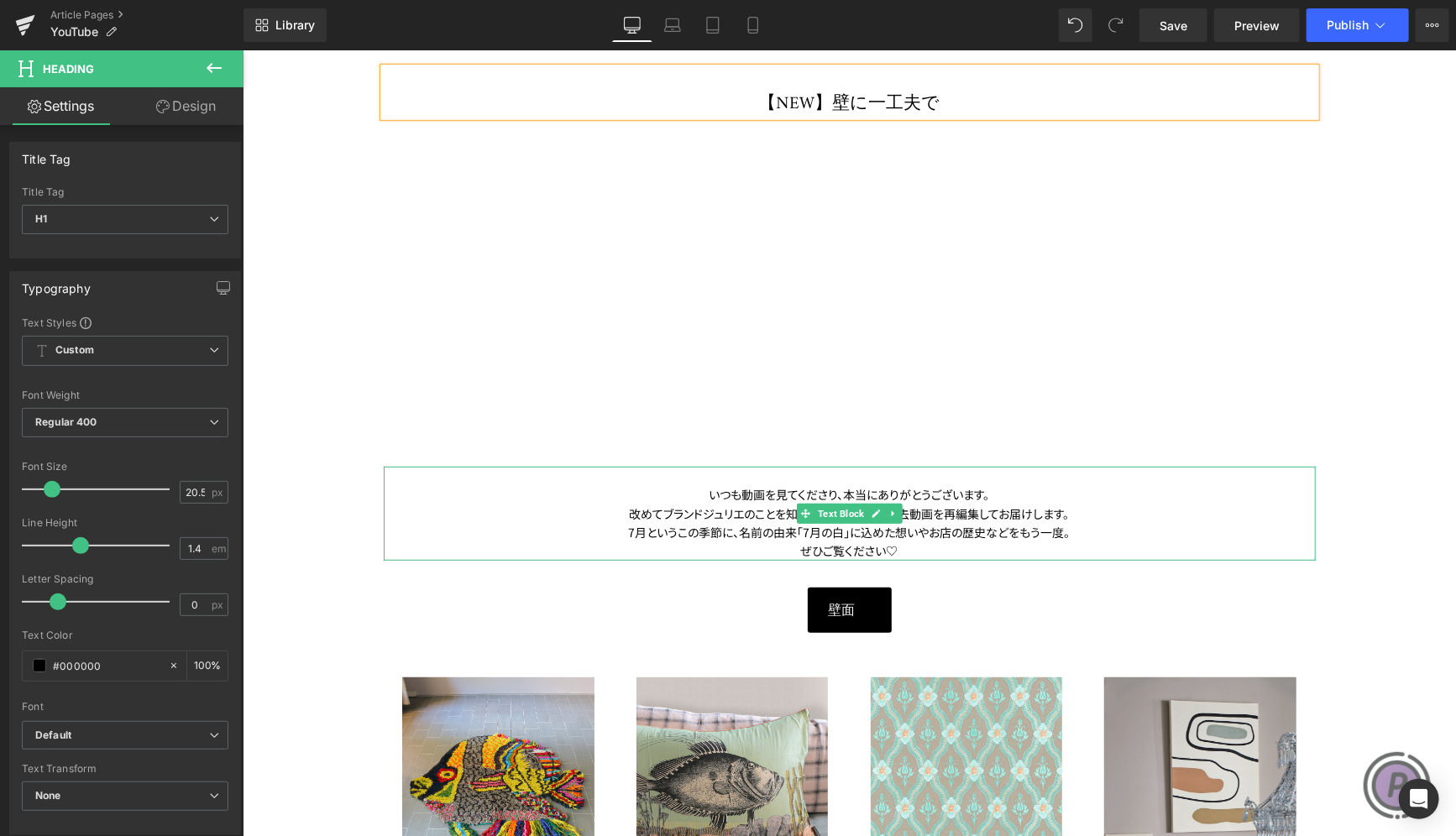
click at [946, 534] on span "「7月の白」に込めた想いやお店の歴史などをもう一度。" at bounding box center [934, 531] width 273 height 16
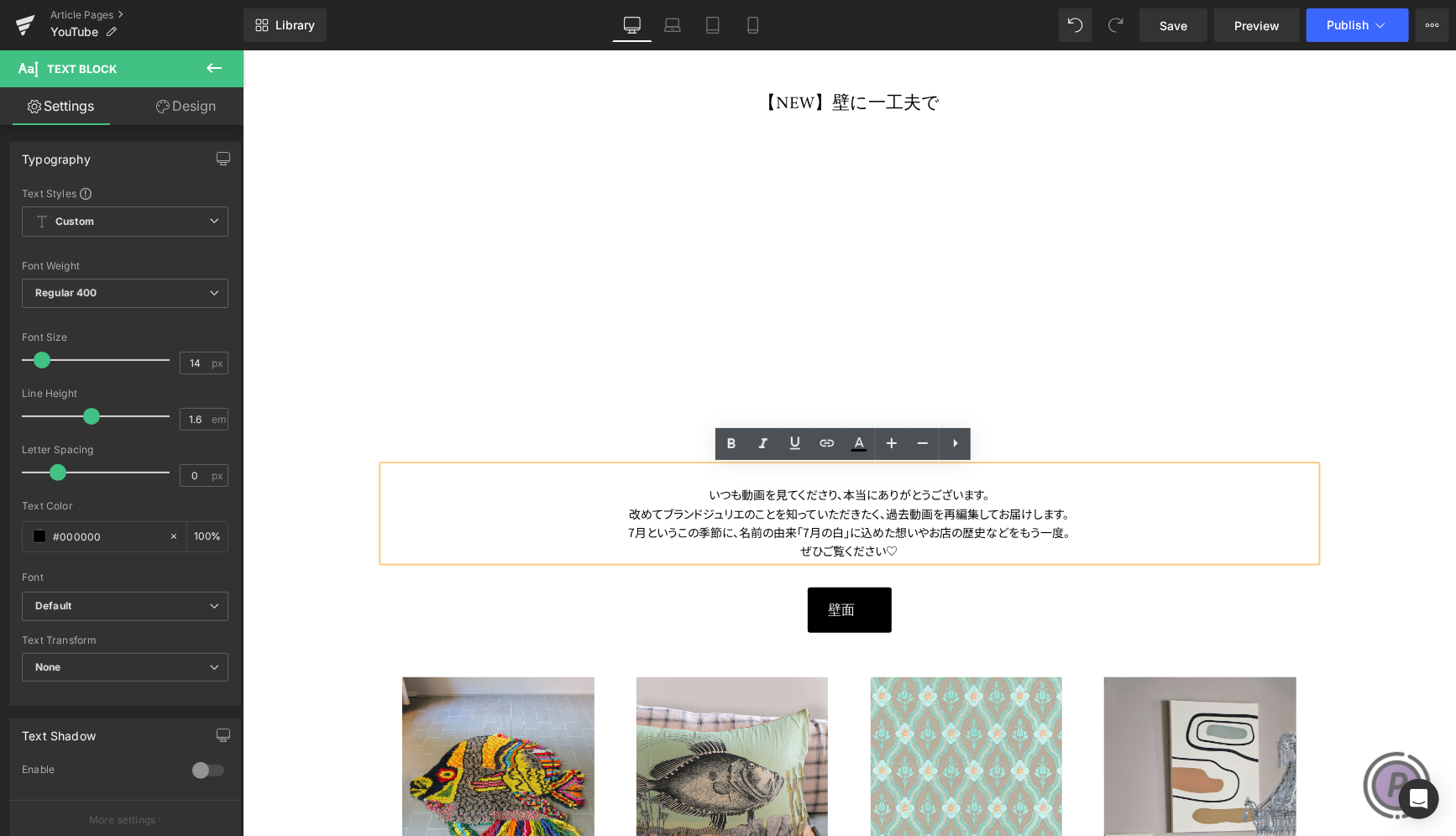
click at [995, 492] on div "いつも動画を見てくださり、本当にありがとうございます。" at bounding box center [849, 493] width 932 height 18
drag, startPoint x: 1072, startPoint y: 522, endPoint x: 624, endPoint y: 534, distance: 448.2
click at [624, 534] on div "7月というこの季節に、 名前の由来 「7月の白」に込めた想いやお店の歴史などをもう一度。" at bounding box center [849, 531] width 932 height 18
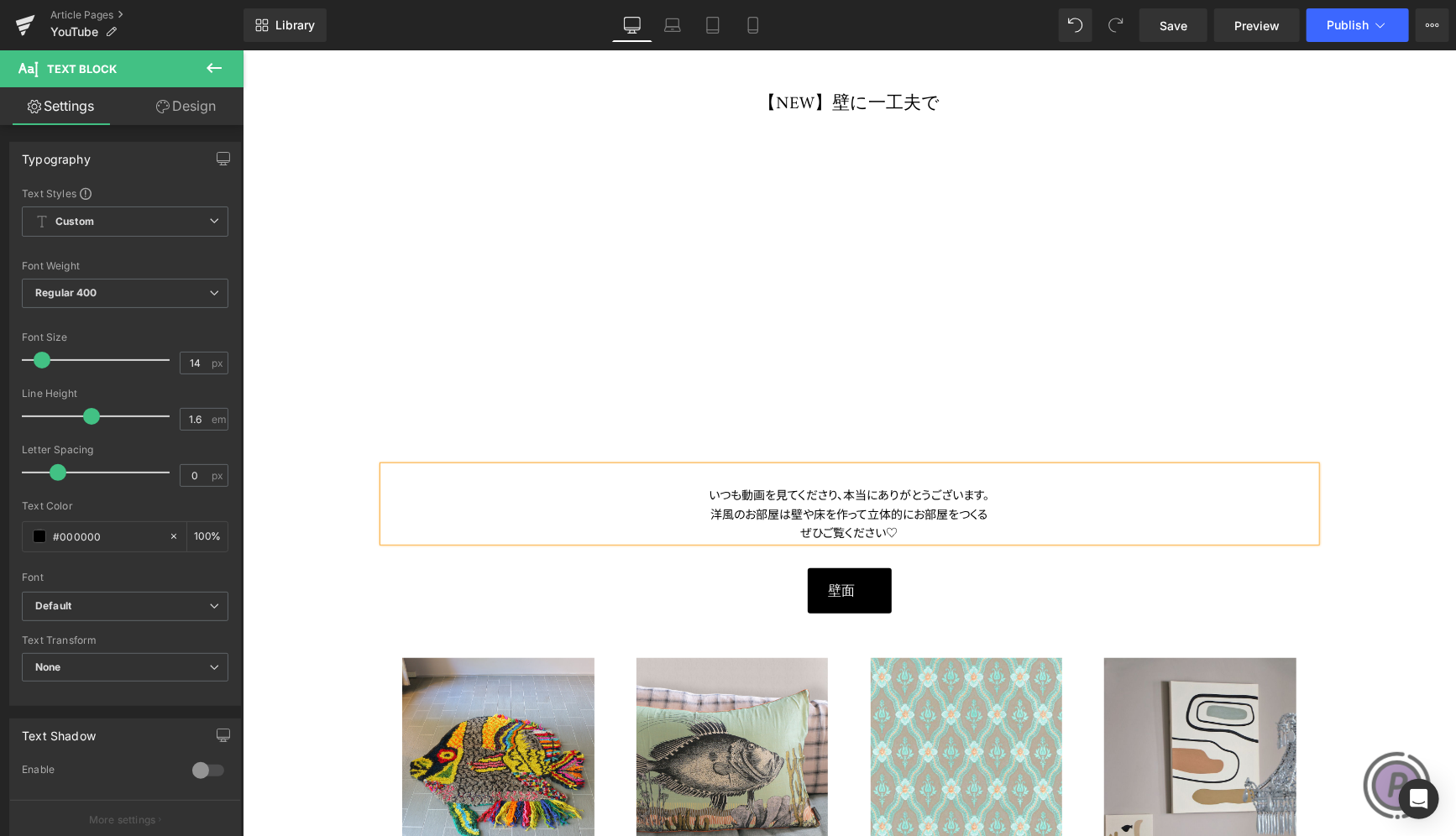
click at [1032, 514] on div "洋風のお部屋は壁や床を作って立体的にお部屋をつくる" at bounding box center [849, 513] width 932 height 18
click at [1013, 494] on div "いつも動画を見てくださり、本当にありがとうございます。" at bounding box center [849, 493] width 932 height 18
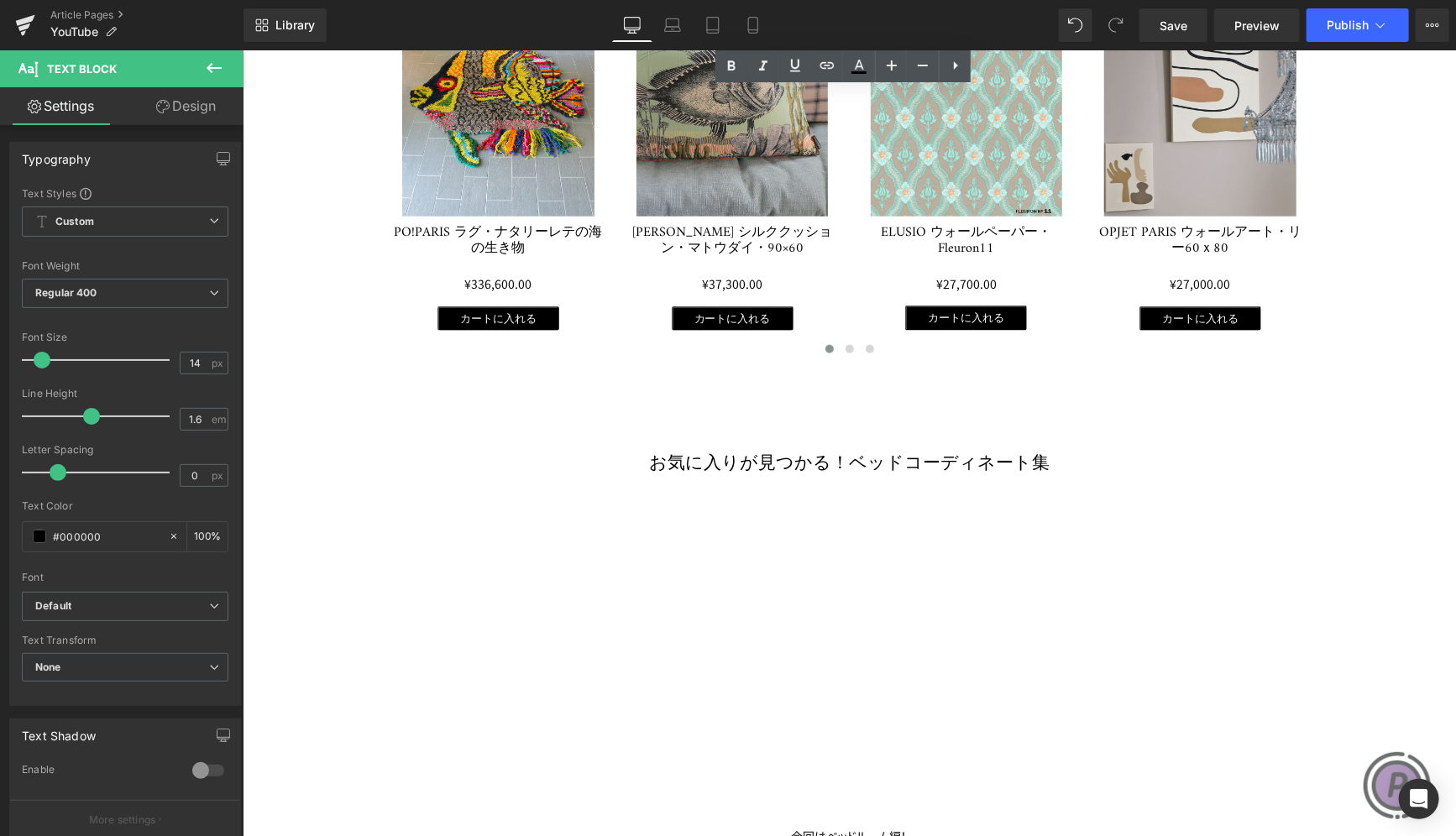
scroll to position [588, 0]
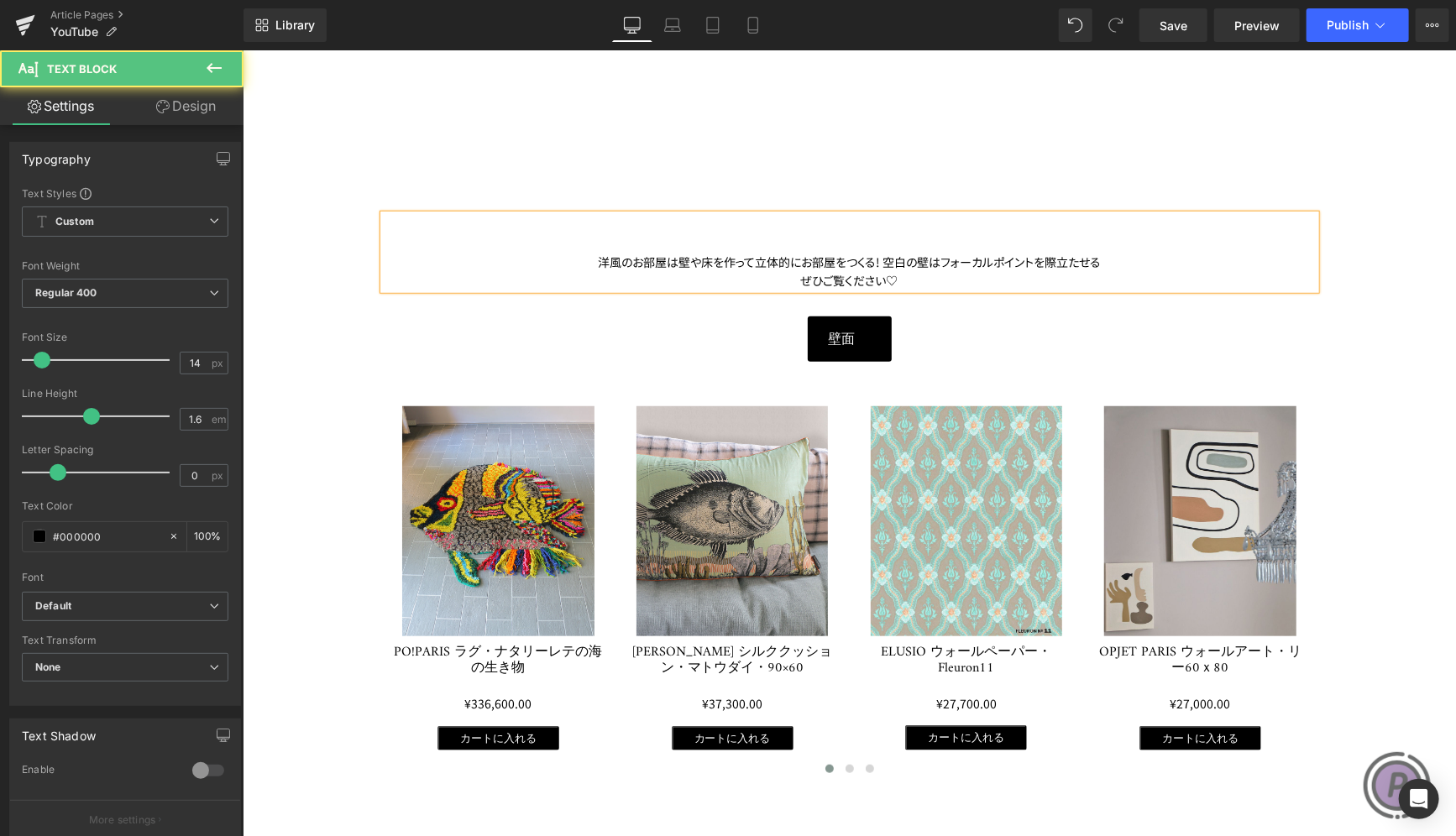
click at [878, 259] on div "洋風のお部屋は壁や床を作って立体的にお部屋をつくる! 空白の壁はフォーカルポイントを際立たせる" at bounding box center [849, 261] width 932 height 18
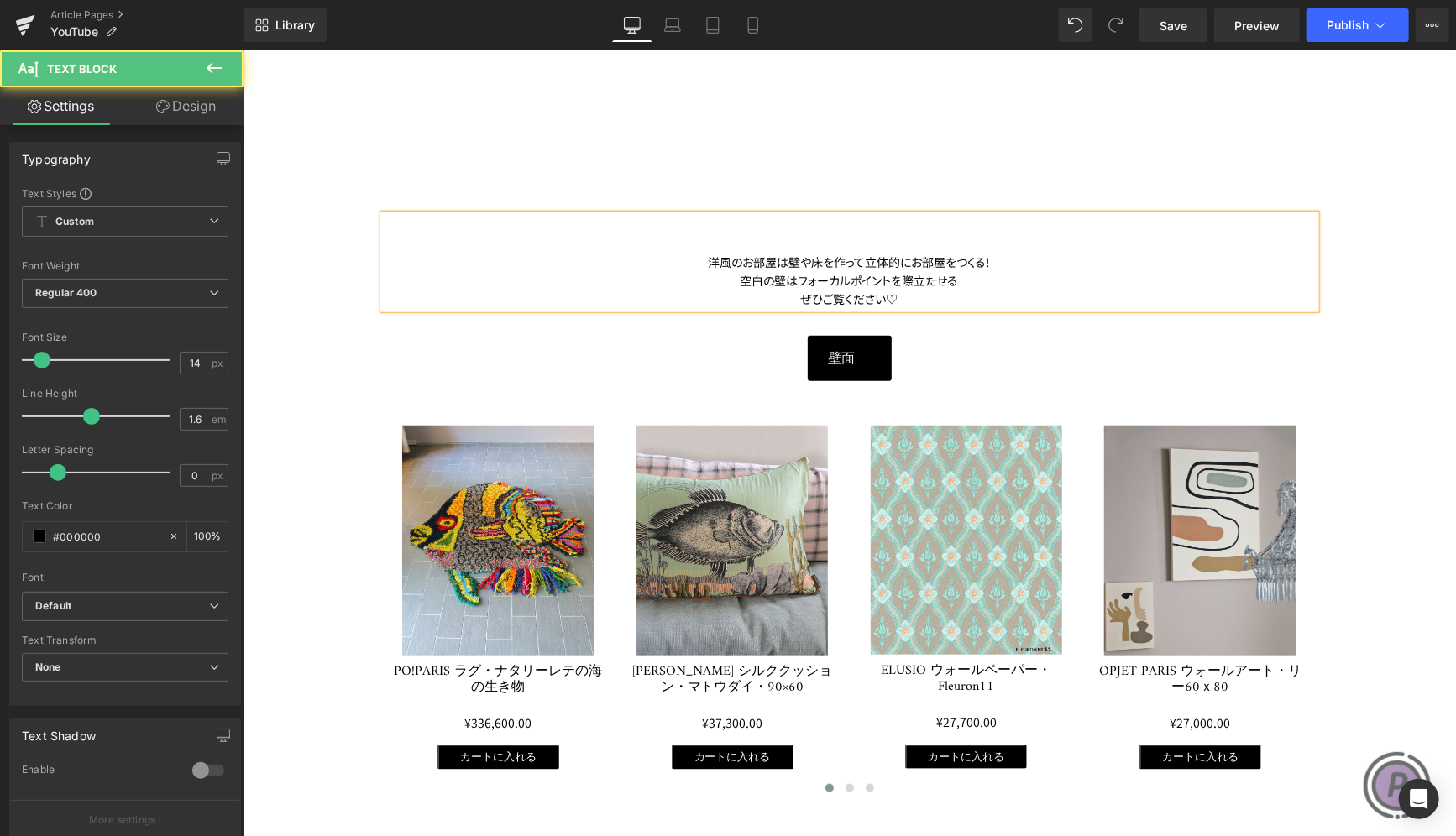
click at [690, 252] on div "洋風のお部屋は壁や床を作って立体的にお部屋をつくる!" at bounding box center [849, 261] width 932 height 18
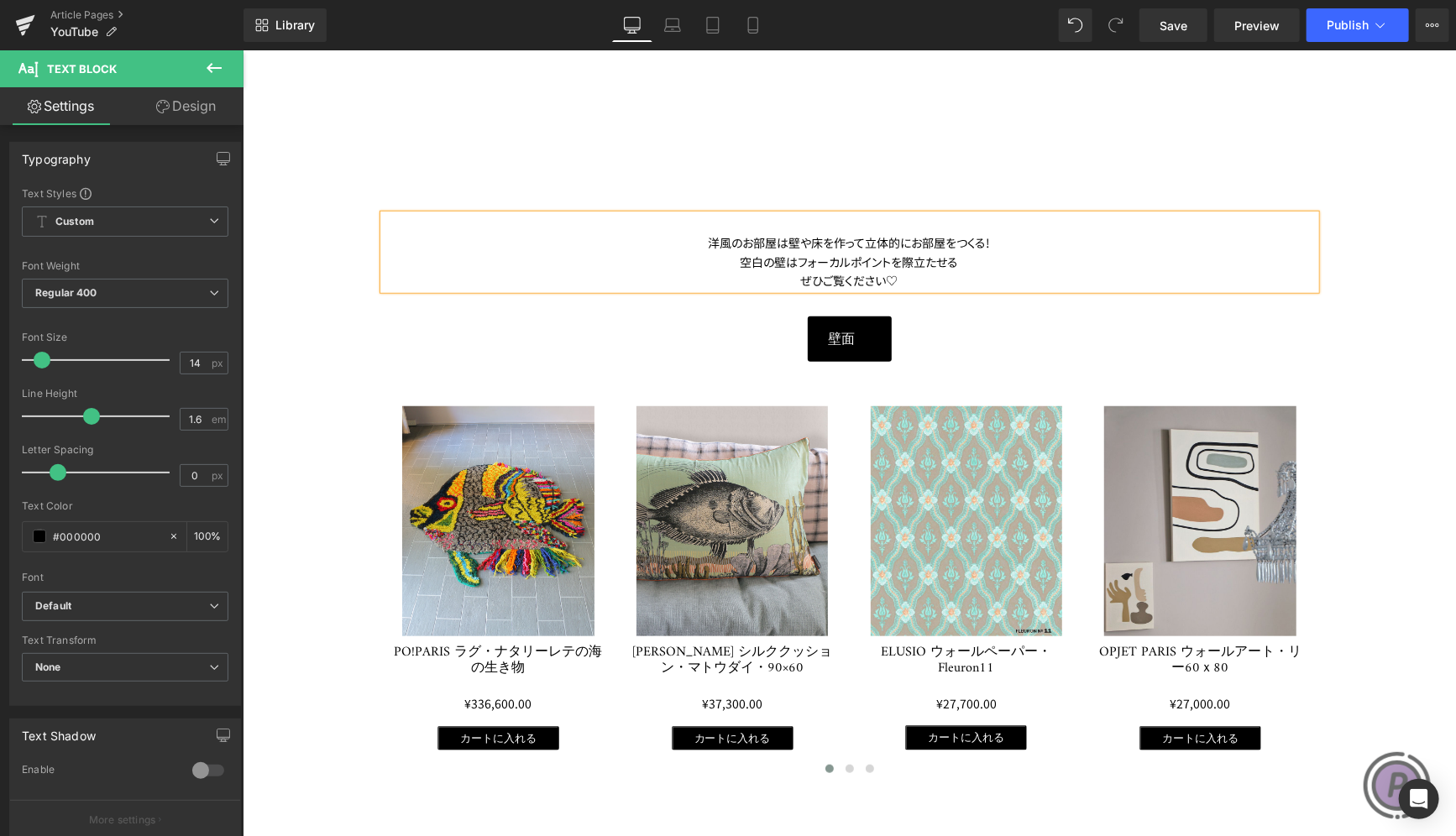
click at [1062, 254] on div "空白の壁はフォーカルポイントを際立たせる" at bounding box center [849, 261] width 932 height 18
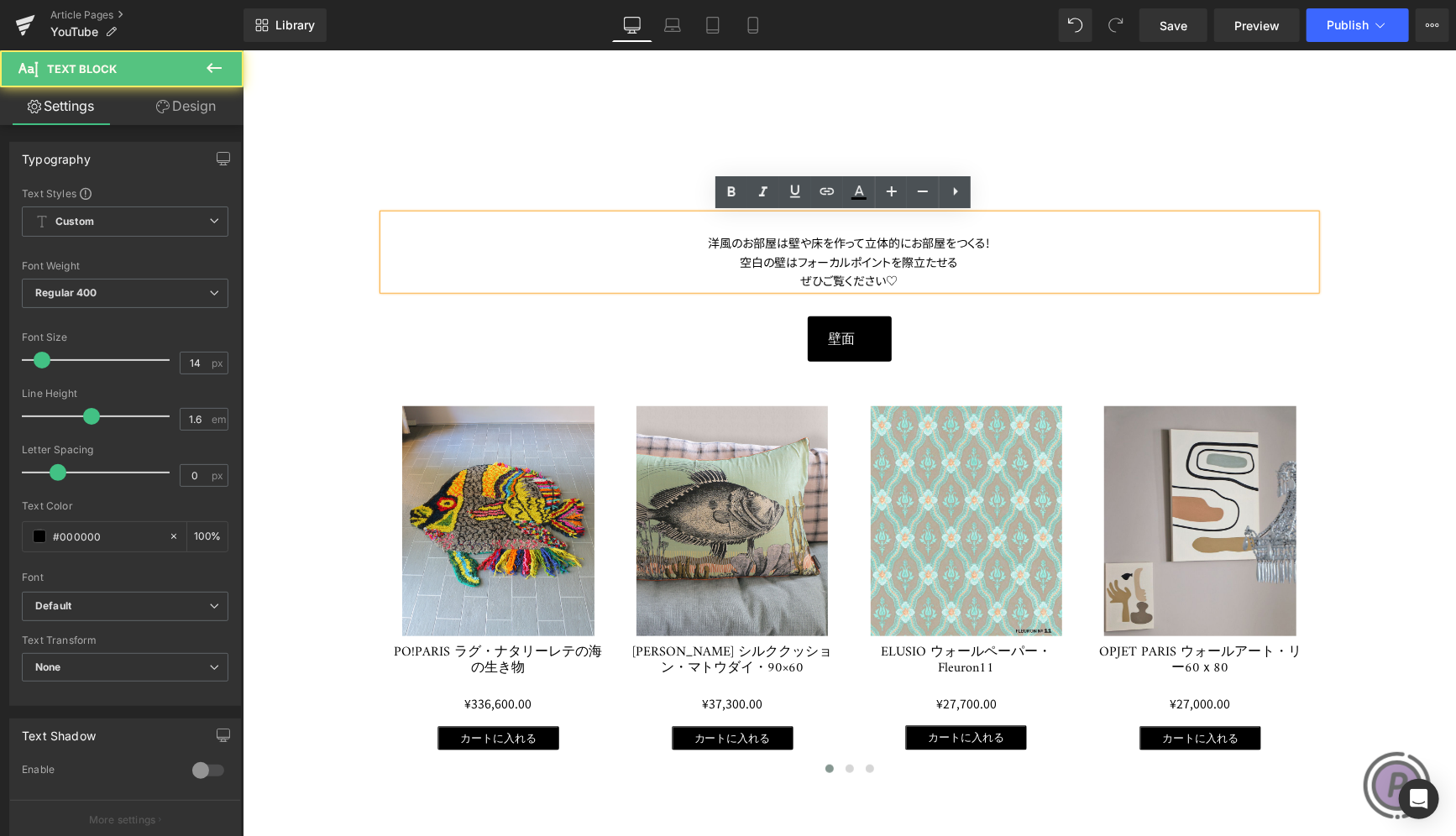
click at [1062, 240] on div "洋風のお部屋は壁や床を作って立体的にお部屋をつくる!" at bounding box center [849, 242] width 932 height 18
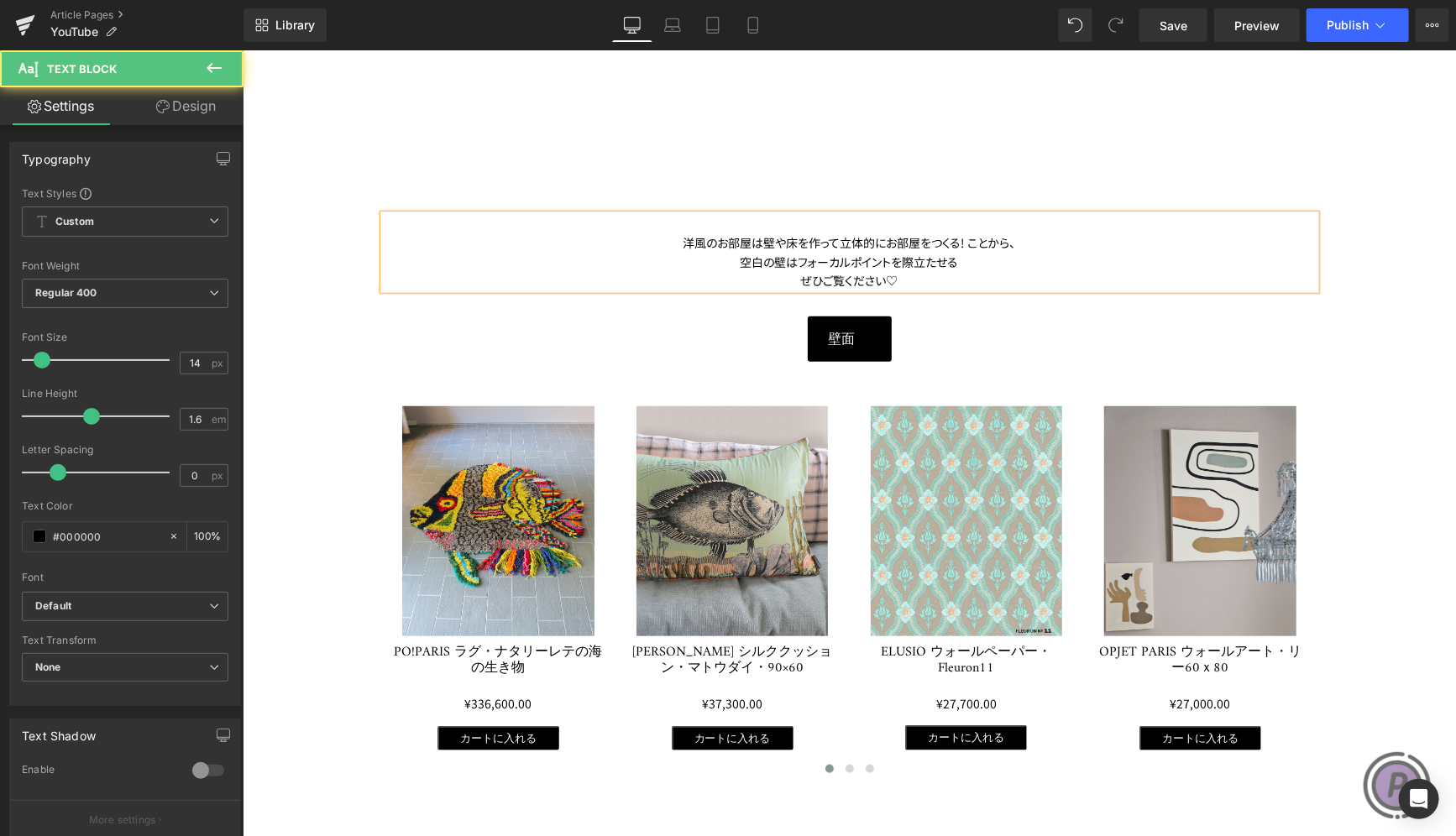
click at [733, 261] on div "空白の壁はフォーカルポイントを際立たせる" at bounding box center [849, 261] width 932 height 18
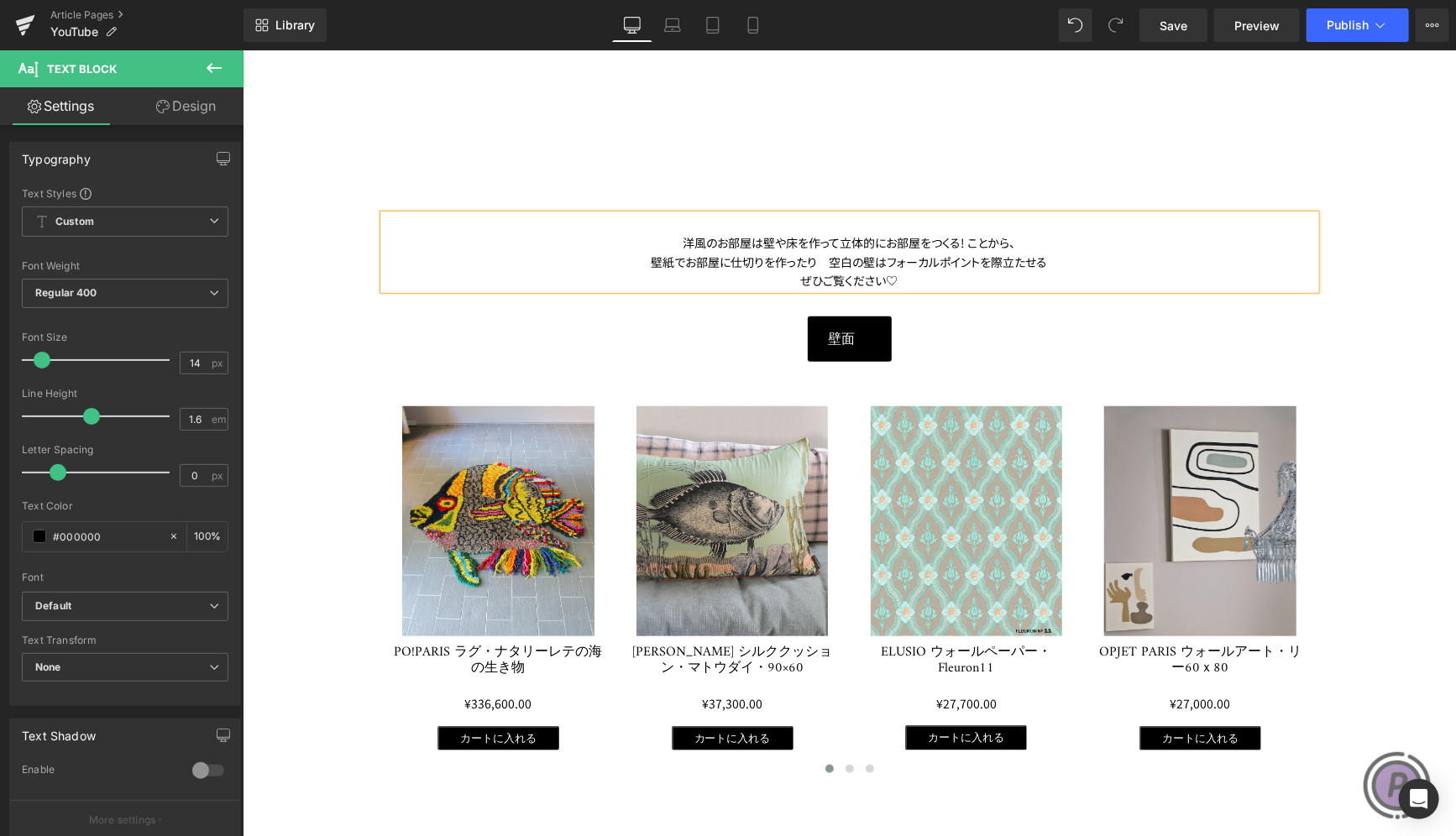
click at [676, 257] on div "壁紙でお部屋に仕切りを作ったり　空白の壁はフォーカルポイントを際立たせる" at bounding box center [849, 261] width 932 height 18
click at [669, 258] on div "壁紙でお部屋に仕切りを作ったり　空白の壁はフォーカルポイントを際立たせる" at bounding box center [849, 261] width 932 height 18
click at [730, 256] on div "壁紙やラグでお部屋に仕切りを作ったり　空白の壁はフォーカルポイントを際立たせる" at bounding box center [849, 261] width 932 height 18
click at [841, 264] on div "壁紙やラグでお部屋の中に仕切りを作ったり　空白の壁はフォーカルポイントを際立たせる" at bounding box center [849, 261] width 932 height 18
click at [907, 262] on div "壁紙やラグでお部屋の中に仕切りを作ったり、　空白の壁はフォーカルポイントを際立たせる" at bounding box center [849, 261] width 932 height 18
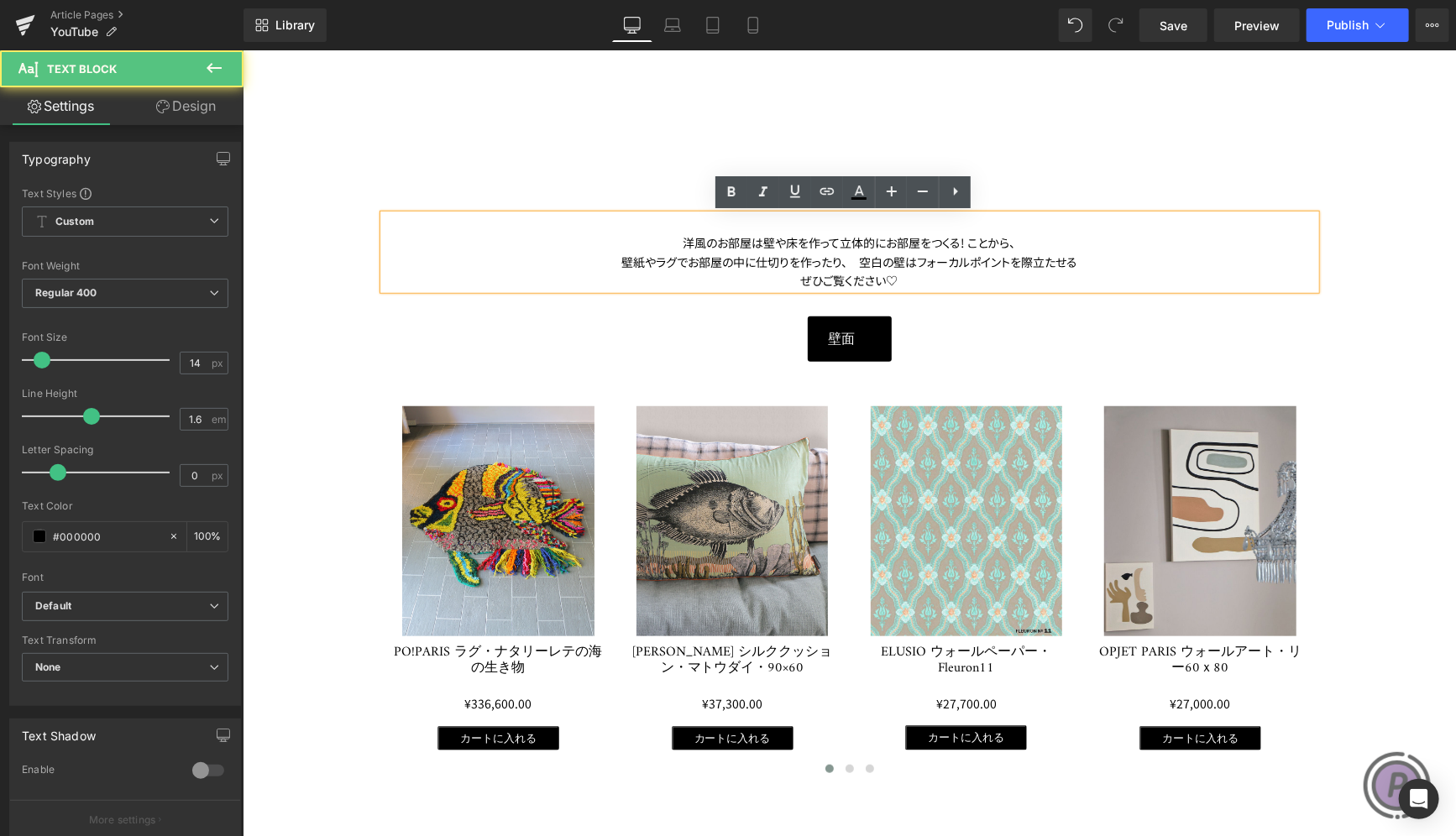
click at [897, 263] on div "壁紙やラグでお部屋の中に仕切りを作ったり、　空白の壁はフォーカルポイントを際立たせる" at bounding box center [849, 261] width 932 height 18
click at [1096, 255] on div "壁紙やラグでお部屋の中に仕切りを作ったり、　空白の壁にはフォーカルポイントを際立たせる" at bounding box center [849, 261] width 932 height 18
click at [852, 260] on div "壁紙やラグでお部屋の中に仕切りを作ったり、　空白の壁にはフォーカルポイントを際立たせる" at bounding box center [849, 261] width 932 height 18
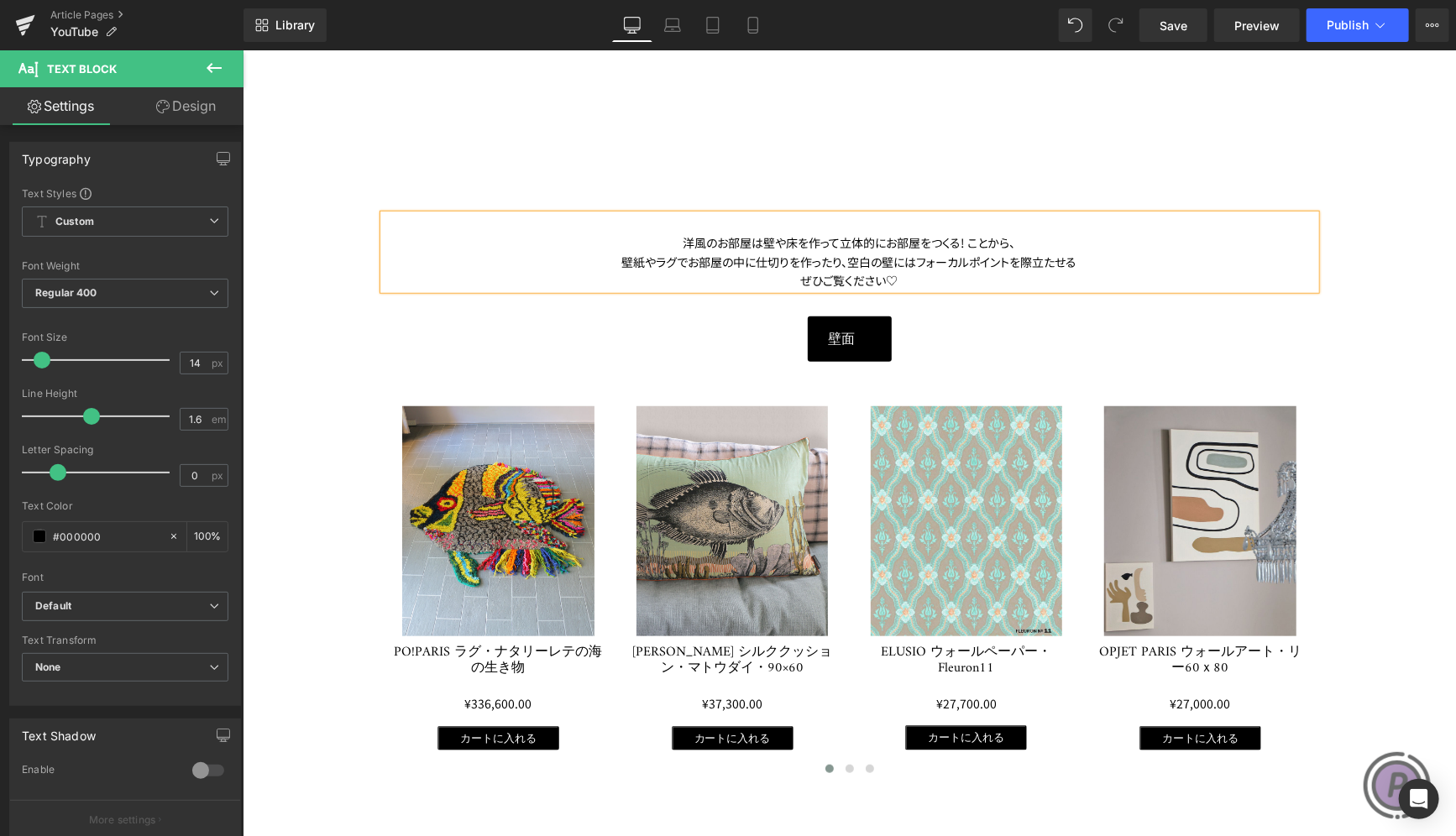
click at [1088, 255] on div "壁紙やラグでお部屋の中に仕切りを作ったり、空白の壁にはフォーカルポイントを際立たせる" at bounding box center [849, 261] width 932 height 18
click at [831, 259] on div "壁紙やラグでお部屋の中に仕切りを作ったり、空白の壁にはフォーカルポイントを際立たせるよう" at bounding box center [849, 261] width 932 height 18
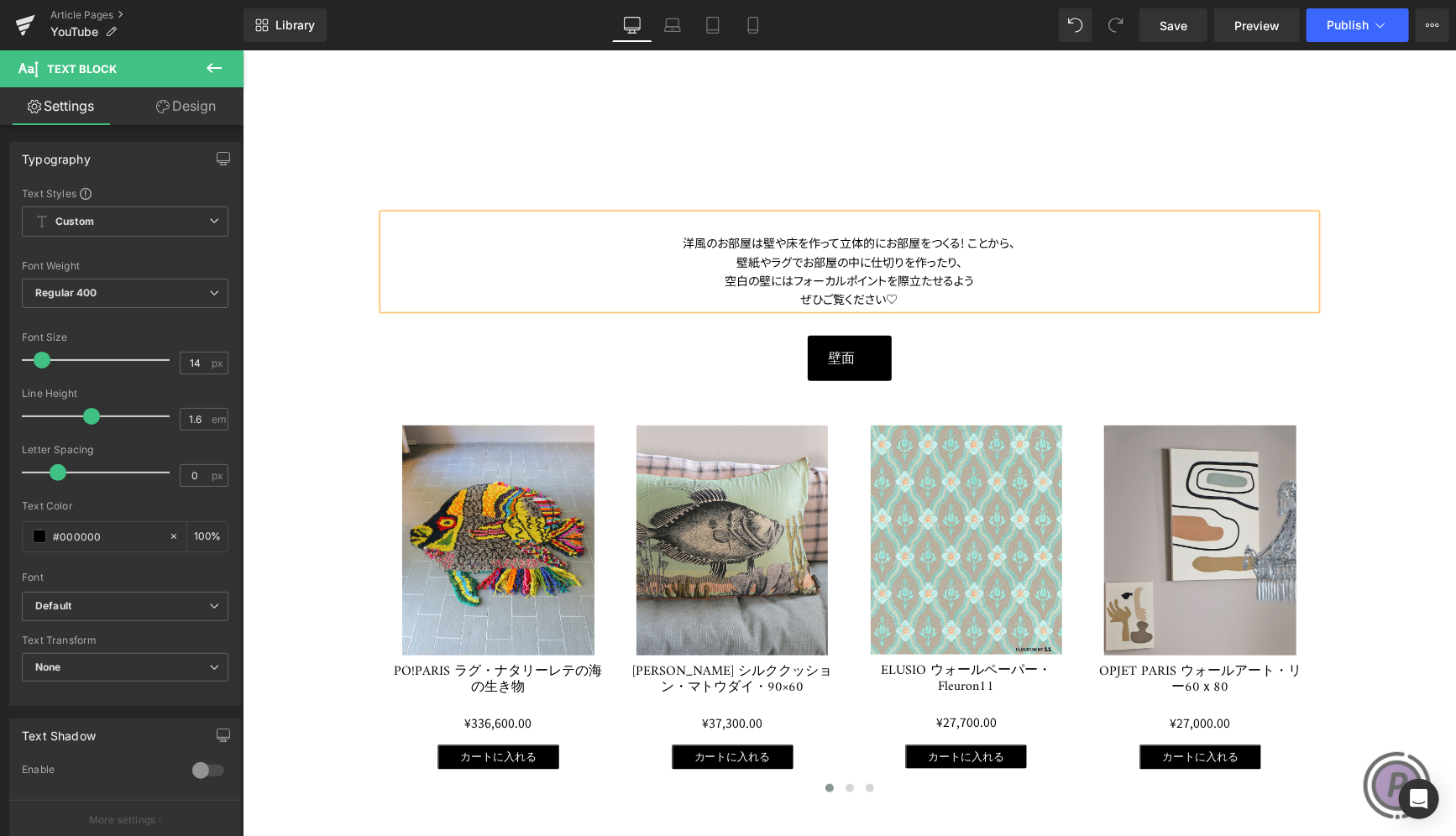
click at [970, 277] on div "空白の壁にはフォーカルポイントを際立たせるよう" at bounding box center [849, 279] width 932 height 18
click at [972, 262] on div "壁紙やラグでお部屋の中に仕切りを作ったり、" at bounding box center [849, 261] width 932 height 18
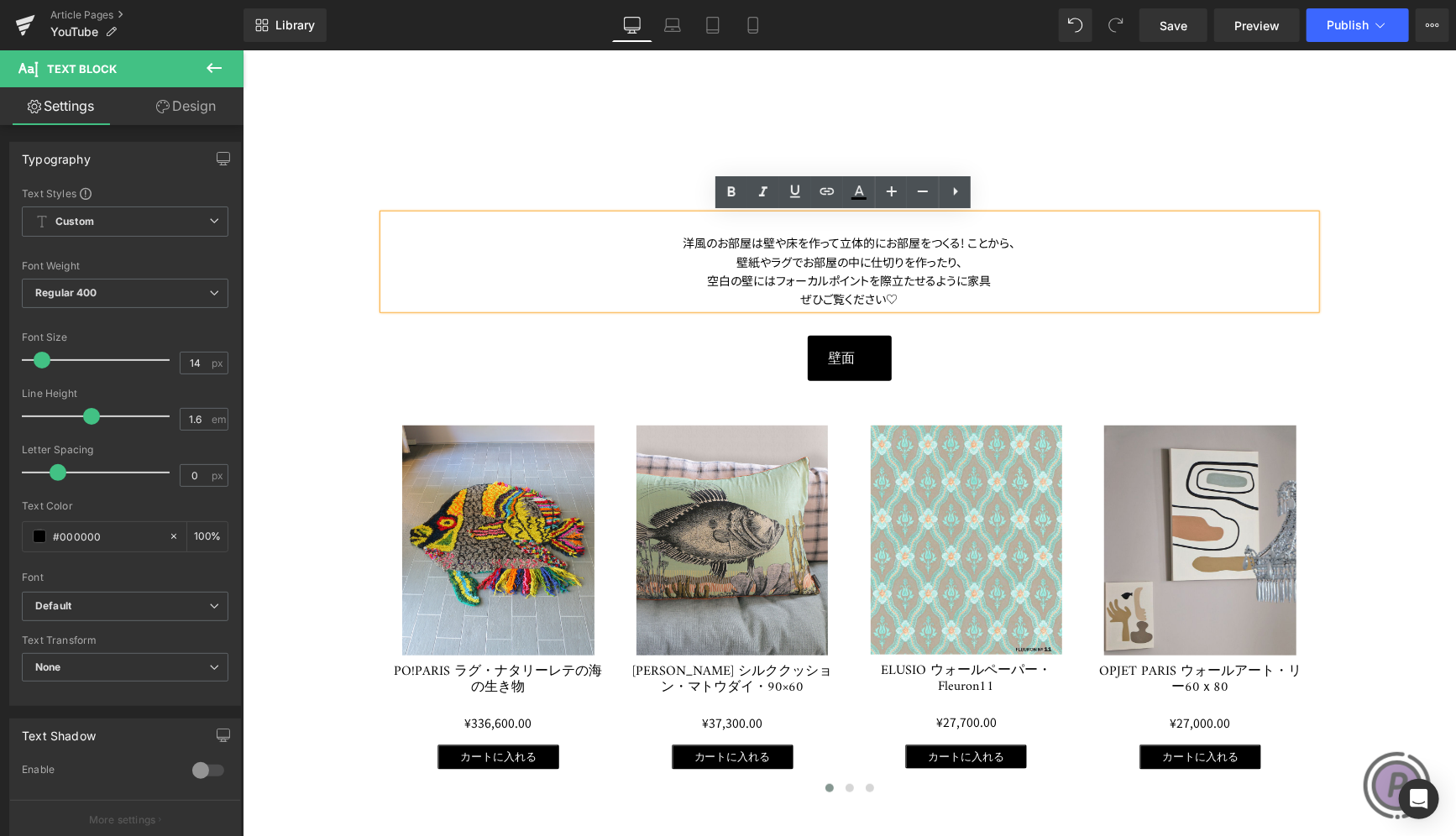
click at [864, 277] on div "空白の壁にはフォーカルポイントを際立たせるように家具" at bounding box center [849, 279] width 932 height 18
drag, startPoint x: 862, startPoint y: 277, endPoint x: 965, endPoint y: 274, distance: 103.0
click at [965, 274] on div "空白の壁にはフォーカルポイントを際立たせるように家具" at bounding box center [849, 279] width 932 height 18
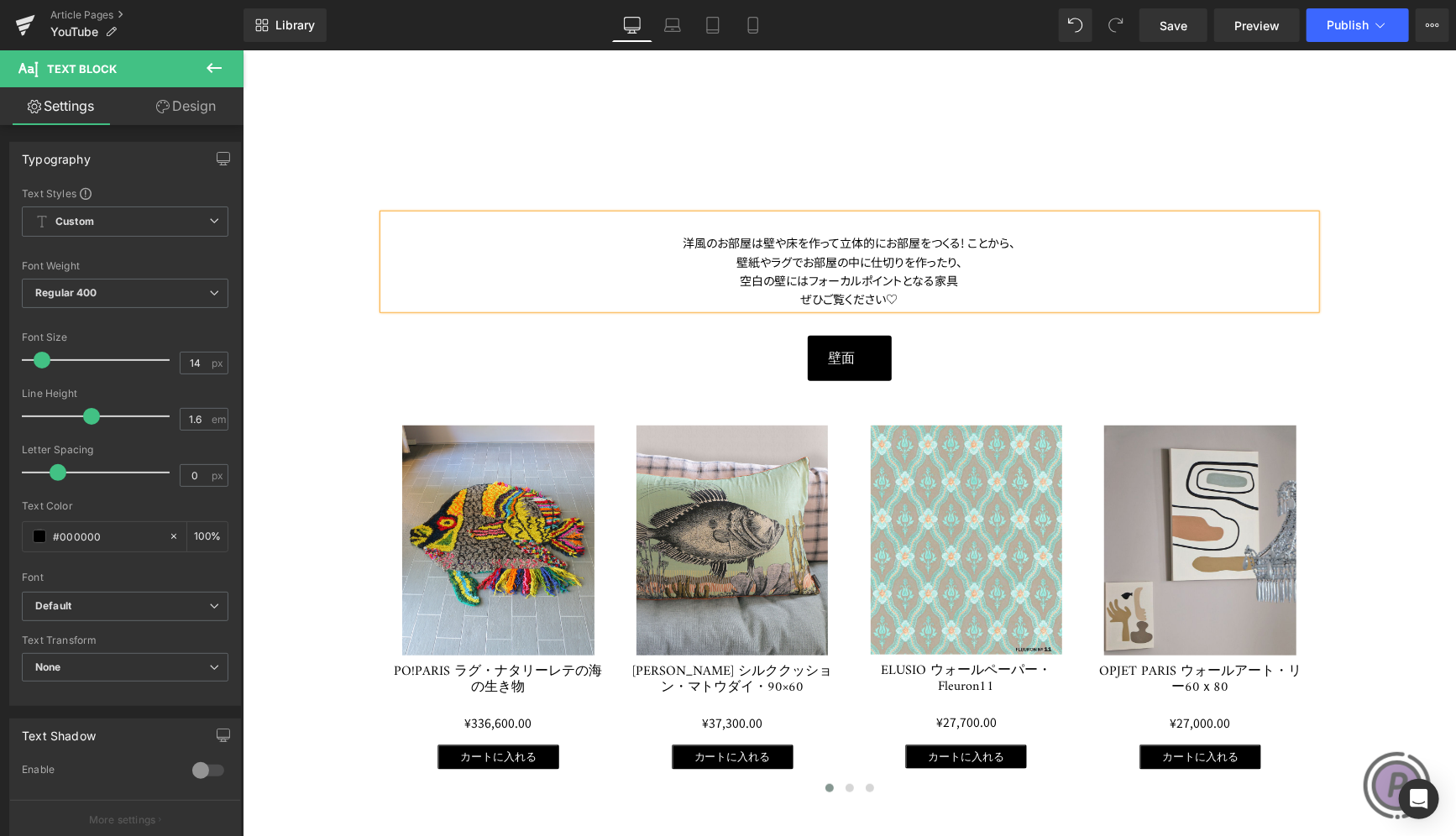
click at [971, 282] on div "空白の壁にはフォーカルポイントとなる家具" at bounding box center [849, 279] width 932 height 18
click at [800, 295] on span "ぜひご覧ください♡" at bounding box center [848, 297] width 97 height 16
click at [676, 280] on div "空白の壁にはフォーカルポイントとなる家具やミラーを置いたりと。" at bounding box center [849, 279] width 932 height 18
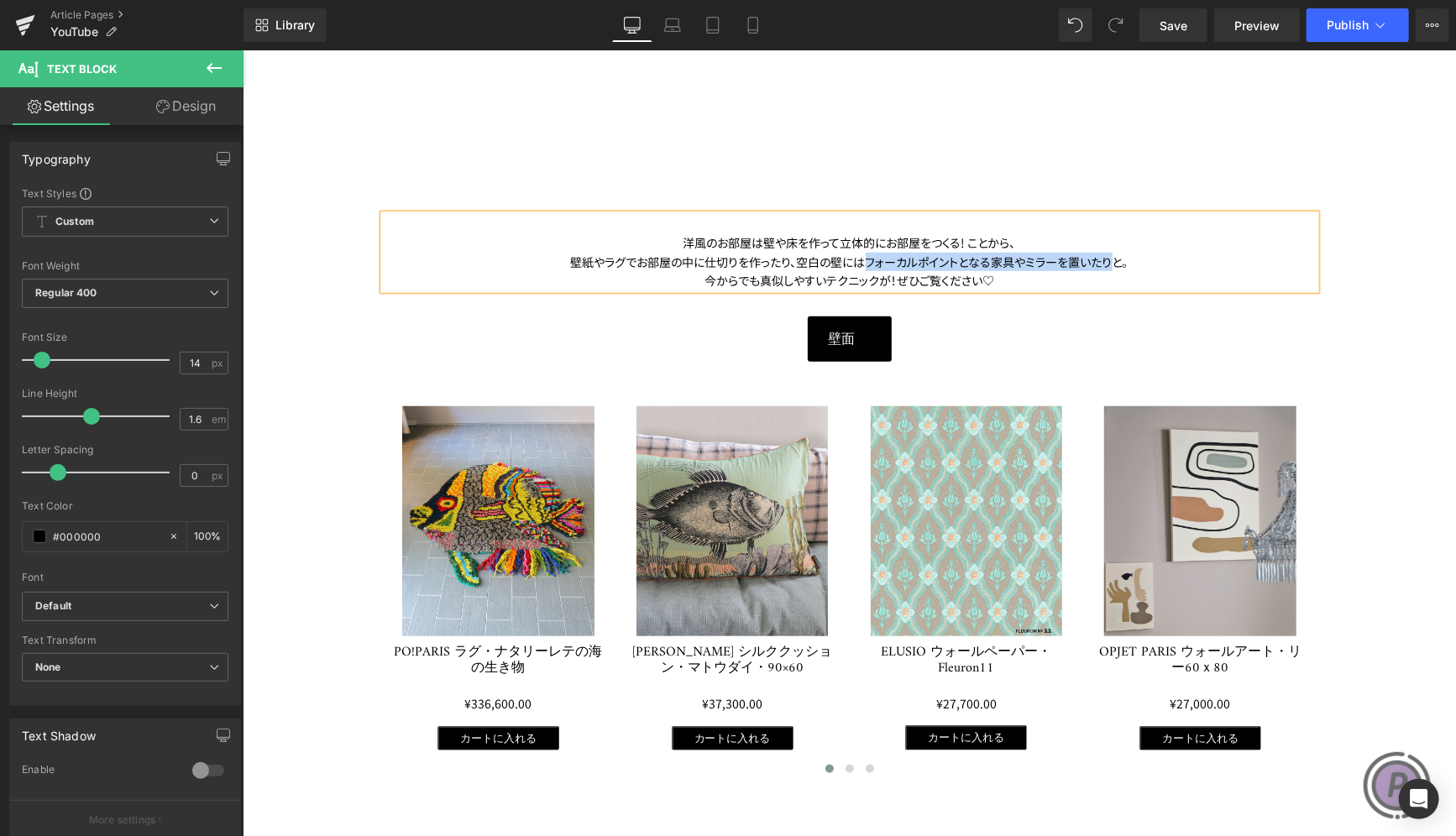
drag, startPoint x: 862, startPoint y: 260, endPoint x: 1107, endPoint y: 253, distance: 245.1
click at [1107, 253] on span "空白の壁にはフォーカルポイントとなる家具やミラーを置いたりと。" at bounding box center [962, 261] width 331 height 16
click at [991, 341] on div "壁面" at bounding box center [849, 338] width 906 height 45
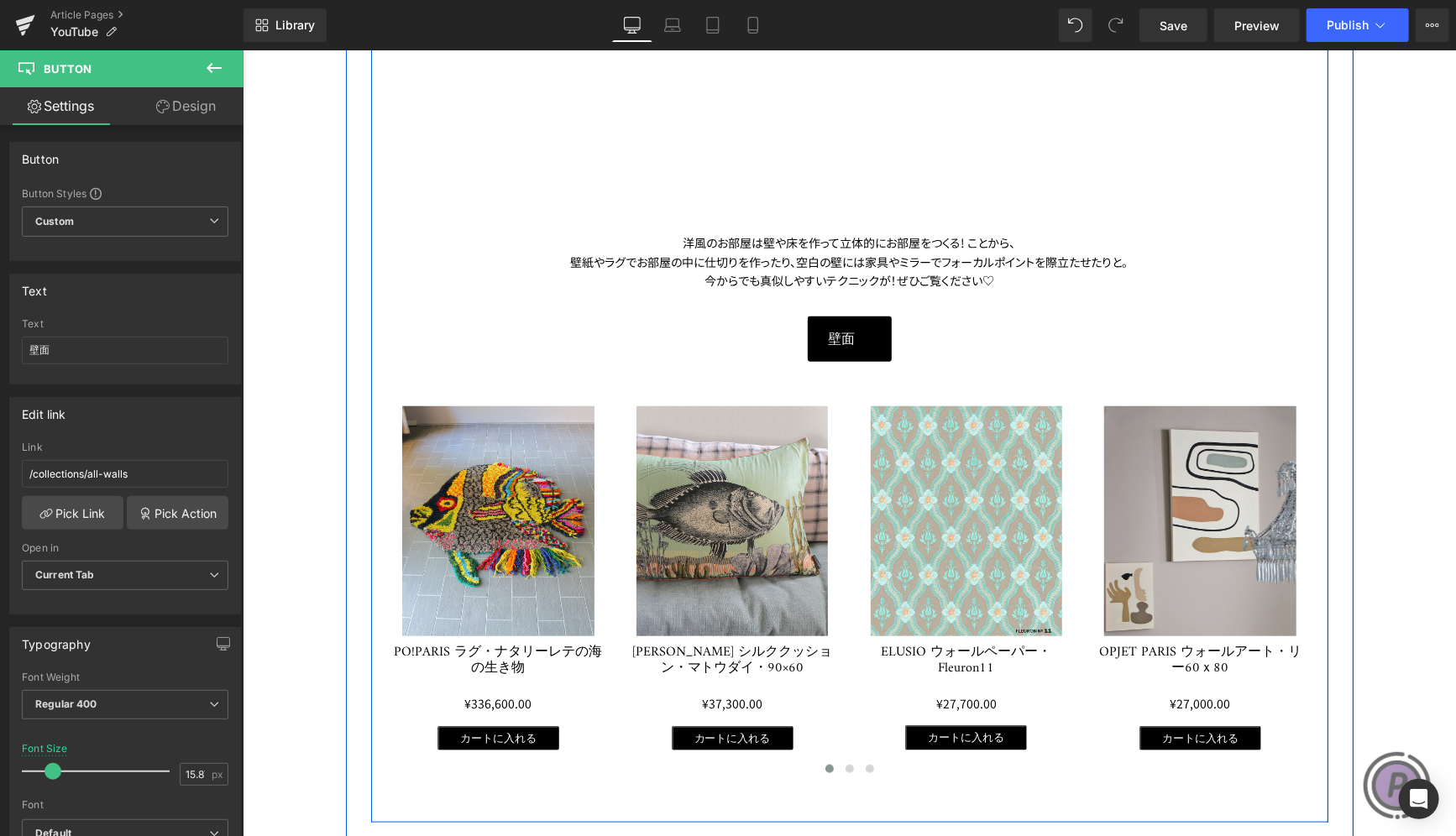
click at [875, 278] on span "今からでも真似しやすいテクニックが！ぜひご覧ください♡" at bounding box center [848, 279] width 289 height 16
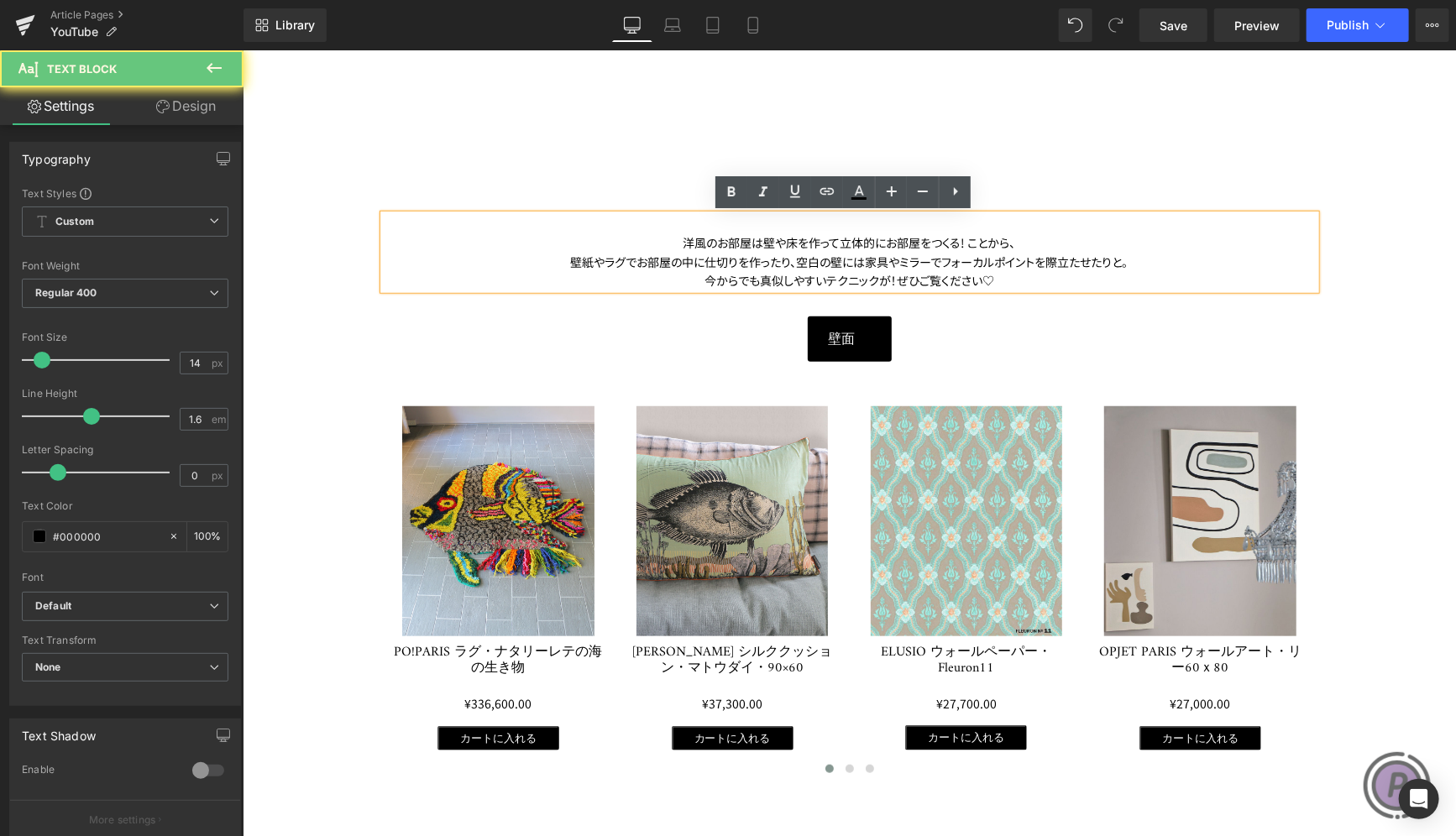
click at [893, 277] on span "今からでも真似しやすいテクニックが！ぜひご覧ください♡" at bounding box center [848, 279] width 289 height 16
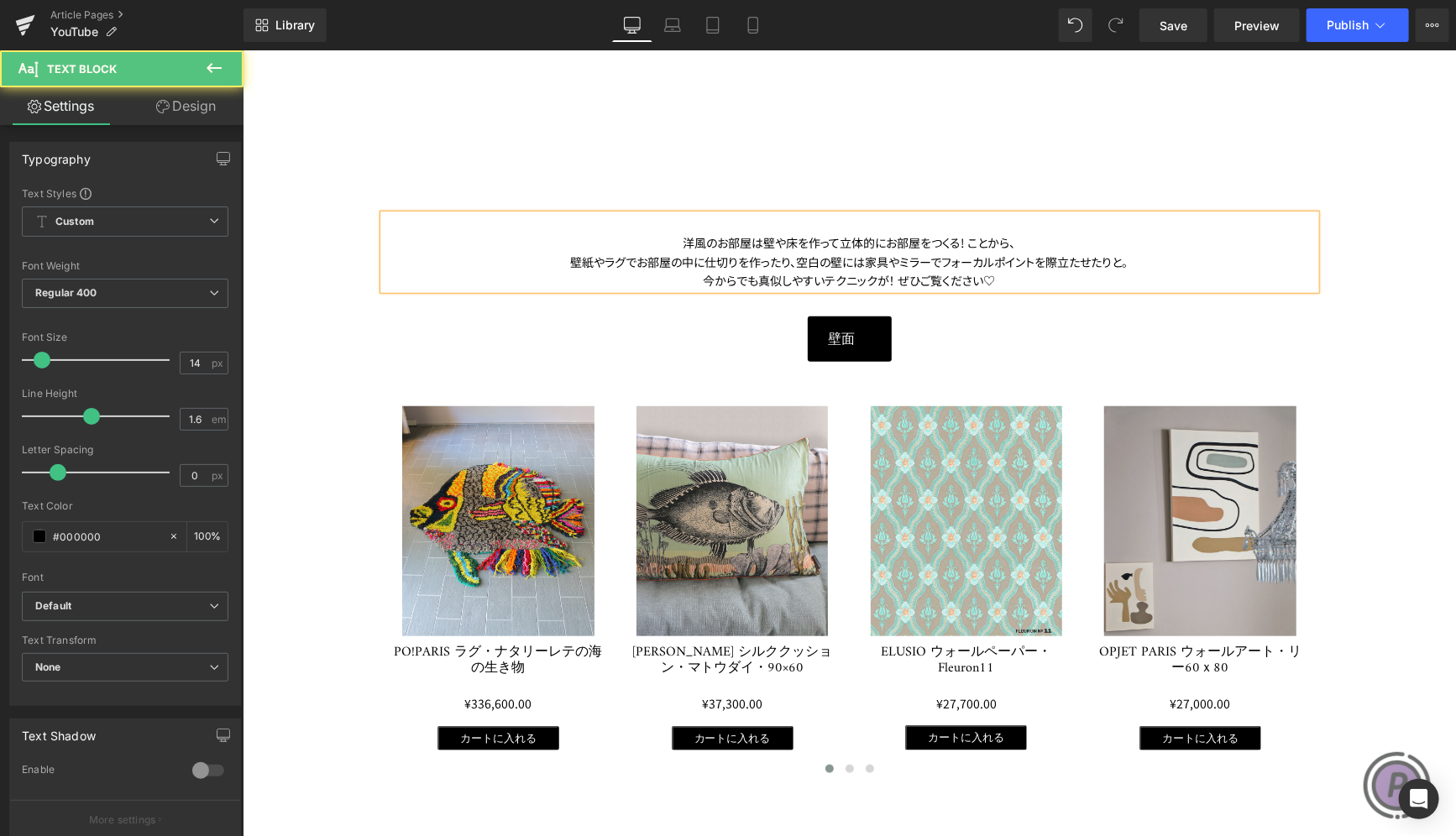
click at [879, 276] on span "今からでも真似しやすいテクニックが！ ぜひご覧ください♡" at bounding box center [848, 279] width 292 height 16
drag, startPoint x: 893, startPoint y: 280, endPoint x: 902, endPoint y: 277, distance: 9.5
click at [893, 280] on span "今からでも真似しやすいテクニックばかり。 ぜひご覧ください♡" at bounding box center [848, 279] width 313 height 16
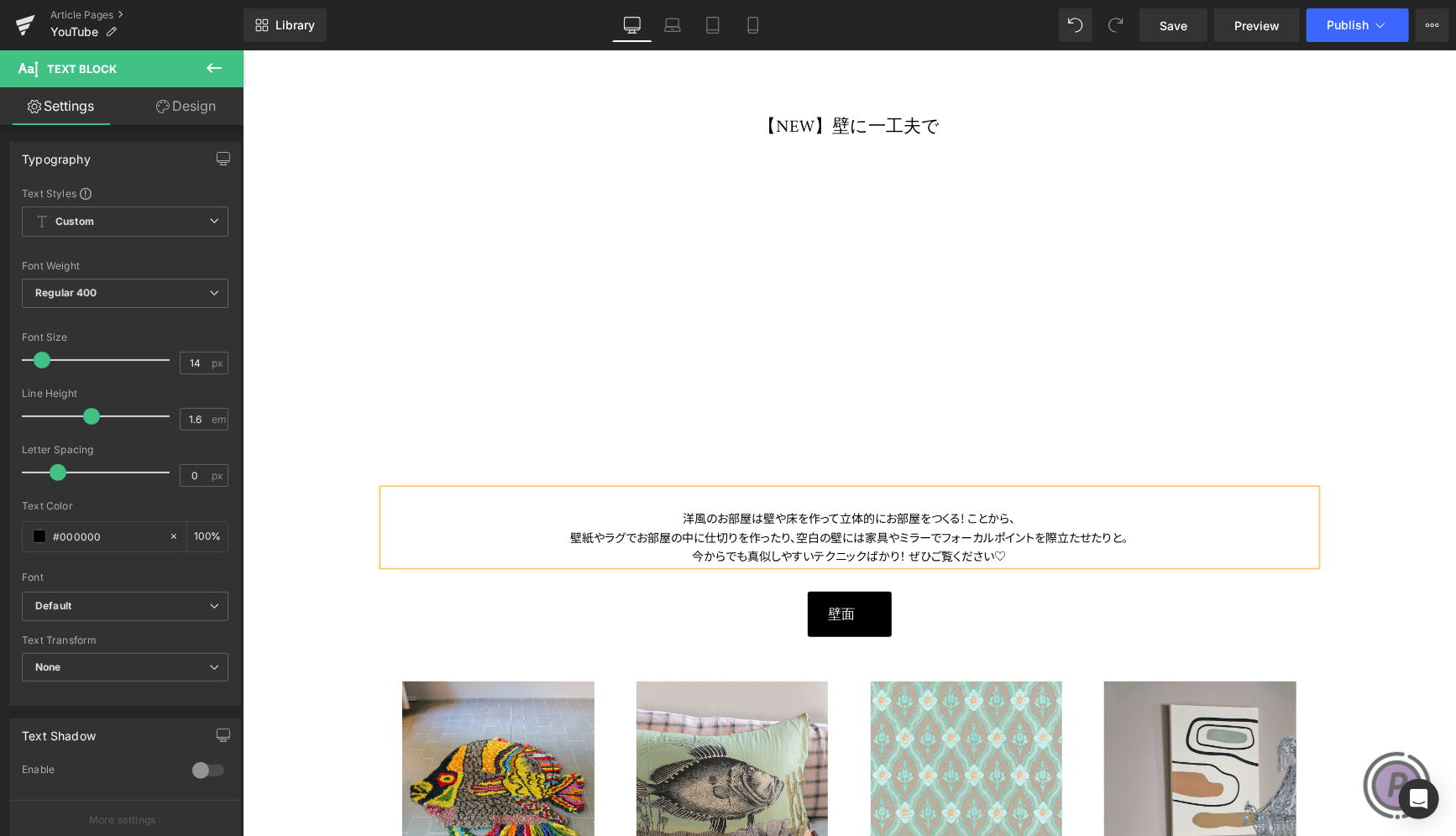
scroll to position [168, 0]
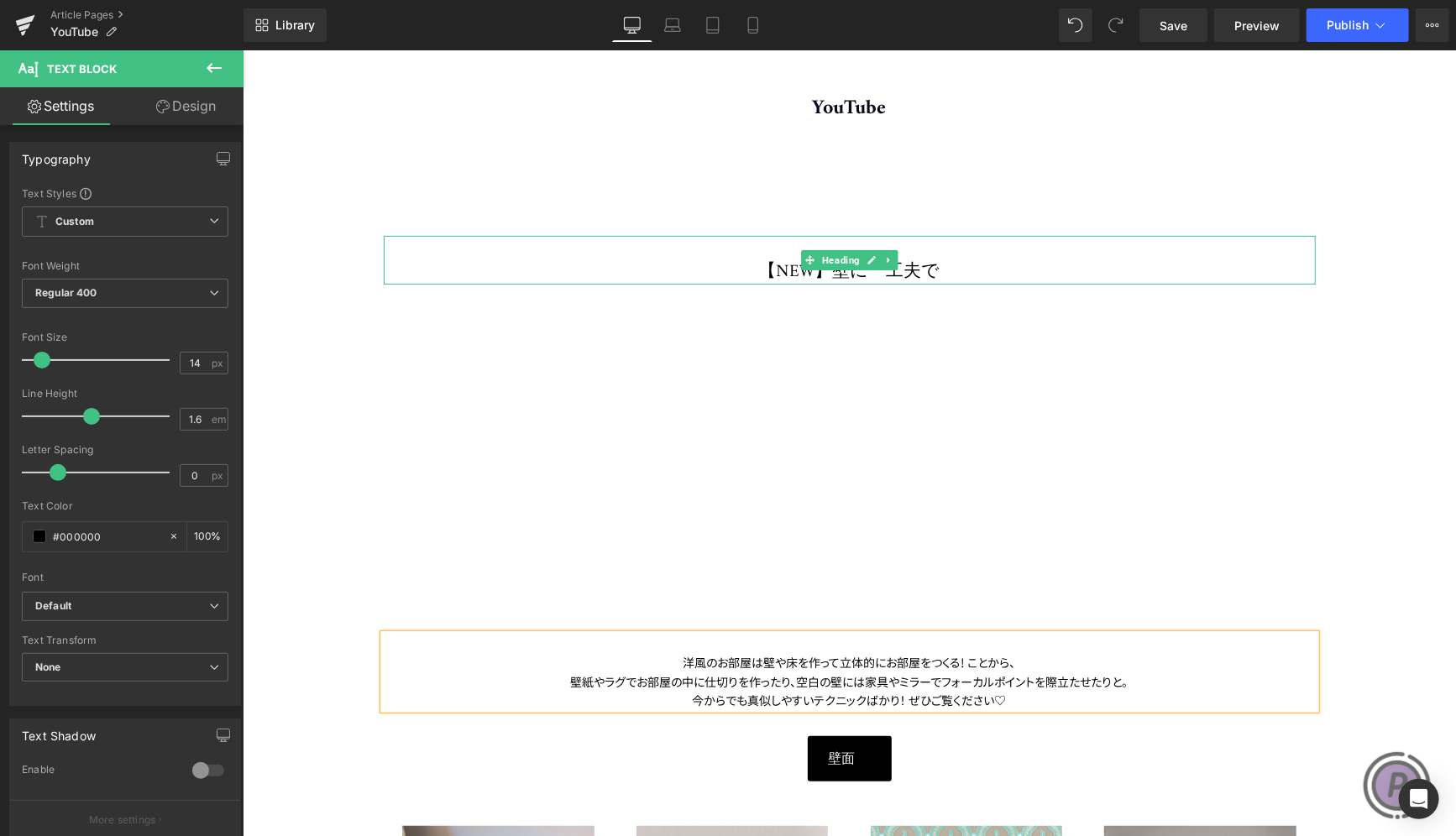
click at [937, 263] on h1 "【NEW】壁に一工夫で" at bounding box center [849, 271] width 932 height 25
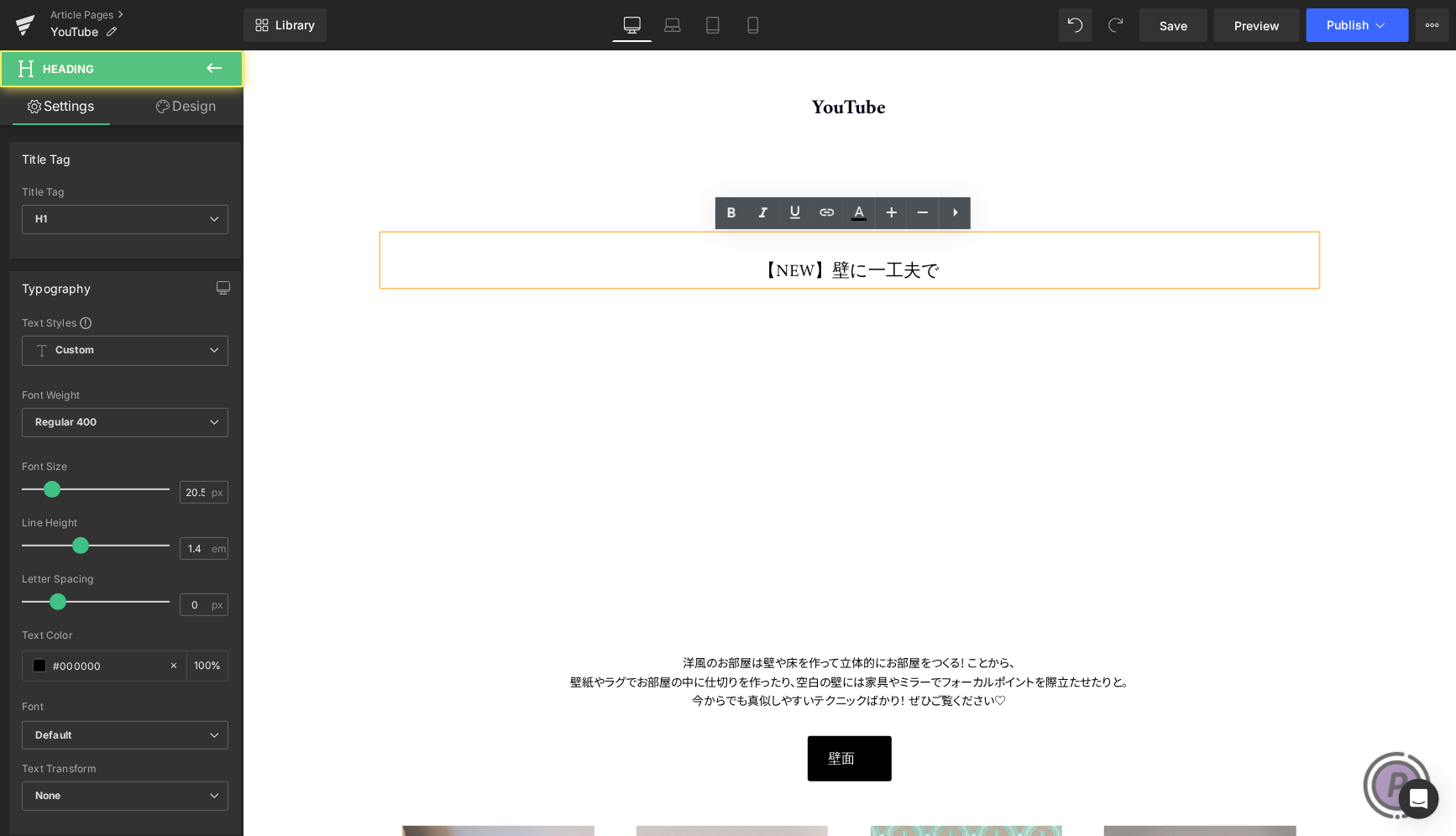
click at [865, 266] on h1 "【NEW】壁に一工夫で" at bounding box center [849, 271] width 932 height 25
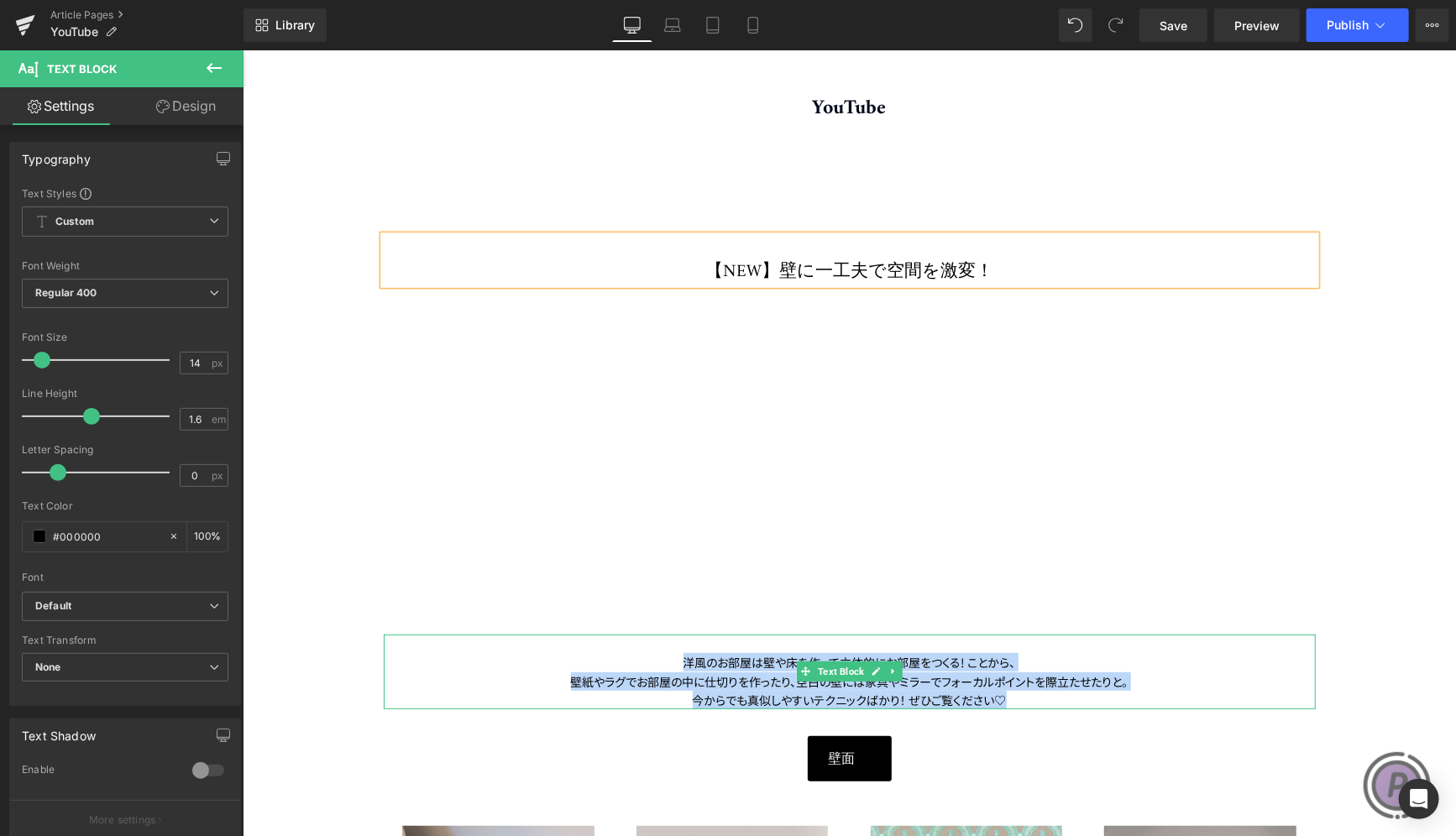
drag, startPoint x: 669, startPoint y: 659, endPoint x: 1088, endPoint y: 698, distance: 420.8
click at [1088, 698] on div "洋風のお部屋は壁や床を作って立体的にお部屋をつくる! ことから、 壁紙やラグでお部屋の中に仕切りを作ったり、 空白の壁には家具やミラーでフォーカルポイントを際…" at bounding box center [849, 671] width 932 height 76
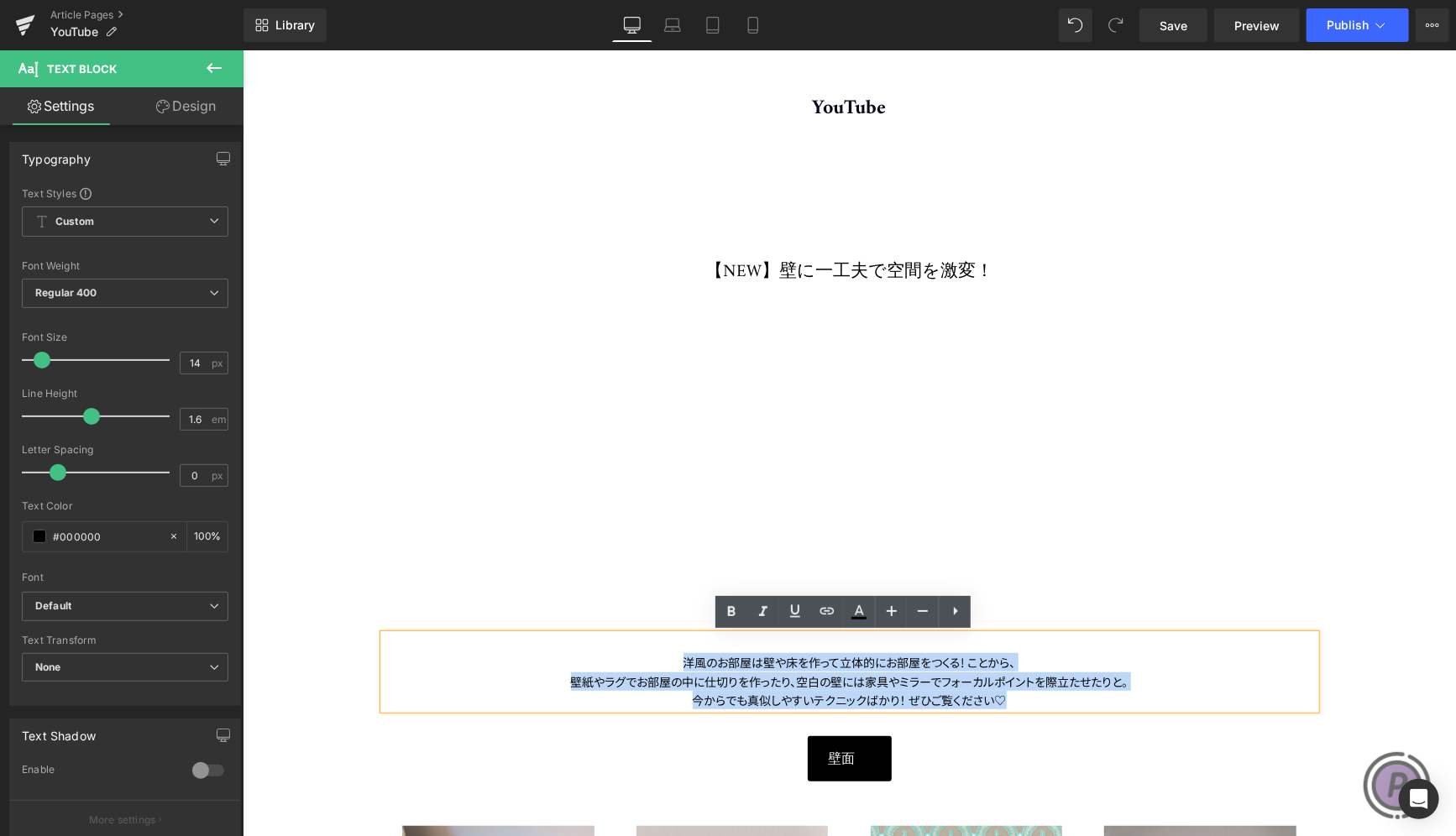
copy div "洋風のお部屋は壁や床を作って立体的にお部屋をつくる! ことから、 壁紙やラグでお部屋の中に仕切りを作ったり、 空白の壁には家具やミラーでフォーカルポイントを際…"
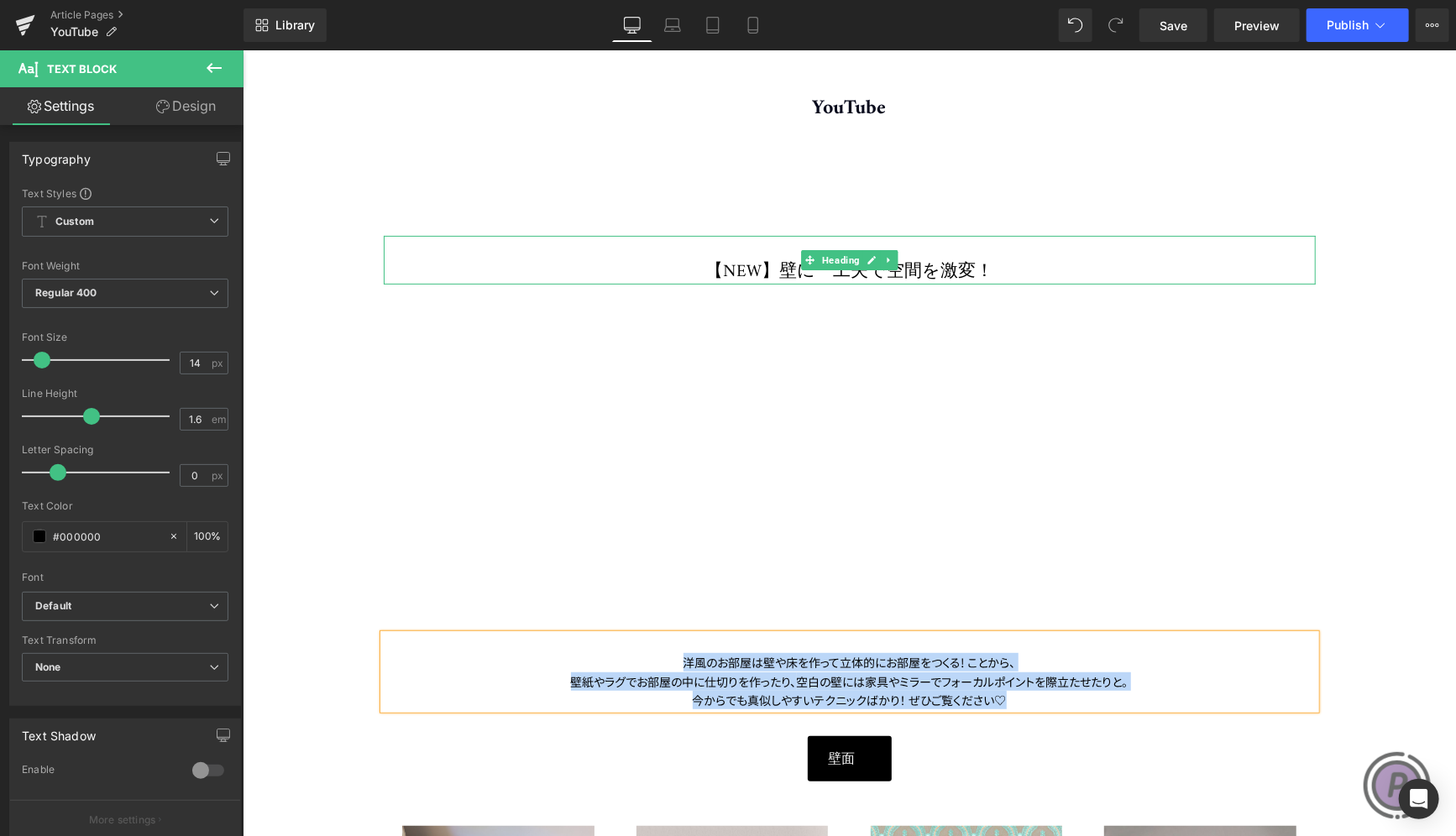
click at [973, 263] on h1 "【NEW】壁に一工夫で空間を激変！" at bounding box center [849, 271] width 932 height 25
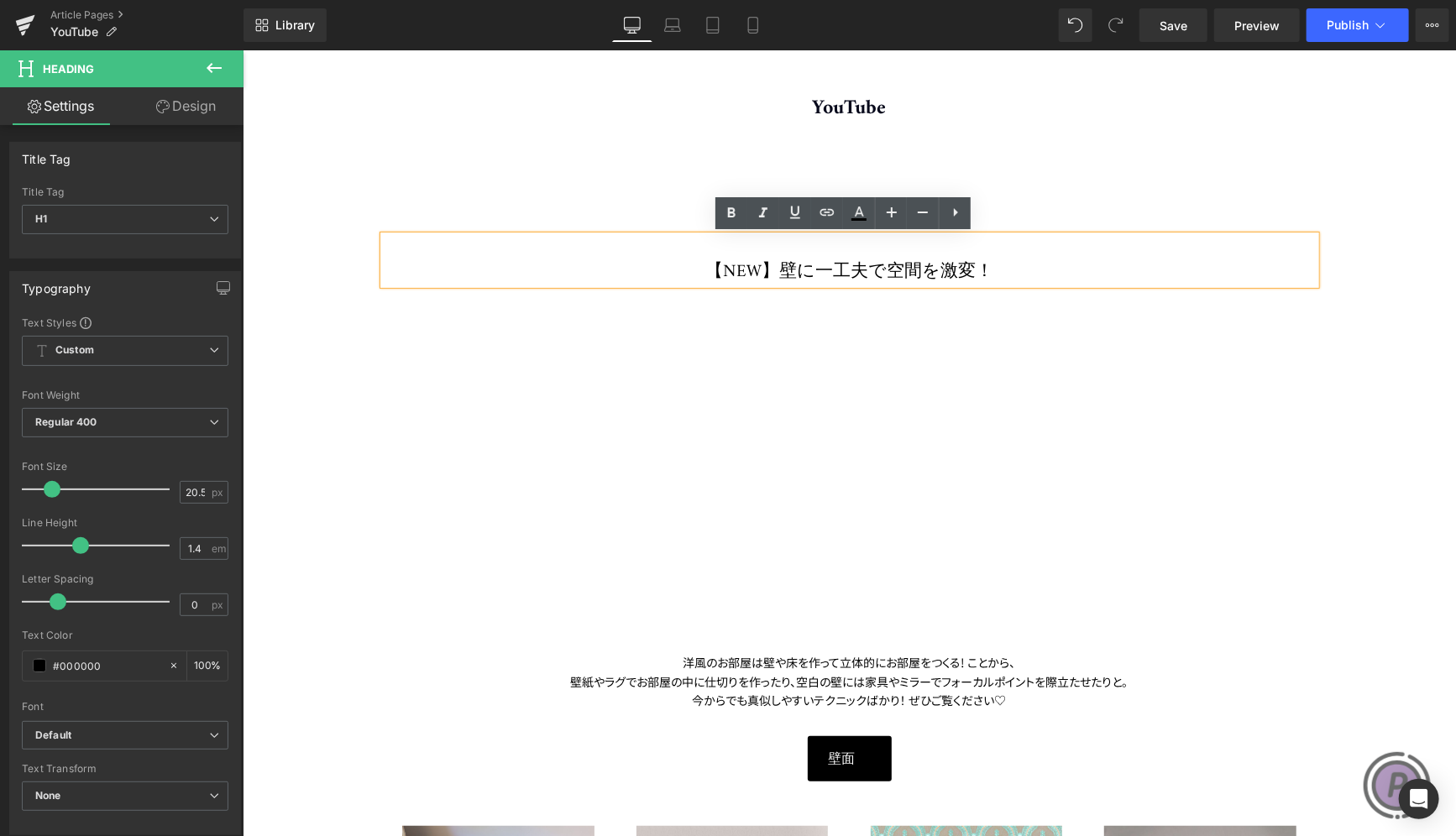
drag, startPoint x: 974, startPoint y: 264, endPoint x: 774, endPoint y: 260, distance: 200.0
click at [774, 260] on h1 "【NEW】壁に一工夫で空間を激変！" at bounding box center [849, 271] width 932 height 25
copy h1 "壁に一工夫で空間を激変！"
click at [956, 277] on h1 "【NEW】壁に一工夫で空間を激変！" at bounding box center [849, 271] width 932 height 25
drag, startPoint x: 978, startPoint y: 272, endPoint x: 782, endPoint y: 266, distance: 196.1
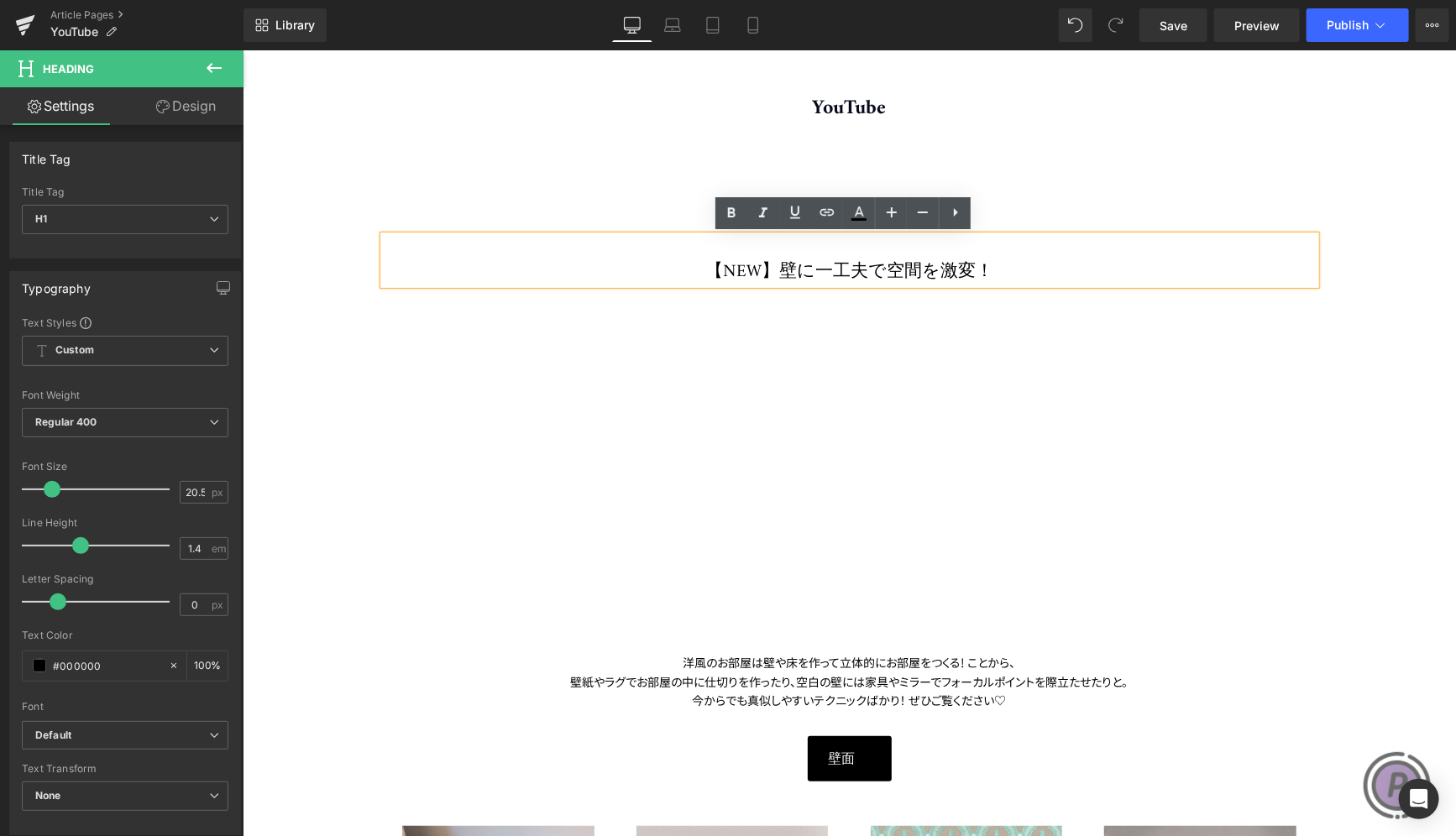
click at [782, 266] on h1 "【NEW】壁に一工夫で空間を激変！" at bounding box center [849, 271] width 932 height 25
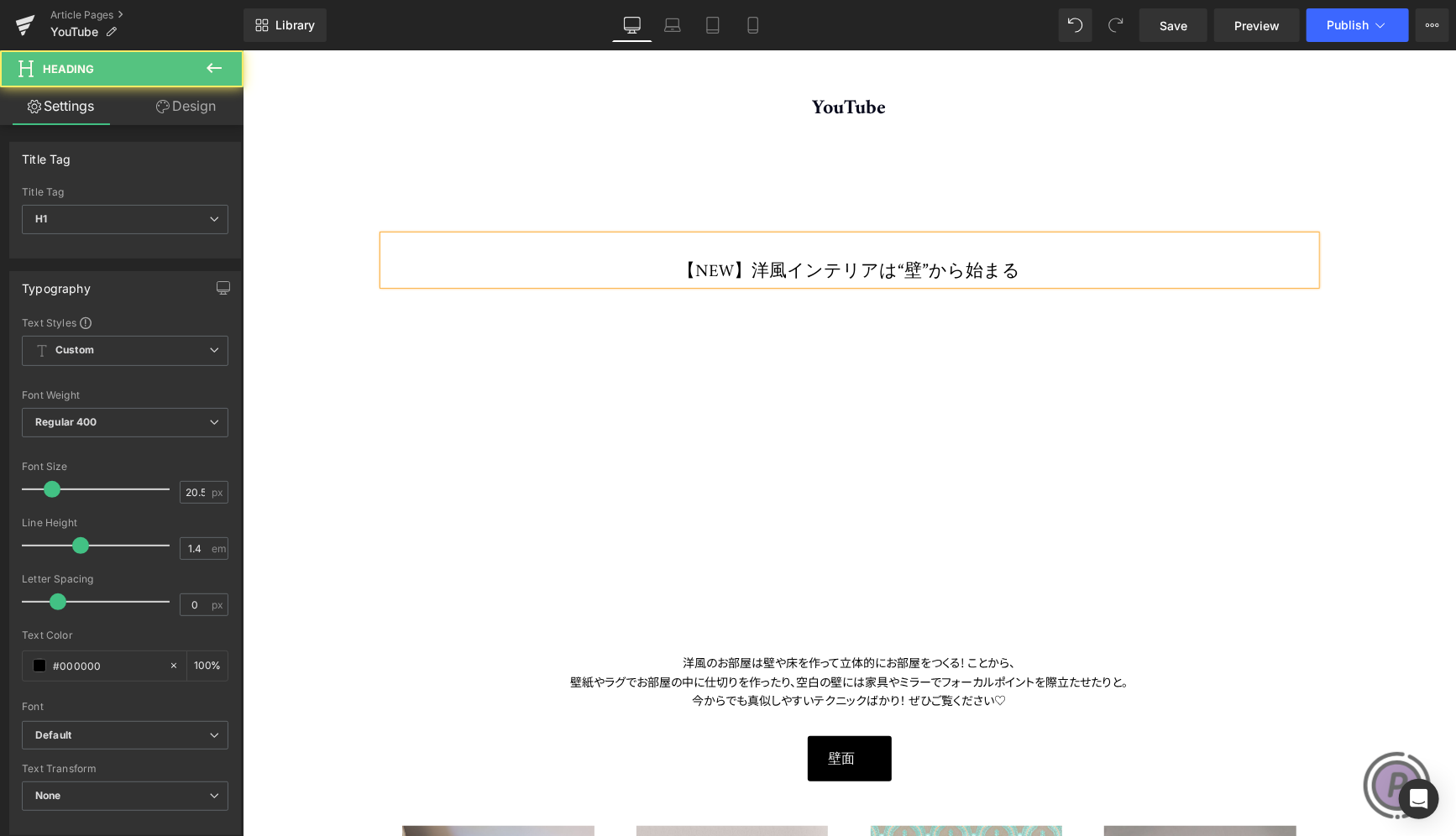
click at [793, 262] on h1 "【NEW】洋風インテリアは“壁”から始まる" at bounding box center [849, 271] width 932 height 25
click at [884, 266] on h1 "【NEW】洋風インテリアは“壁”から始まる" at bounding box center [849, 271] width 932 height 25
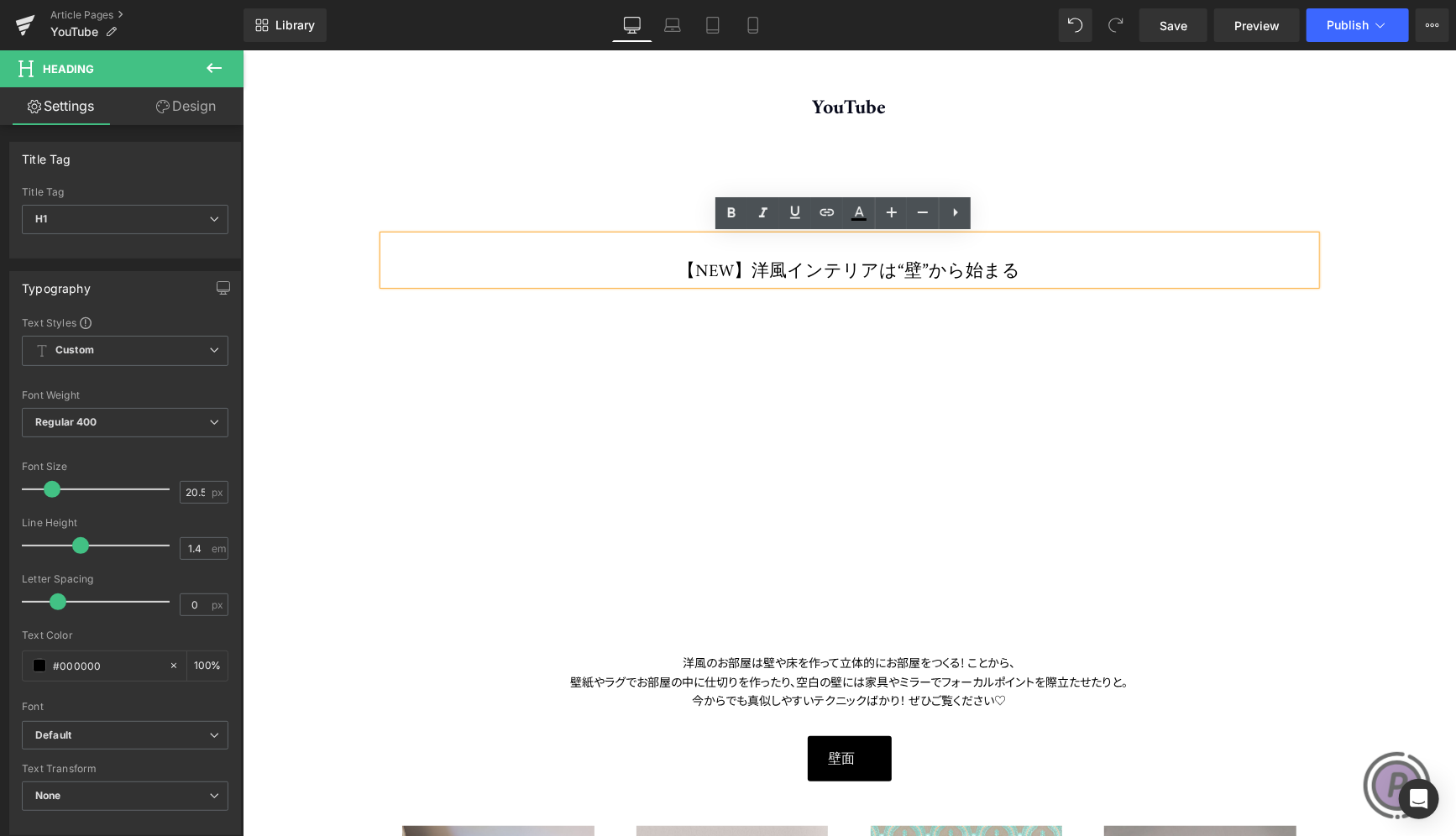
click at [798, 273] on h1 "【NEW】洋風インテリアは“壁”から始まる" at bounding box center [849, 271] width 932 height 25
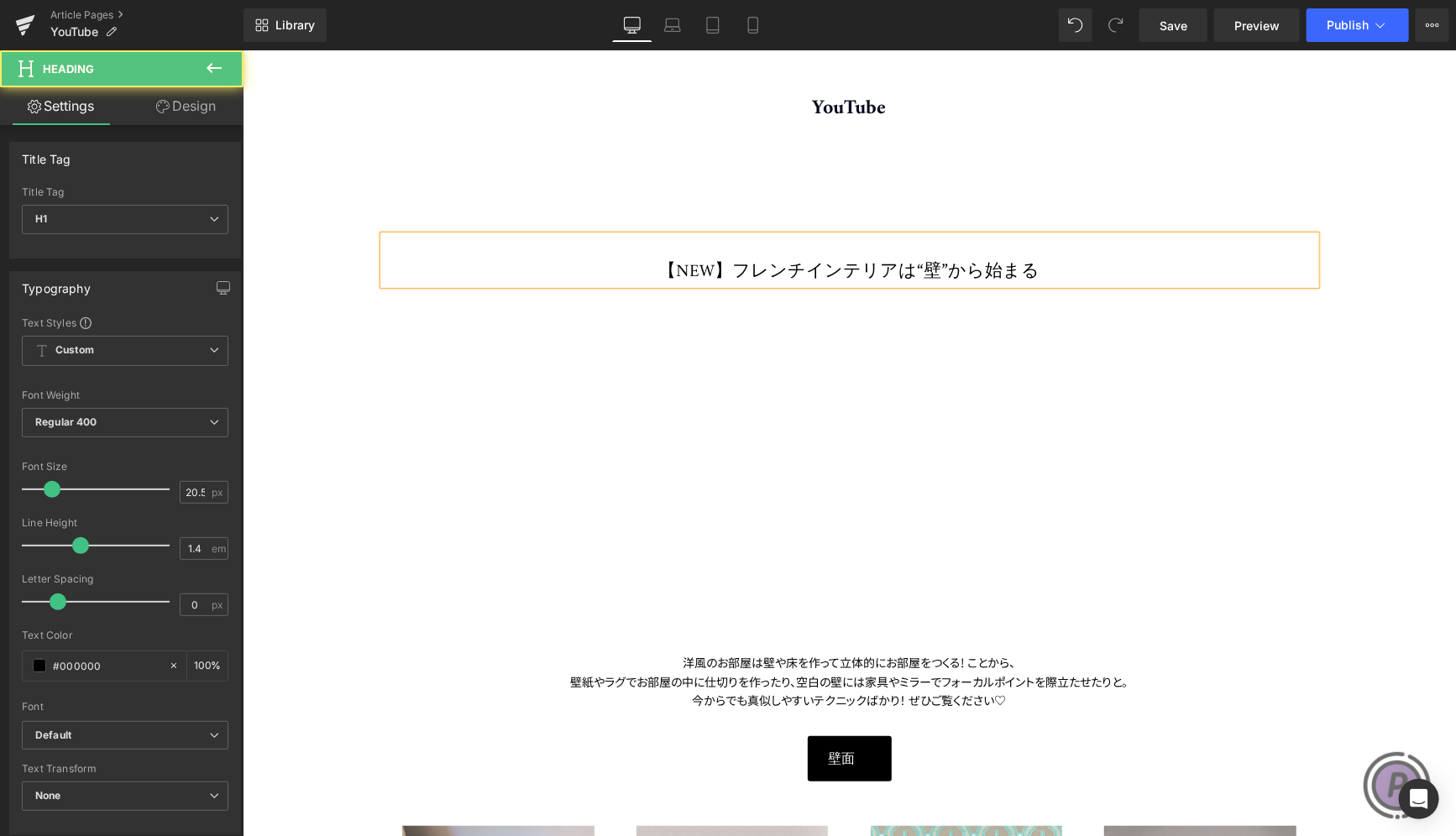
click at [1026, 267] on h1 "【NEW】フレンチインテリアは“壁”から始まる" at bounding box center [849, 271] width 932 height 25
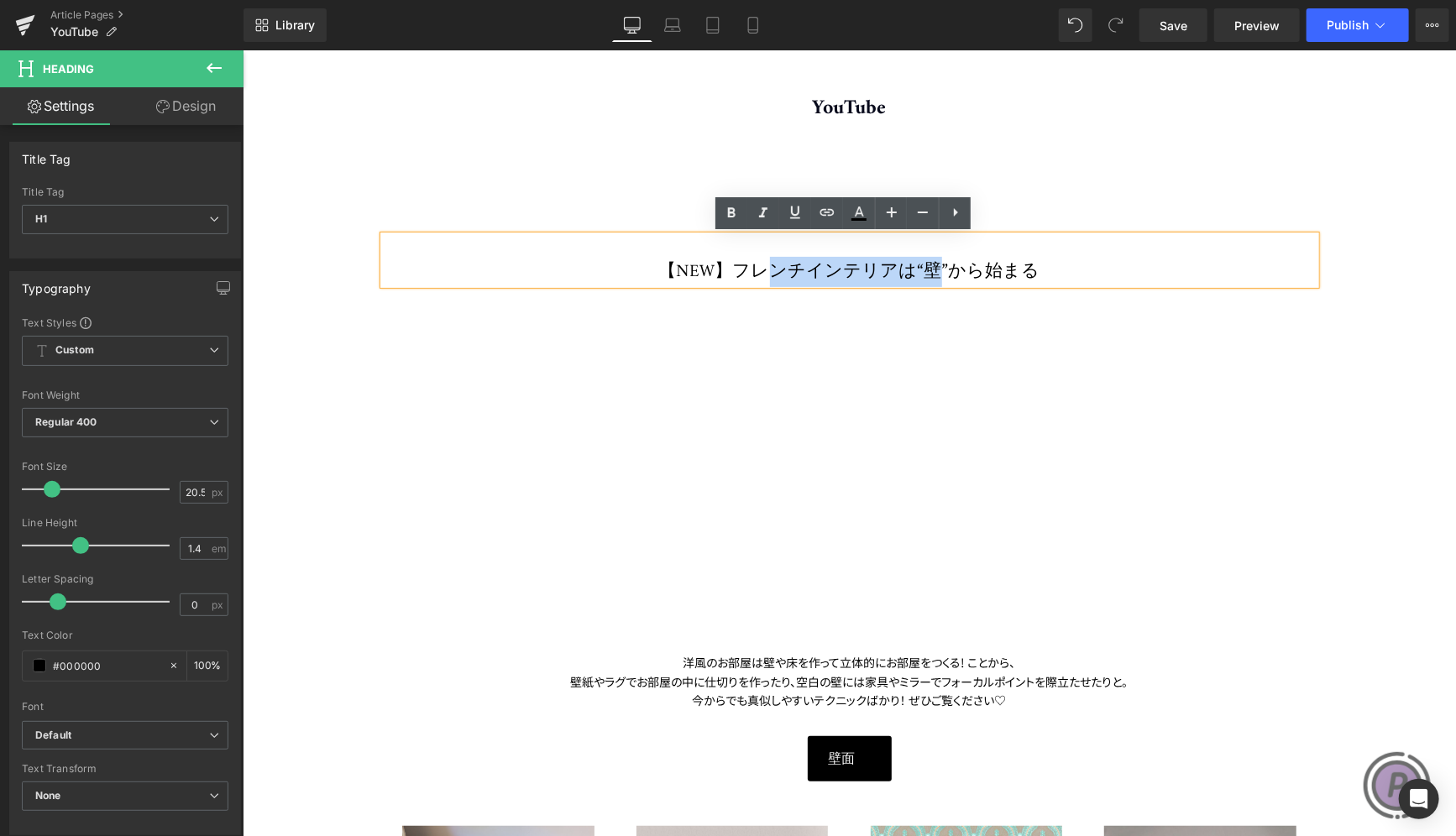
drag, startPoint x: 893, startPoint y: 270, endPoint x: 750, endPoint y: 270, distance: 143.0
click at [750, 270] on h1 "【NEW】フレンチインテリアは“壁”から始まる" at bounding box center [849, 271] width 932 height 25
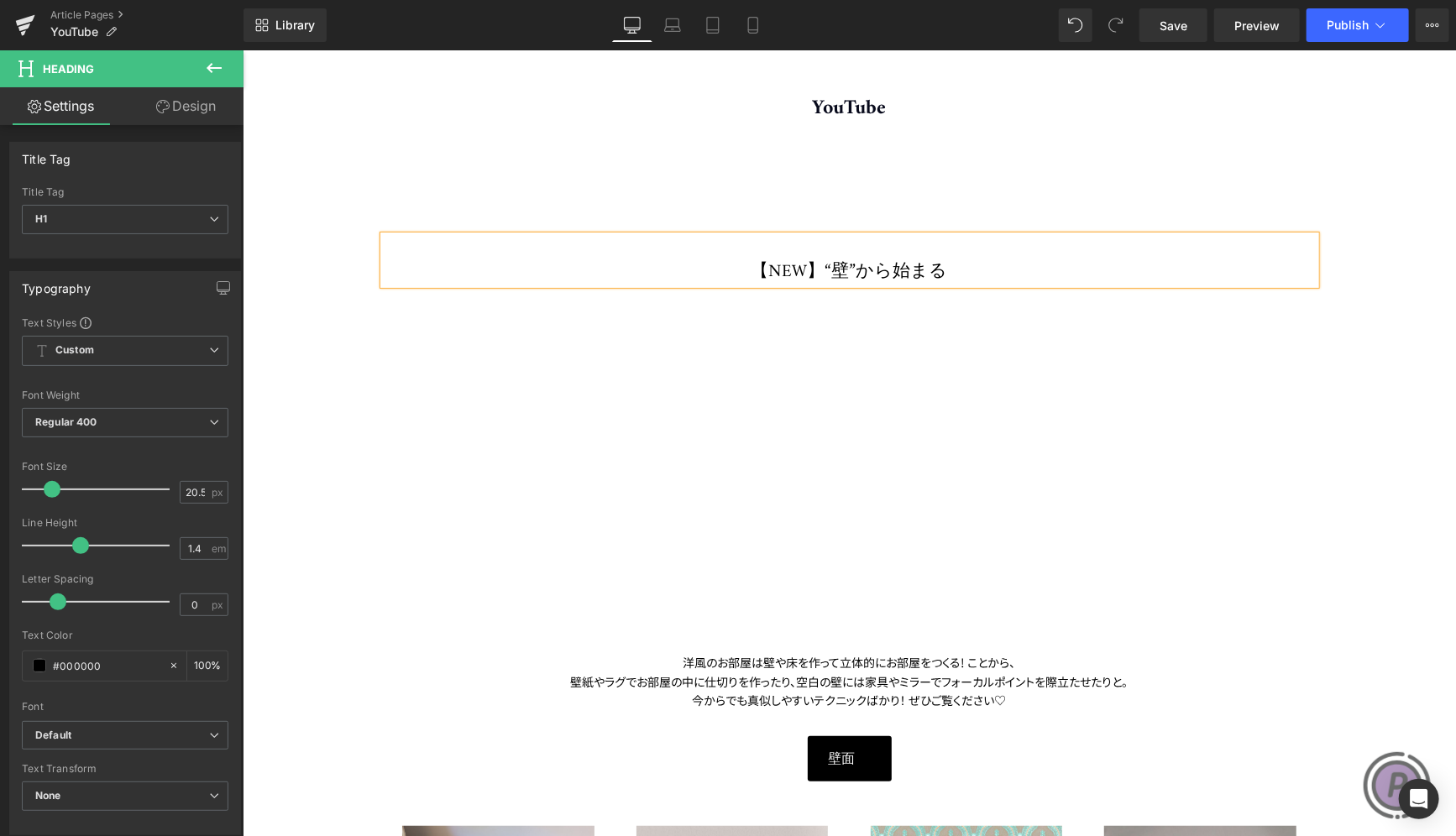
click at [941, 264] on h1 "【NEW】“壁”から始まる" at bounding box center [849, 271] width 932 height 25
click at [1350, 24] on span "Publish" at bounding box center [1348, 25] width 42 height 14
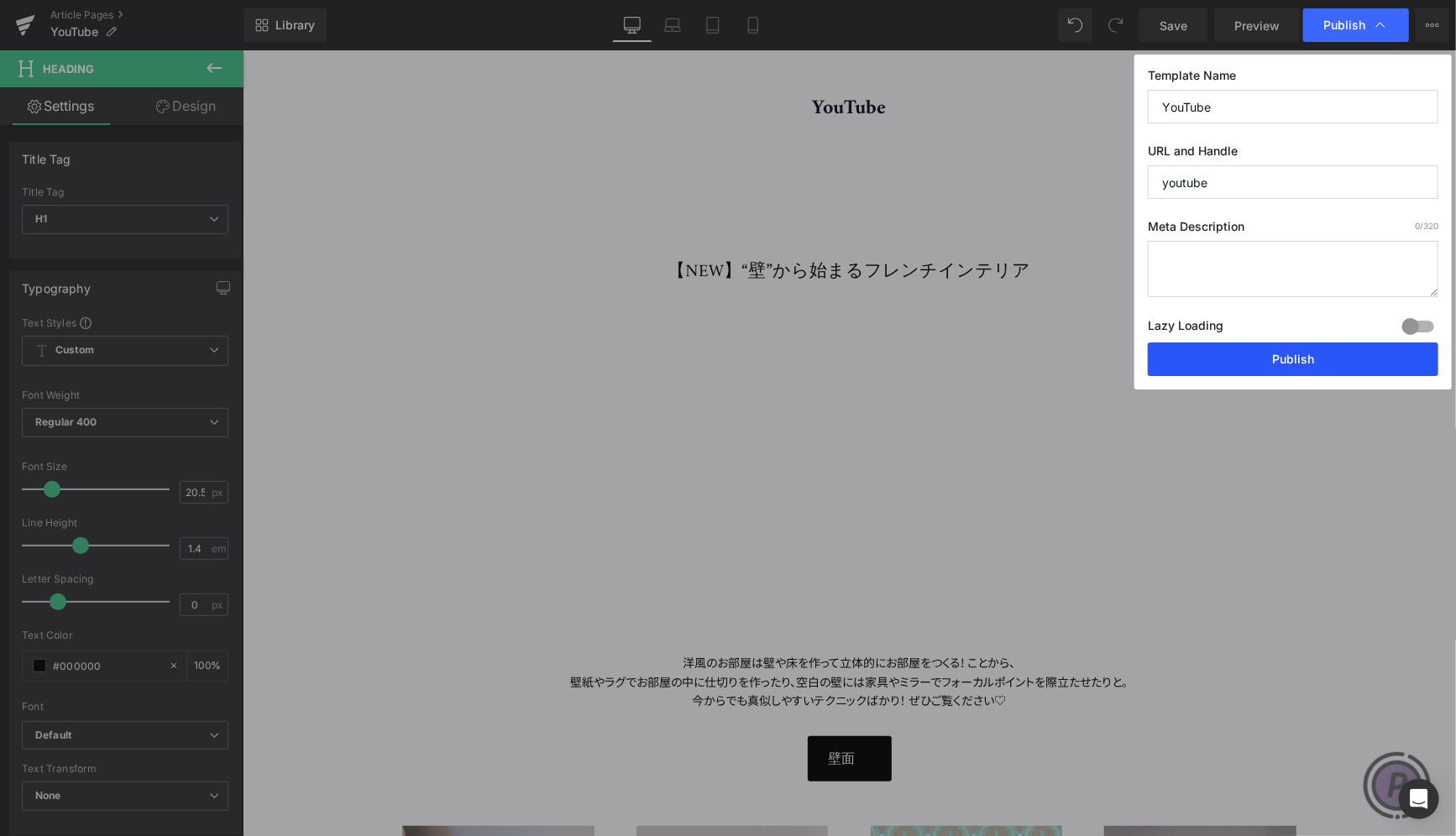
click at [1330, 354] on button "Publish" at bounding box center [1292, 358] width 290 height 34
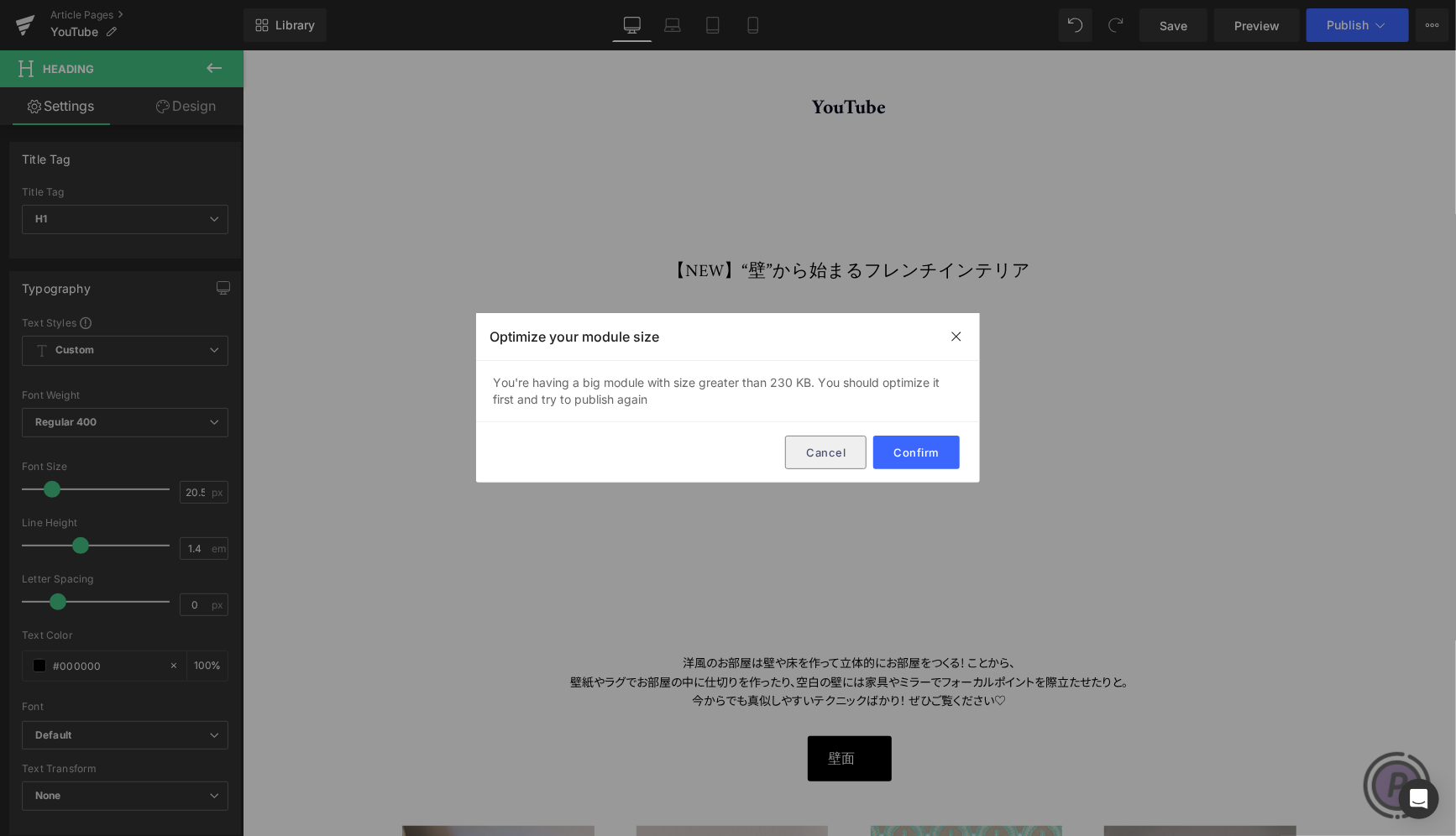
click at [832, 448] on button "Cancel" at bounding box center [825, 452] width 81 height 34
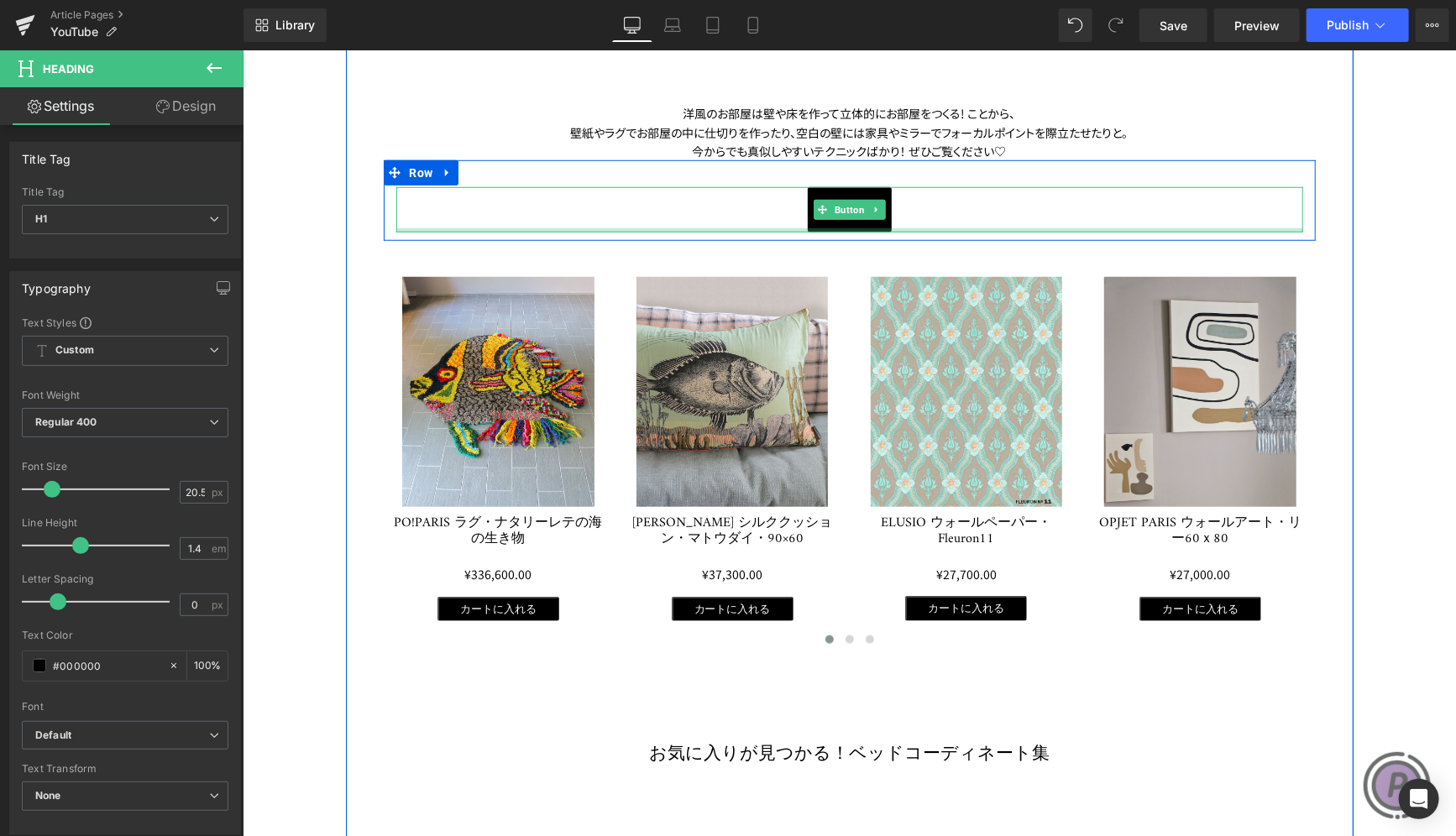
scroll to position [755, 0]
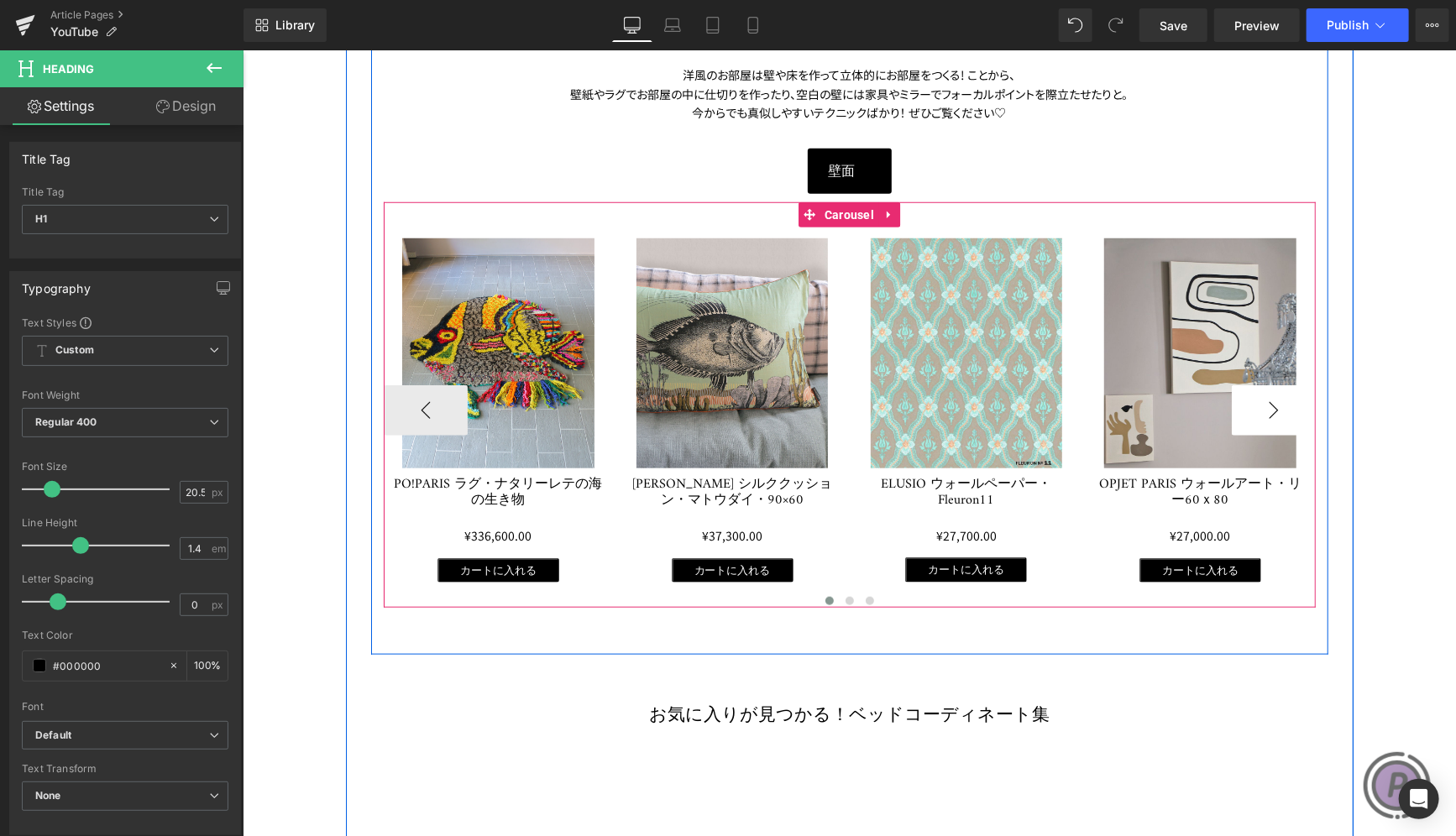
click at [1262, 412] on button "›" at bounding box center [1273, 409] width 84 height 50
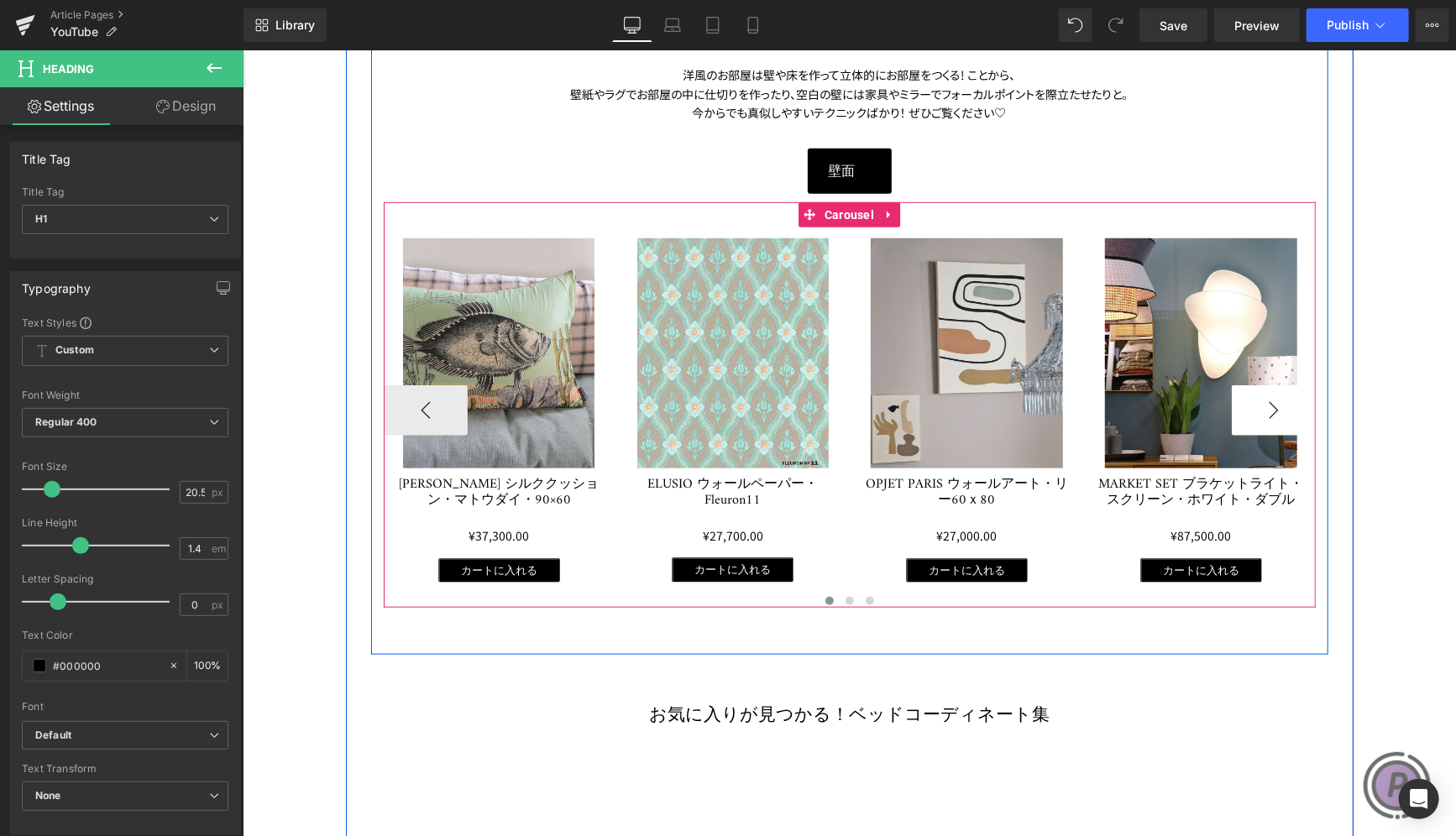
click at [1262, 412] on button "›" at bounding box center [1273, 409] width 84 height 50
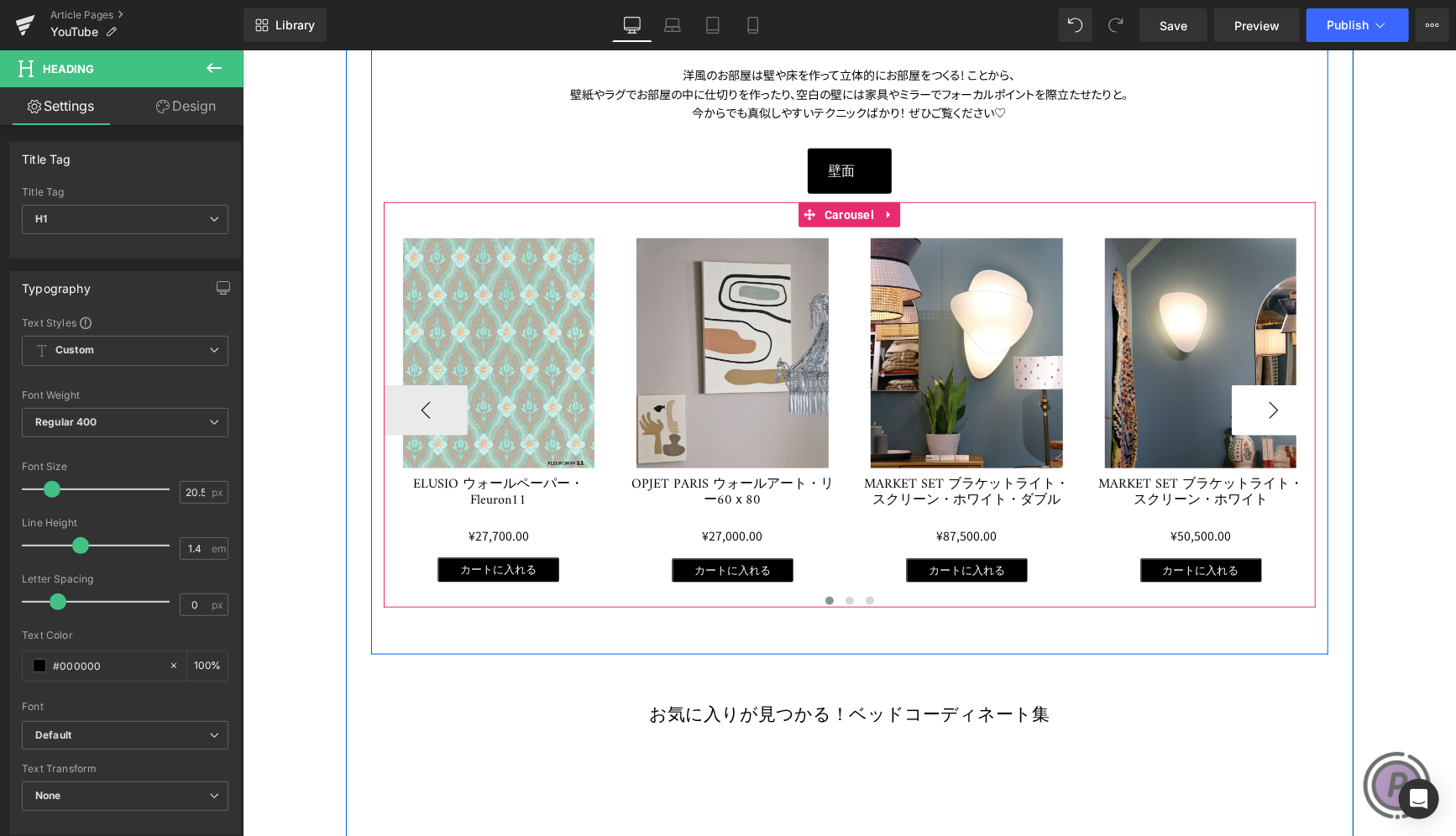
click at [1262, 412] on button "›" at bounding box center [1273, 409] width 84 height 50
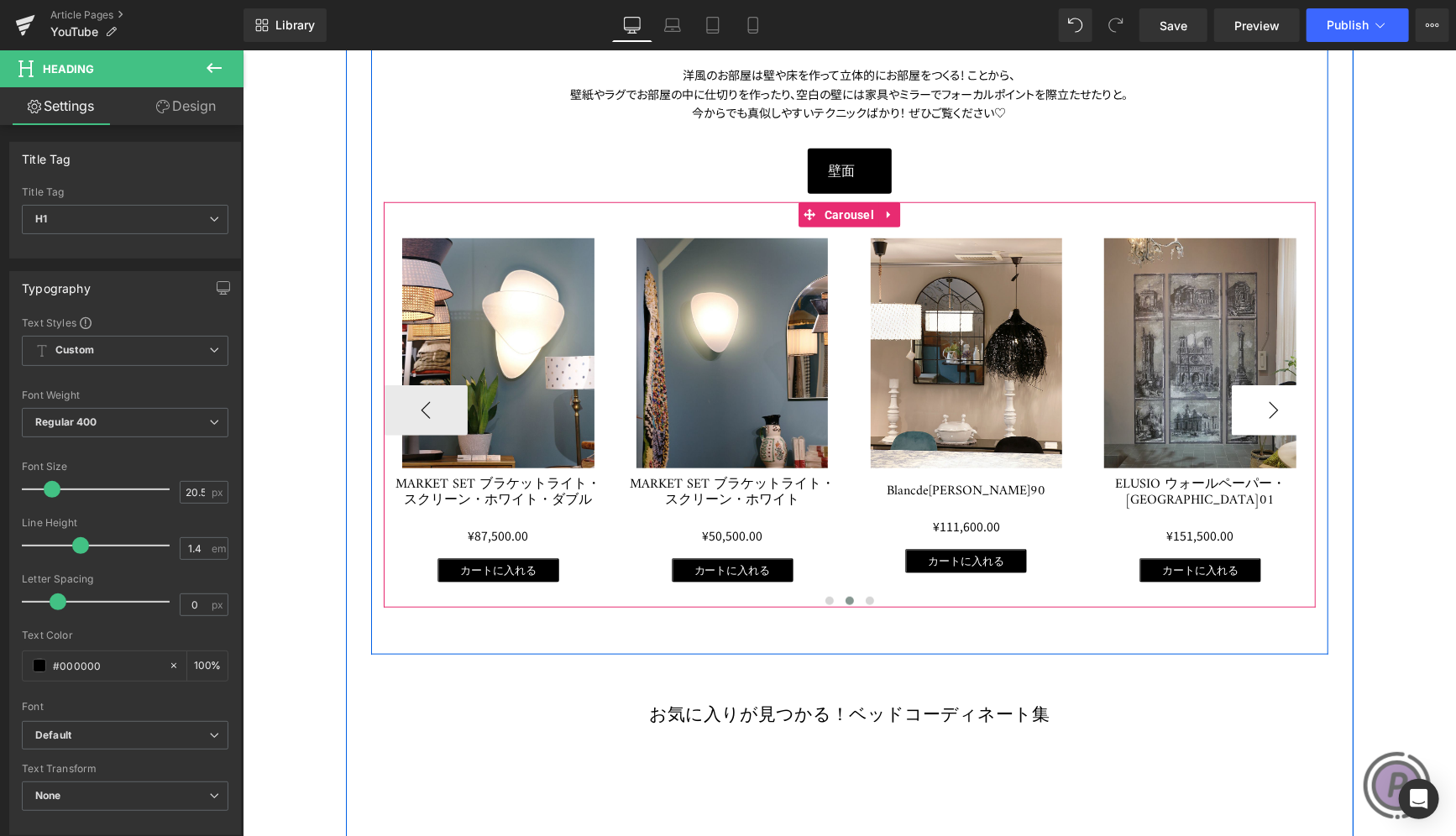
click at [1262, 412] on button "›" at bounding box center [1273, 409] width 84 height 50
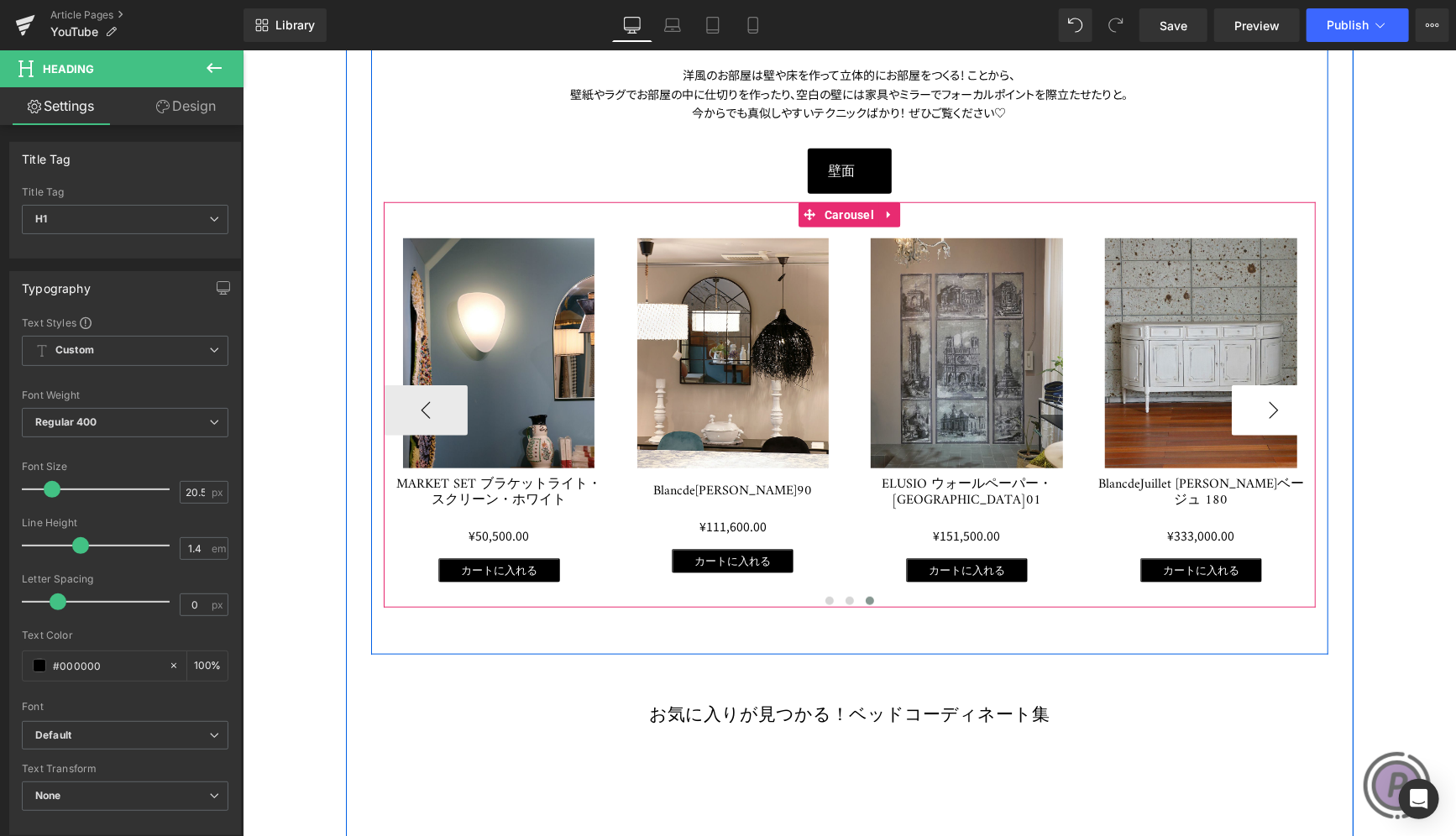
click at [1262, 412] on button "›" at bounding box center [1273, 409] width 84 height 50
click at [436, 404] on button "‹" at bounding box center [425, 409] width 84 height 50
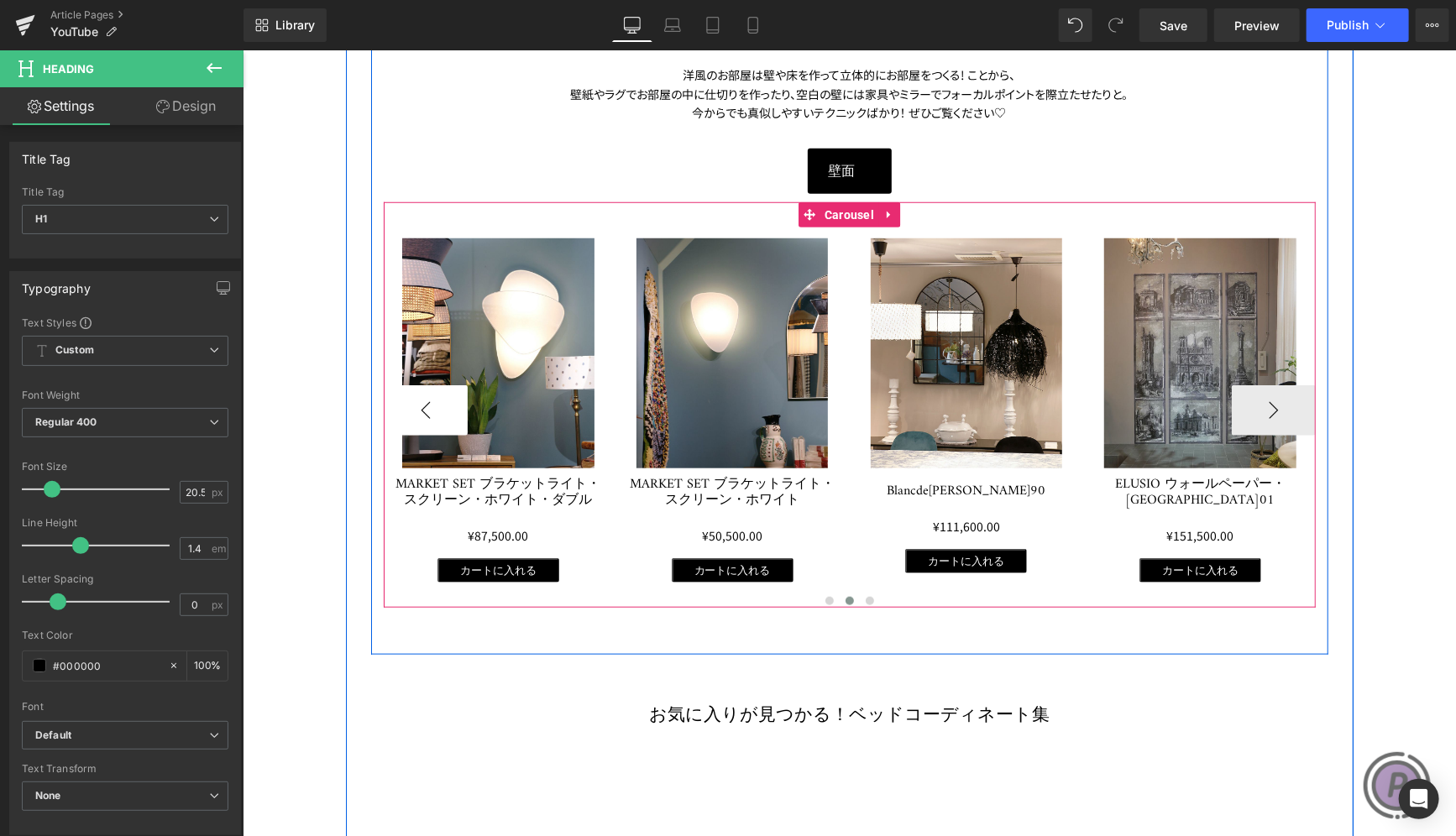
click at [436, 404] on button "‹" at bounding box center [425, 409] width 84 height 50
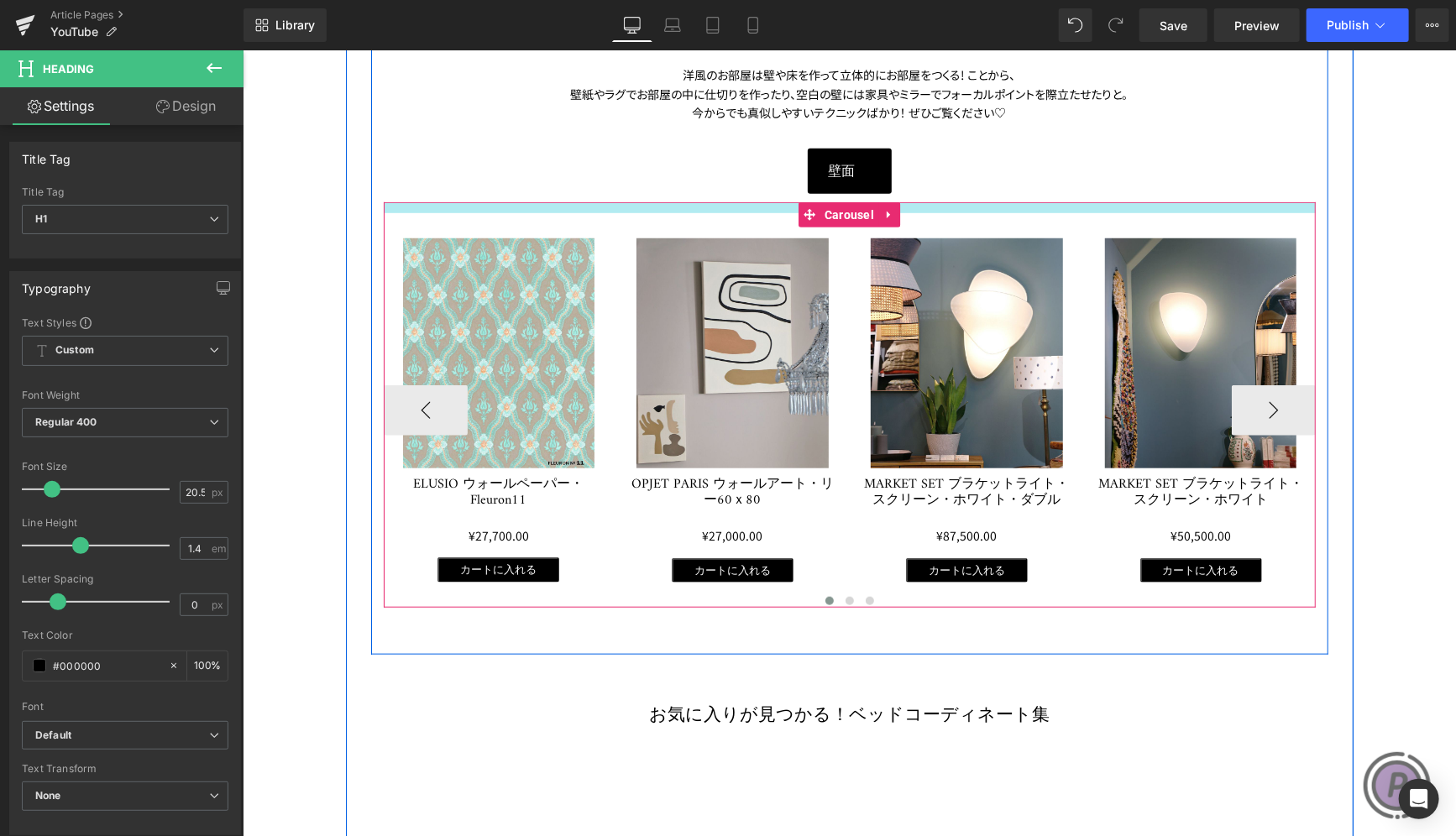
click at [1190, 203] on div at bounding box center [849, 206] width 932 height 11
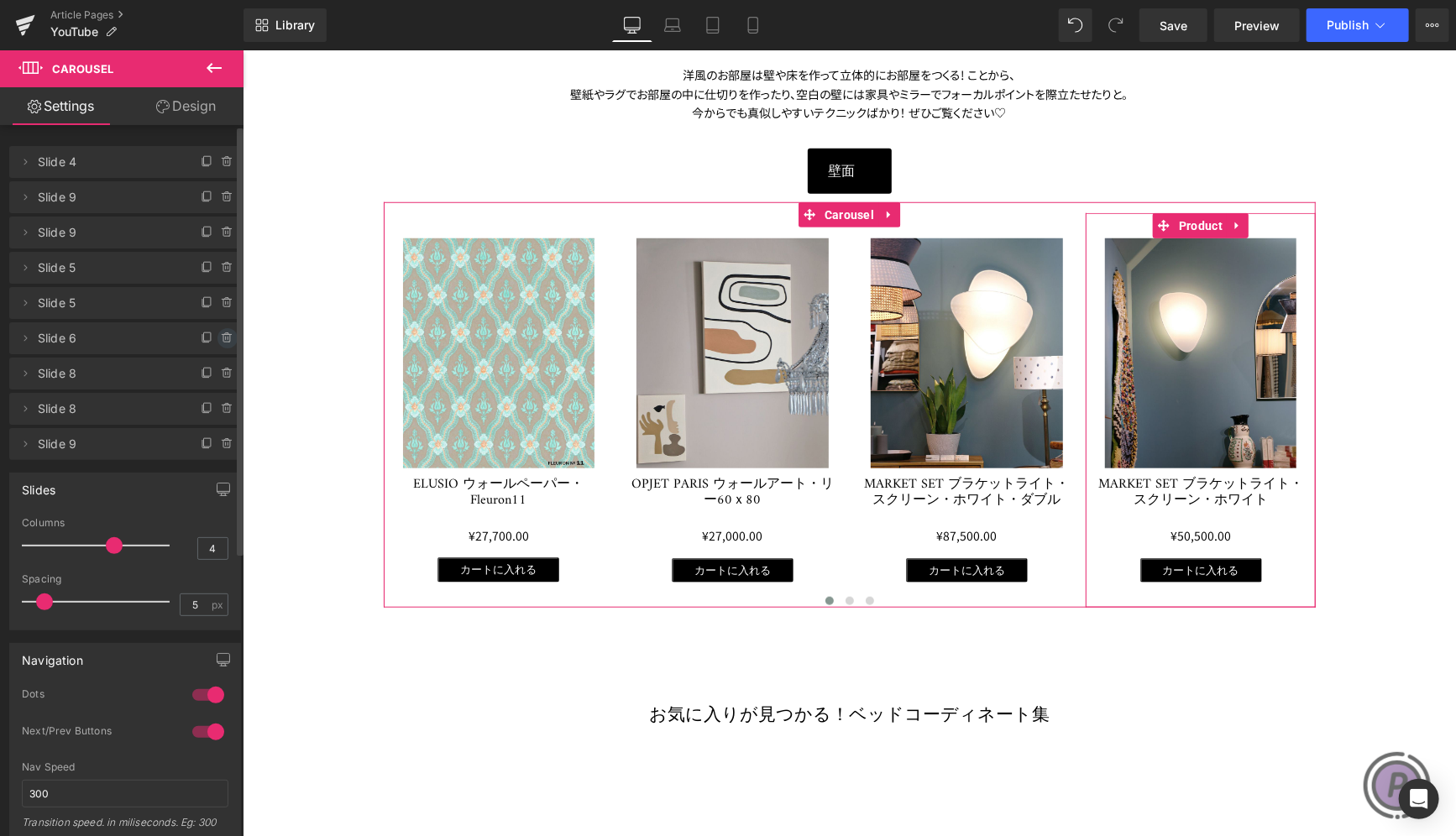
click at [221, 339] on icon at bounding box center [228, 337] width 14 height 14
click at [214, 339] on button "Delete" at bounding box center [209, 339] width 53 height 22
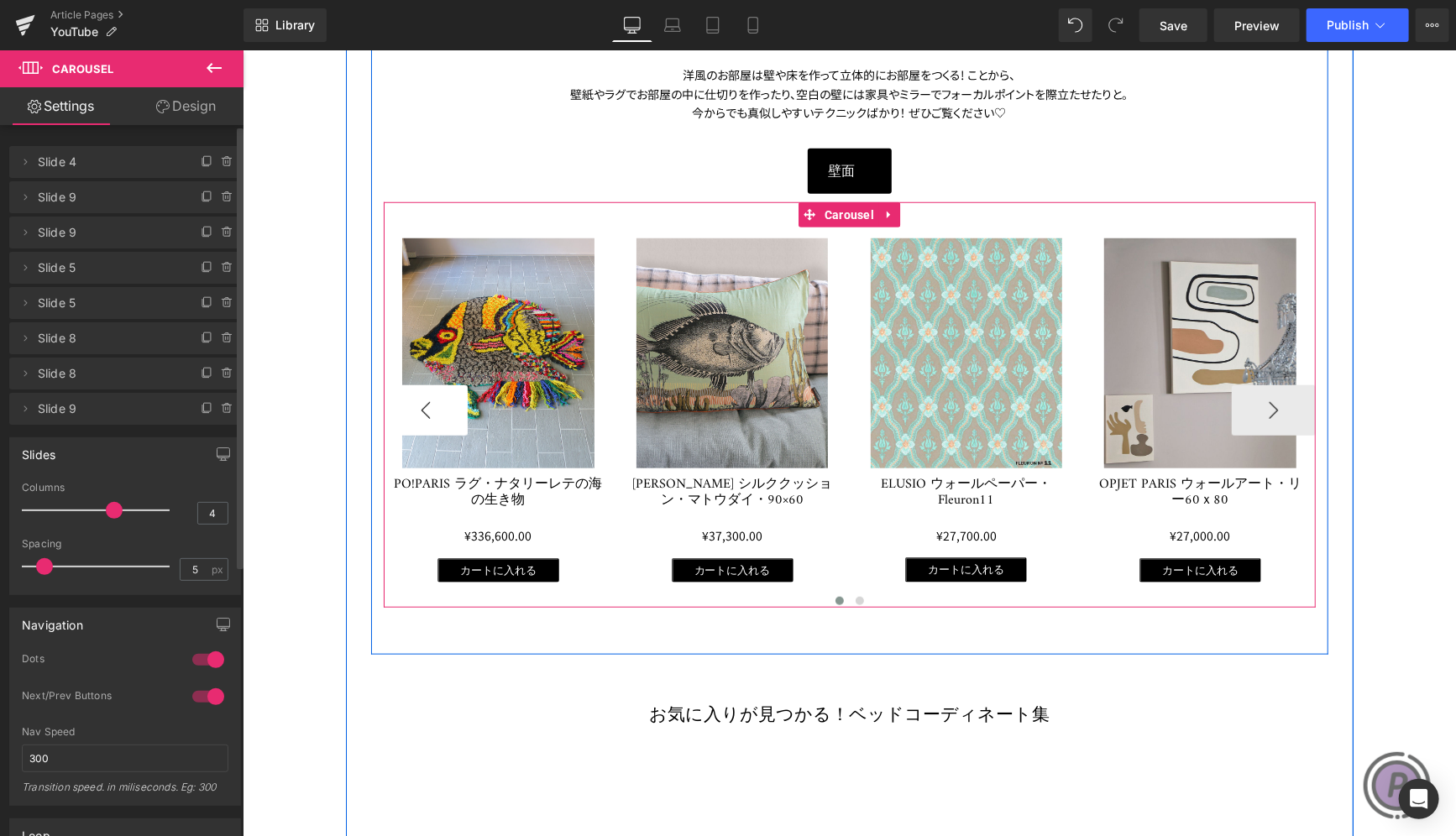
click at [413, 396] on button "‹" at bounding box center [425, 409] width 84 height 50
click at [1259, 398] on button "›" at bounding box center [1273, 409] width 84 height 50
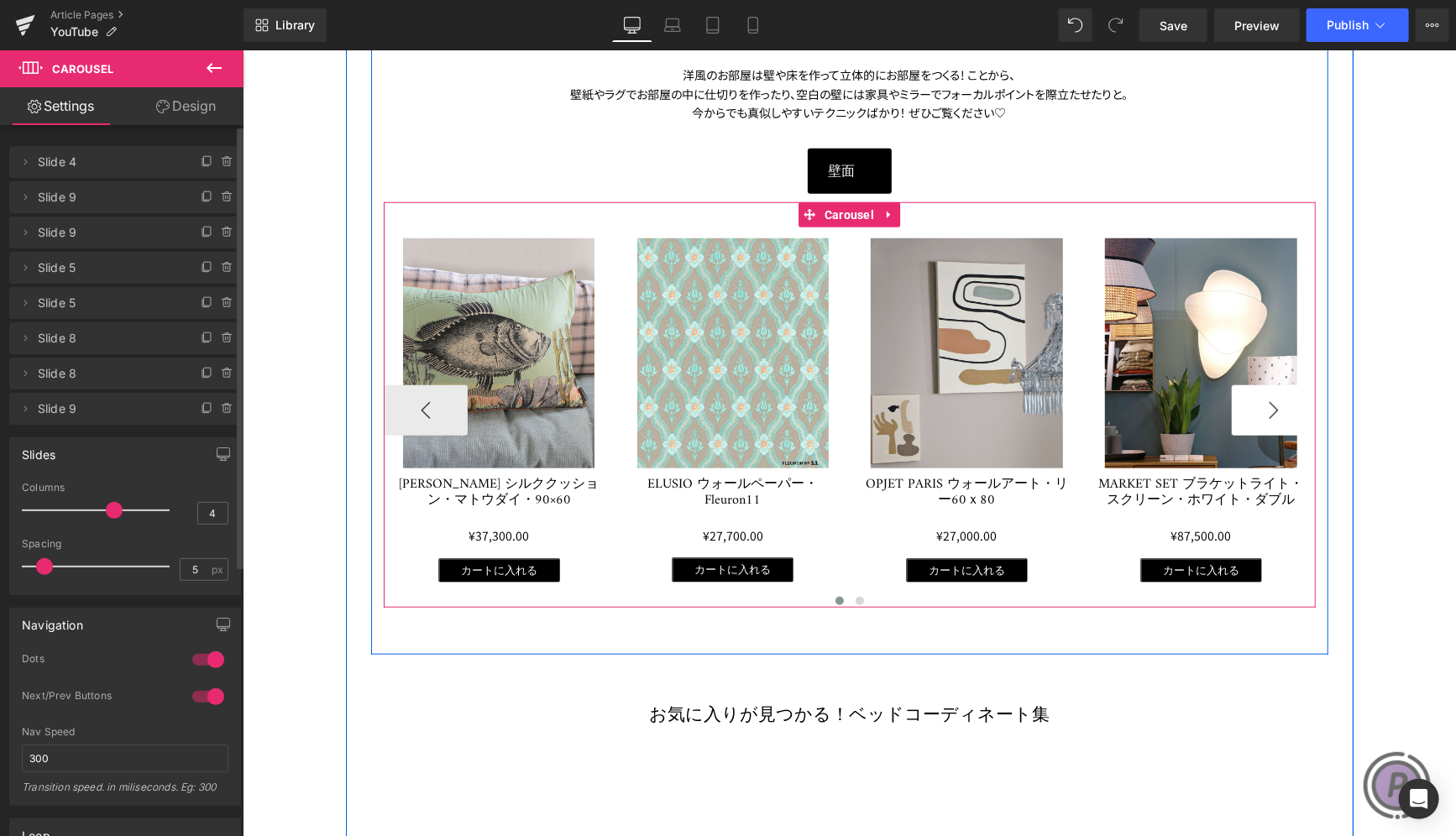
click at [1259, 398] on button "›" at bounding box center [1273, 409] width 84 height 50
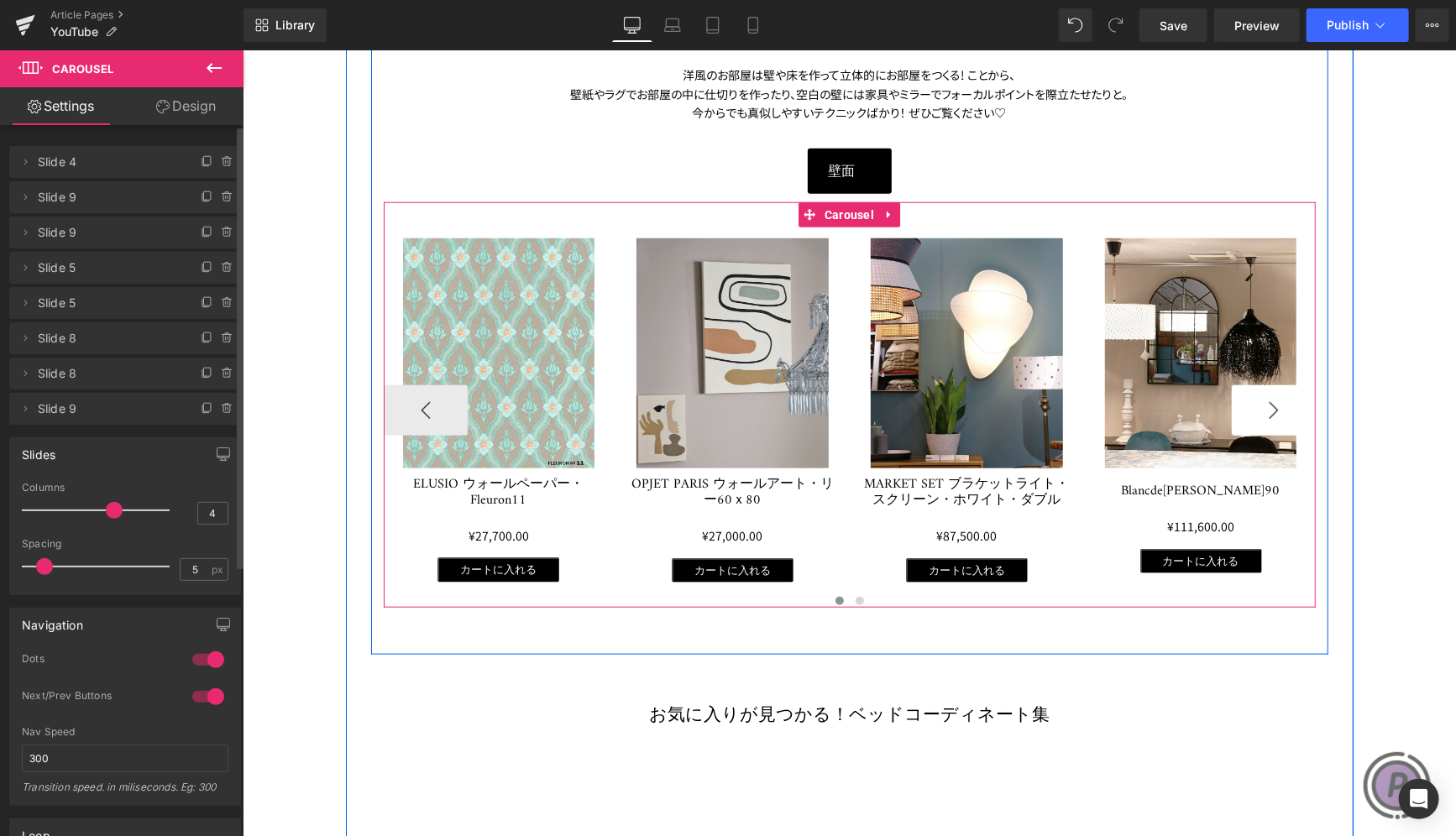
click at [1259, 398] on button "›" at bounding box center [1273, 409] width 84 height 50
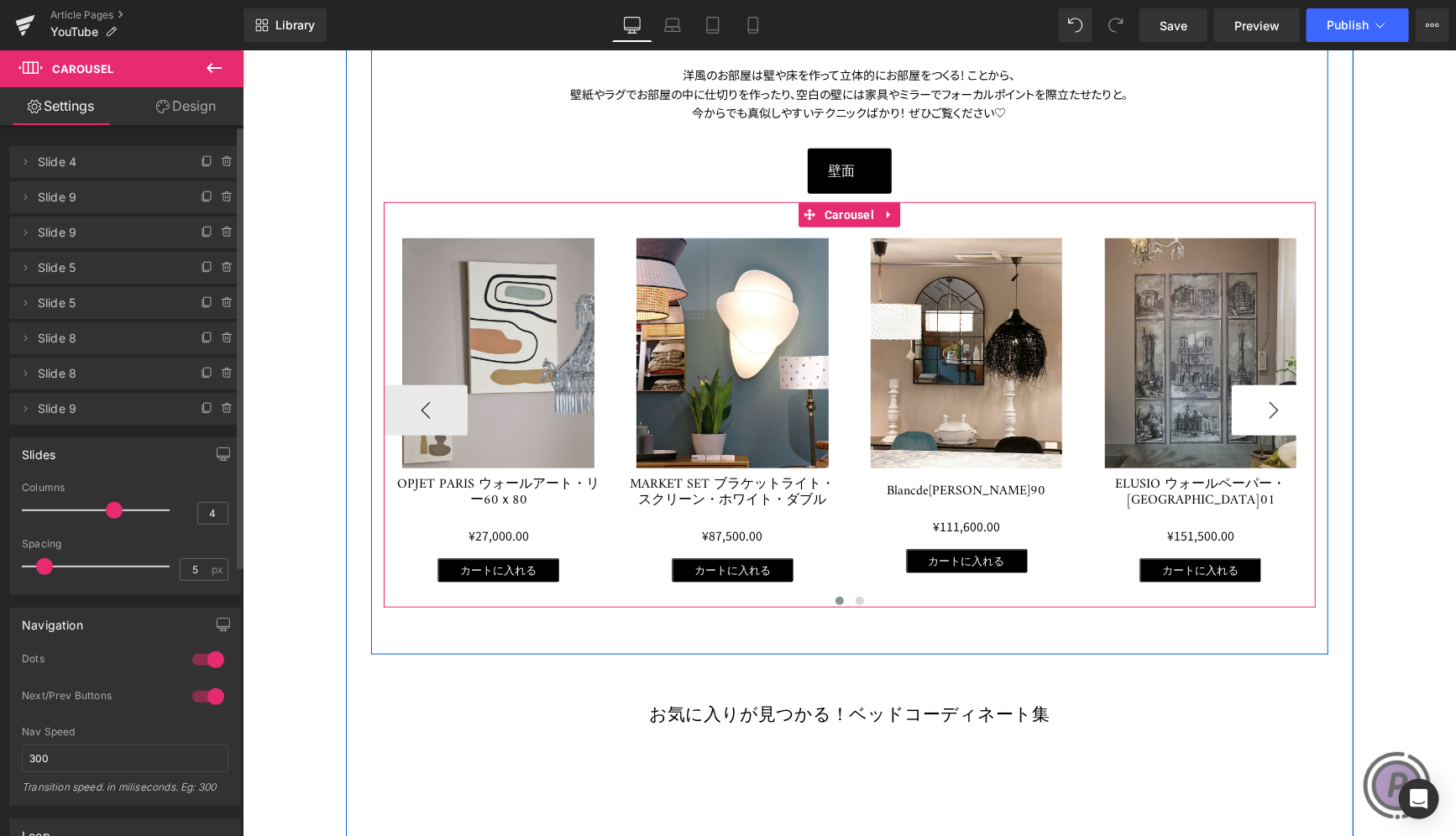
click at [1259, 398] on button "›" at bounding box center [1273, 409] width 84 height 50
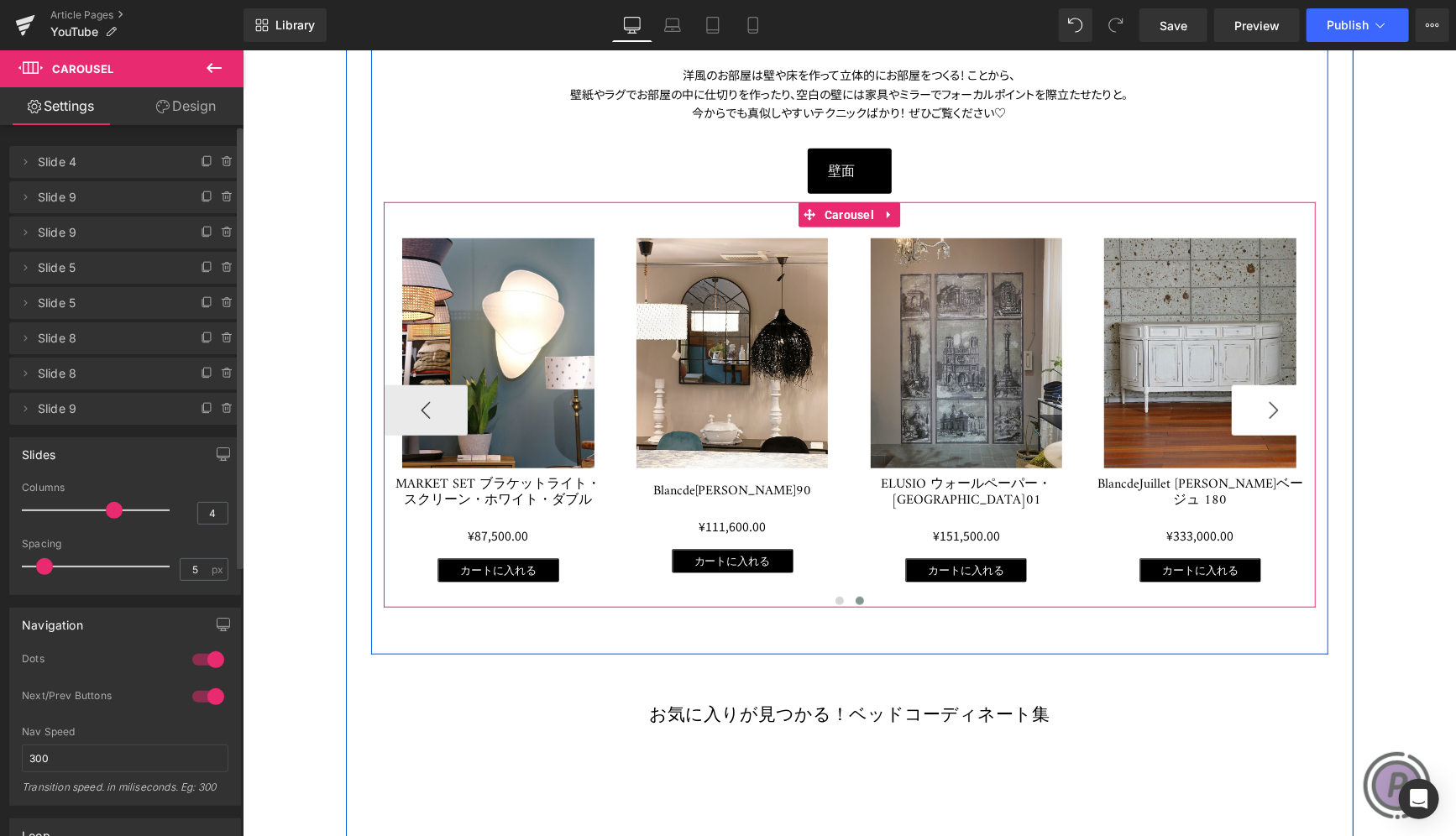
click at [1259, 398] on button "›" at bounding box center [1273, 409] width 84 height 50
click at [392, 404] on button "‹" at bounding box center [425, 409] width 84 height 50
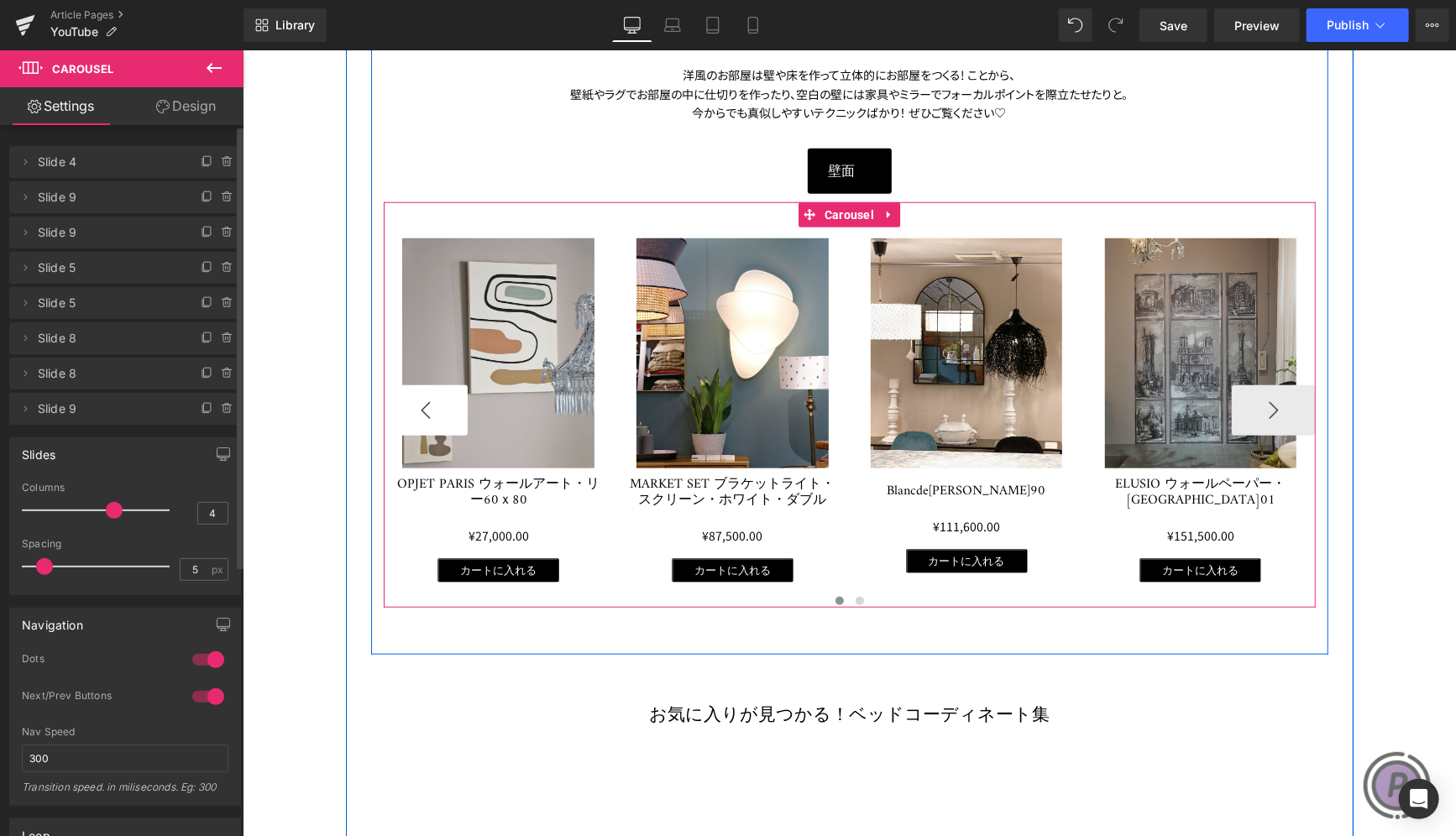
click at [392, 404] on button "‹" at bounding box center [425, 409] width 84 height 50
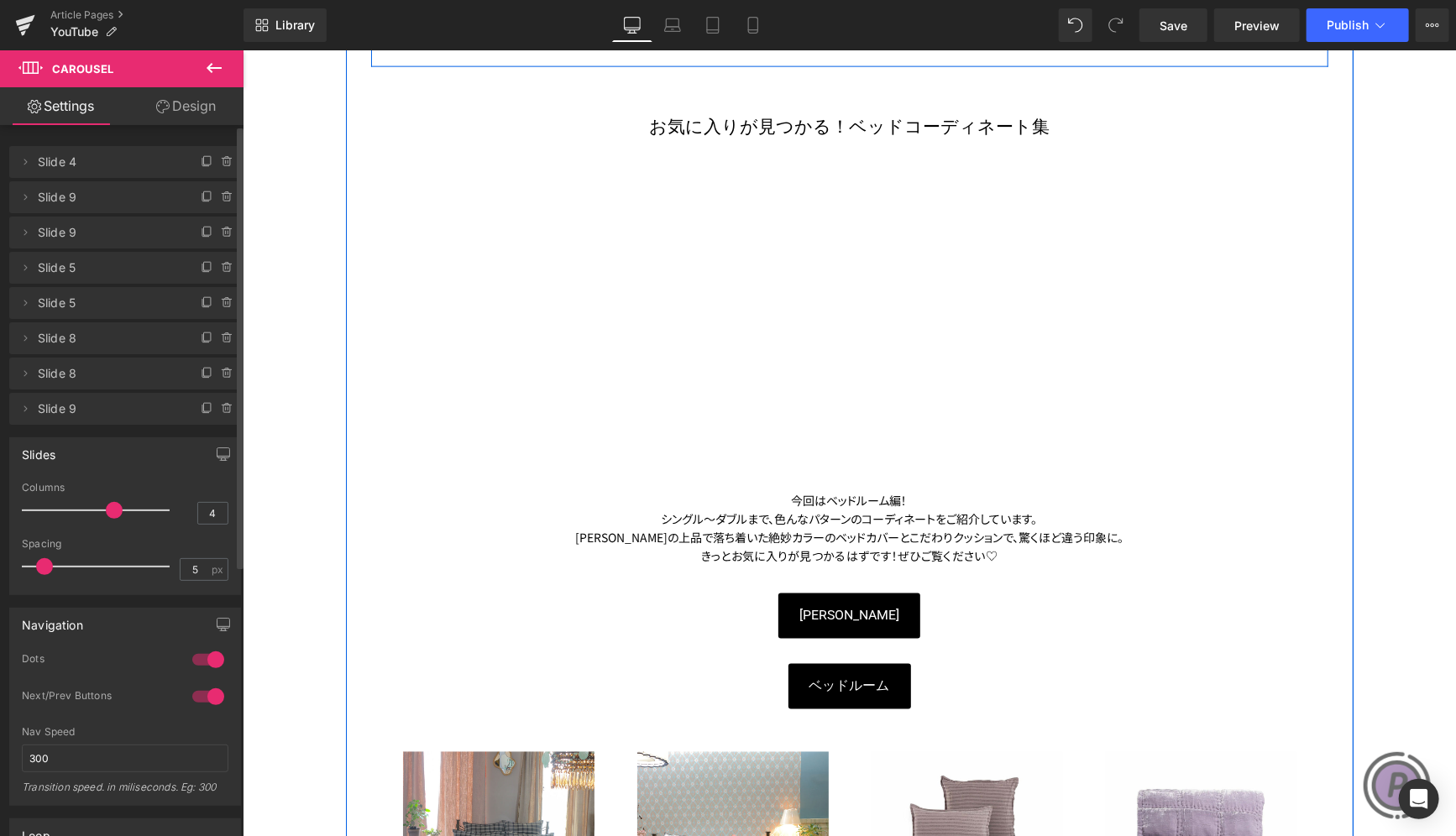
scroll to position [1762, 0]
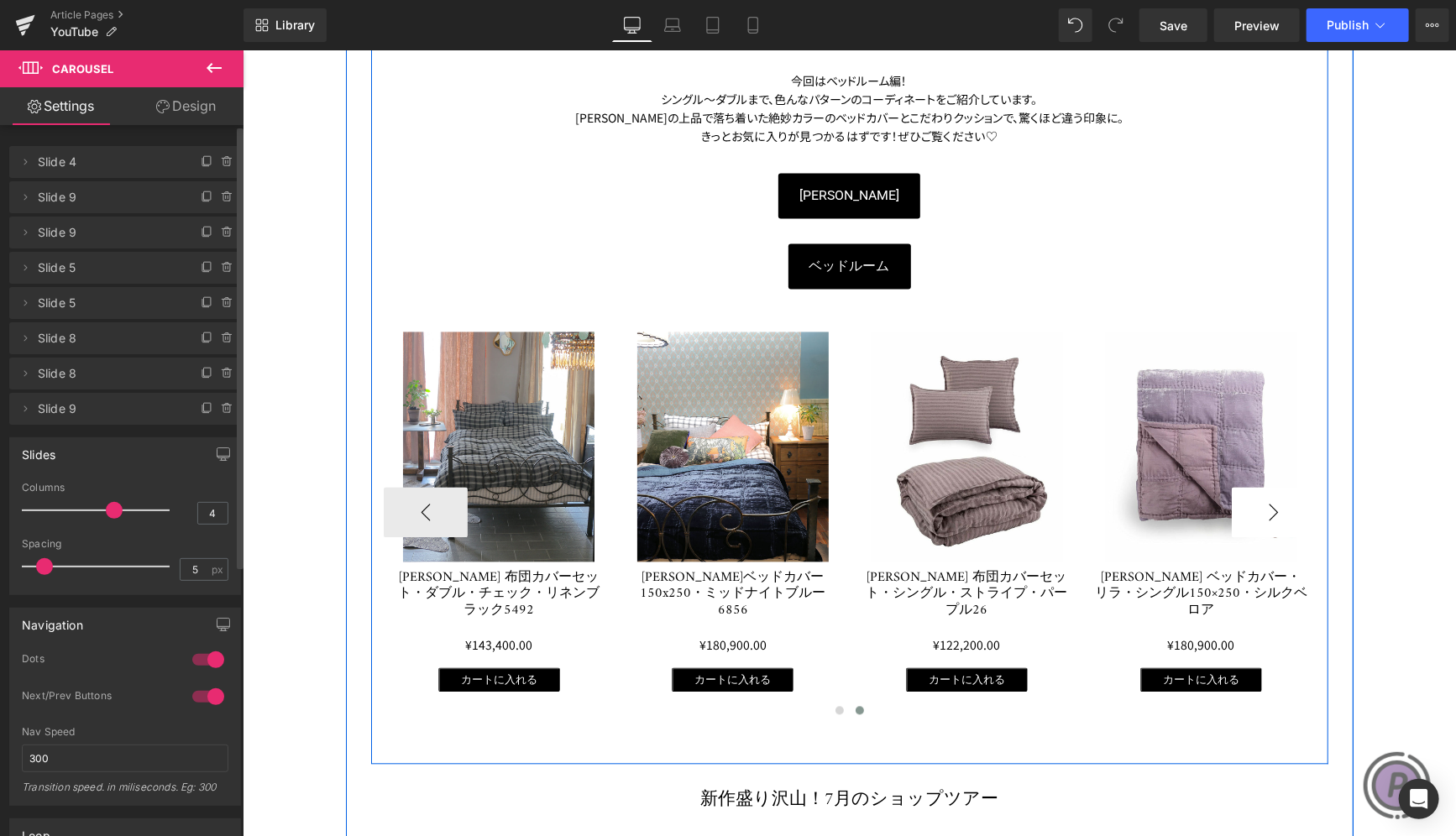
click at [1286, 503] on button "›" at bounding box center [1273, 511] width 84 height 50
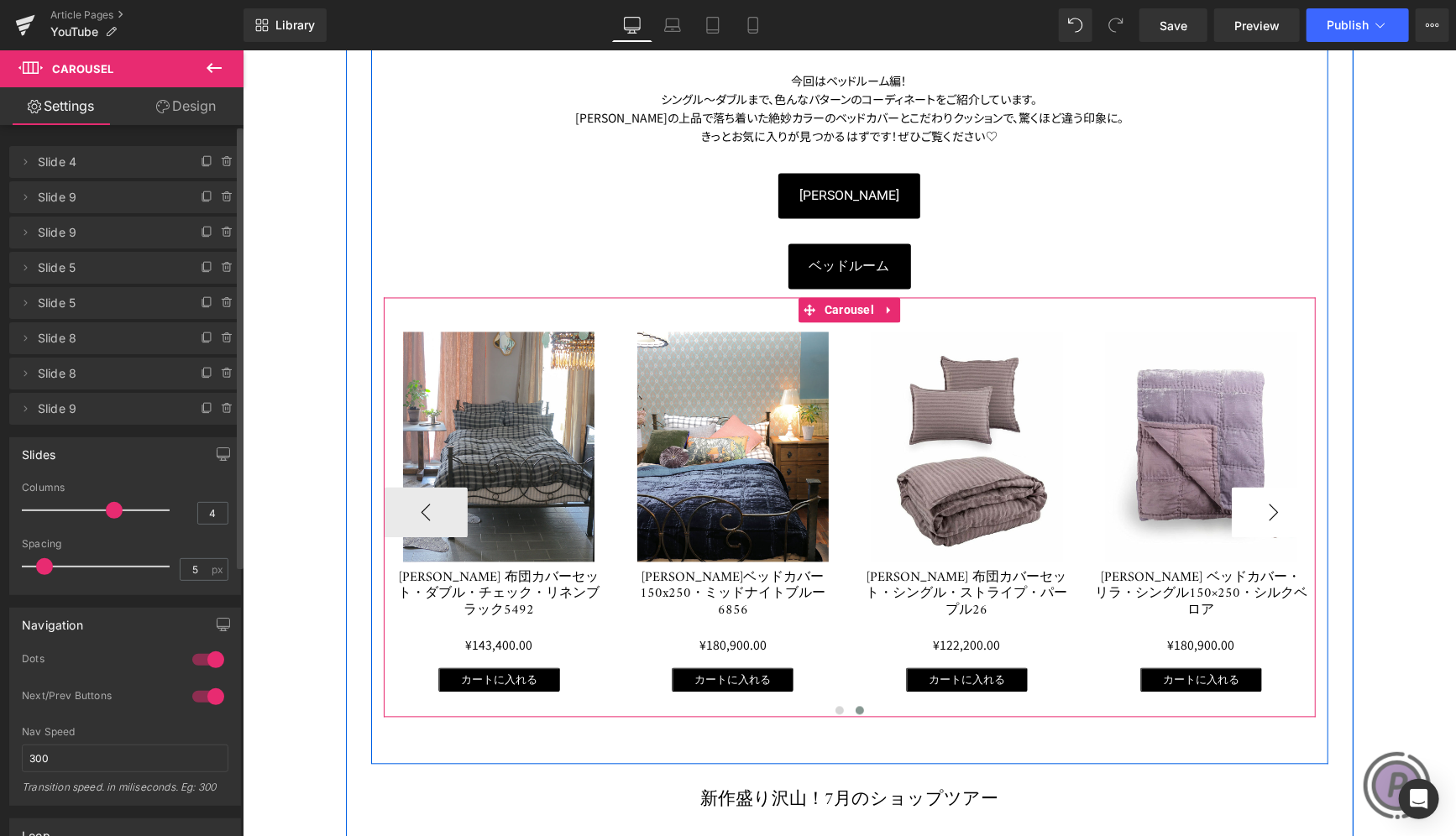
click at [1286, 503] on button "›" at bounding box center [1273, 511] width 84 height 50
click at [435, 495] on button "‹" at bounding box center [425, 511] width 84 height 50
click at [436, 495] on button "‹" at bounding box center [425, 511] width 84 height 50
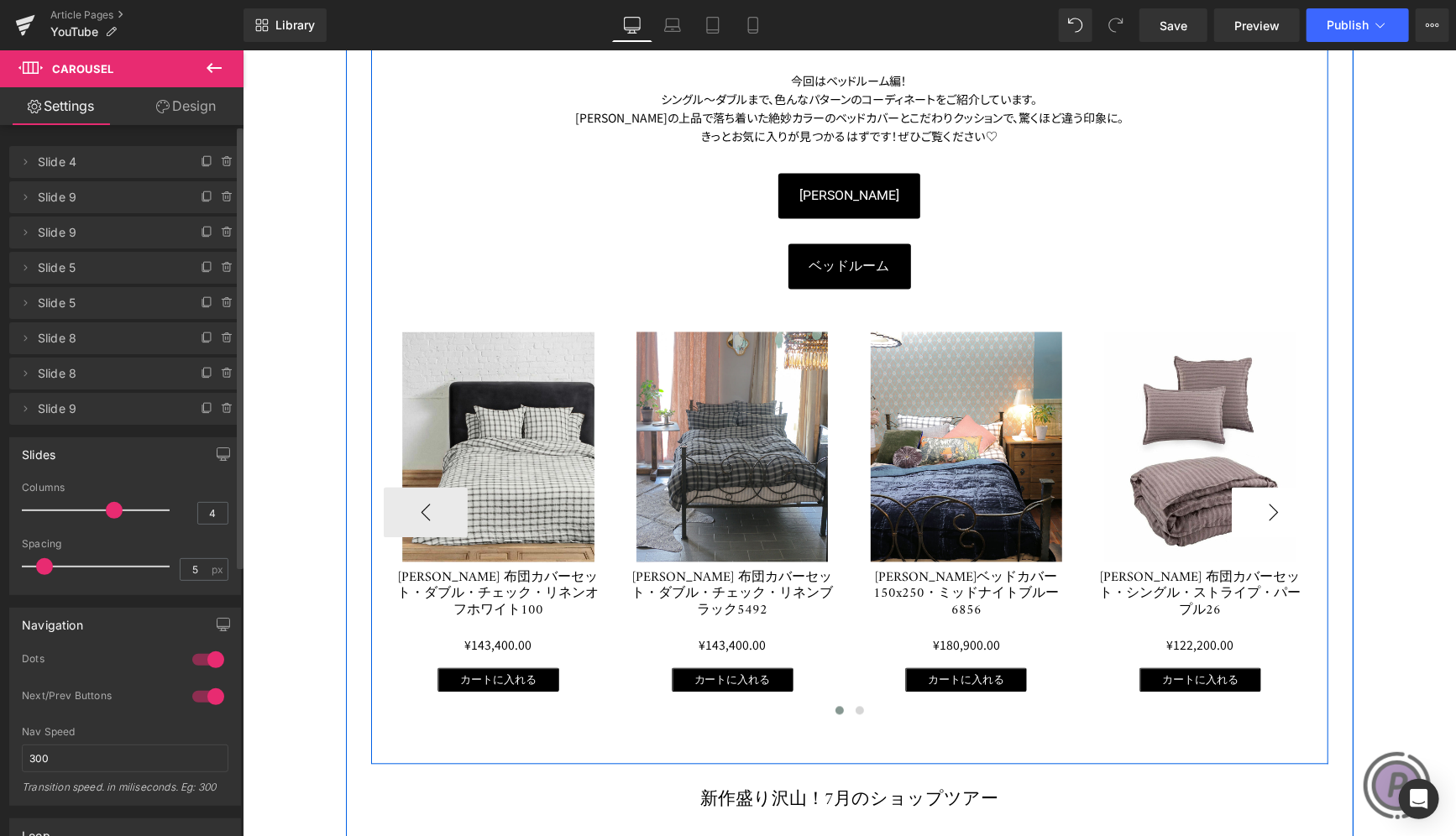
click at [1237, 492] on button "›" at bounding box center [1273, 511] width 84 height 50
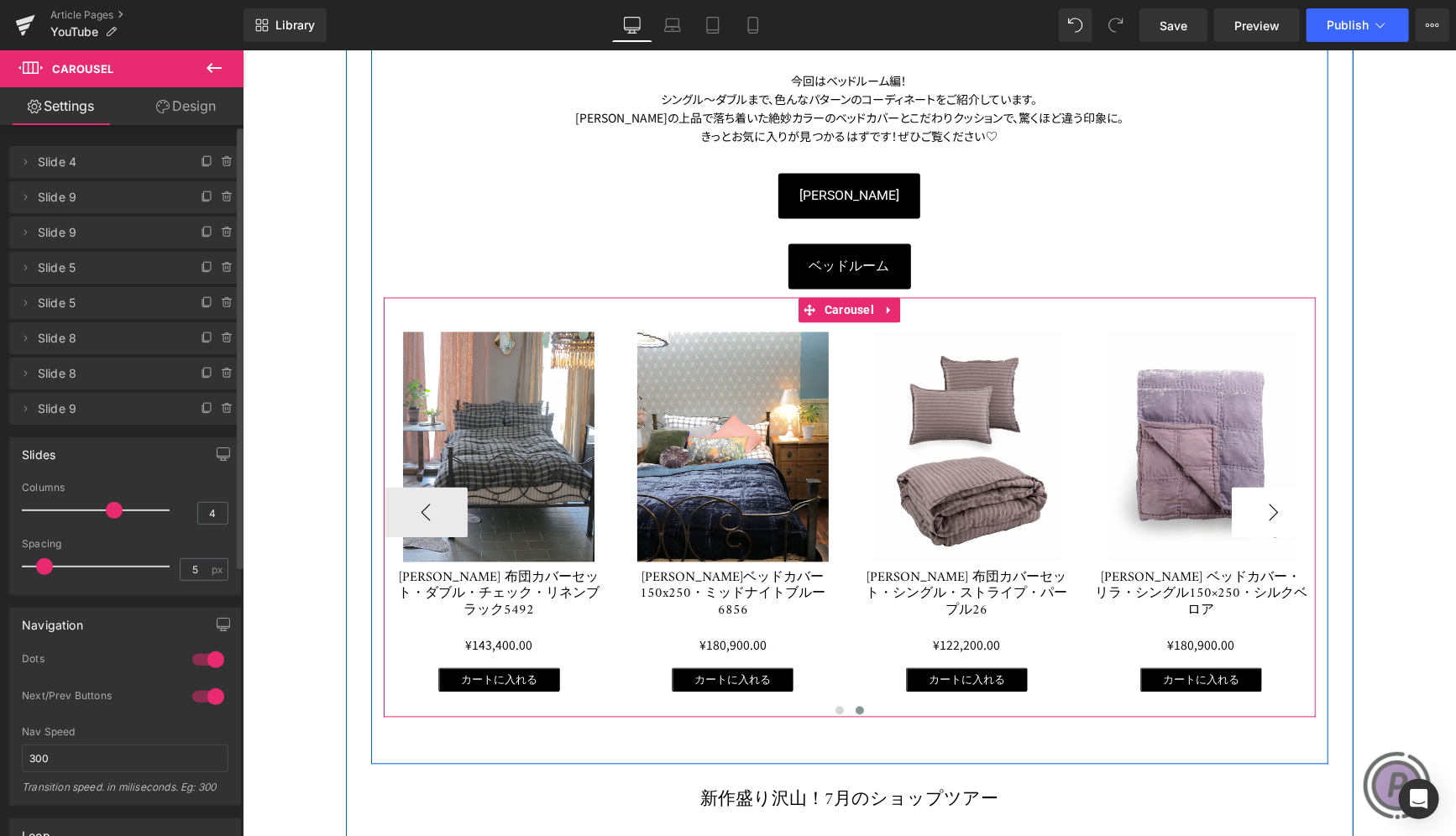
click at [1237, 492] on button "›" at bounding box center [1273, 511] width 84 height 50
click at [424, 503] on button "‹" at bounding box center [425, 511] width 84 height 50
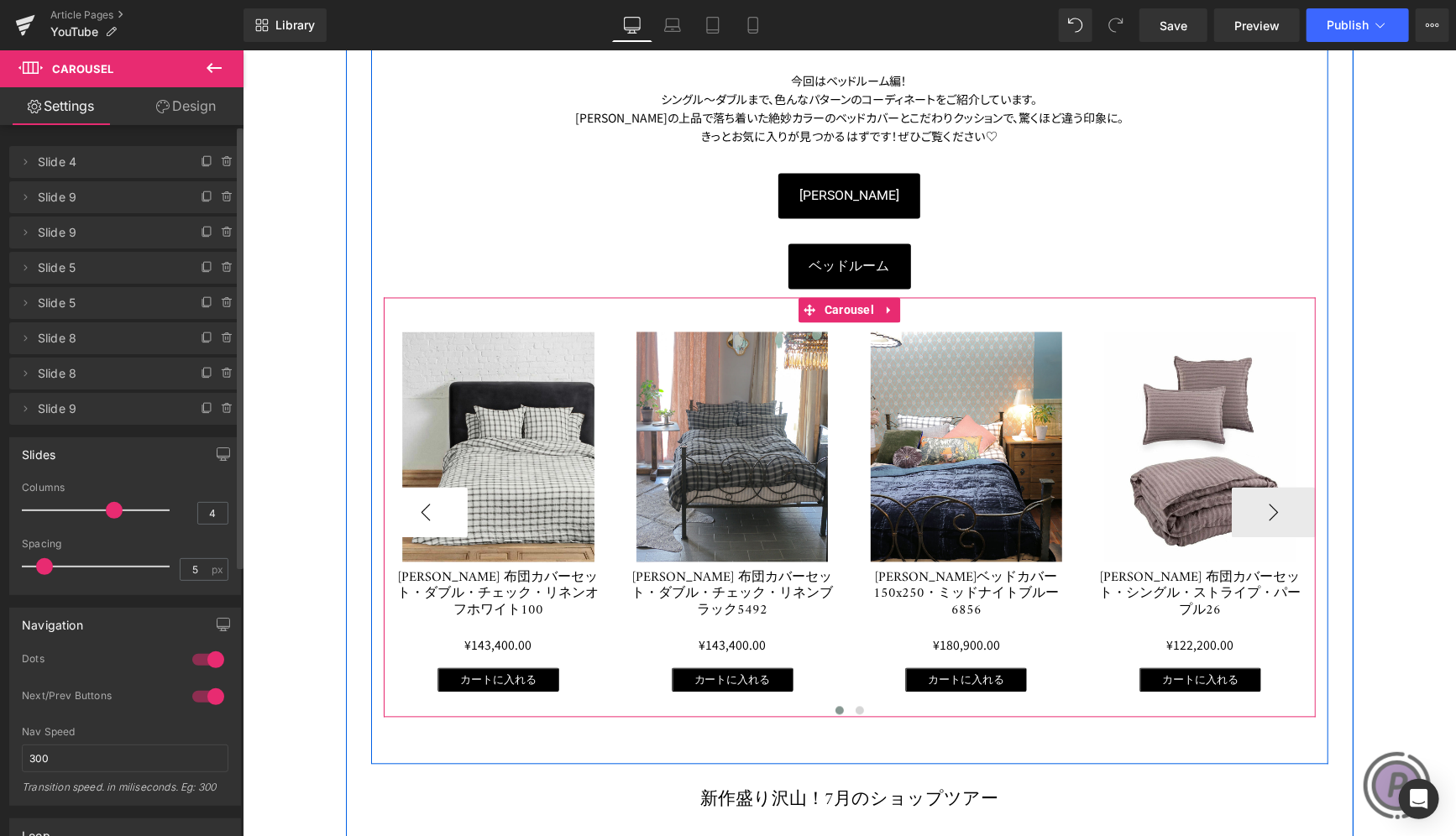
click at [424, 503] on button "‹" at bounding box center [425, 511] width 84 height 50
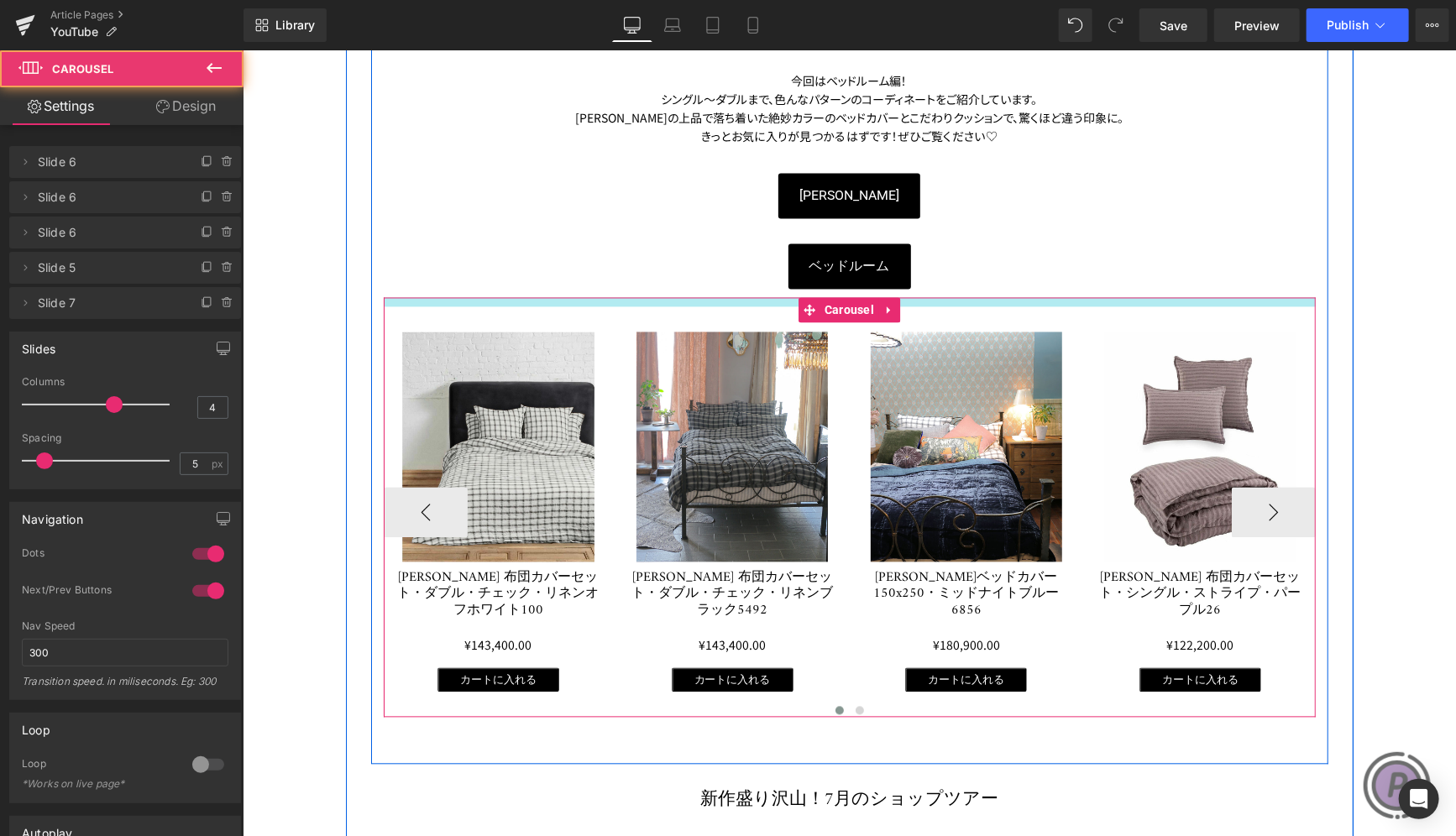
click at [781, 303] on div at bounding box center [849, 302] width 932 height 9
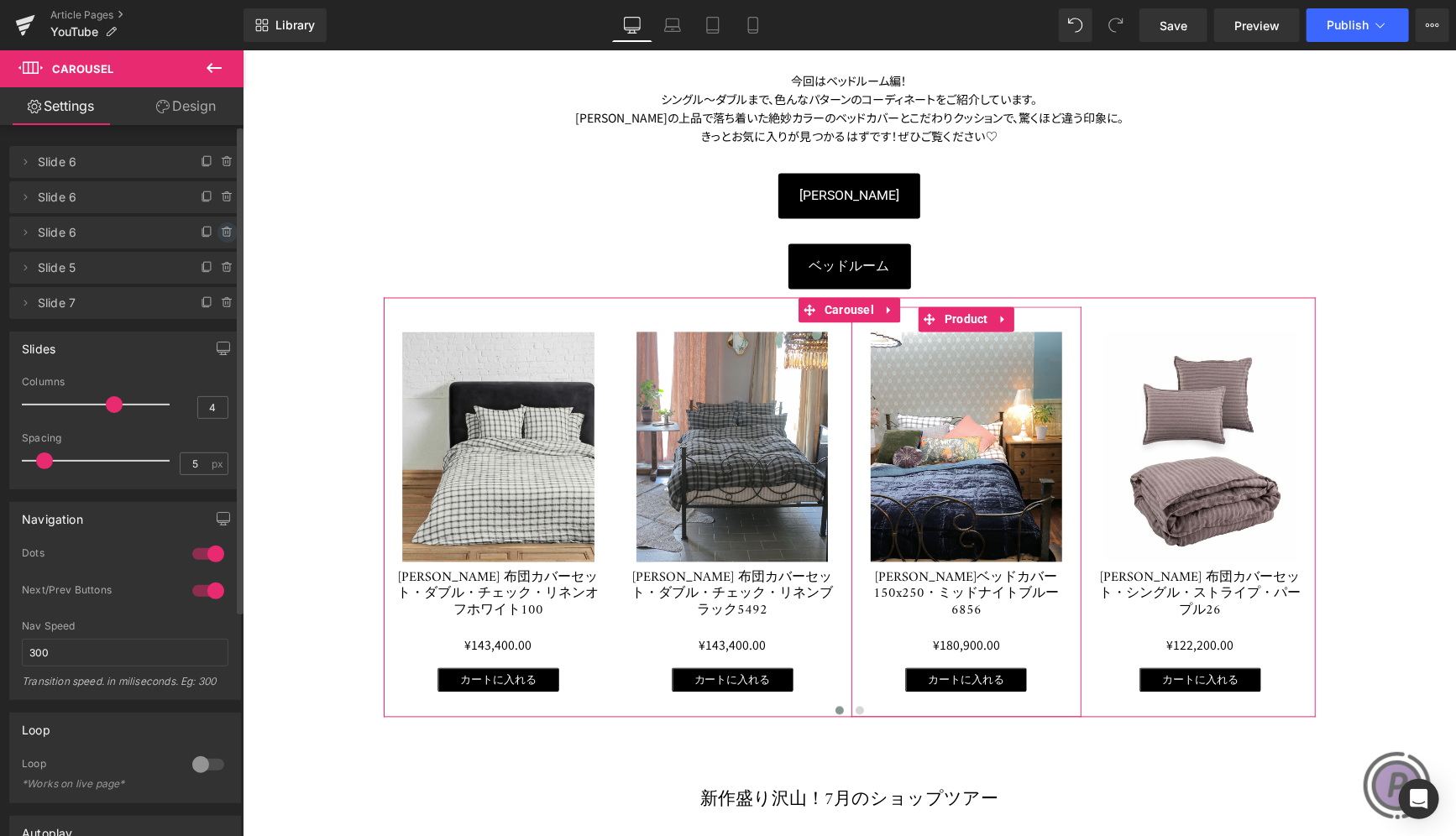
click at [217, 233] on span at bounding box center [228, 232] width 20 height 20
click at [212, 233] on button "Delete" at bounding box center [209, 233] width 53 height 22
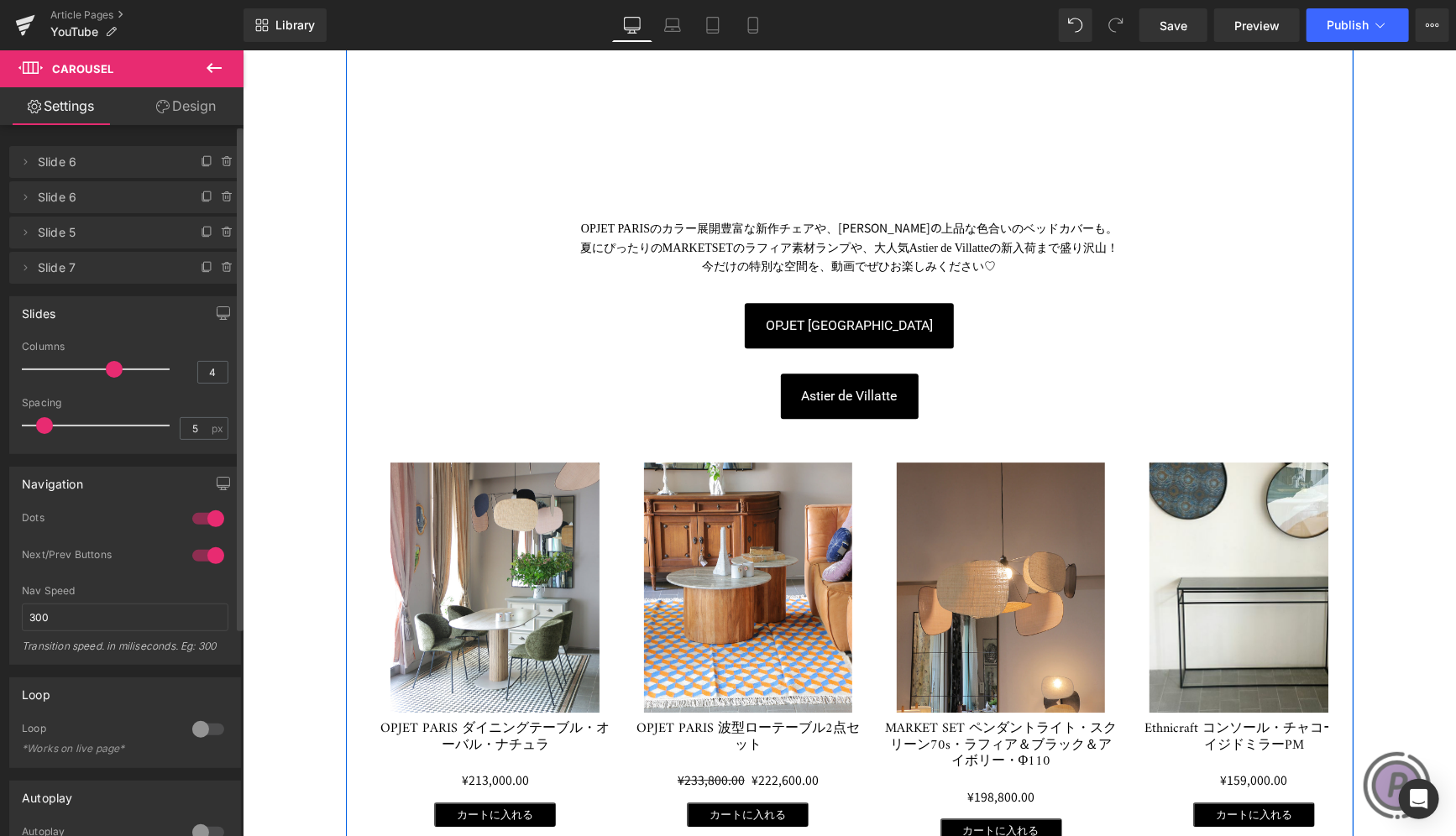
scroll to position [2937, 0]
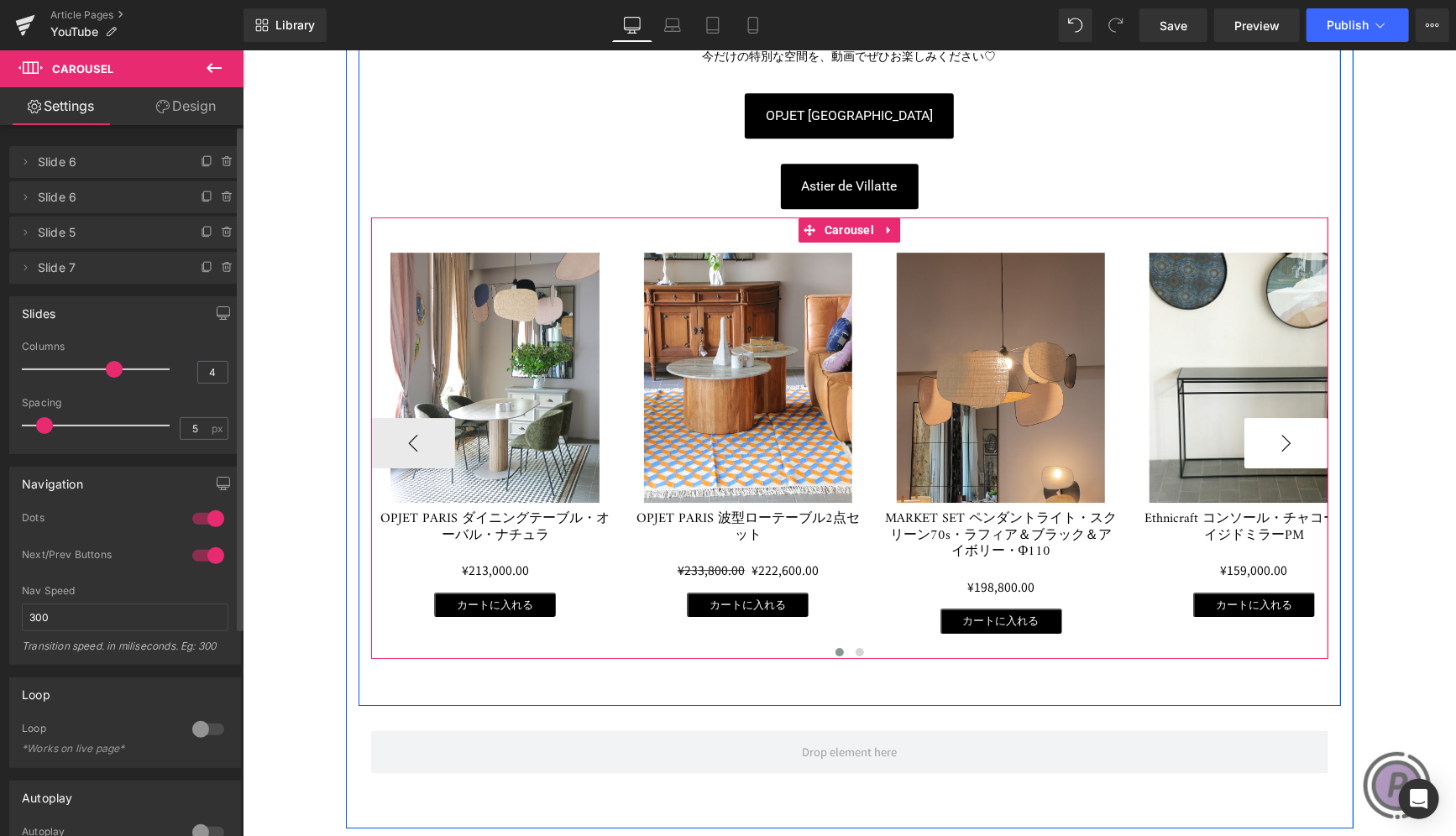
click at [1274, 421] on button "›" at bounding box center [1285, 442] width 84 height 50
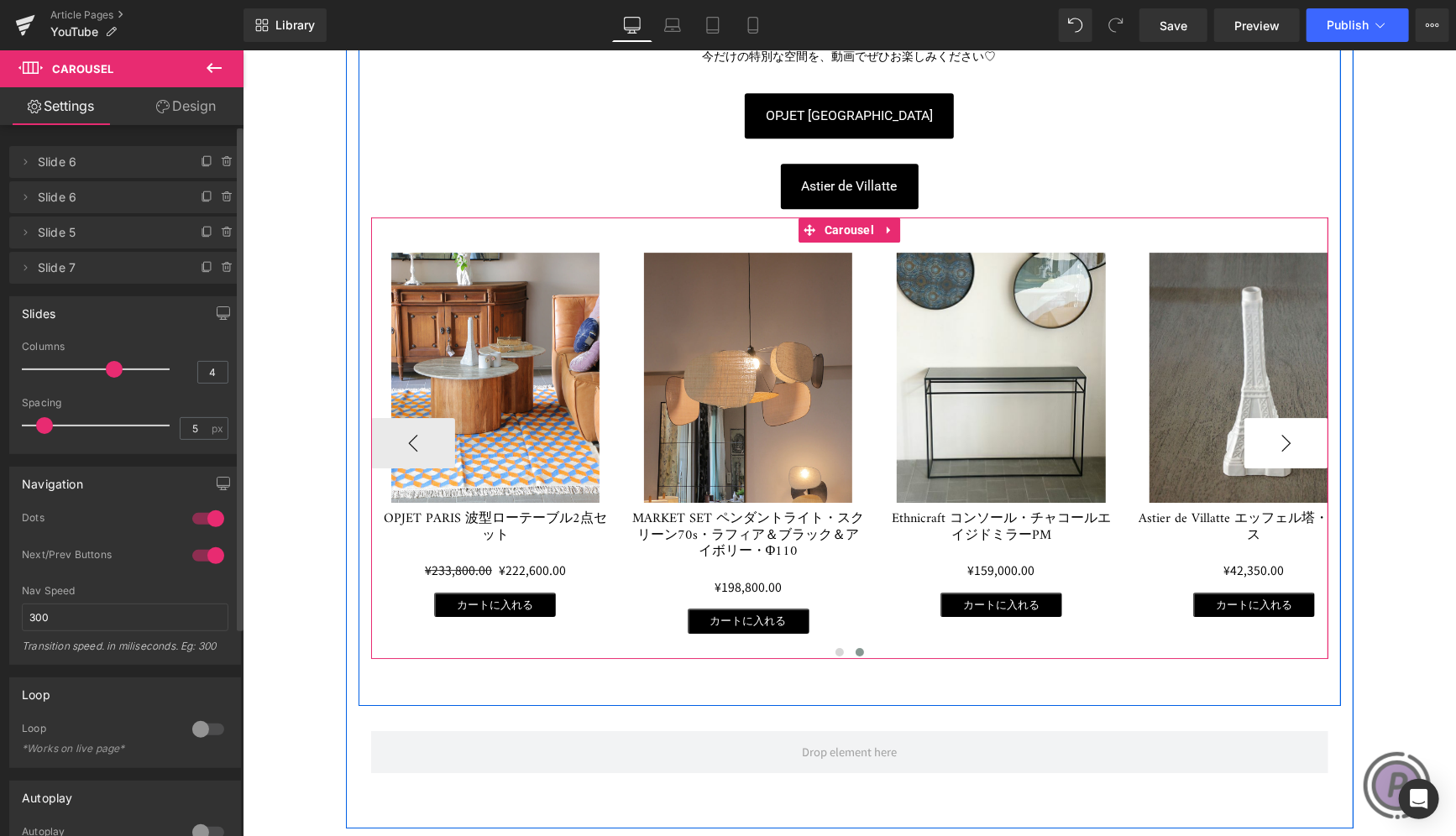
click at [1274, 421] on button "›" at bounding box center [1285, 442] width 84 height 50
click at [380, 428] on button "‹" at bounding box center [412, 442] width 84 height 50
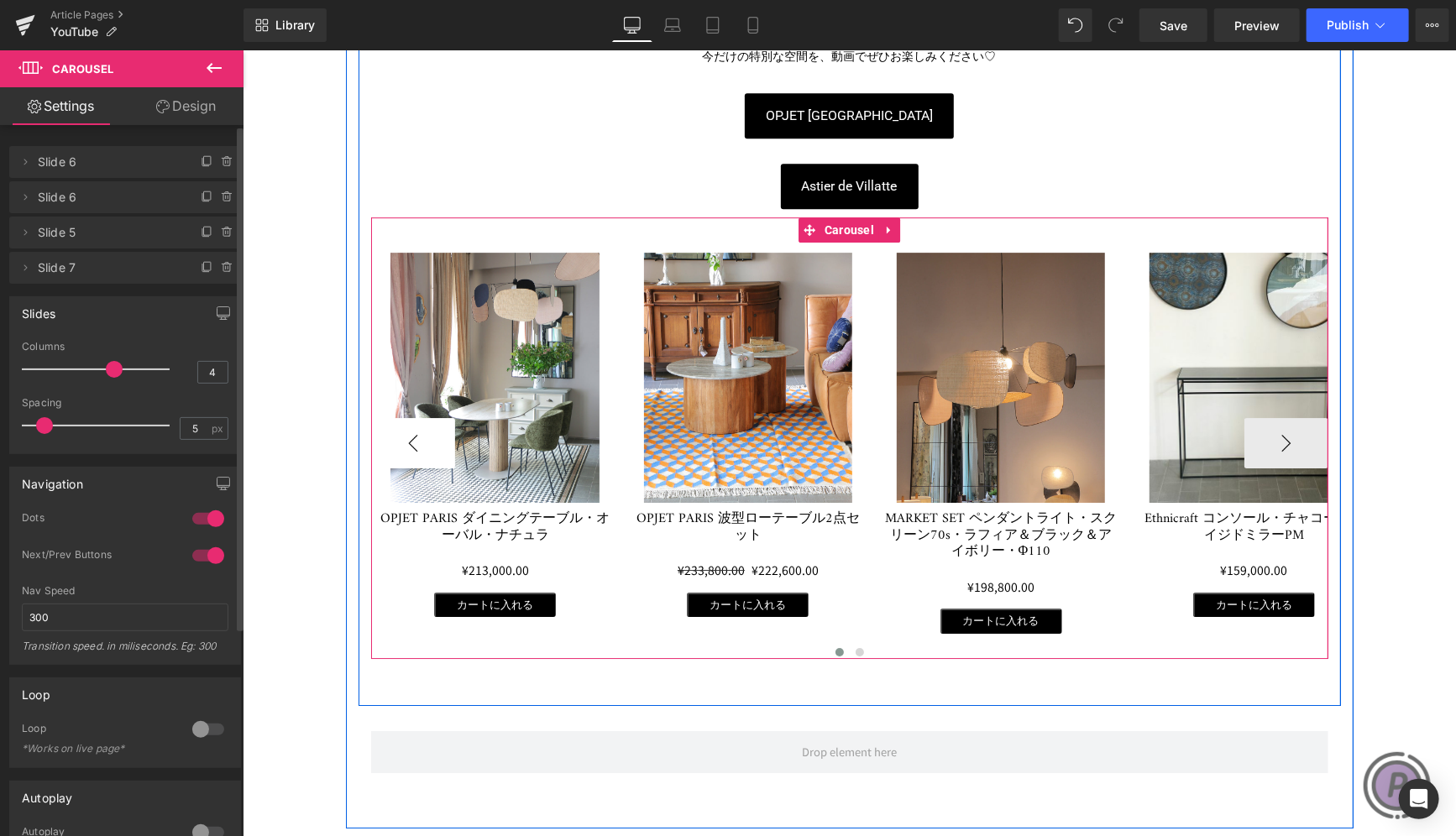
click at [380, 428] on button "‹" at bounding box center [412, 442] width 84 height 50
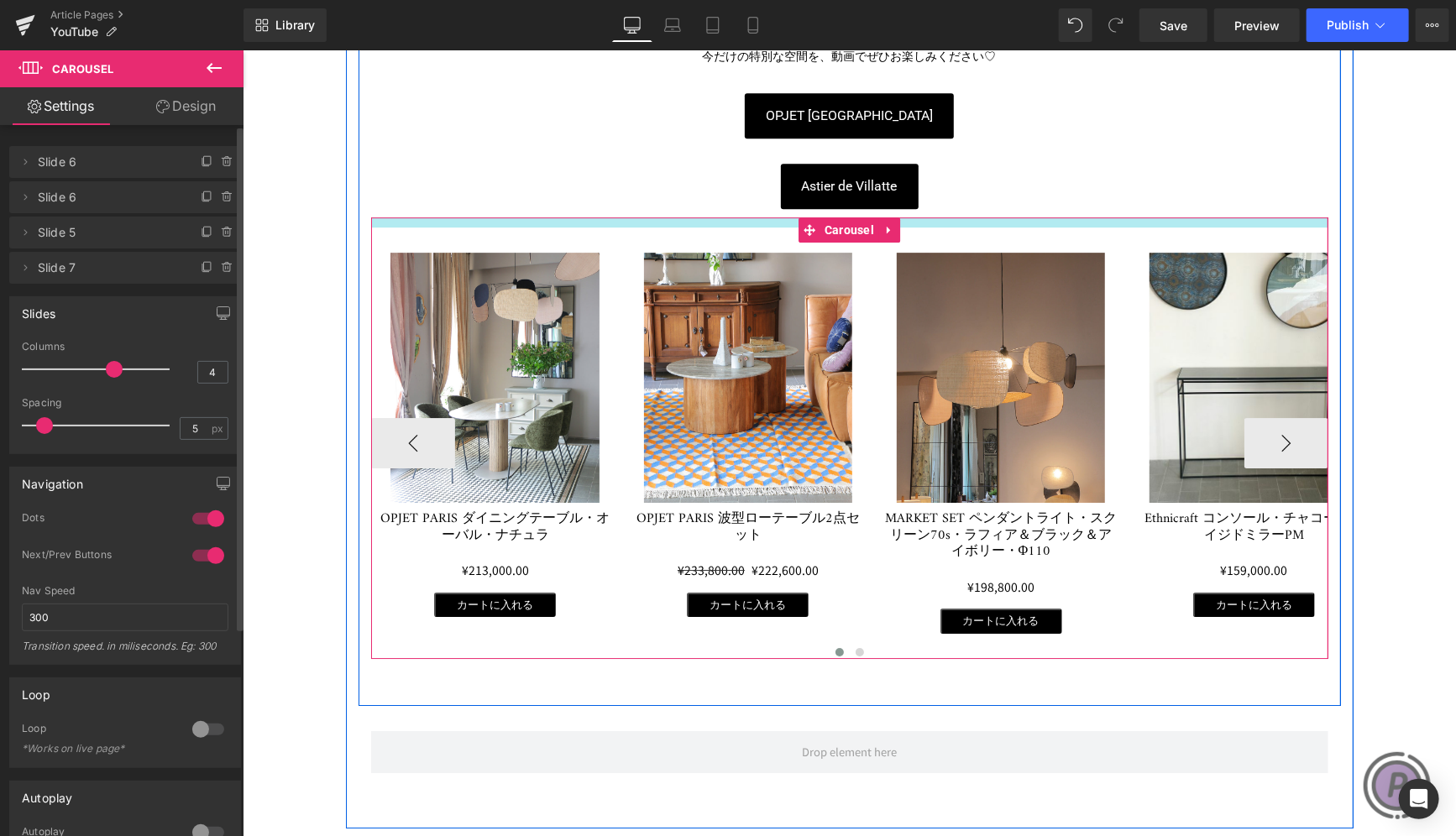
click at [619, 217] on div at bounding box center [849, 221] width 957 height 10
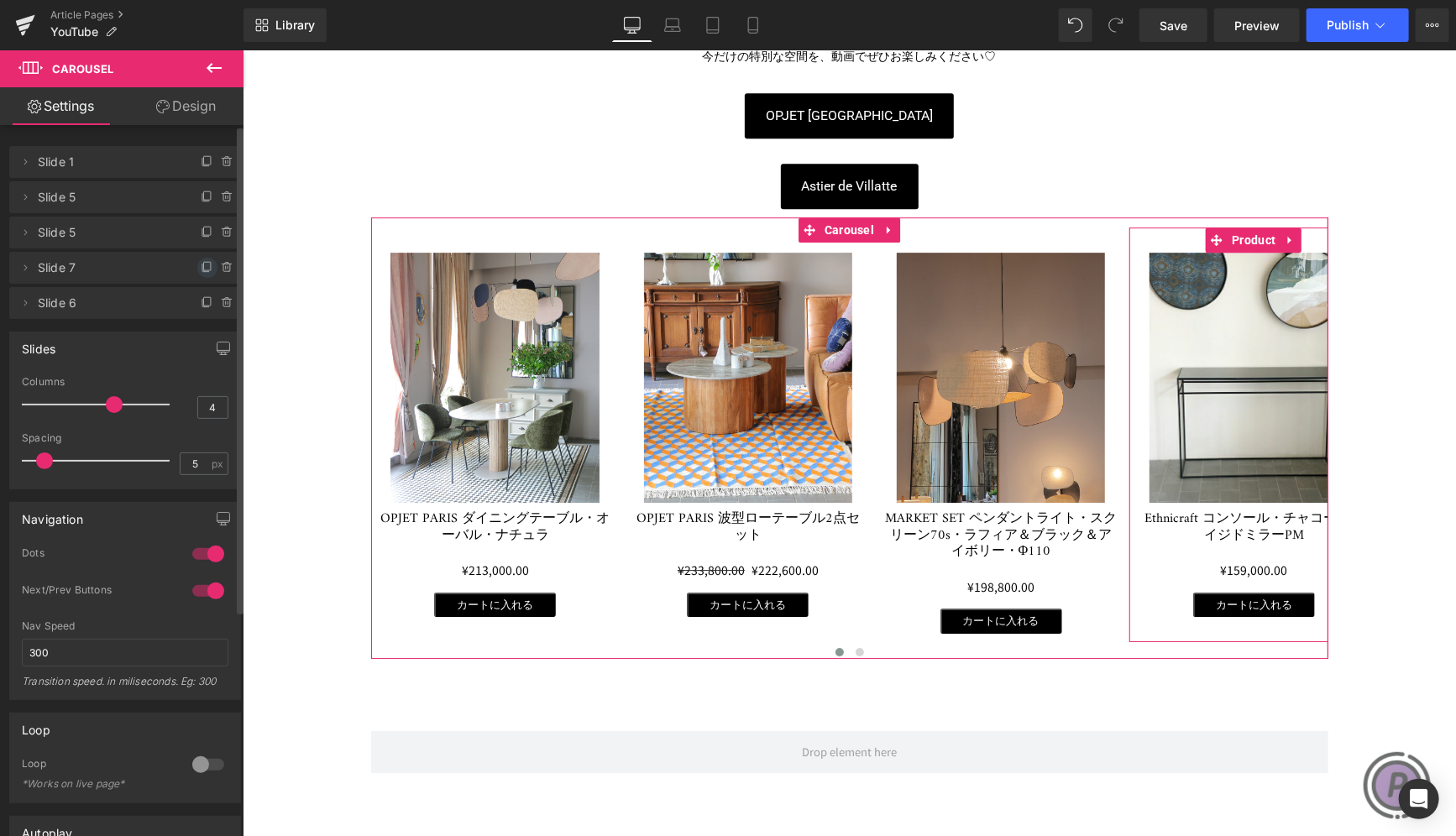
click at [201, 265] on icon at bounding box center [207, 267] width 14 height 14
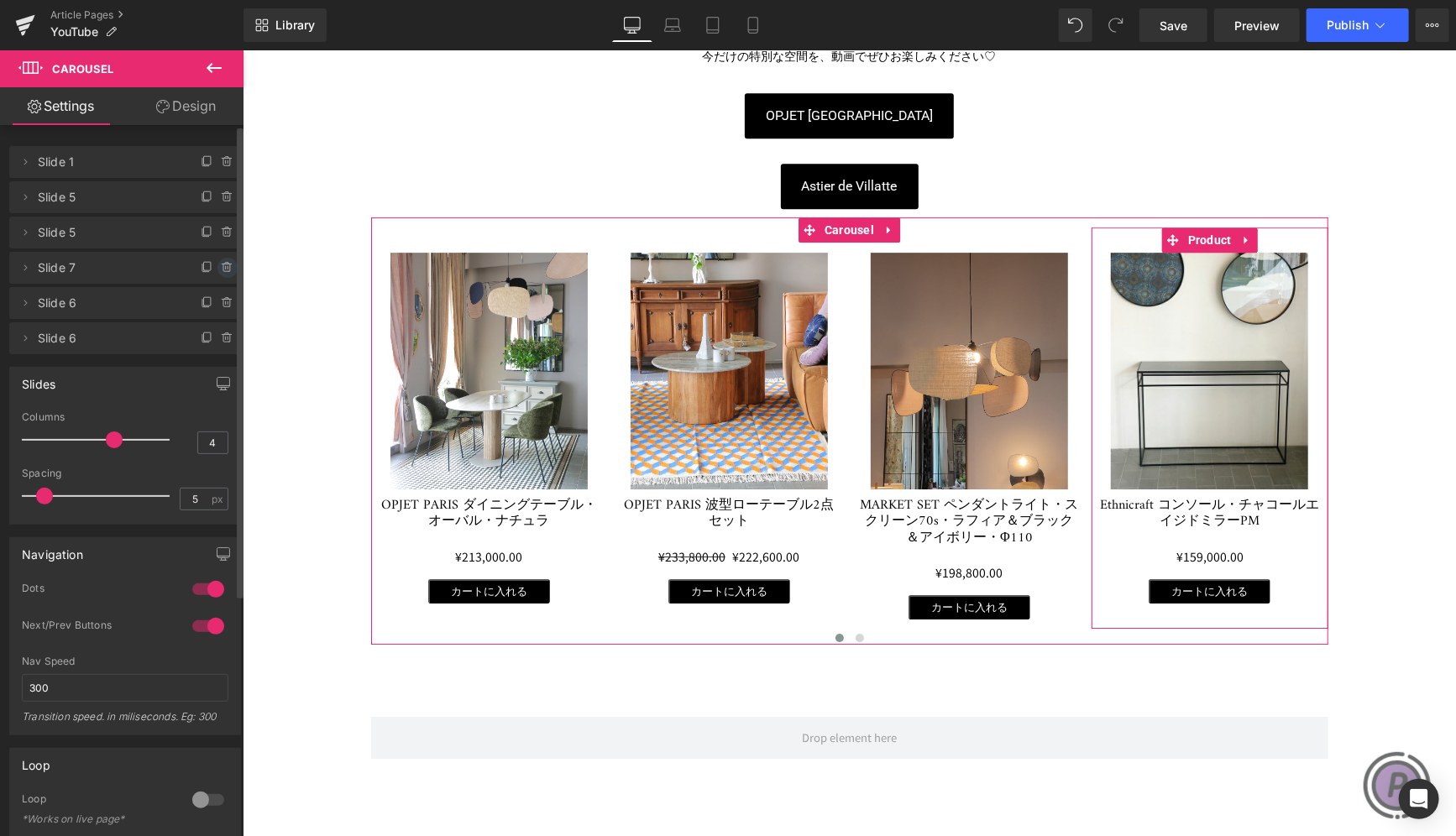
click at [222, 265] on icon at bounding box center [227, 265] width 9 height 0
click at [217, 265] on button "Delete" at bounding box center [209, 268] width 53 height 22
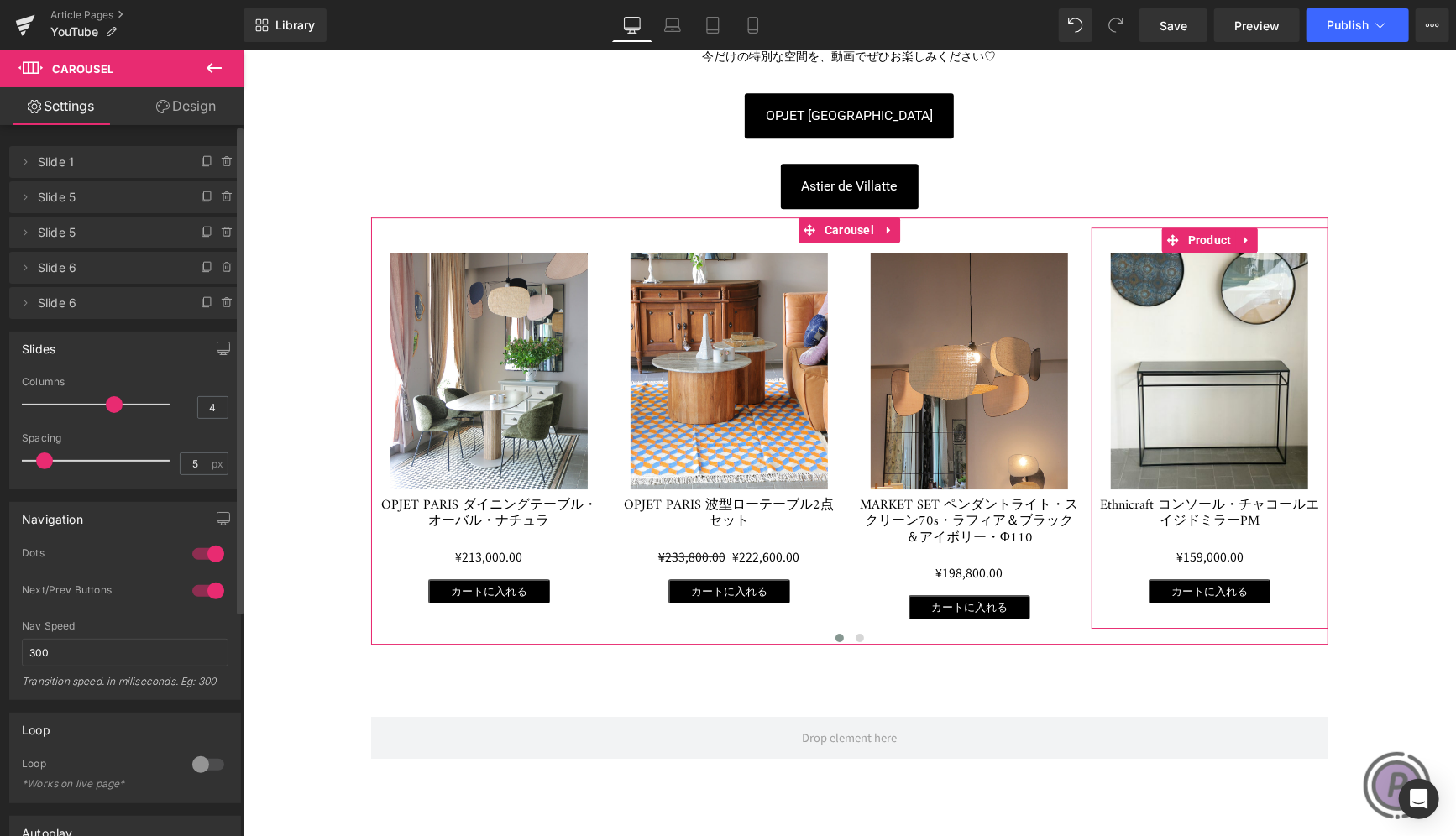
click at [222, 265] on icon at bounding box center [227, 265] width 9 height 0
click at [217, 265] on button "Delete" at bounding box center [209, 268] width 53 height 22
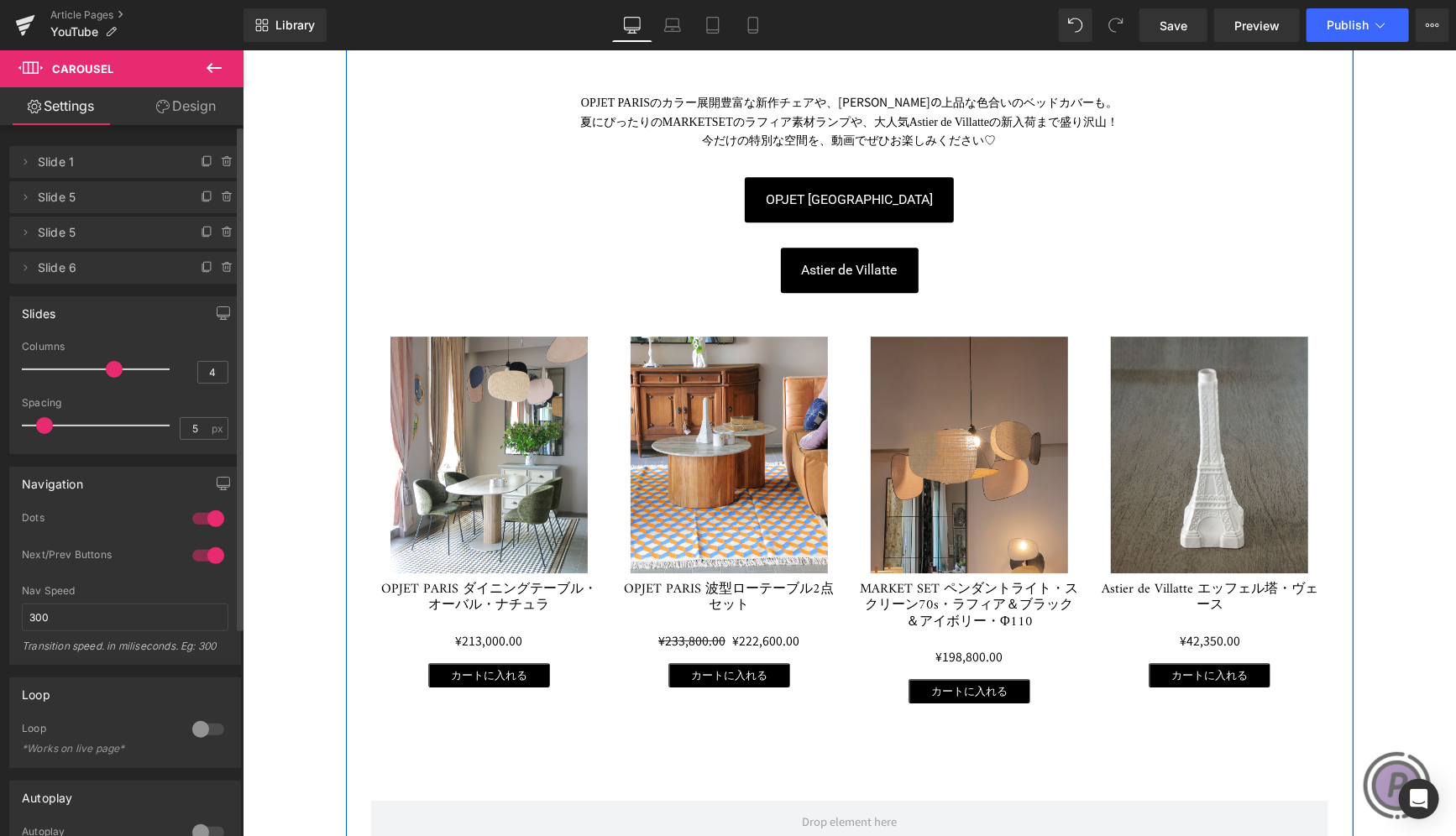
scroll to position [2854, 0]
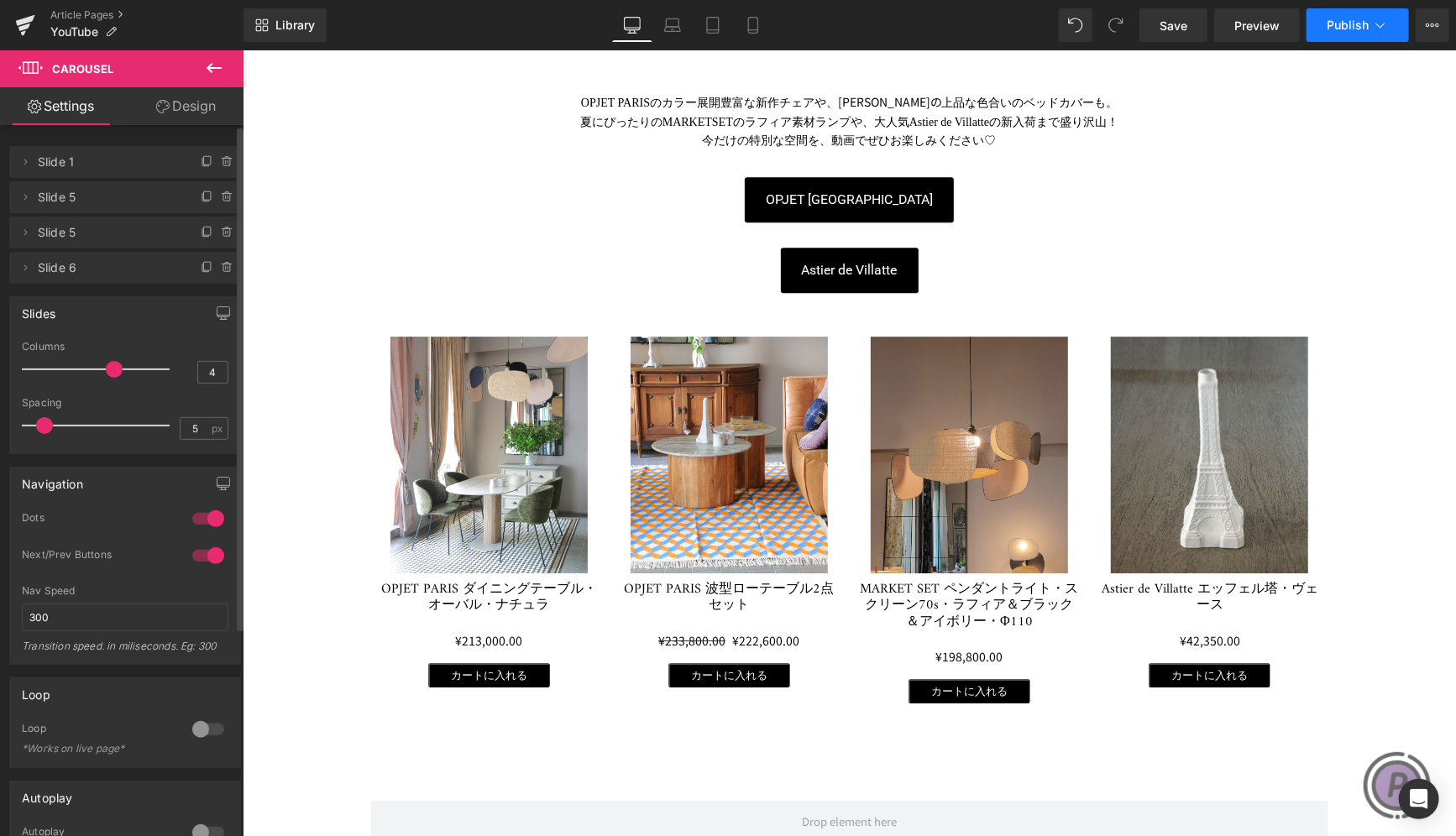
click at [1347, 27] on span "Publish" at bounding box center [1348, 25] width 42 height 14
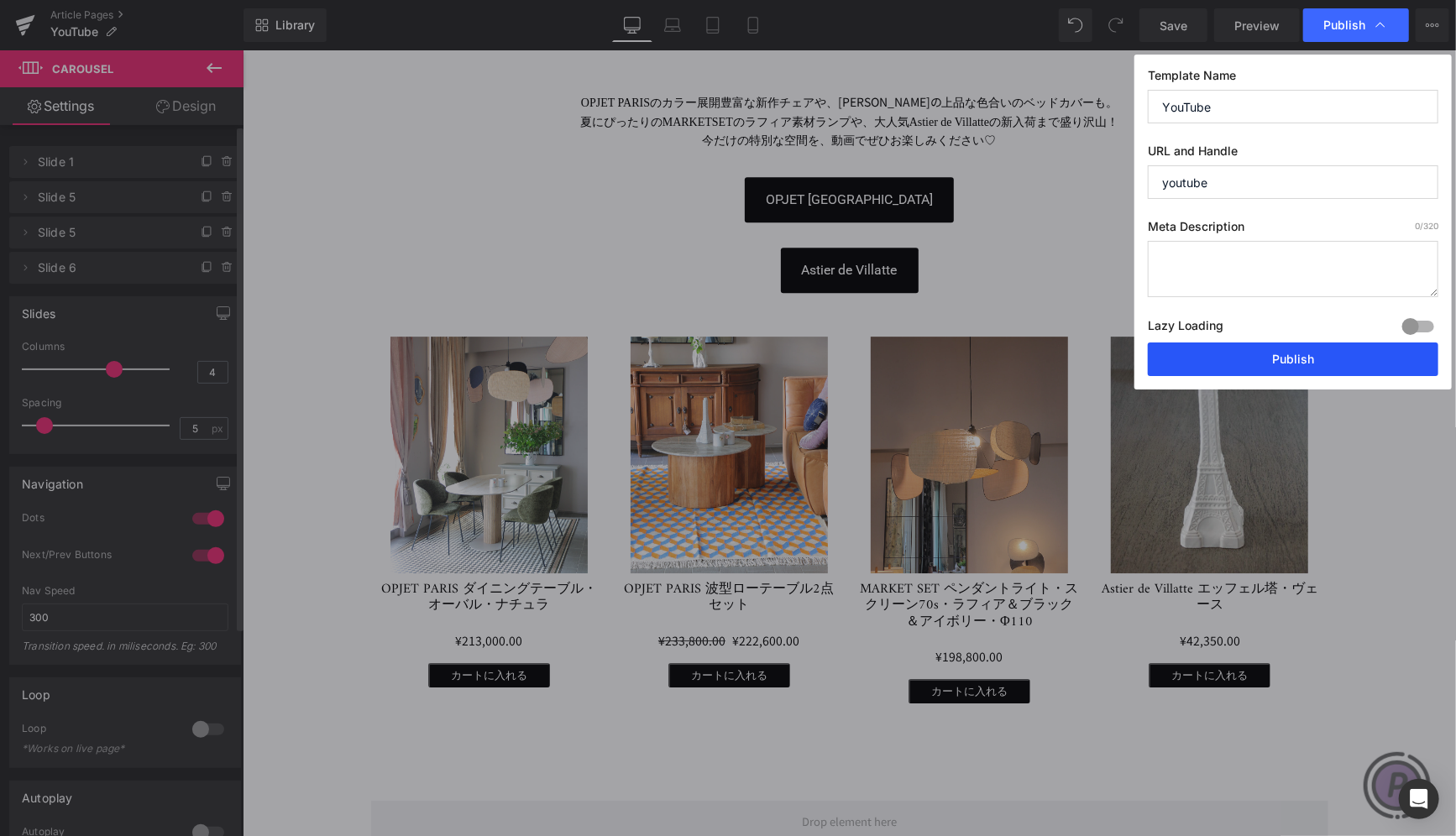
click at [1301, 357] on button "Publish" at bounding box center [1292, 358] width 290 height 34
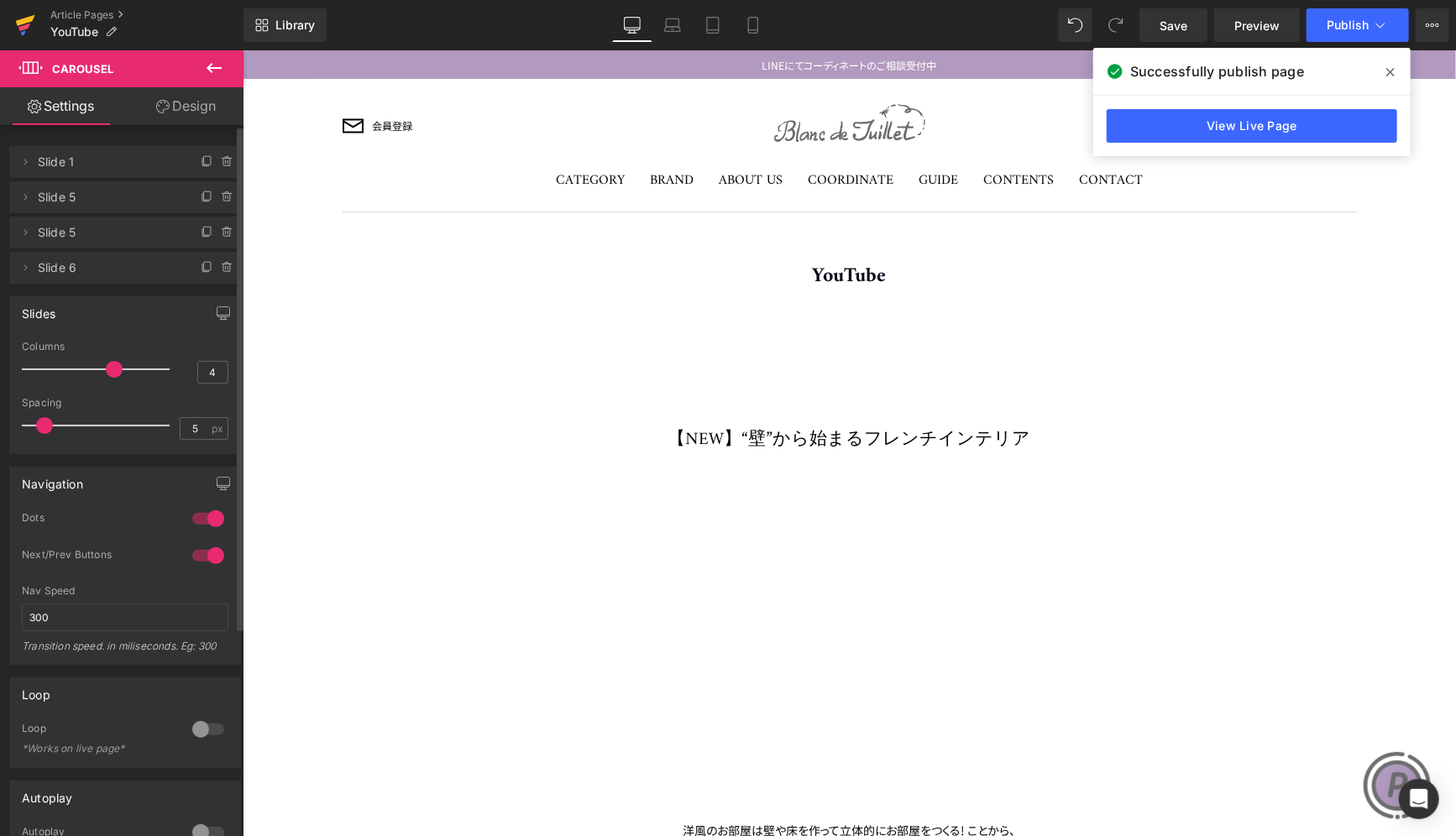
click at [16, 27] on icon at bounding box center [25, 25] width 20 height 42
